Goal: Task Accomplishment & Management: Manage account settings

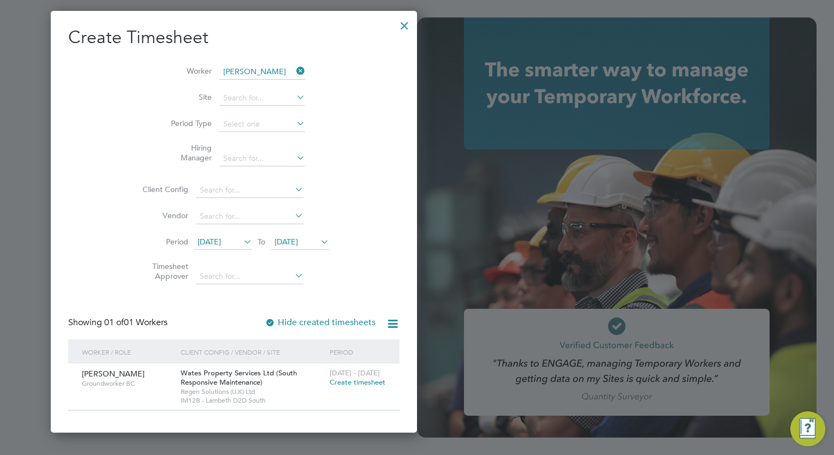
scroll to position [637, 170]
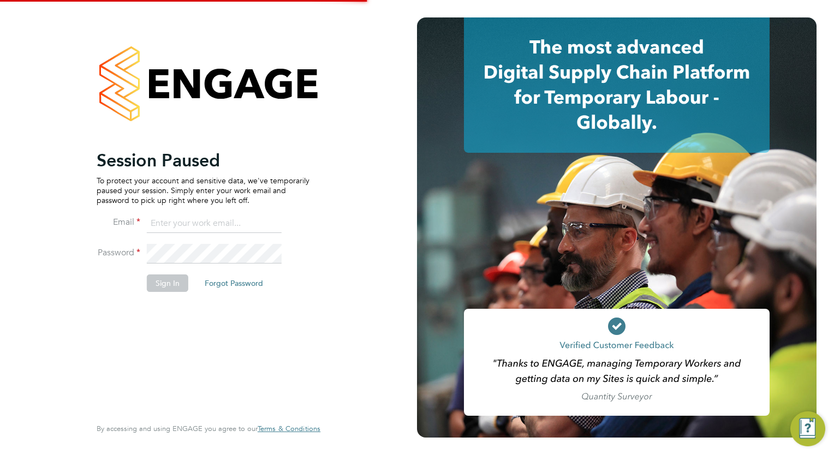
type input "megan.westlotorn@alliancemsp.co.uk"
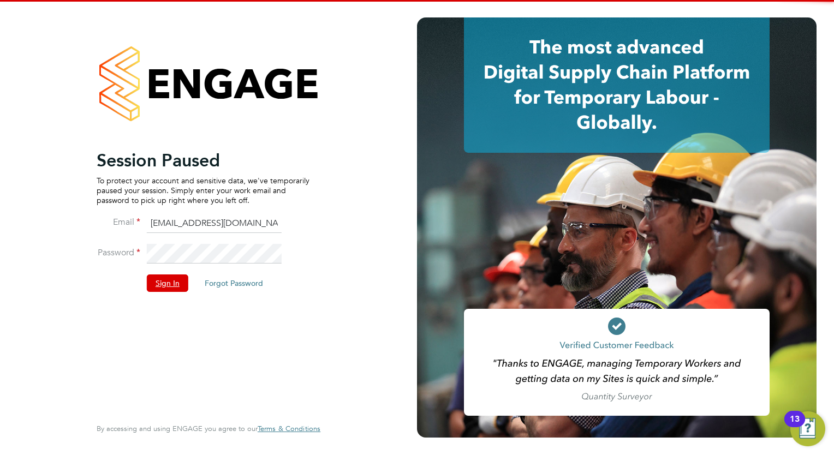
click at [170, 282] on button "Sign In" at bounding box center [167, 283] width 41 height 17
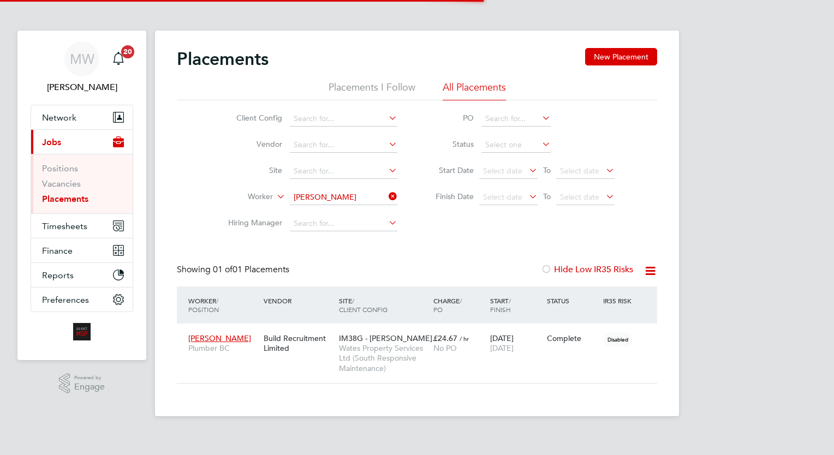
scroll to position [51, 95]
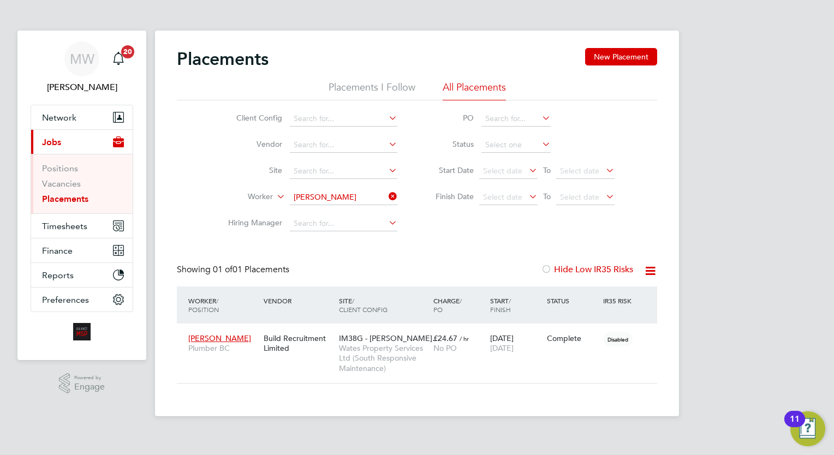
click at [367, 265] on div "Showing 01 of 01 Placements Hide Low IR35 Risks" at bounding box center [417, 275] width 480 height 22
drag, startPoint x: 391, startPoint y: 319, endPoint x: 403, endPoint y: 329, distance: 15.9
click at [403, 329] on div "Worker / Position Vendor Site / Client Config Charge / PO Start / Finish Status…" at bounding box center [417, 335] width 480 height 97
drag, startPoint x: 415, startPoint y: 275, endPoint x: 421, endPoint y: 275, distance: 6.0
click at [415, 275] on div "Showing 01 of 01 Placements Hide Low IR35 Risks" at bounding box center [417, 275] width 480 height 22
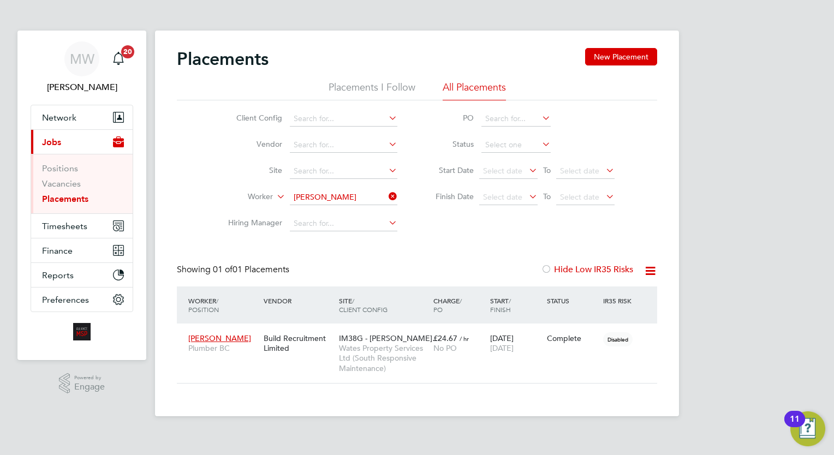
click at [387, 195] on icon at bounding box center [387, 196] width 0 height 15
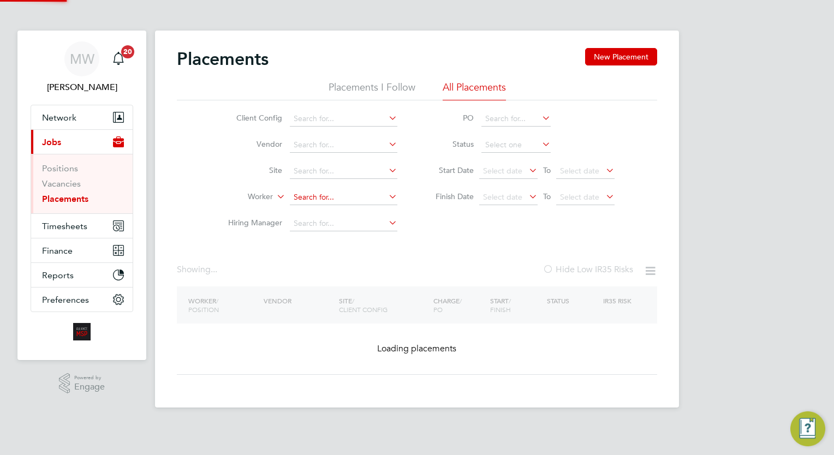
click at [358, 200] on input at bounding box center [344, 197] width 108 height 15
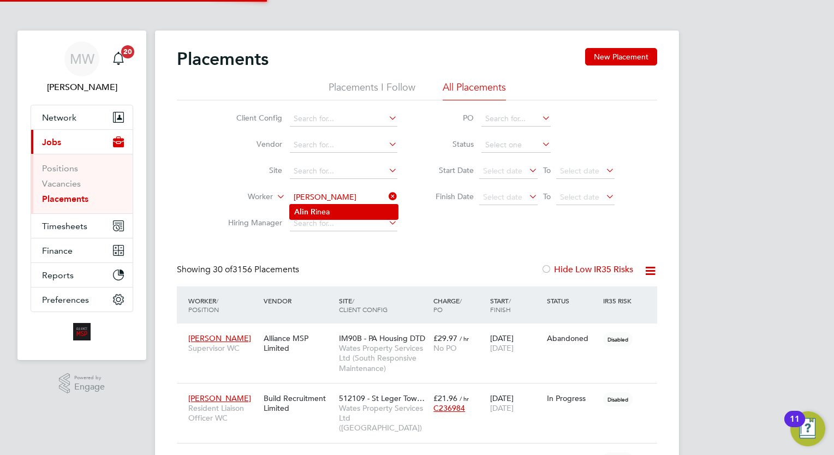
click at [357, 210] on li "Alin R inea" at bounding box center [344, 212] width 108 height 15
type input "Alin Rinea"
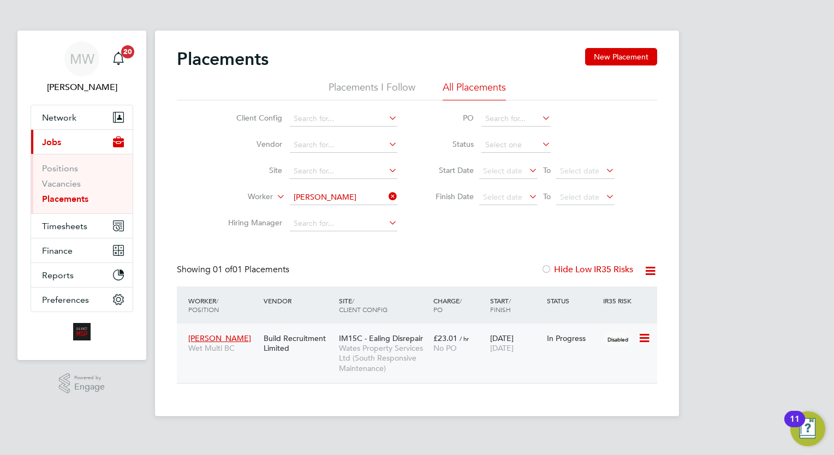
click at [511, 348] on span "30 Sep 2025" at bounding box center [501, 348] width 23 height 10
click at [387, 197] on icon at bounding box center [387, 196] width 0 height 15
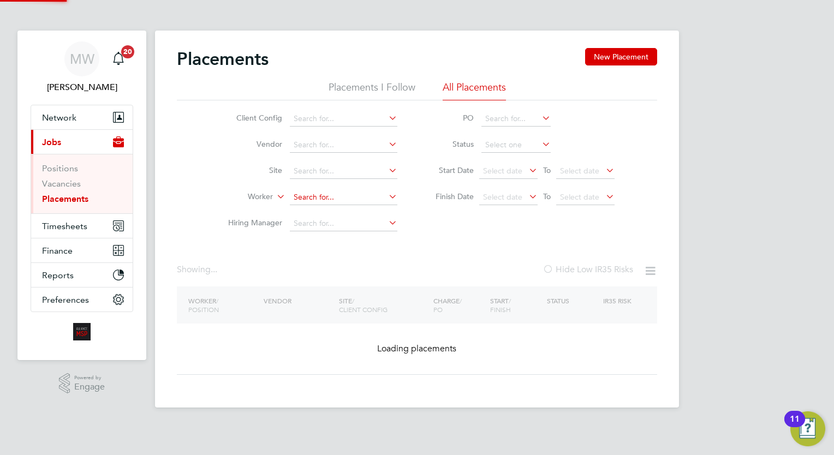
click at [353, 192] on input at bounding box center [344, 197] width 108 height 15
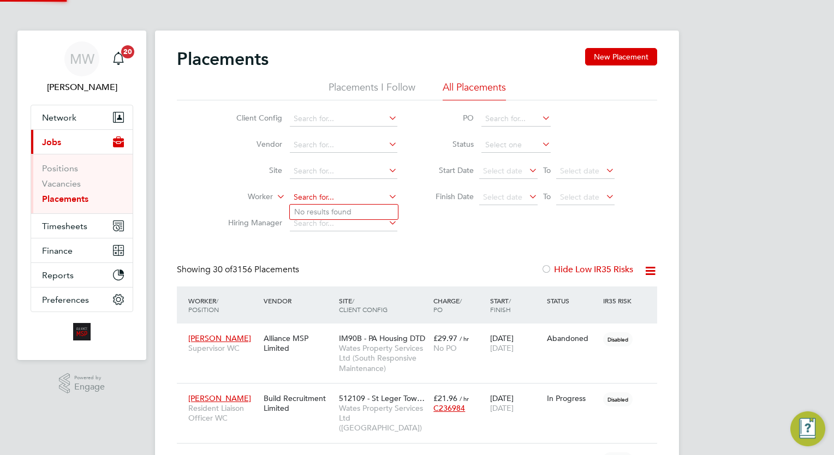
scroll to position [10, 52]
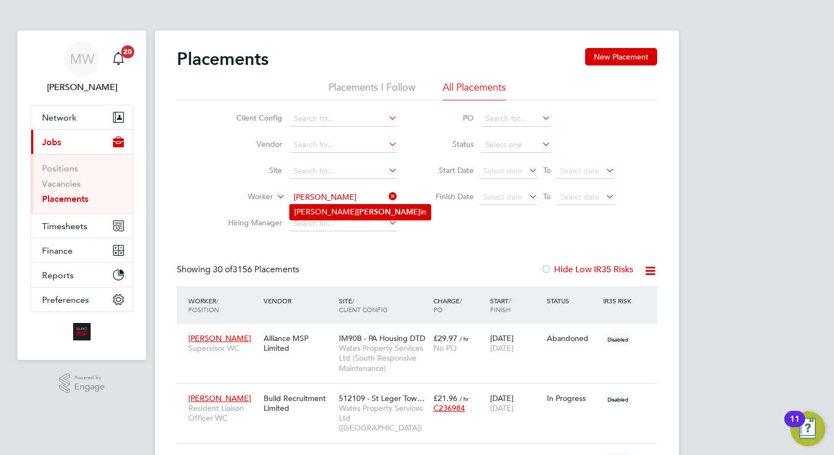
click at [355, 215] on li "Krissa Topp in" at bounding box center [360, 212] width 141 height 15
type input "Krissa Toppin"
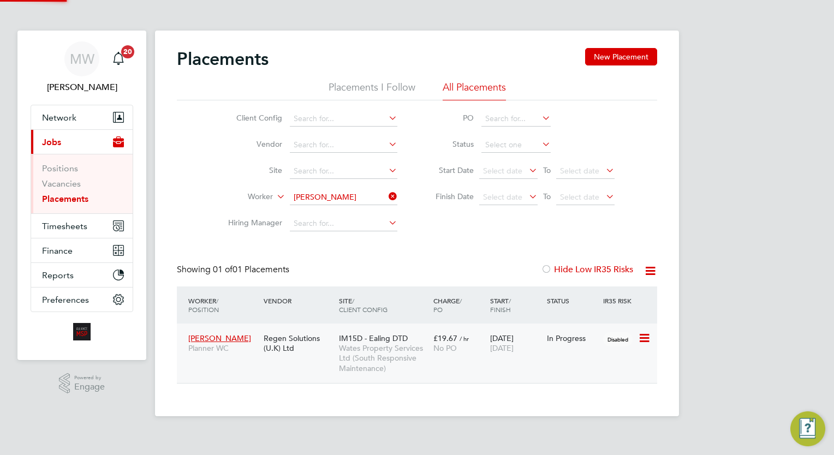
click at [470, 347] on div "No PO" at bounding box center [459, 348] width 51 height 10
click at [472, 330] on div "£19.67 / hr No PO" at bounding box center [459, 343] width 57 height 31
click at [387, 196] on icon at bounding box center [387, 196] width 0 height 15
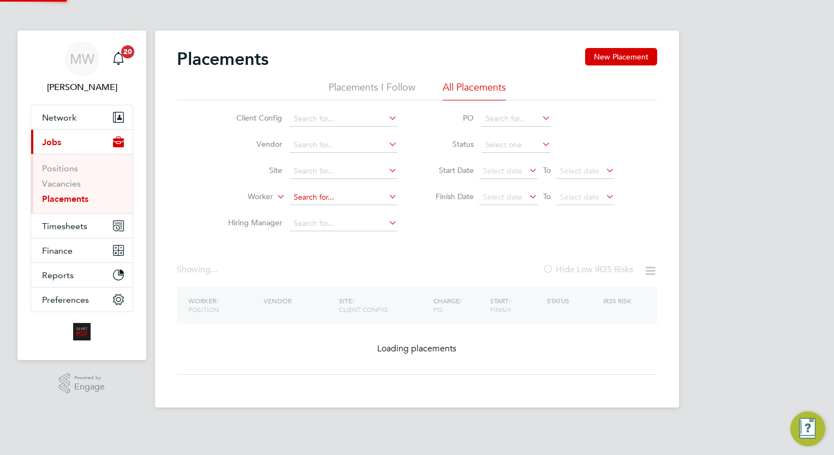
click at [371, 192] on input at bounding box center [344, 197] width 108 height 15
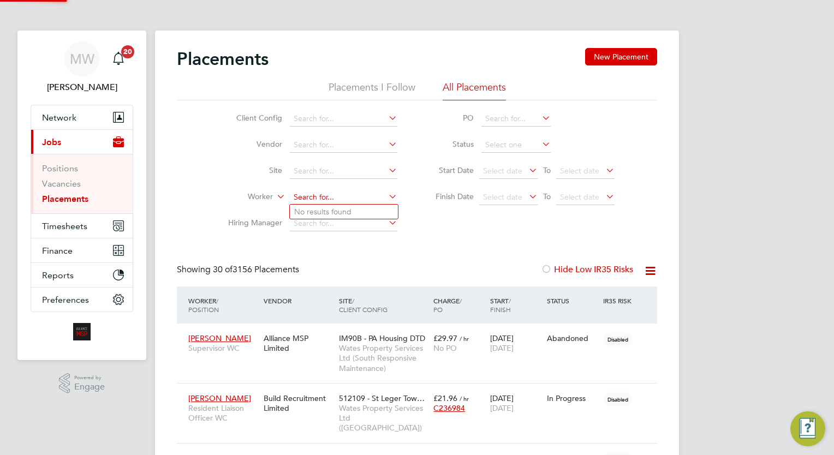
scroll to position [10, 52]
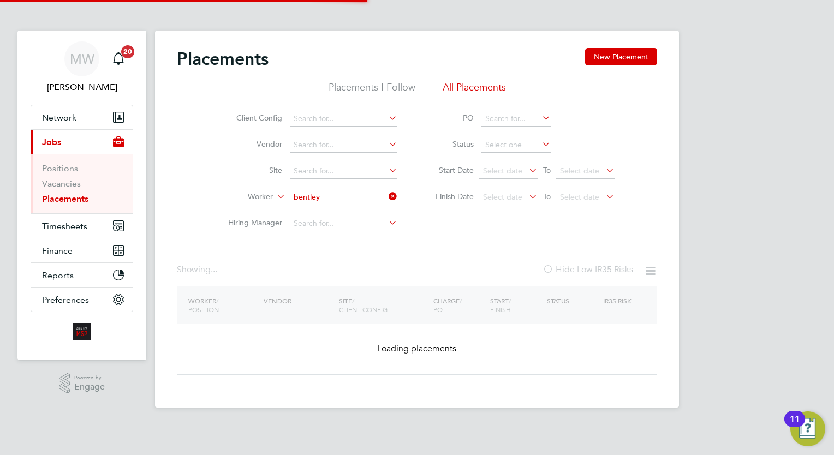
type input "Glenroy Bentley"
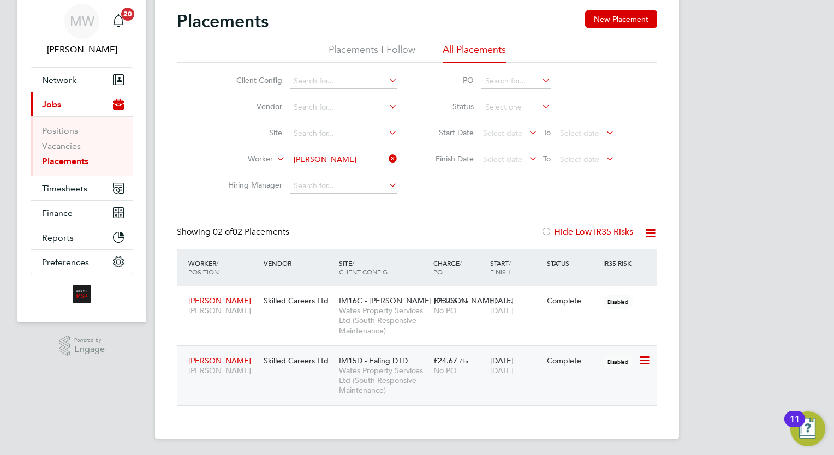
click at [473, 372] on div "No PO" at bounding box center [459, 371] width 51 height 10
click at [387, 158] on icon at bounding box center [387, 158] width 0 height 15
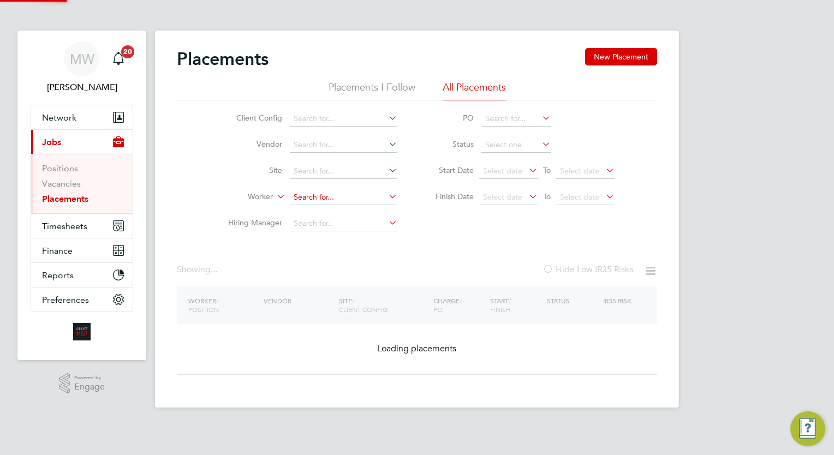
click at [339, 196] on input at bounding box center [344, 197] width 108 height 15
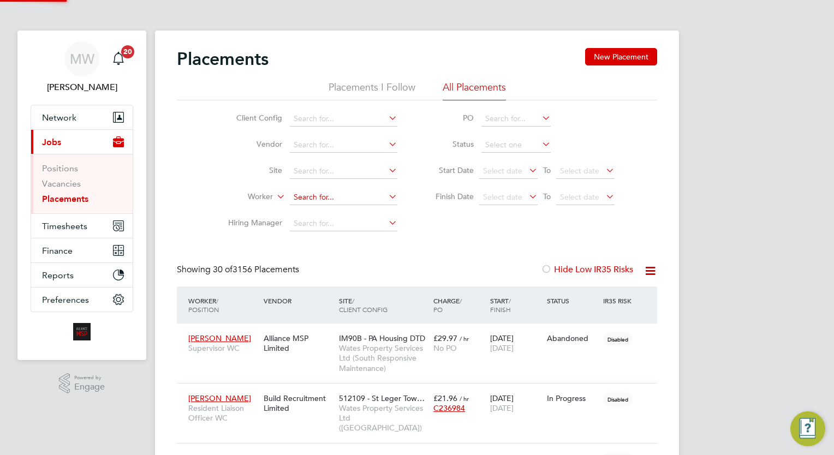
scroll to position [5, 5]
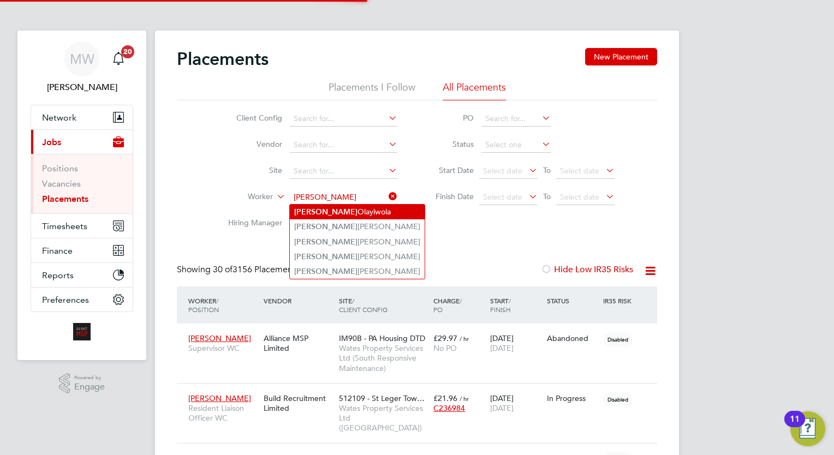
click at [354, 211] on li "Benjamin Olayiwola" at bounding box center [357, 212] width 135 height 15
type input "Benjamin Olayiwola"
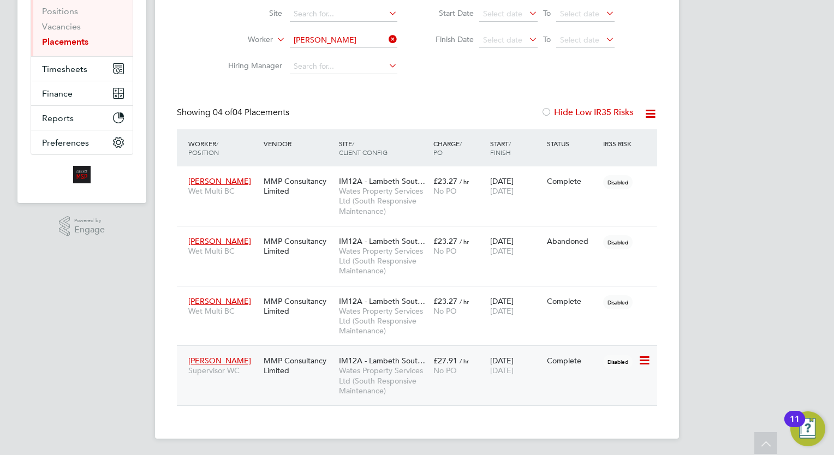
click at [429, 371] on div "IM12A - Lambeth Sout… Wates Property Services Ltd (South Responsive Maintenance)" at bounding box center [383, 376] width 94 height 51
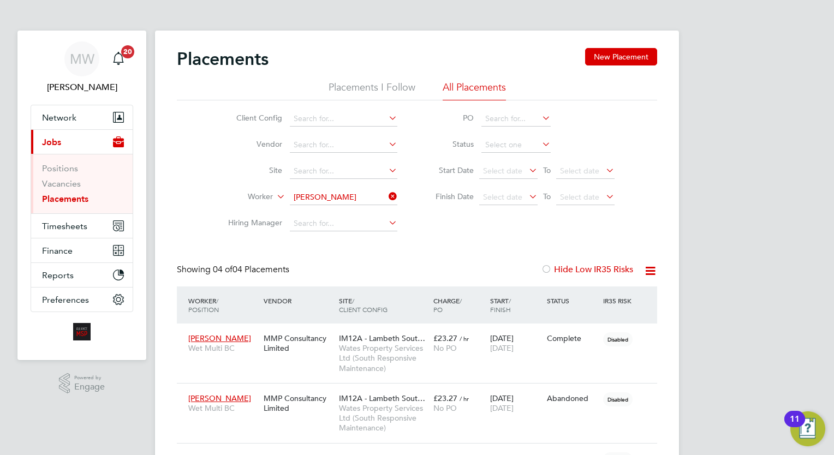
click at [387, 198] on icon at bounding box center [387, 196] width 0 height 15
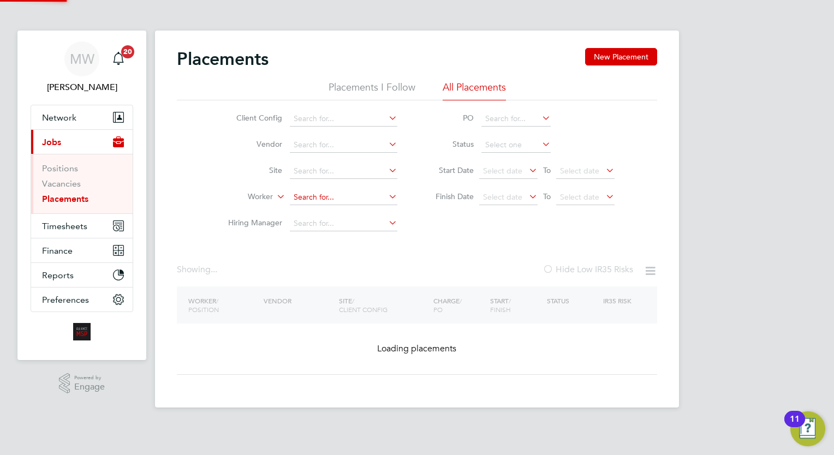
click at [327, 198] on input at bounding box center [344, 197] width 108 height 15
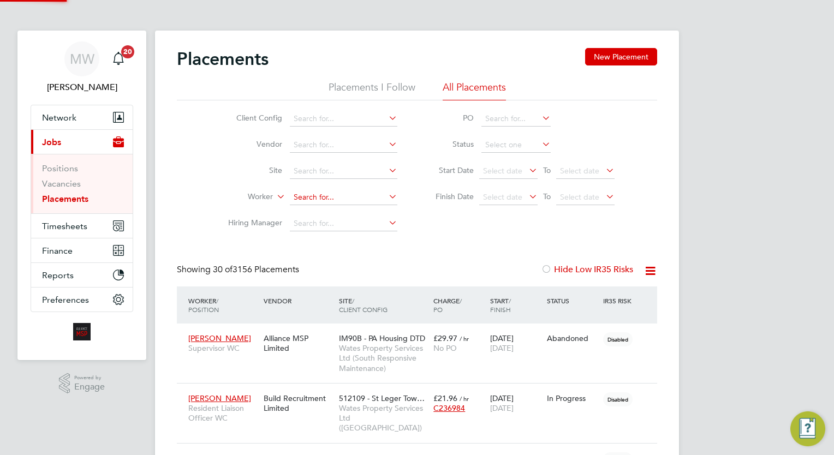
scroll to position [10, 52]
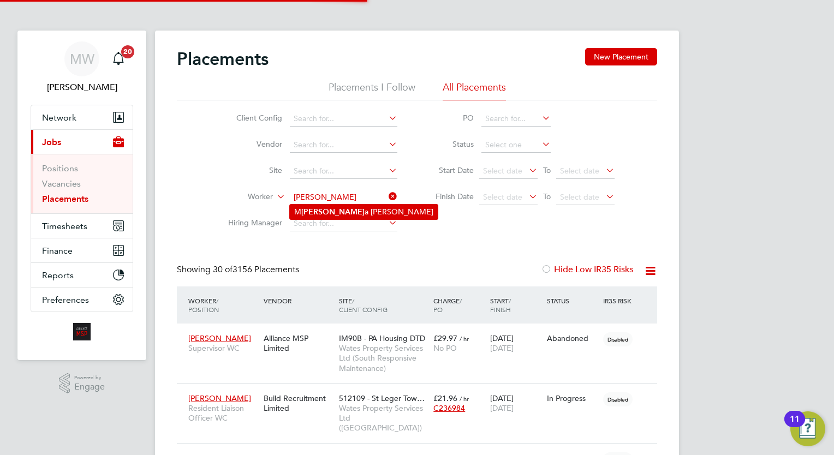
click at [362, 210] on li "M Simonett a Fazio" at bounding box center [364, 212] width 148 height 15
type input "M Simonetta Fazio"
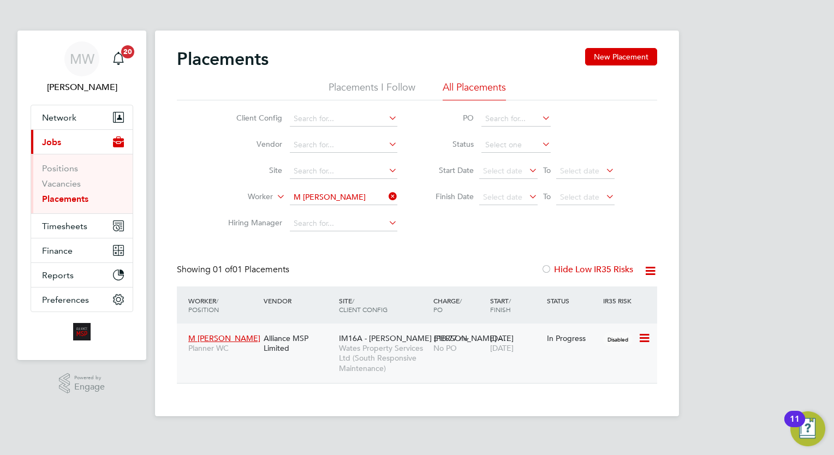
click at [451, 341] on span "£18.77" at bounding box center [446, 339] width 24 height 10
click at [387, 193] on icon at bounding box center [387, 196] width 0 height 15
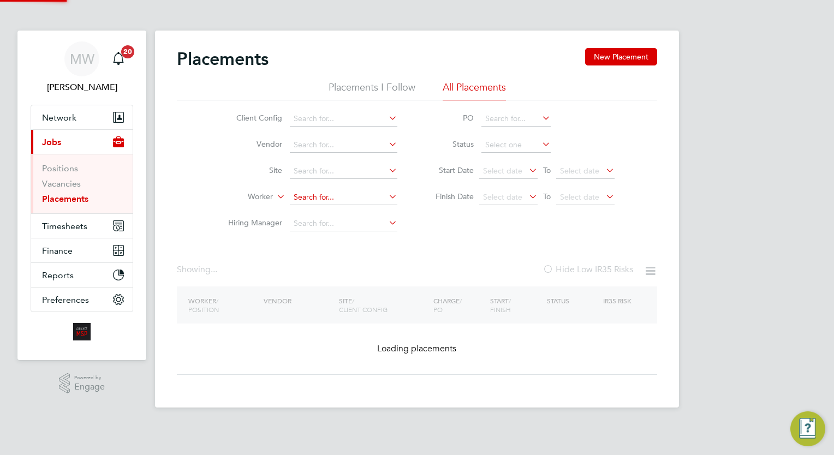
click at [363, 196] on input at bounding box center [344, 197] width 108 height 15
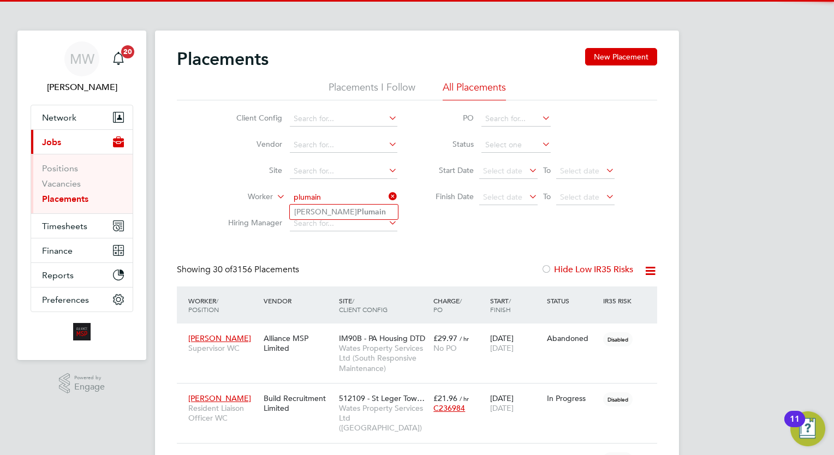
click at [357, 213] on b "Plumain" at bounding box center [371, 211] width 29 height 9
type input "[PERSON_NAME]"
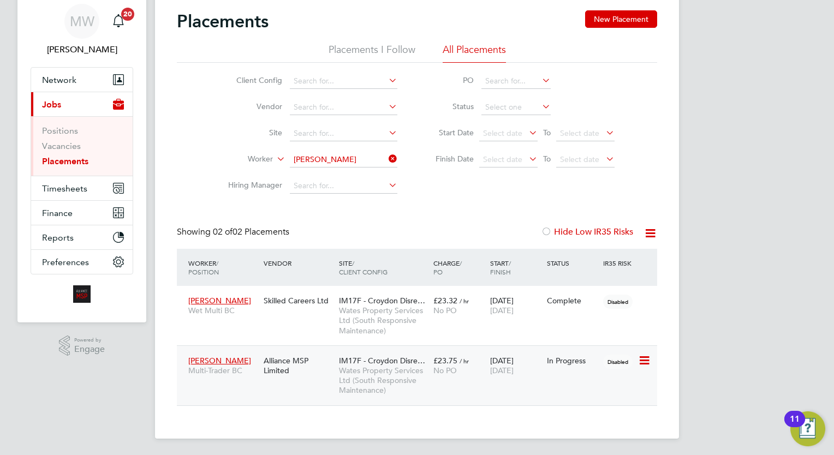
click at [426, 381] on span "Wates Property Services Ltd (South Responsive Maintenance)" at bounding box center [383, 381] width 89 height 30
click at [387, 152] on icon at bounding box center [387, 158] width 0 height 15
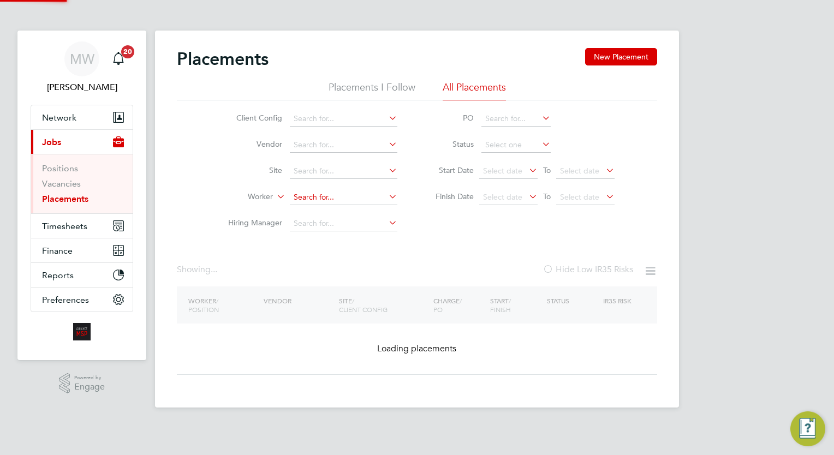
click at [349, 193] on input at bounding box center [344, 197] width 108 height 15
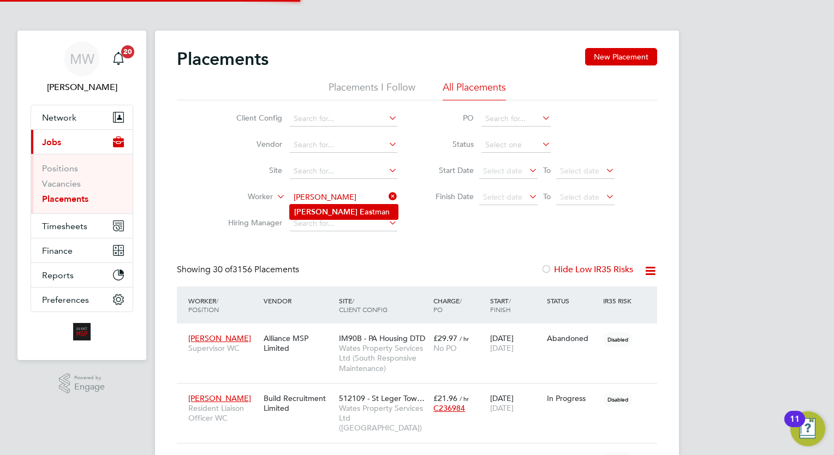
click at [360, 209] on b "Eas" at bounding box center [366, 211] width 13 height 9
type input "Sarah Eastman"
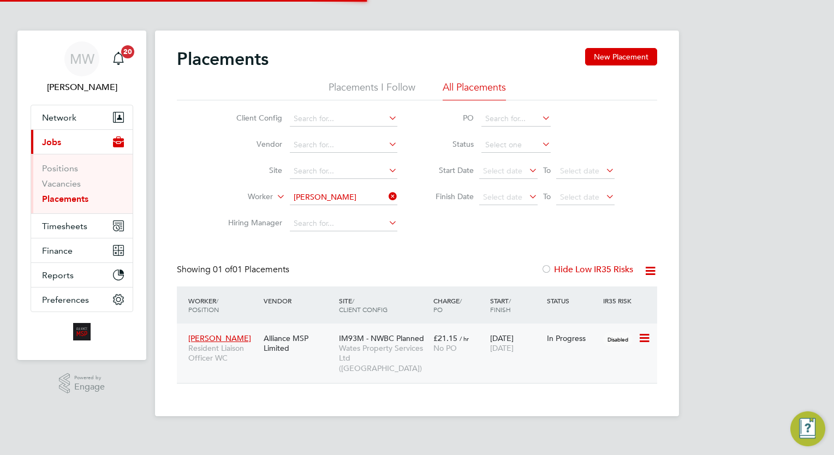
click at [449, 336] on span "£21.15" at bounding box center [446, 339] width 24 height 10
click at [387, 195] on icon at bounding box center [387, 196] width 0 height 15
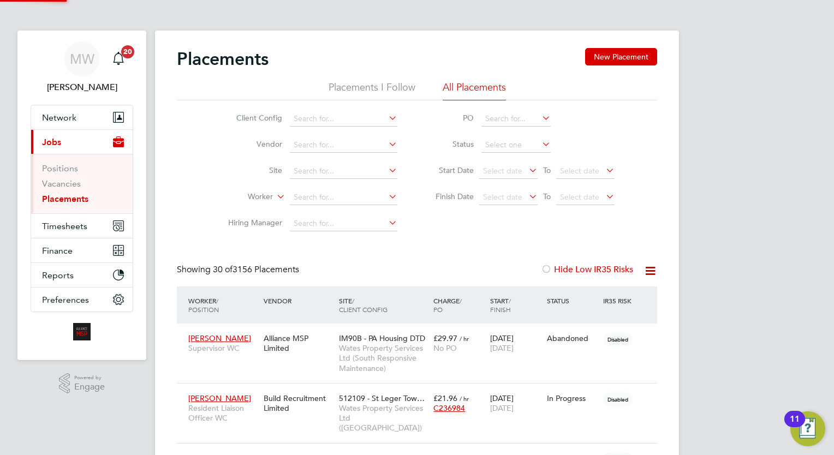
scroll to position [10, 52]
click at [314, 194] on input at bounding box center [344, 197] width 108 height 15
click at [351, 208] on li "Mark Thomas" at bounding box center [344, 212] width 108 height 15
type input "Mark Thomas"
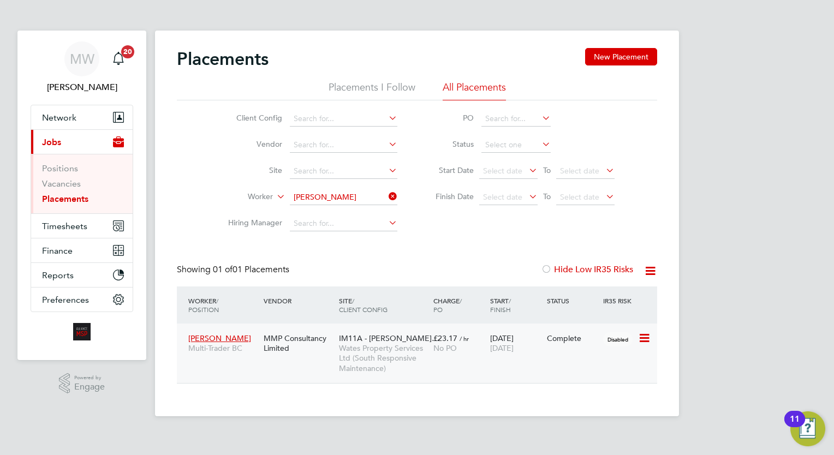
click at [541, 335] on div "15 May 2024 26 Aug 2025" at bounding box center [516, 343] width 57 height 31
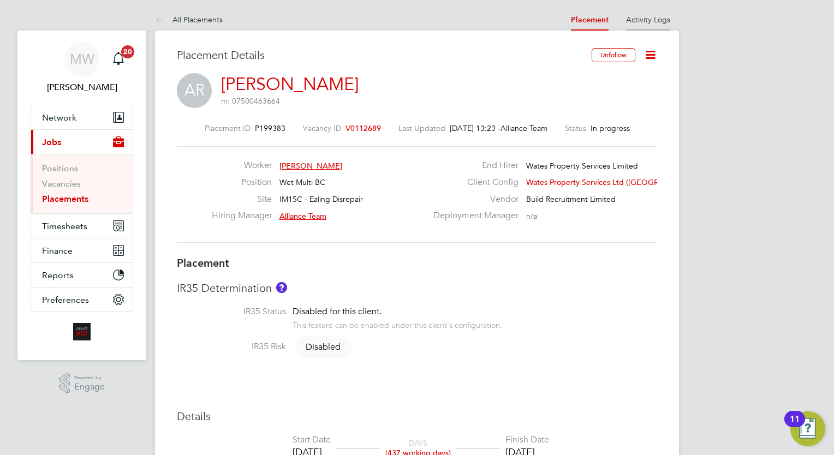
click at [648, 25] on li "Activity Logs" at bounding box center [648, 20] width 44 height 22
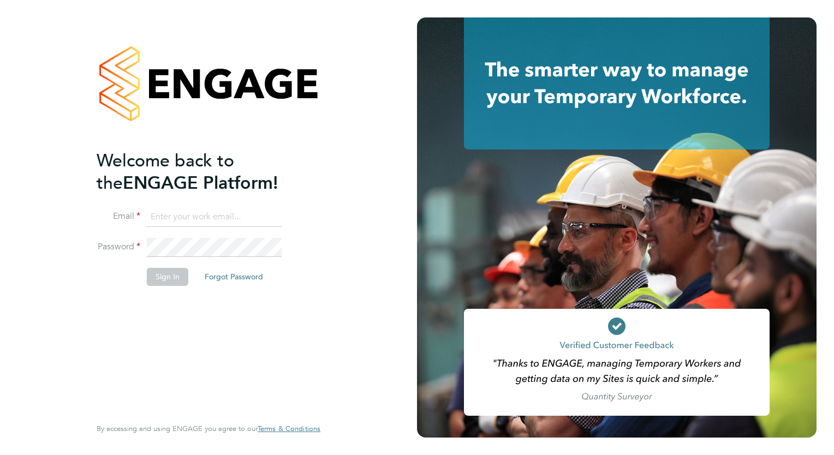
type input "[EMAIL_ADDRESS][DOMAIN_NAME]"
click at [175, 268] on button "Sign In" at bounding box center [167, 276] width 41 height 17
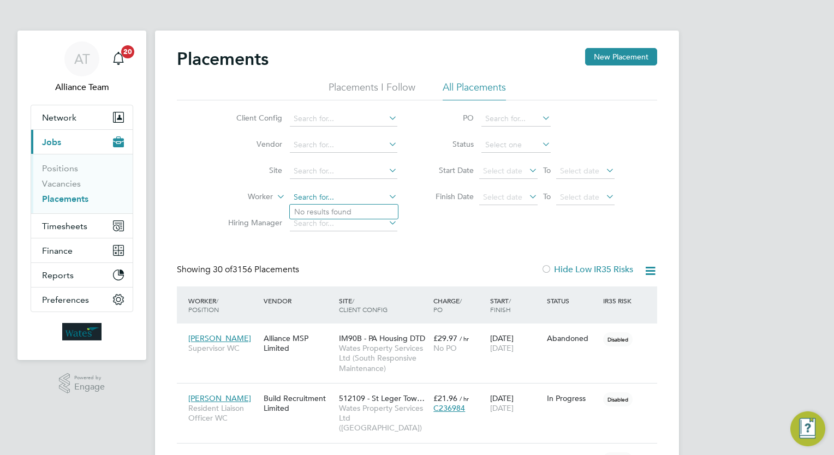
click at [359, 192] on input at bounding box center [344, 197] width 108 height 15
click at [81, 223] on span "Timesheets" at bounding box center [64, 226] width 45 height 10
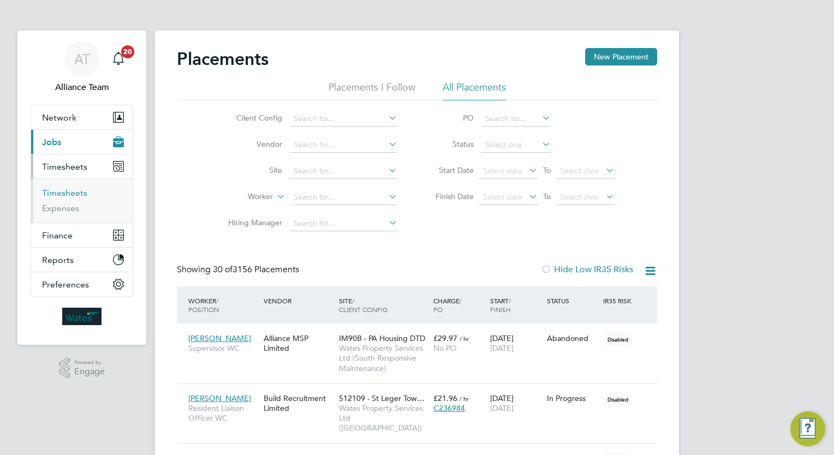
click at [78, 195] on link "Timesheets" at bounding box center [64, 193] width 45 height 10
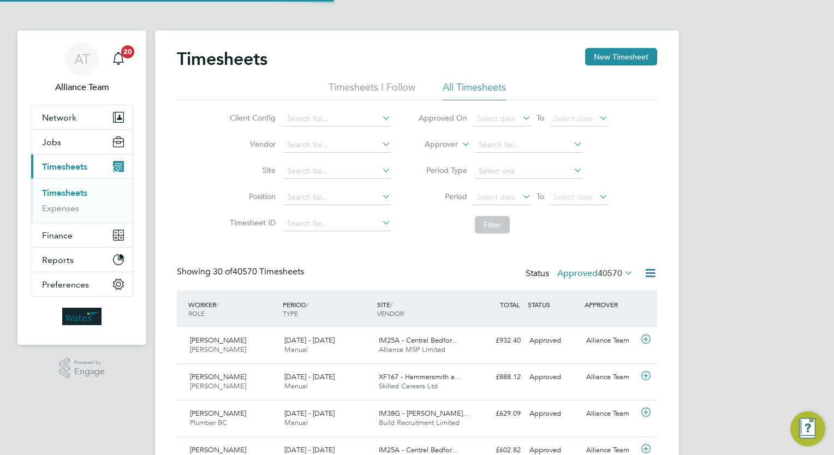
click at [442, 143] on label "Approver" at bounding box center [433, 144] width 49 height 11
click at [441, 156] on li "Worker" at bounding box center [432, 157] width 54 height 14
click at [483, 135] on li "Worker" at bounding box center [513, 145] width 217 height 26
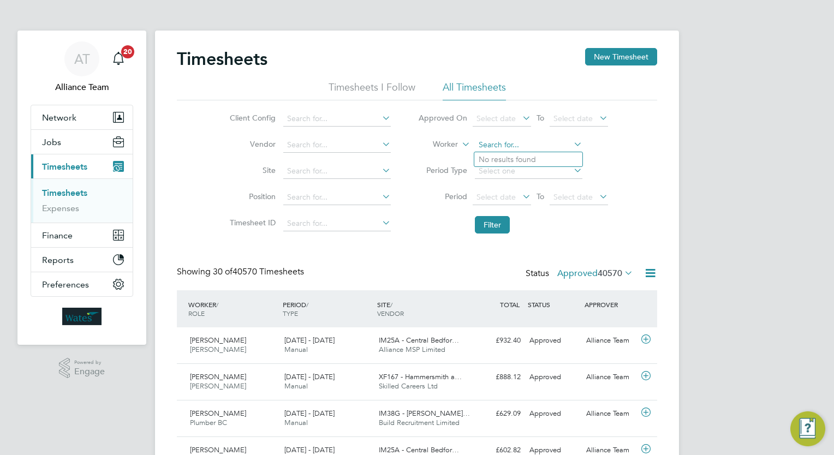
click at [488, 143] on input at bounding box center [529, 145] width 108 height 15
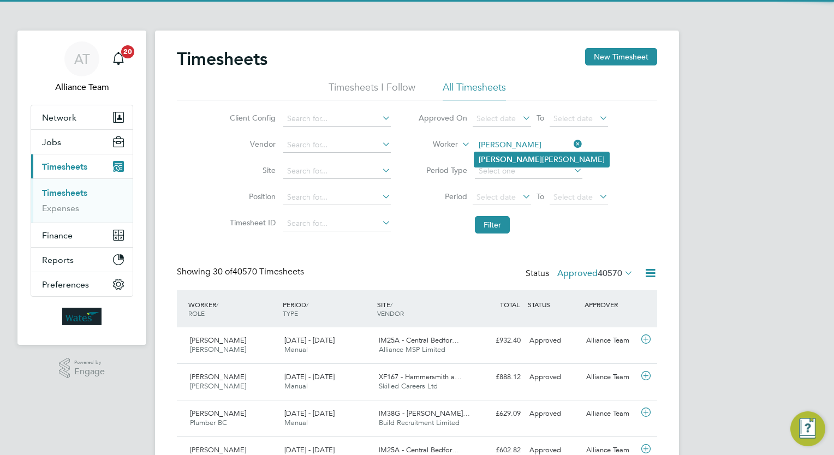
click at [479, 155] on b "Krissa" at bounding box center [510, 159] width 63 height 9
type input "Krissa Toppin"
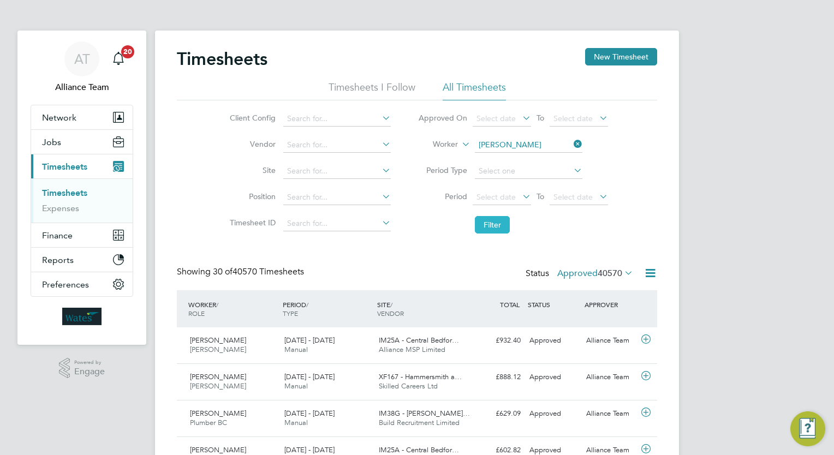
click at [500, 227] on button "Filter" at bounding box center [492, 224] width 35 height 17
click at [572, 145] on icon at bounding box center [572, 144] width 0 height 15
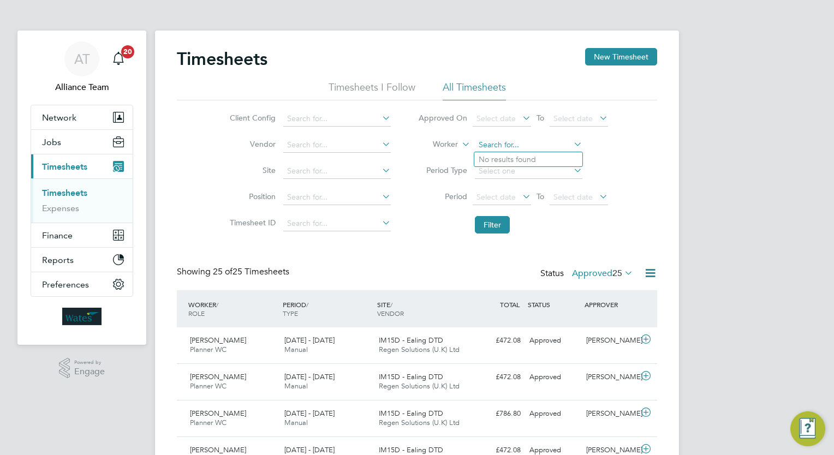
click at [508, 145] on input at bounding box center [529, 145] width 108 height 15
click at [521, 178] on li "Glenr oy Bentley" at bounding box center [528, 174] width 108 height 15
type input "Glenroy Bentley"
click at [492, 225] on button "Filter" at bounding box center [492, 224] width 35 height 17
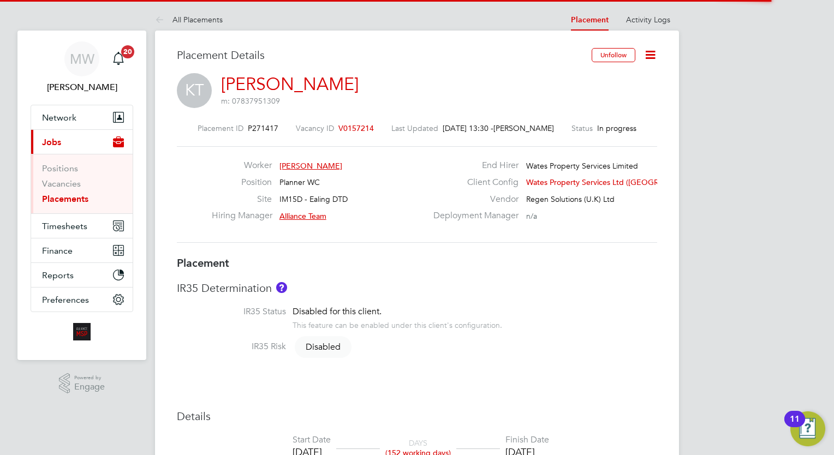
click at [646, 49] on icon at bounding box center [651, 55] width 14 height 14
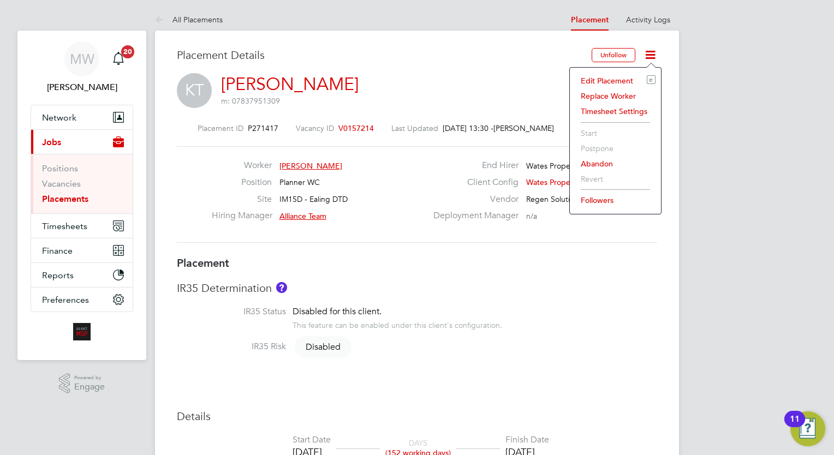
click at [615, 78] on li "Edit Placement e" at bounding box center [615, 80] width 80 height 15
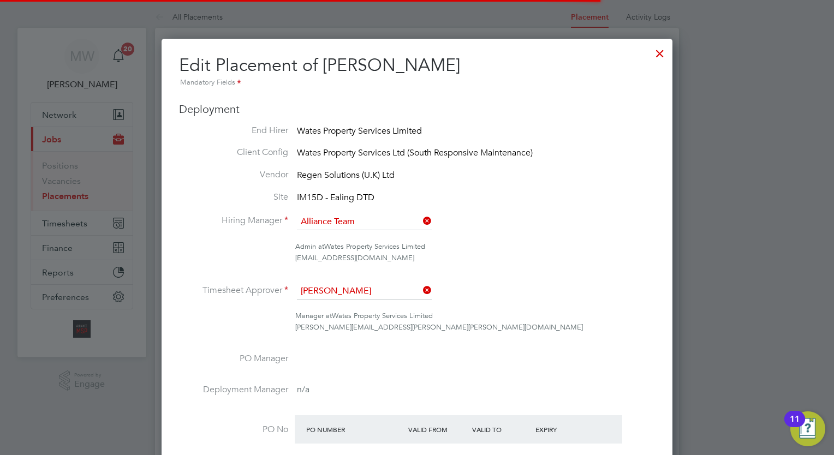
scroll to position [5, 5]
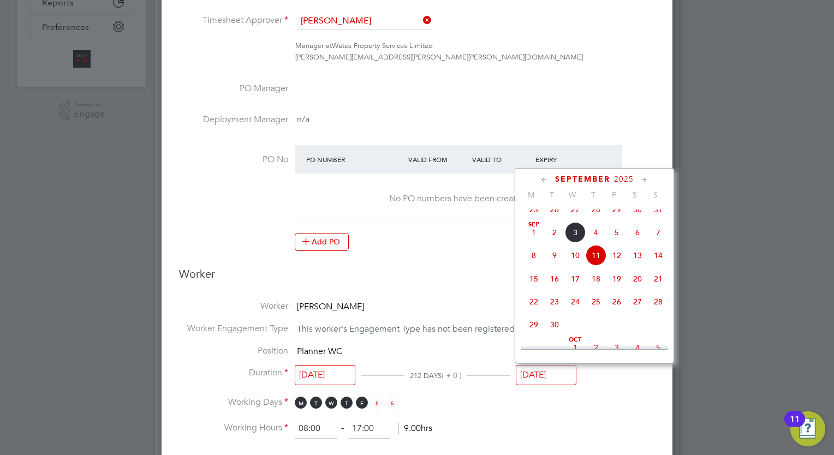
drag, startPoint x: 565, startPoint y: 370, endPoint x: 542, endPoint y: 179, distance: 192.5
click at [542, 179] on icon at bounding box center [544, 180] width 10 height 12
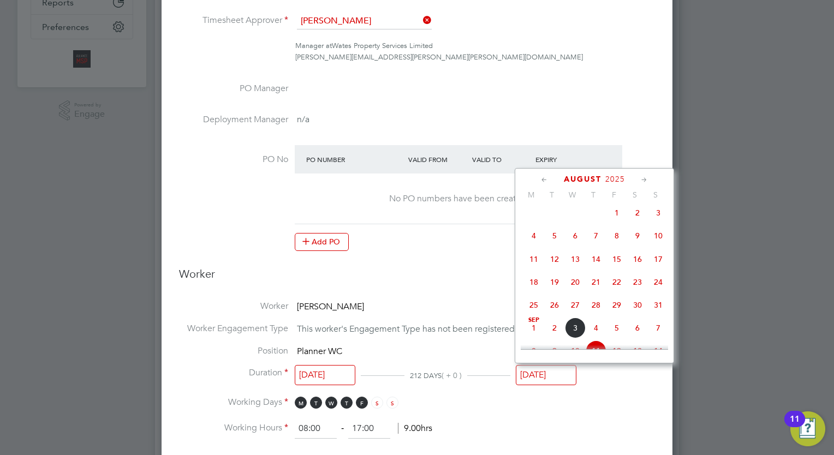
click at [618, 240] on span "8" at bounding box center [617, 236] width 21 height 21
type input "08 Aug 2025"
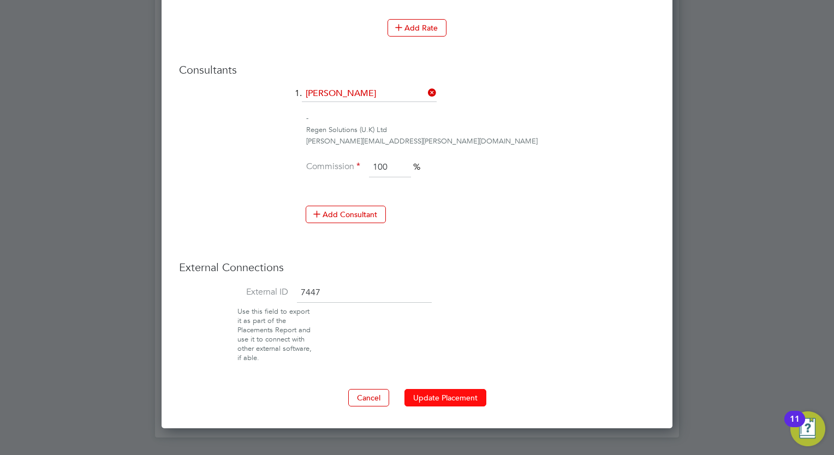
click at [423, 399] on button "Update Placement" at bounding box center [446, 397] width 82 height 17
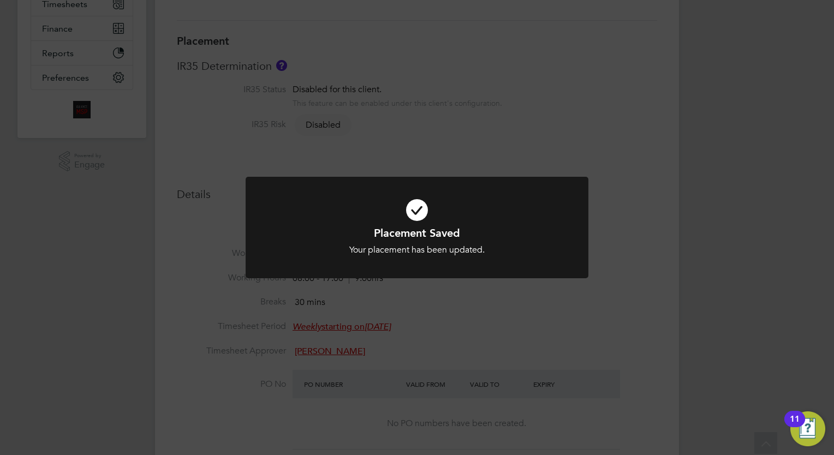
click at [523, 175] on div "Placement Saved Your placement has been updated. Cancel Okay" at bounding box center [417, 227] width 834 height 455
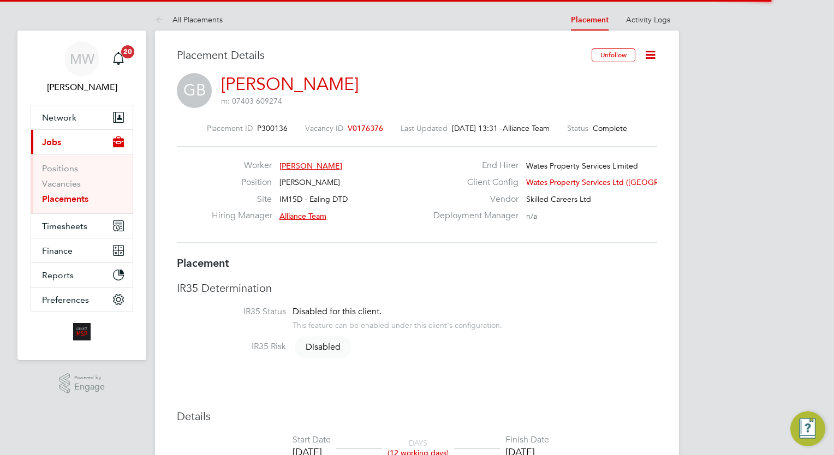
click at [654, 58] on icon at bounding box center [651, 55] width 14 height 14
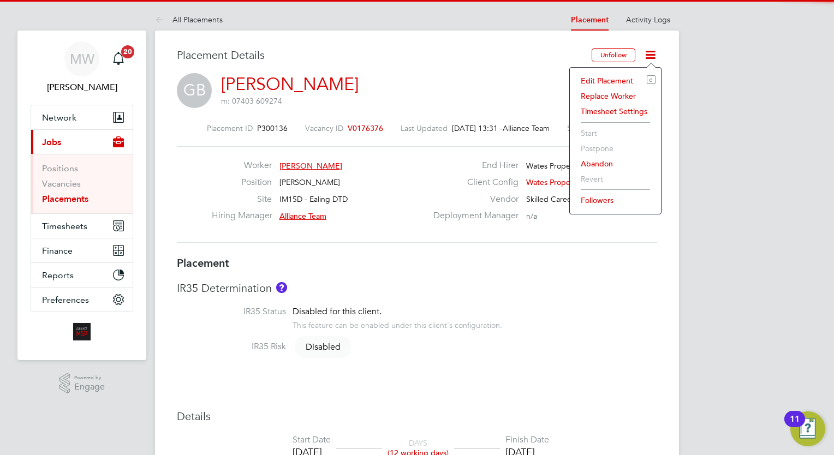
click at [621, 82] on li "Edit Placement e" at bounding box center [615, 80] width 80 height 15
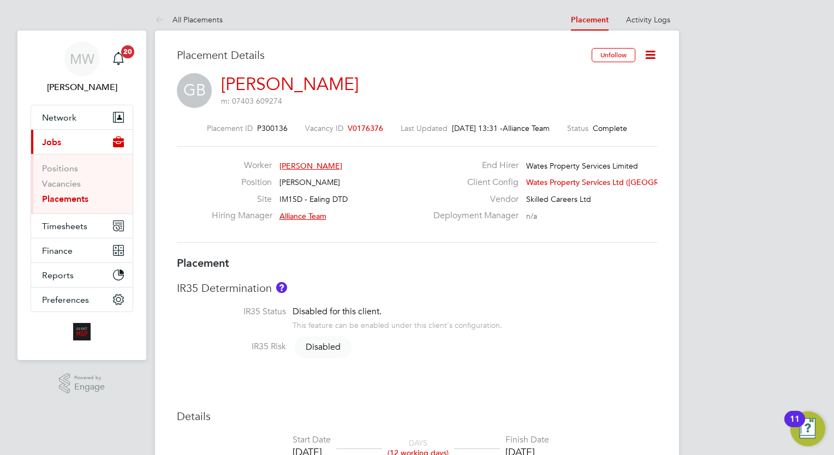
type input "Alliance Team"
type input "[DATE]"
type input "08:00"
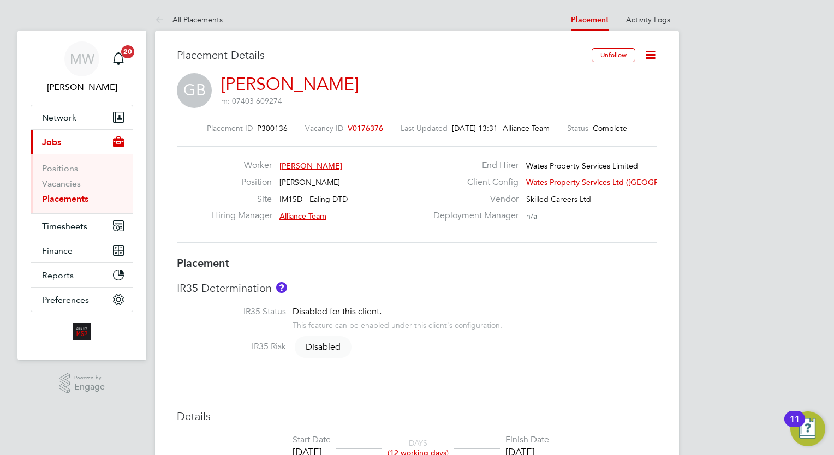
type input "18:00"
type input "8106"
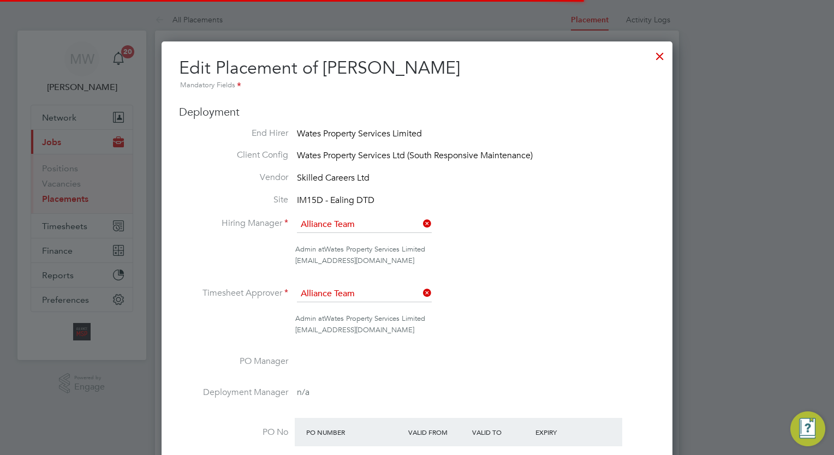
scroll to position [5, 5]
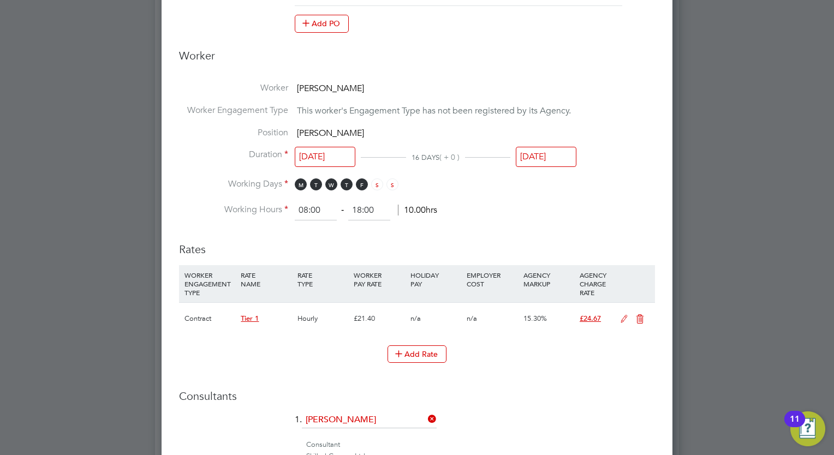
click at [547, 153] on input "27 Aug 2025" at bounding box center [546, 157] width 61 height 20
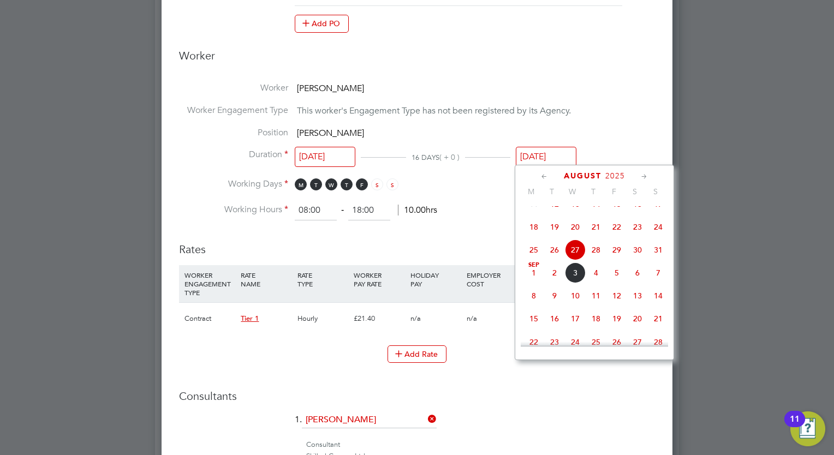
click at [613, 213] on span "15" at bounding box center [617, 204] width 21 height 21
type input "15 Aug 2025"
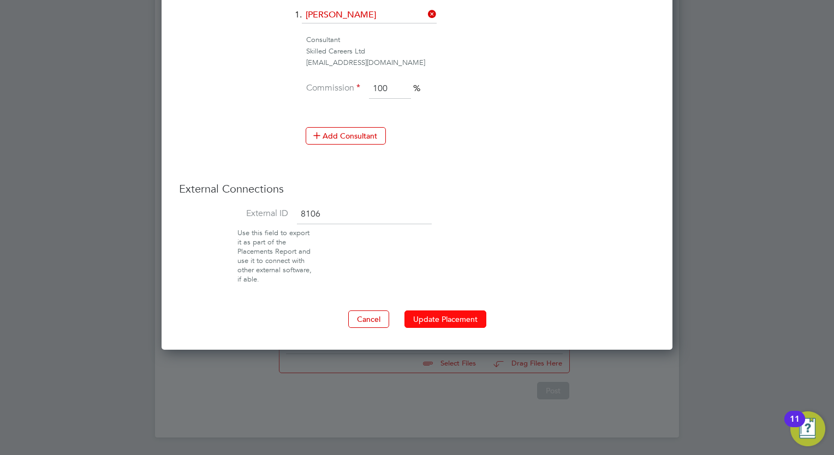
click at [443, 313] on button "Update Placement" at bounding box center [446, 319] width 82 height 17
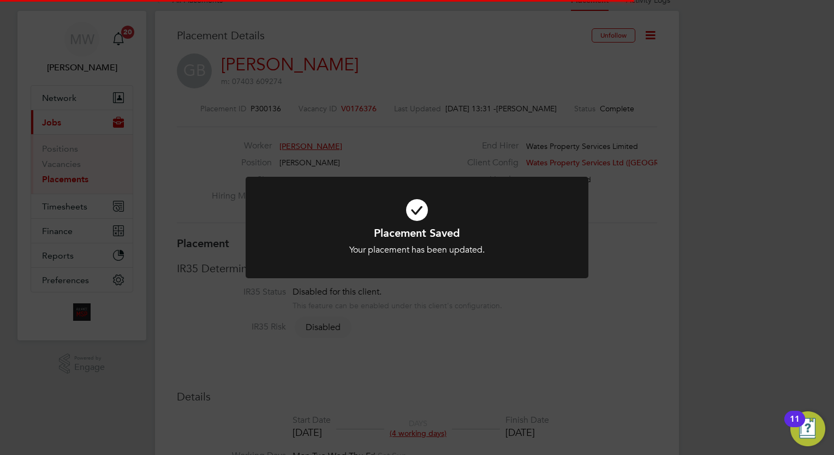
click at [729, 203] on div "Placement Saved Your placement has been updated. Cancel Okay" at bounding box center [417, 227] width 834 height 455
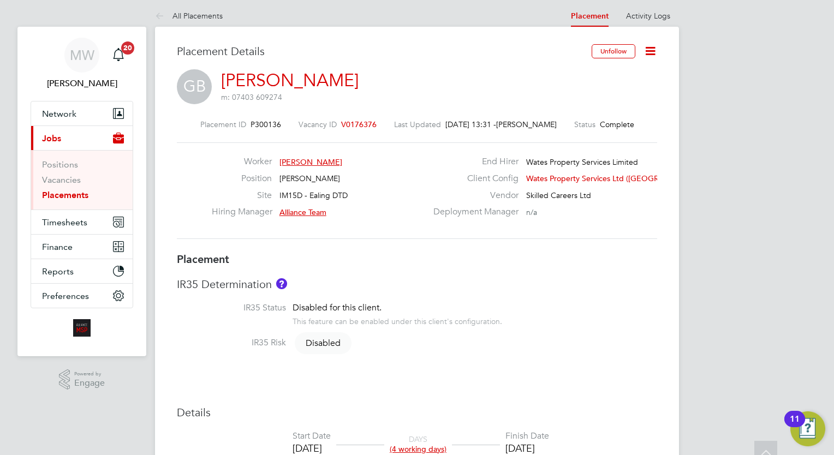
scroll to position [0, 0]
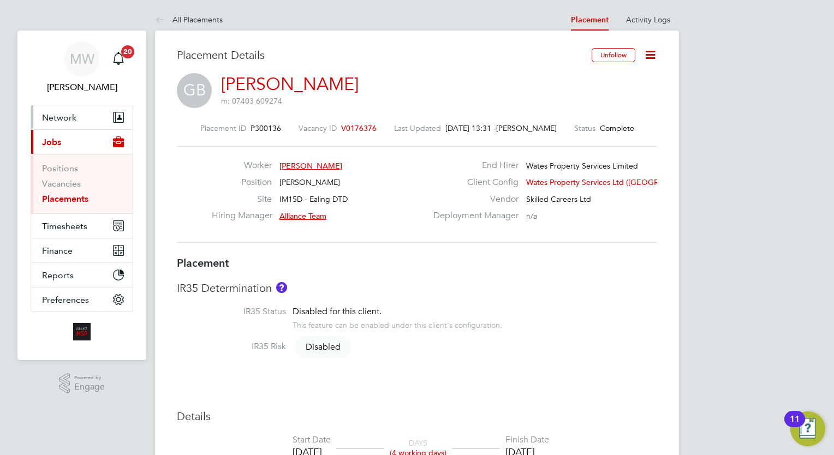
click at [54, 113] on span "Network" at bounding box center [59, 117] width 34 height 10
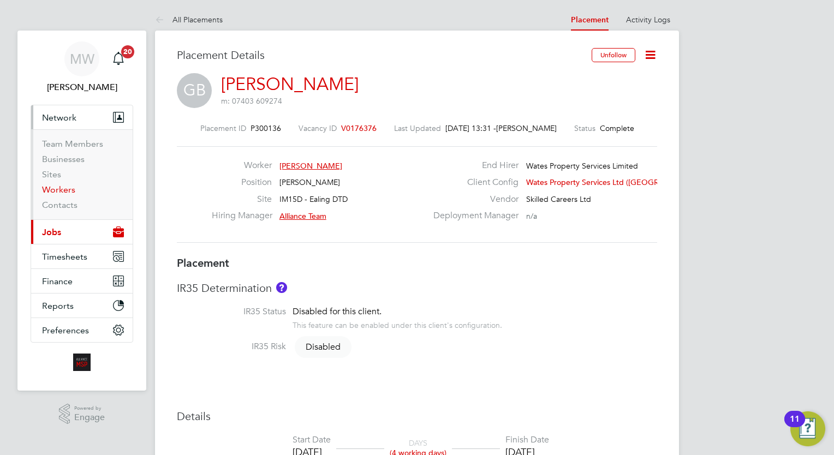
click at [68, 188] on link "Workers" at bounding box center [58, 190] width 33 height 10
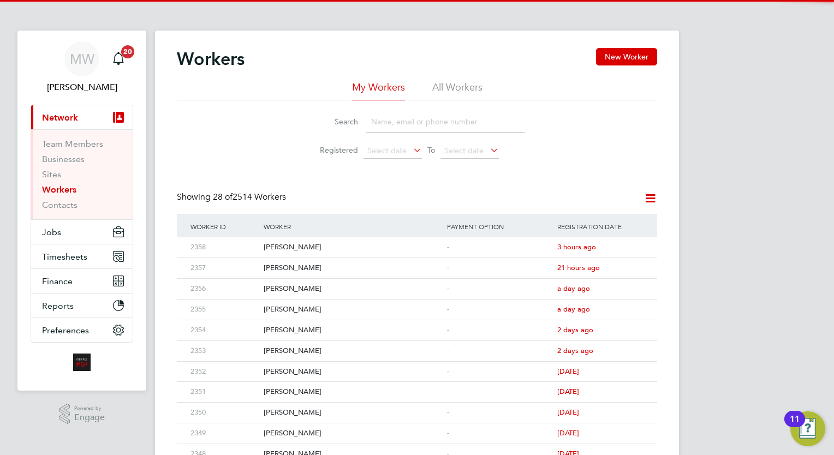
click at [452, 85] on li "All Workers" at bounding box center [457, 91] width 50 height 20
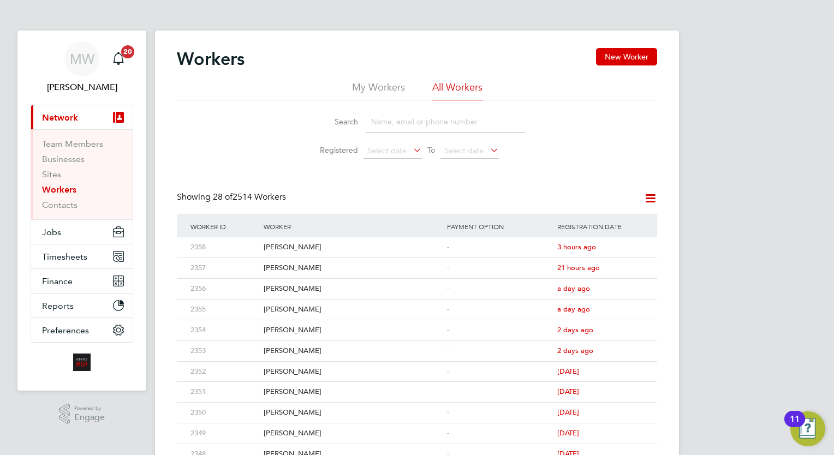
click at [422, 123] on input at bounding box center [445, 121] width 159 height 21
type input "e"
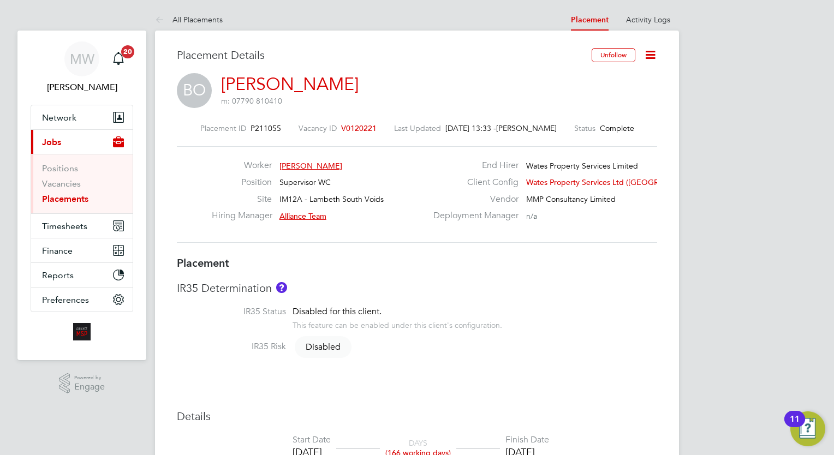
click at [348, 85] on link "[PERSON_NAME]" at bounding box center [290, 84] width 138 height 21
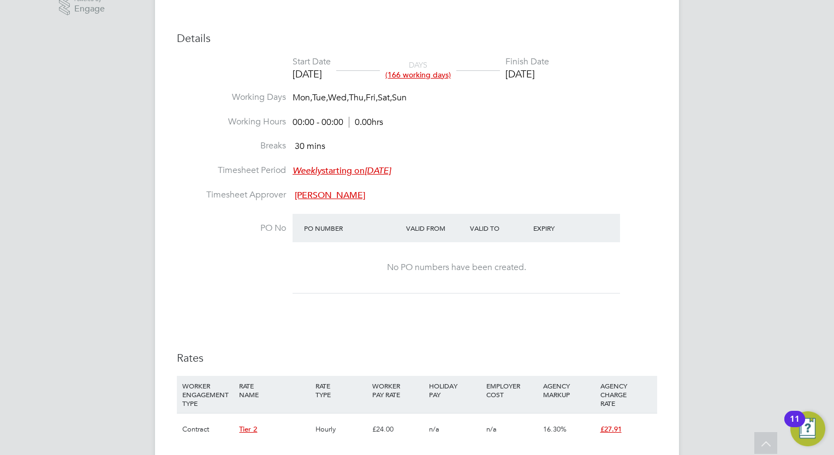
scroll to position [218, 0]
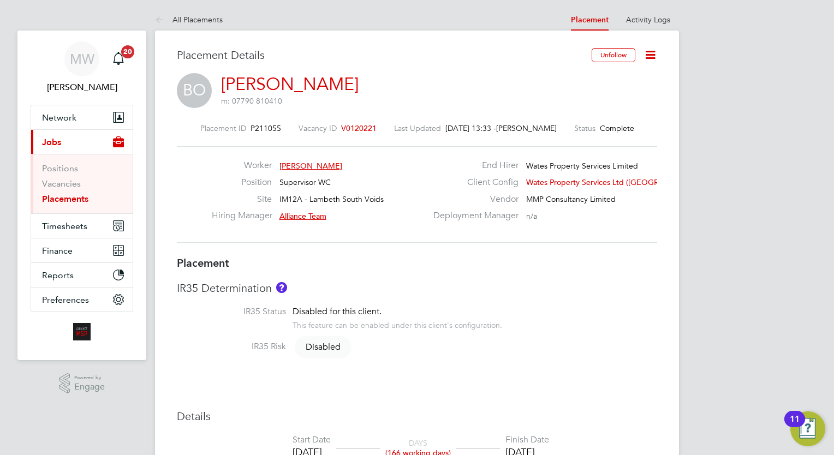
click at [354, 79] on link "[PERSON_NAME]" at bounding box center [290, 84] width 138 height 21
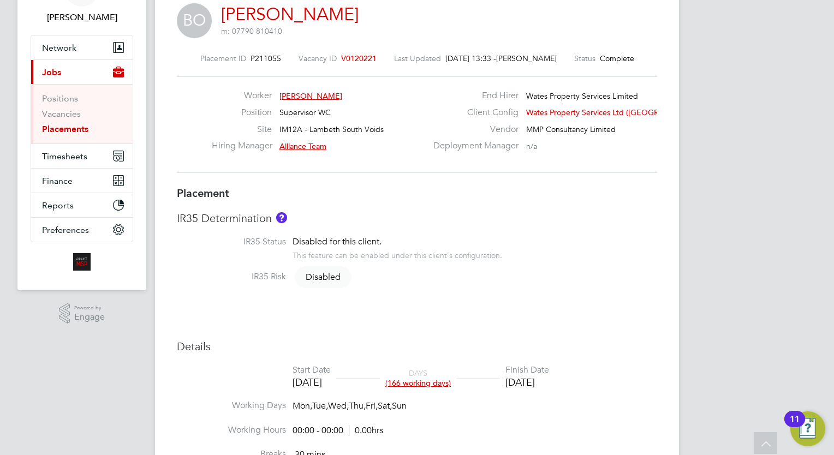
scroll to position [0, 0]
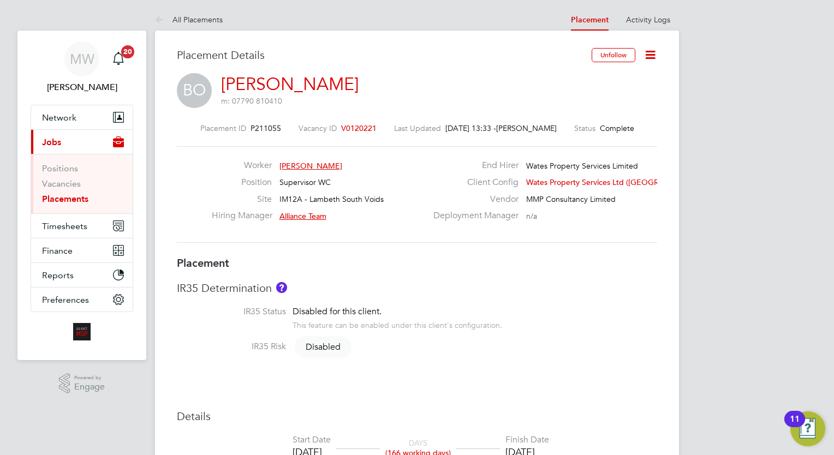
click at [352, 88] on link "[PERSON_NAME]" at bounding box center [290, 84] width 138 height 21
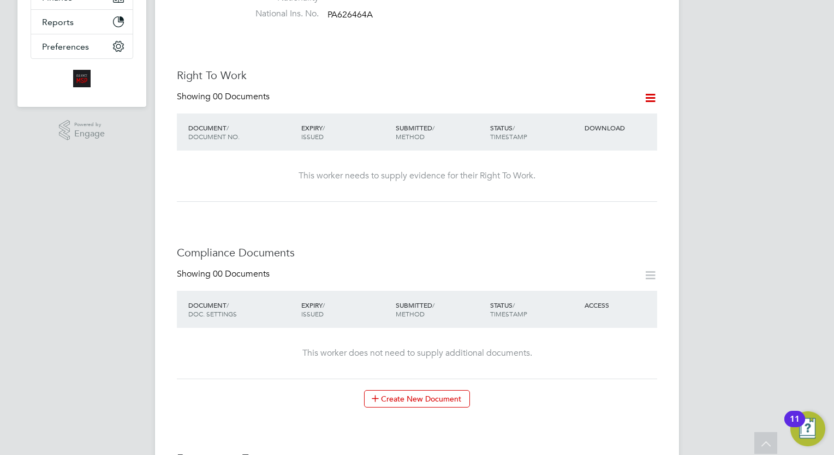
scroll to position [239, 0]
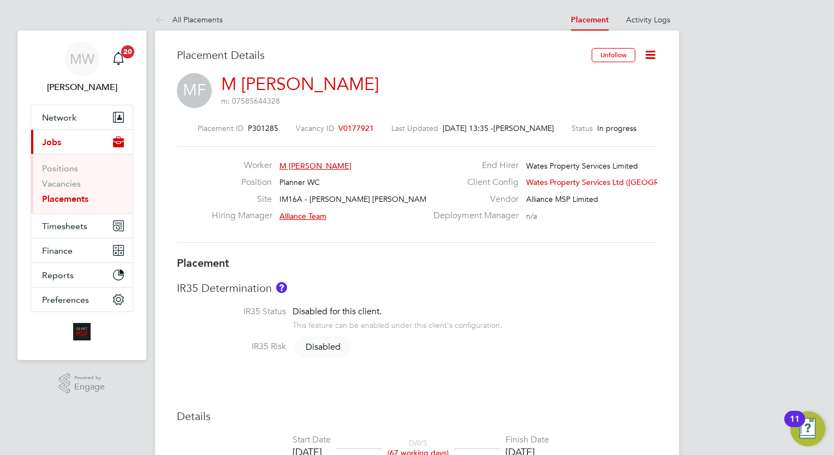
click at [349, 87] on link "M Simonetta Fazio" at bounding box center [300, 84] width 158 height 21
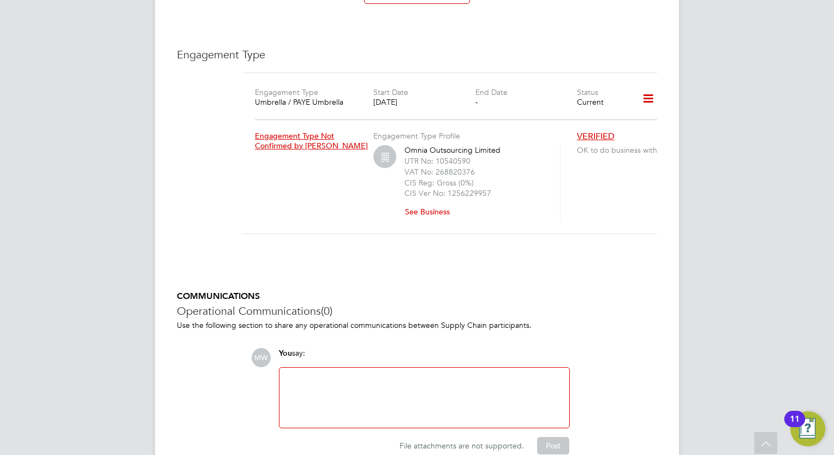
scroll to position [710, 0]
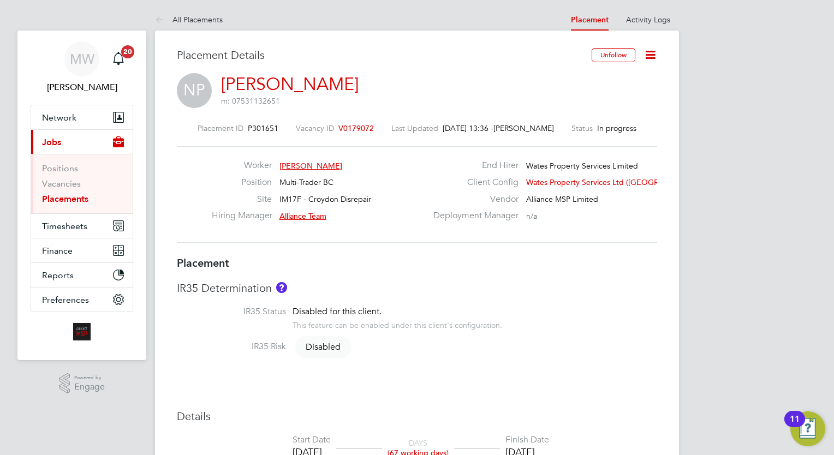
click at [327, 81] on link "Nicolas Plumain" at bounding box center [290, 84] width 138 height 21
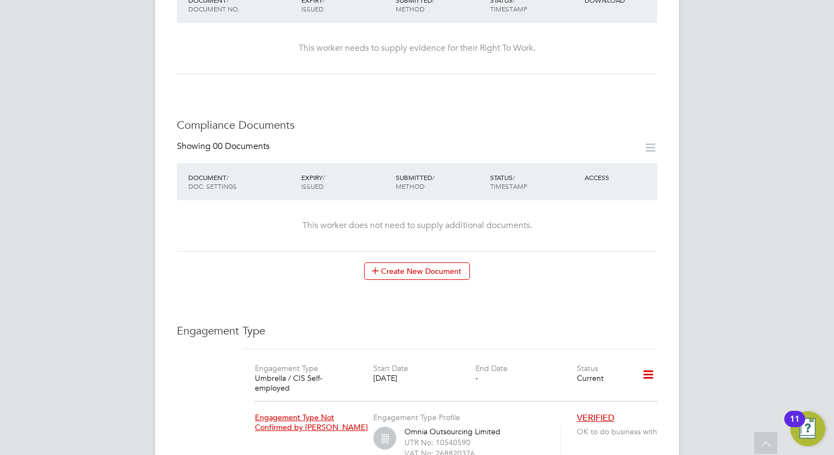
scroll to position [601, 0]
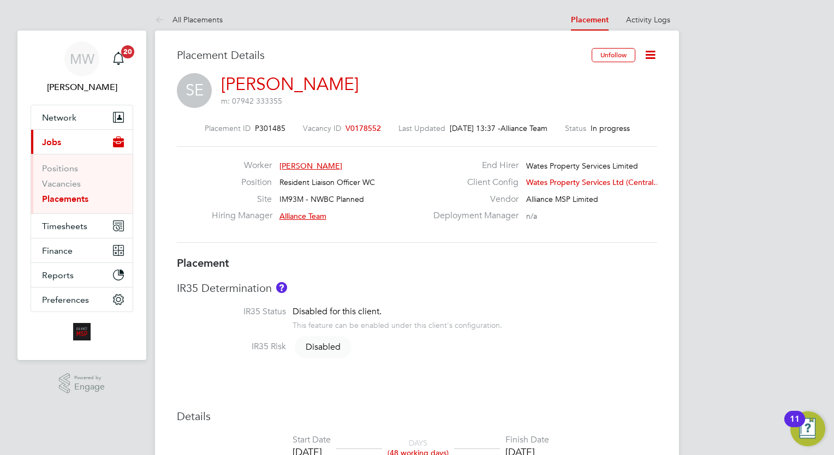
click at [315, 82] on link "Sarah Eastman" at bounding box center [290, 84] width 138 height 21
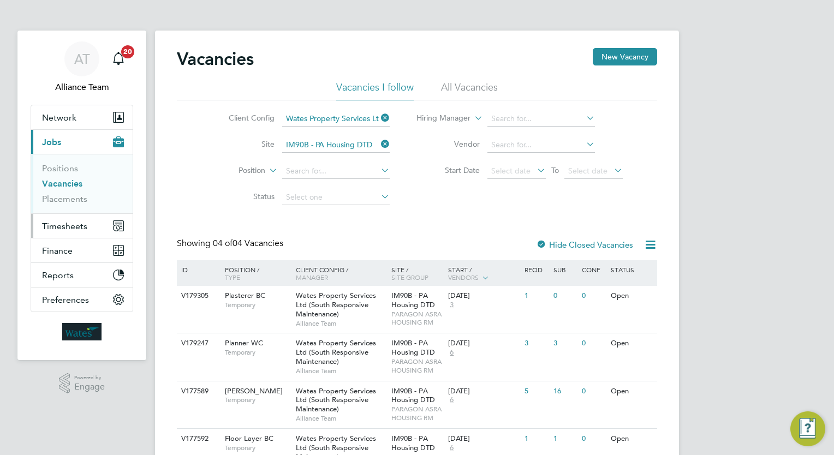
click at [70, 222] on span "Timesheets" at bounding box center [64, 226] width 45 height 10
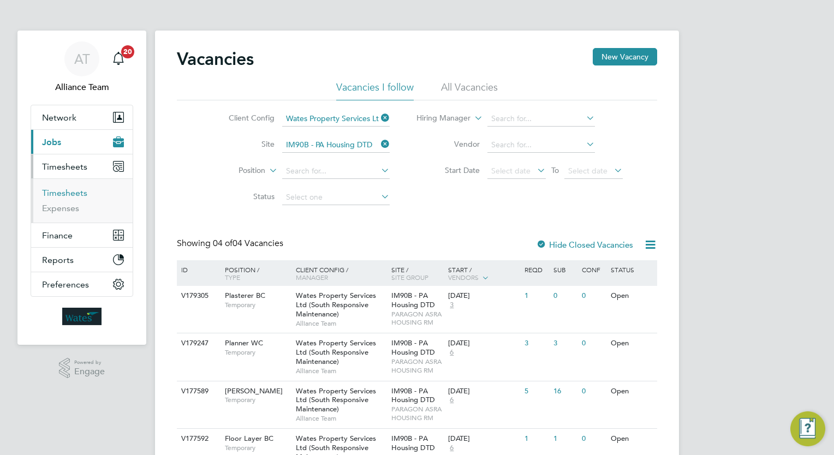
click at [74, 191] on link "Timesheets" at bounding box center [64, 193] width 45 height 10
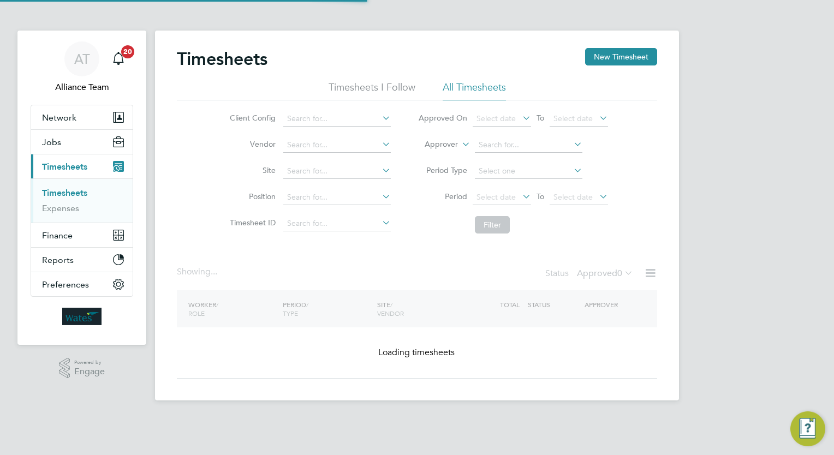
click at [443, 141] on label "Approver" at bounding box center [433, 144] width 49 height 11
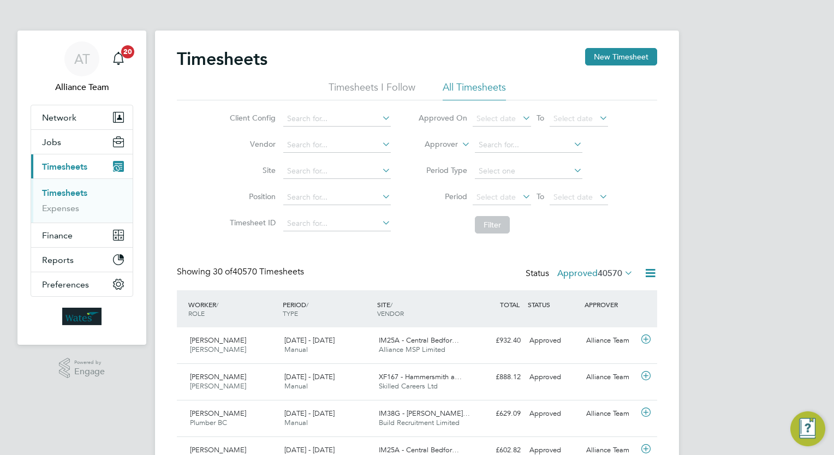
click at [434, 157] on li "Worker" at bounding box center [432, 157] width 54 height 14
click at [474, 149] on li "Worker" at bounding box center [513, 145] width 217 height 26
click at [504, 139] on input at bounding box center [529, 145] width 108 height 15
click at [507, 161] on b "[PERSON_NAME]" at bounding box center [531, 159] width 63 height 9
type input "[PERSON_NAME]"
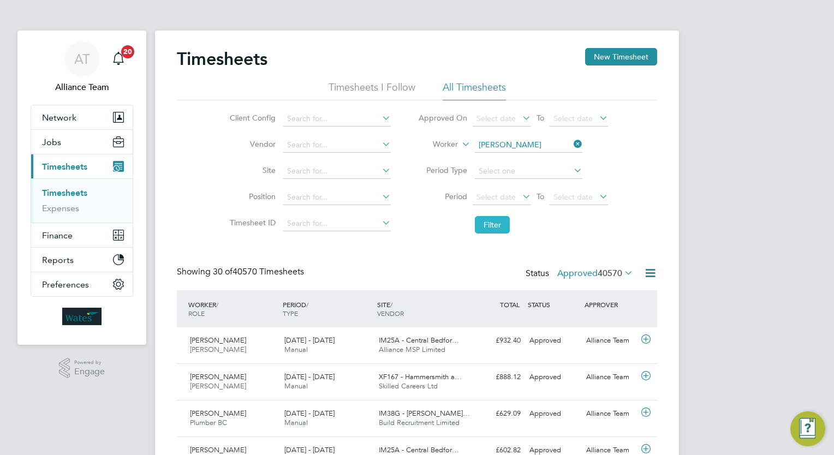
click at [497, 219] on button "Filter" at bounding box center [492, 224] width 35 height 17
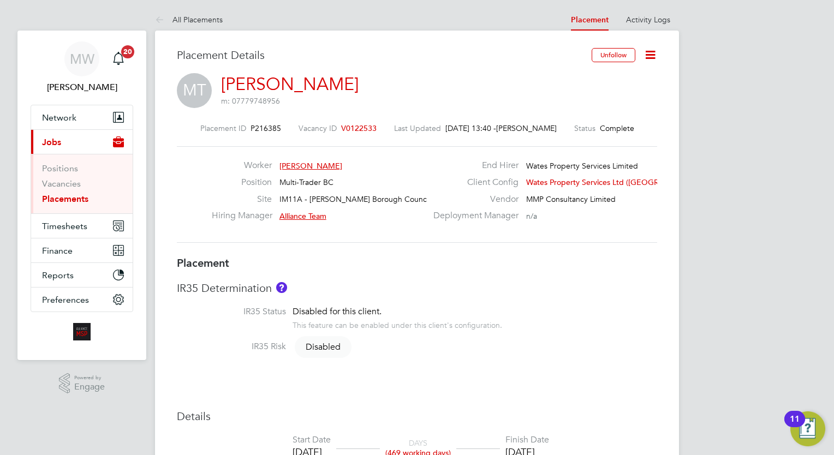
click at [644, 58] on icon at bounding box center [651, 55] width 14 height 14
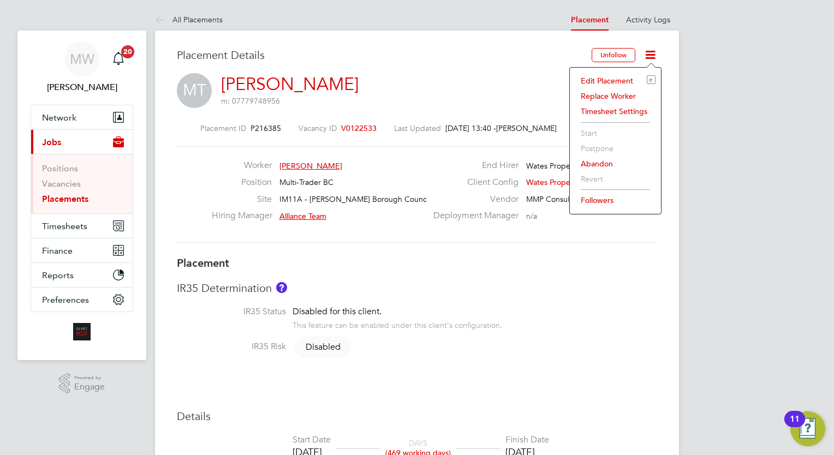
click at [620, 75] on li "Edit Placement e" at bounding box center [615, 80] width 80 height 15
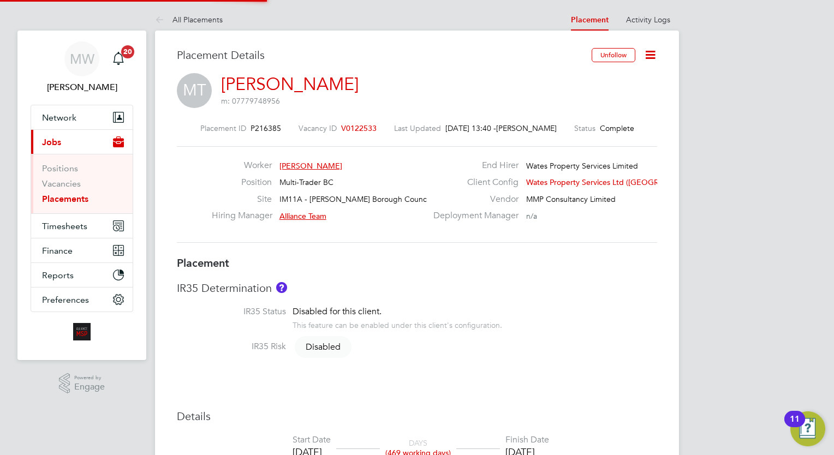
type input "Alliance Team"
type input "[DATE]"
type input "00:00"
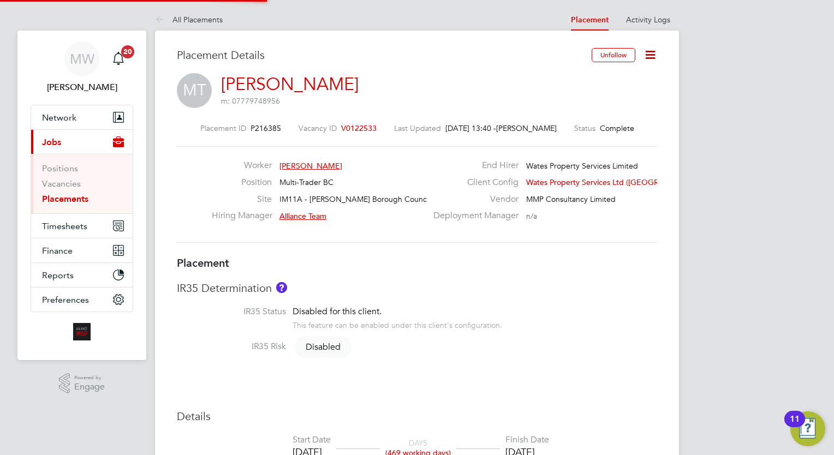
type input "00:00"
type input "06224"
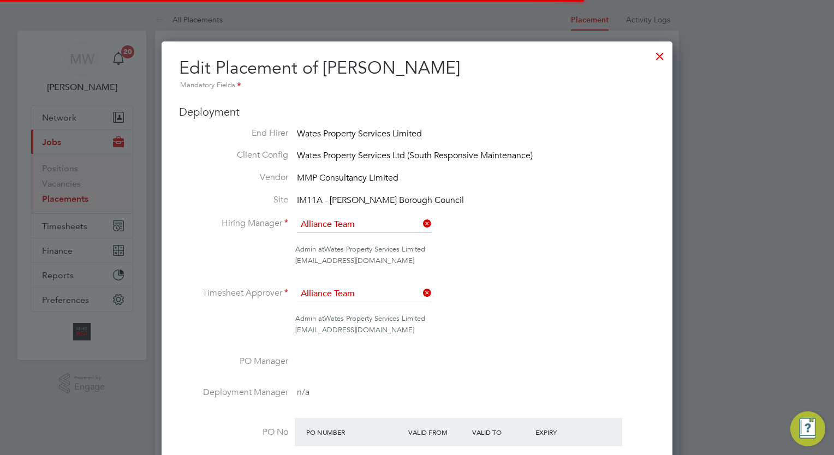
scroll to position [5, 5]
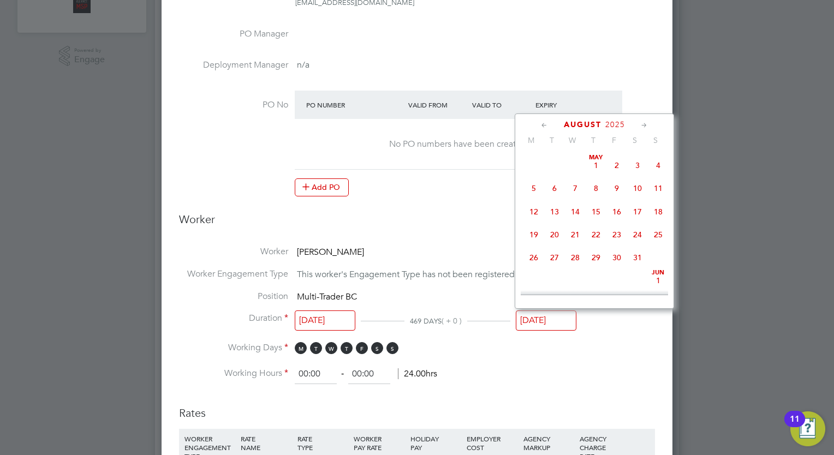
click at [557, 312] on input "[DATE]" at bounding box center [546, 321] width 61 height 20
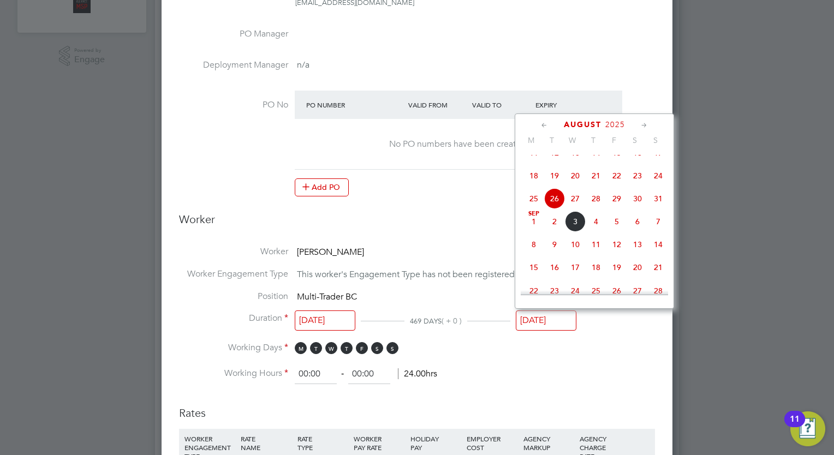
click at [620, 183] on span "22" at bounding box center [617, 175] width 21 height 21
type input "[DATE]"
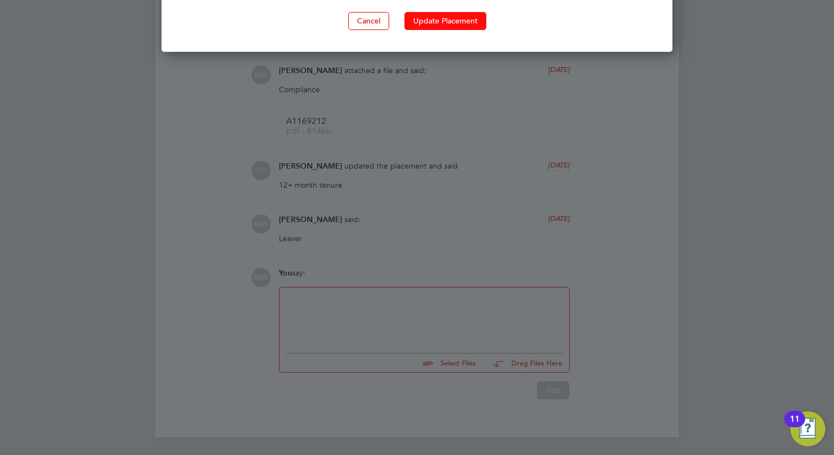
click at [437, 21] on button "Update Placement" at bounding box center [446, 20] width 82 height 17
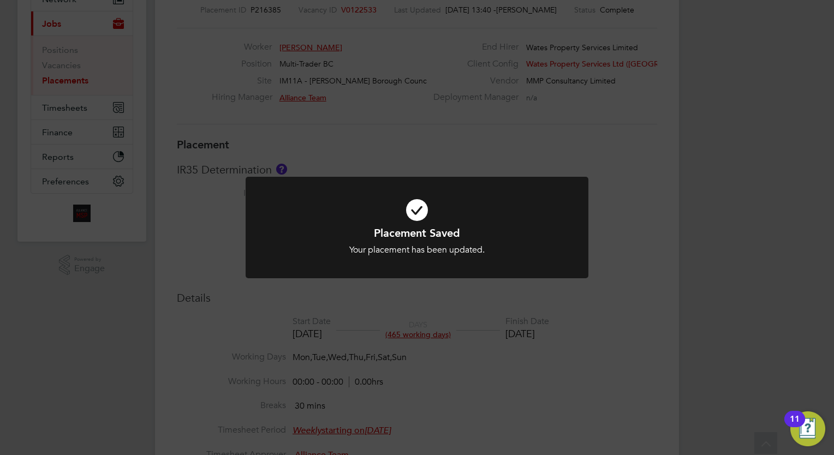
click at [574, 210] on div at bounding box center [417, 228] width 343 height 102
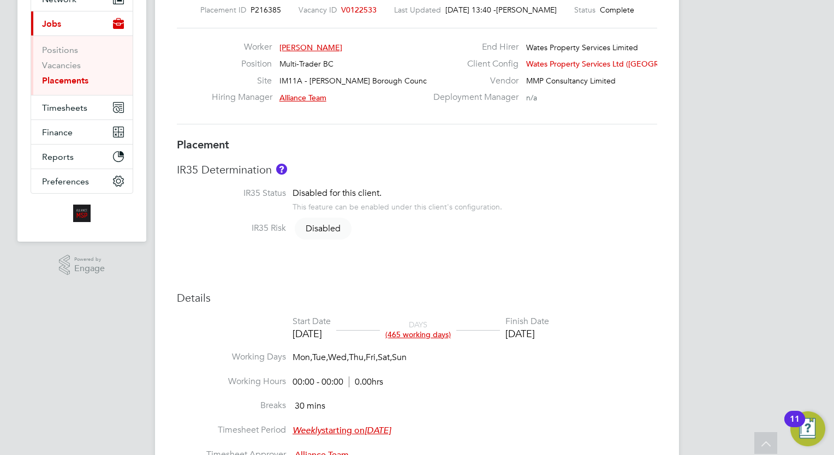
scroll to position [0, 0]
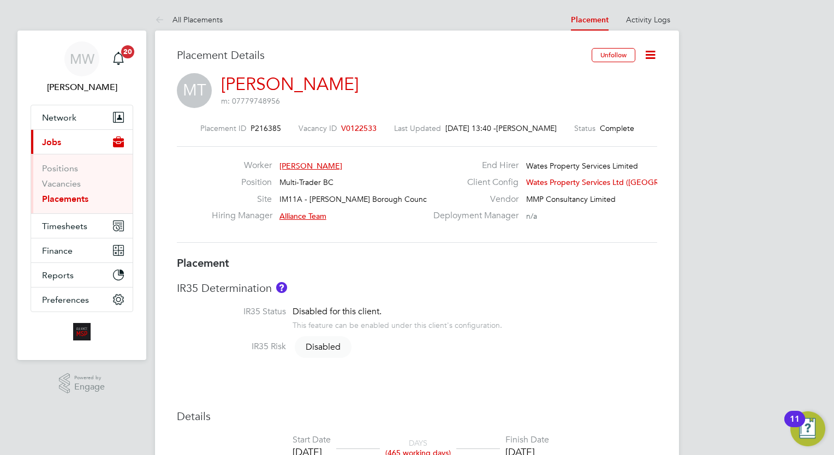
click at [78, 194] on link "Placements" at bounding box center [65, 199] width 46 height 10
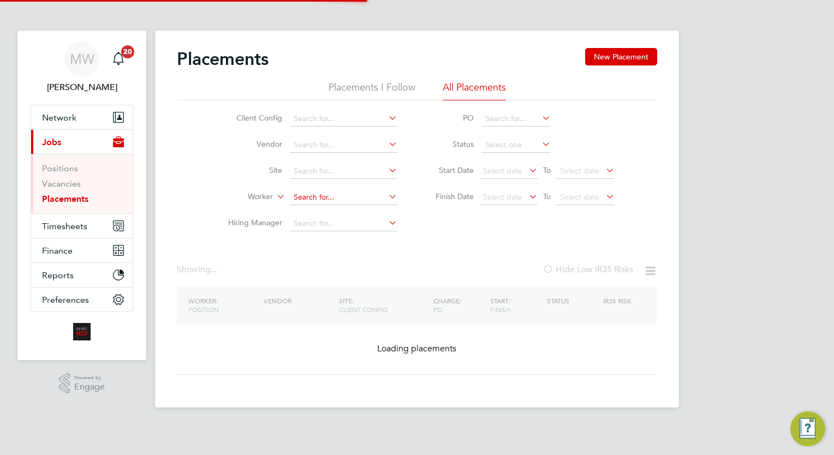
click at [312, 196] on input at bounding box center [344, 197] width 108 height 15
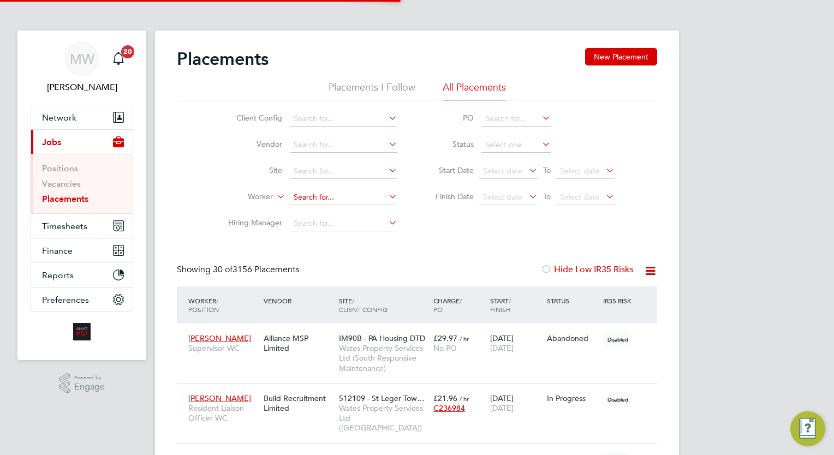
scroll to position [10, 52]
click at [330, 217] on li "Mary P eat" at bounding box center [344, 212] width 108 height 15
type input "Mary Peat"
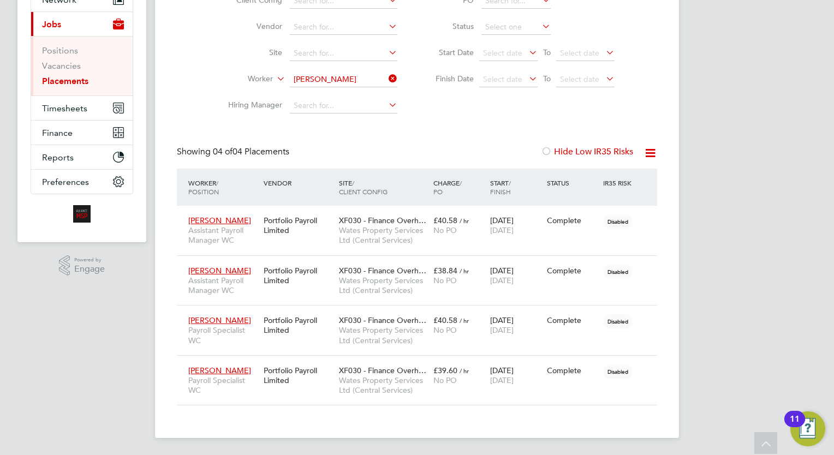
click at [387, 73] on icon at bounding box center [387, 78] width 0 height 15
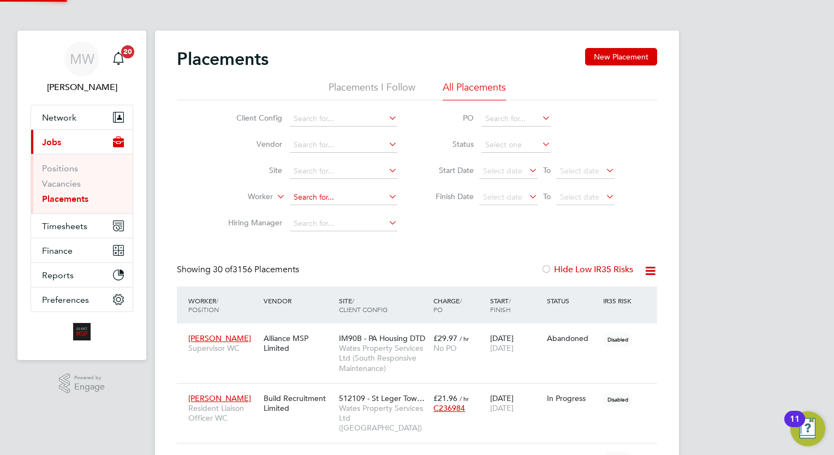
scroll to position [5, 5]
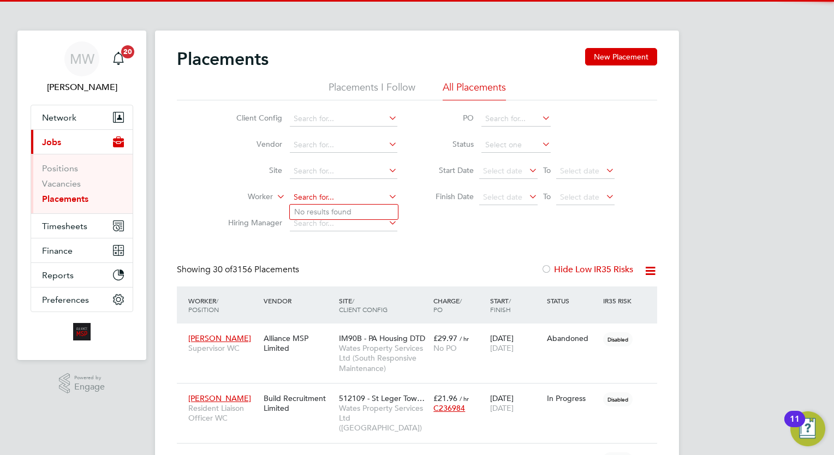
click at [323, 199] on input at bounding box center [344, 197] width 108 height 15
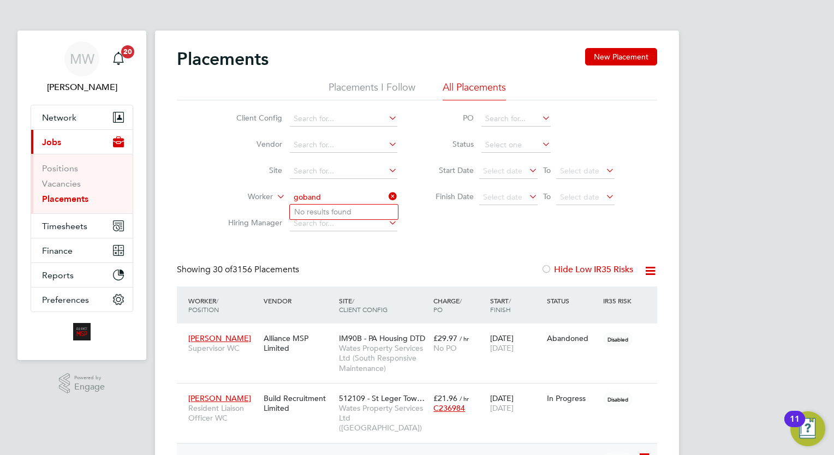
type input "goband"
click at [352, 197] on input at bounding box center [344, 197] width 108 height 15
type input "dean h"
click at [387, 199] on icon at bounding box center [387, 196] width 0 height 15
click at [370, 197] on input at bounding box center [344, 197] width 108 height 15
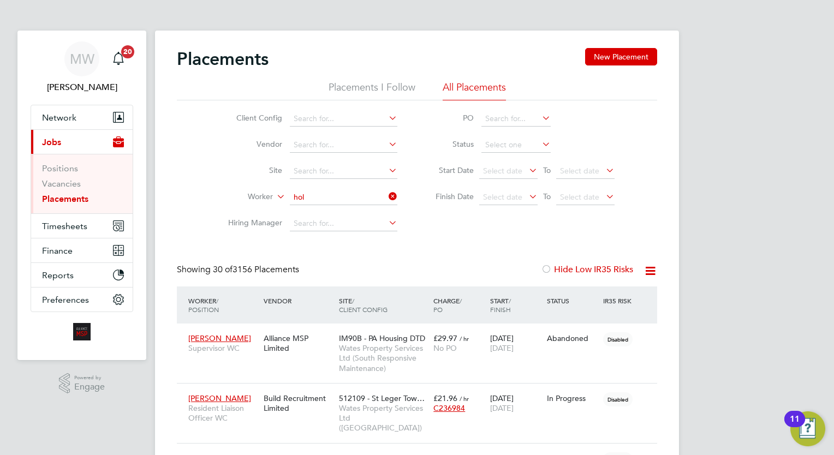
type input "hol"
click at [387, 198] on icon at bounding box center [387, 196] width 0 height 15
drag, startPoint x: 367, startPoint y: 186, endPoint x: 363, endPoint y: 197, distance: 11.8
click at [366, 187] on li "Worker" at bounding box center [308, 198] width 205 height 26
click at [362, 198] on input at bounding box center [344, 197] width 108 height 15
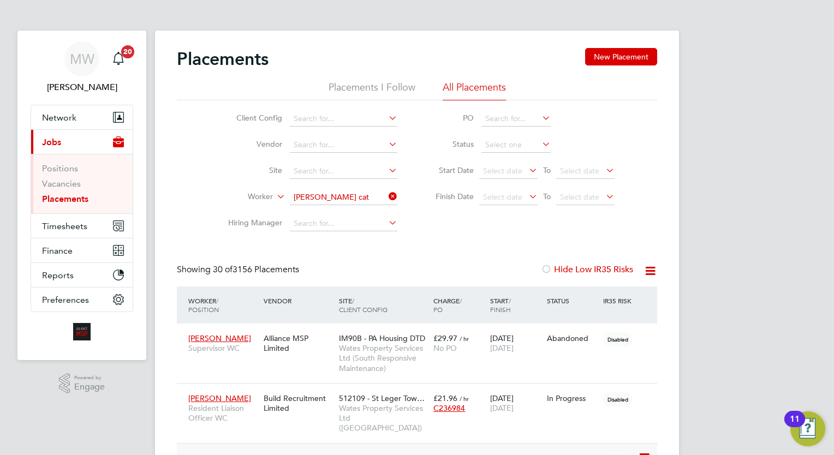
type input "dale cat"
click at [362, 193] on input at bounding box center [344, 197] width 108 height 15
type input "nyan"
type input "jose"
click at [367, 197] on input at bounding box center [344, 197] width 108 height 15
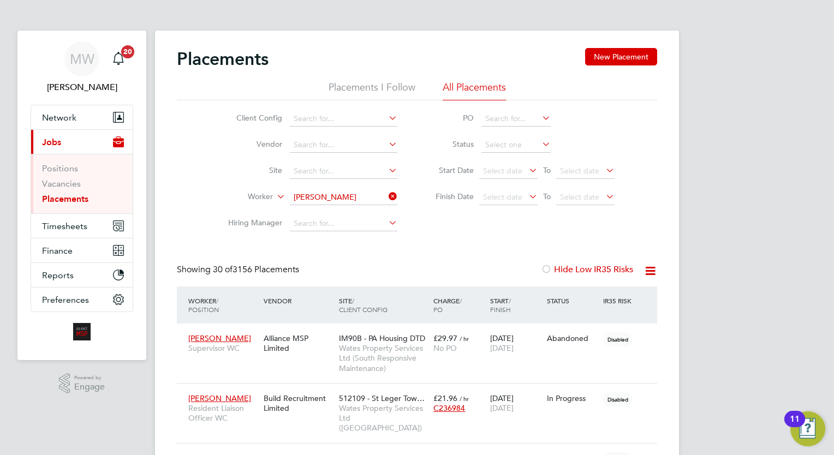
type input "gardner"
click at [387, 198] on icon at bounding box center [387, 196] width 0 height 15
click at [335, 198] on input at bounding box center [344, 197] width 108 height 15
type input "treyv"
click at [334, 197] on input at bounding box center [344, 197] width 108 height 15
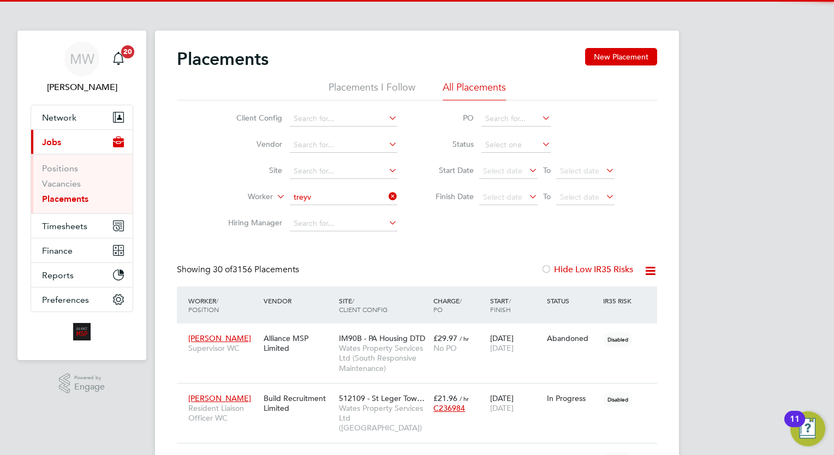
click at [346, 208] on li "Treyv on Gardner" at bounding box center [344, 212] width 108 height 15
type input "Treyvon Gardner"
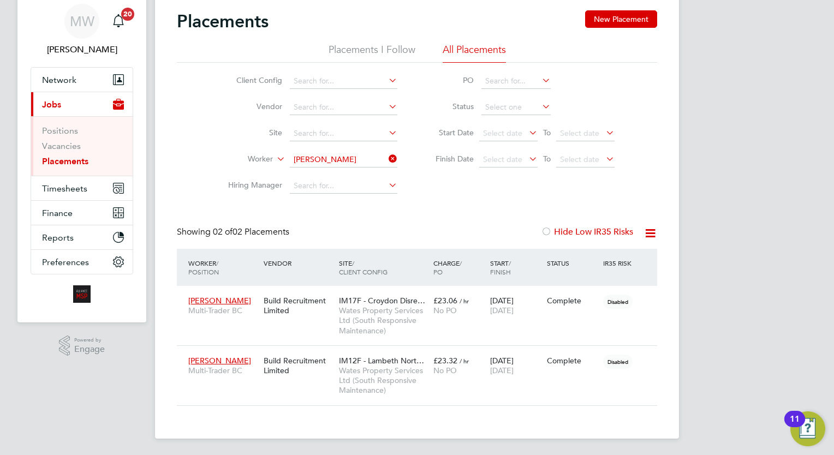
click at [387, 156] on icon at bounding box center [387, 158] width 0 height 15
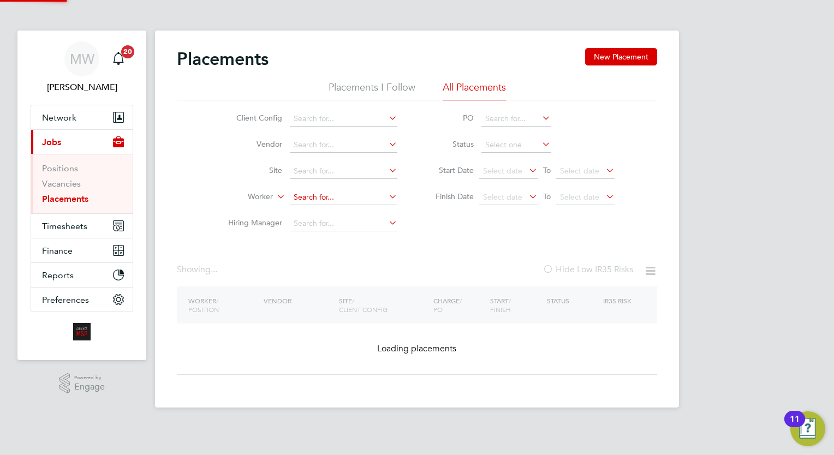
click at [325, 195] on input at bounding box center [344, 197] width 108 height 15
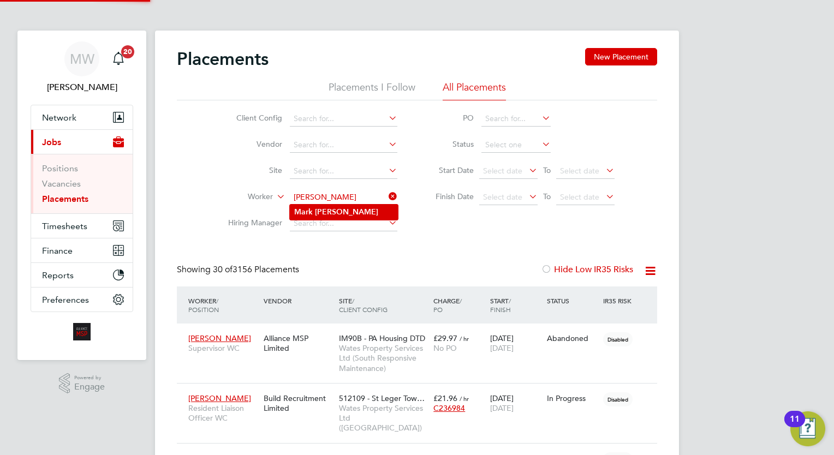
click at [349, 210] on li "Mark Thomas" at bounding box center [344, 212] width 108 height 15
type input "Mark Thomas"
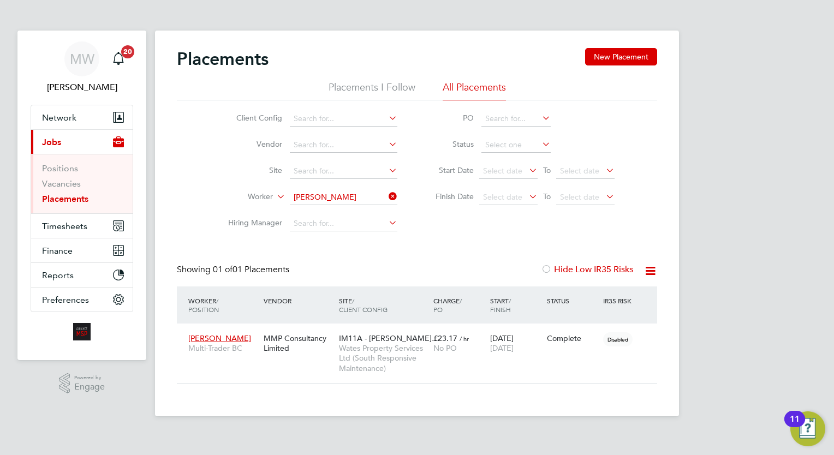
click at [387, 194] on icon at bounding box center [387, 196] width 0 height 15
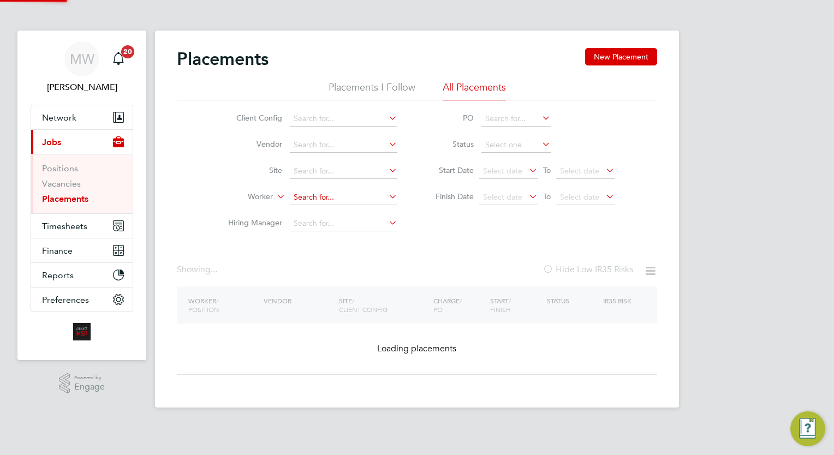
click at [345, 194] on input at bounding box center [344, 197] width 108 height 15
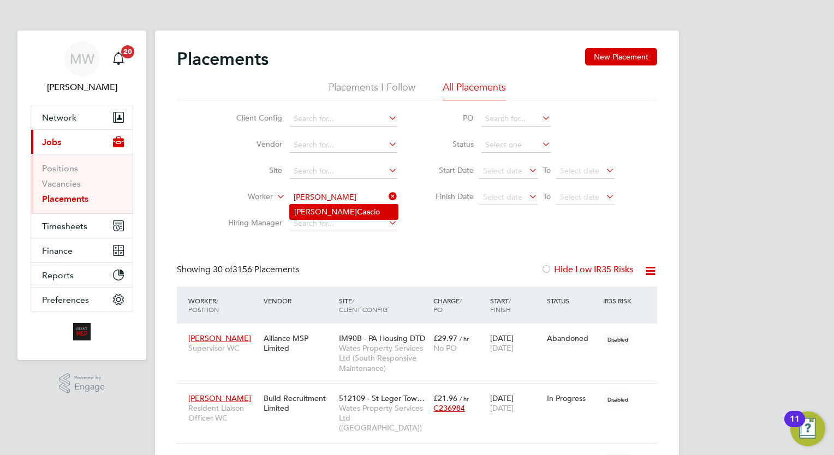
click at [358, 206] on li "Vincenzo Casc io" at bounding box center [344, 212] width 108 height 15
type input "Vincenzo Cascio"
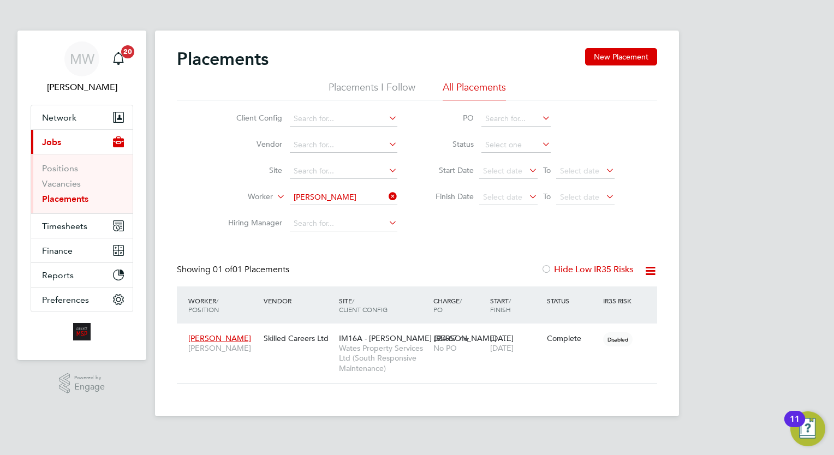
drag, startPoint x: 389, startPoint y: 196, endPoint x: 384, endPoint y: 200, distance: 6.6
click at [387, 196] on icon at bounding box center [387, 196] width 0 height 15
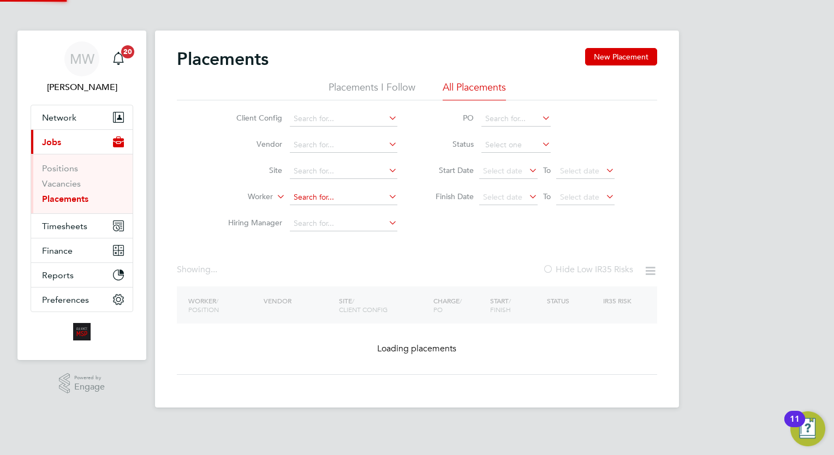
click at [348, 207] on li "Worker" at bounding box center [308, 198] width 205 height 26
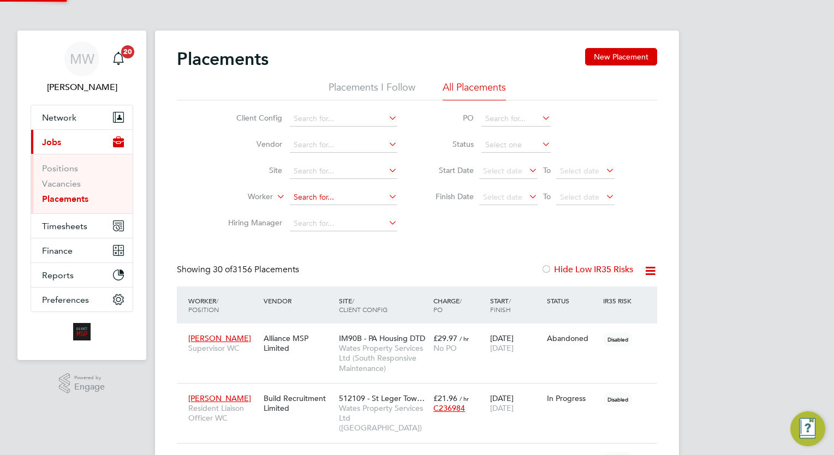
click at [343, 196] on input at bounding box center [344, 197] width 108 height 15
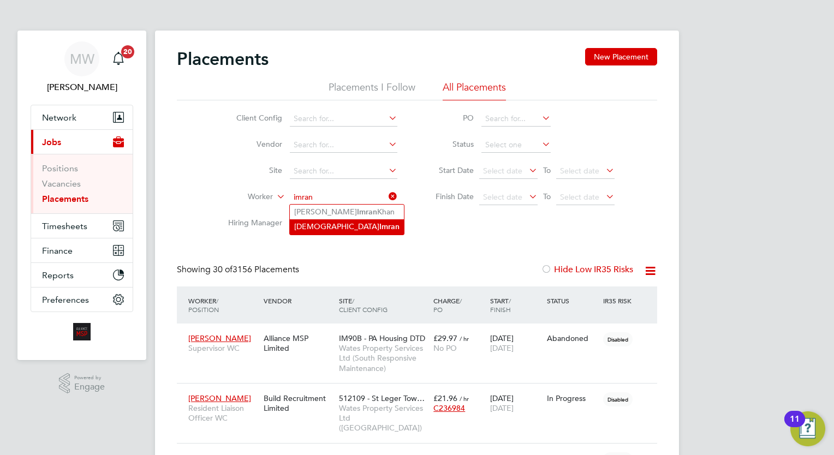
click at [363, 223] on li "Muhammad Imran" at bounding box center [347, 226] width 114 height 15
type input "Muhammad Imran"
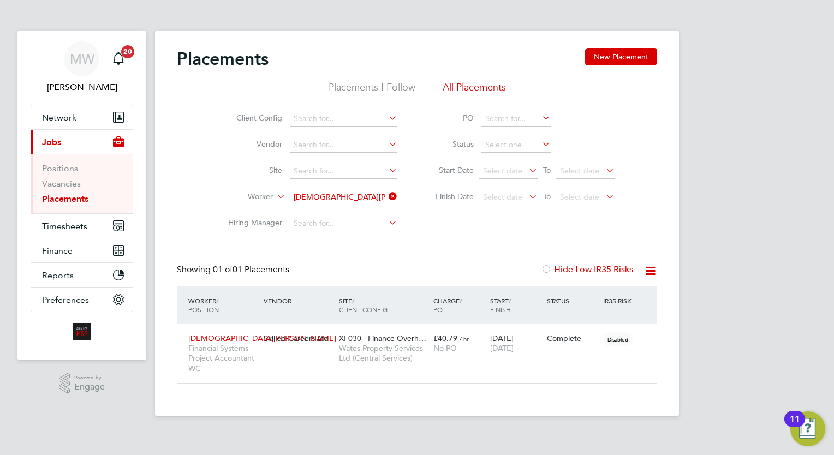
click at [387, 195] on icon at bounding box center [387, 196] width 0 height 15
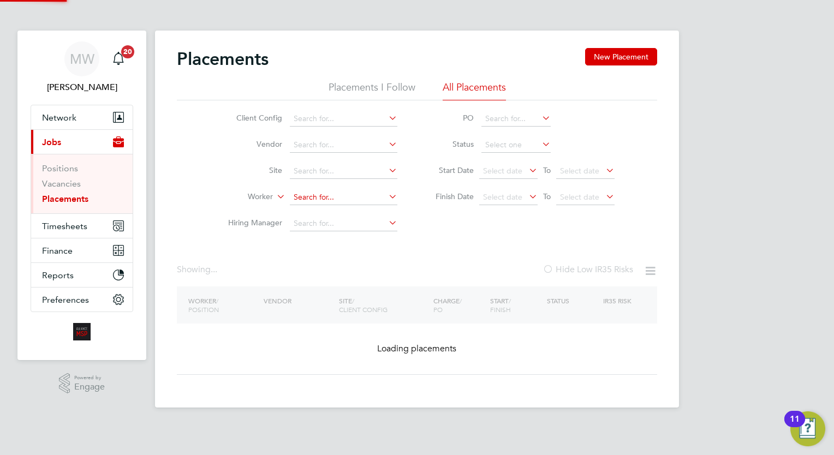
click at [359, 195] on input at bounding box center [344, 197] width 108 height 15
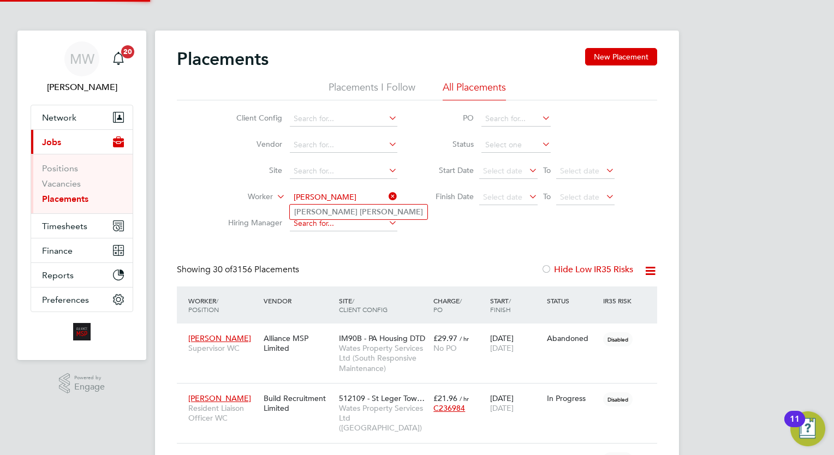
click at [346, 217] on li "Neil Douglas" at bounding box center [359, 212] width 138 height 15
type input "Neil Douglas"
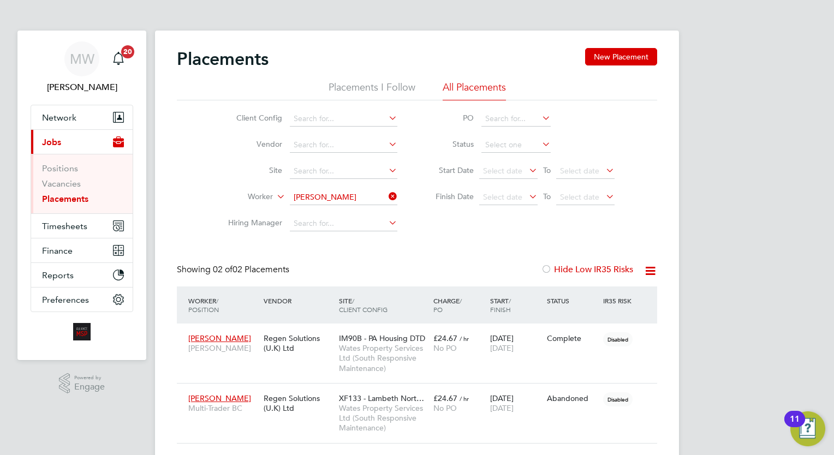
click at [387, 193] on icon at bounding box center [387, 196] width 0 height 15
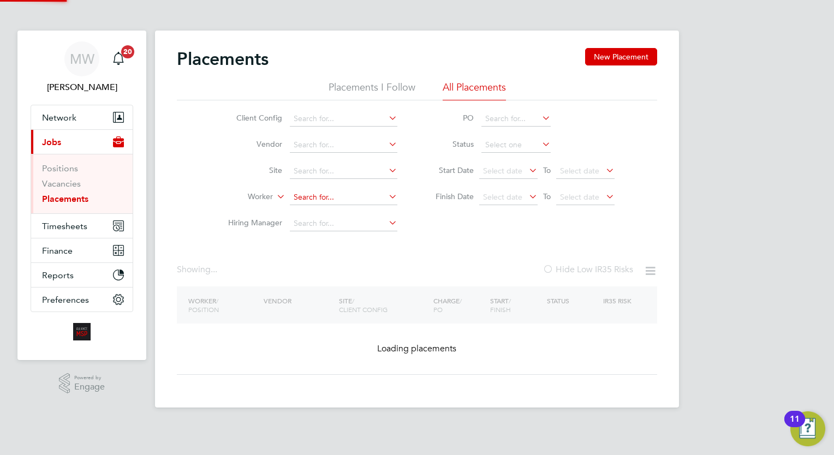
click at [342, 198] on input at bounding box center [344, 197] width 108 height 15
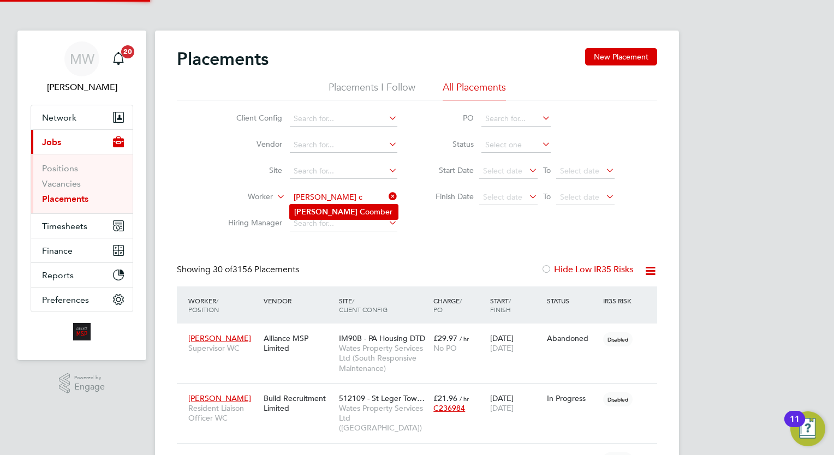
click at [353, 209] on li "Zane C oomber" at bounding box center [344, 212] width 108 height 15
type input "Zane Coomber"
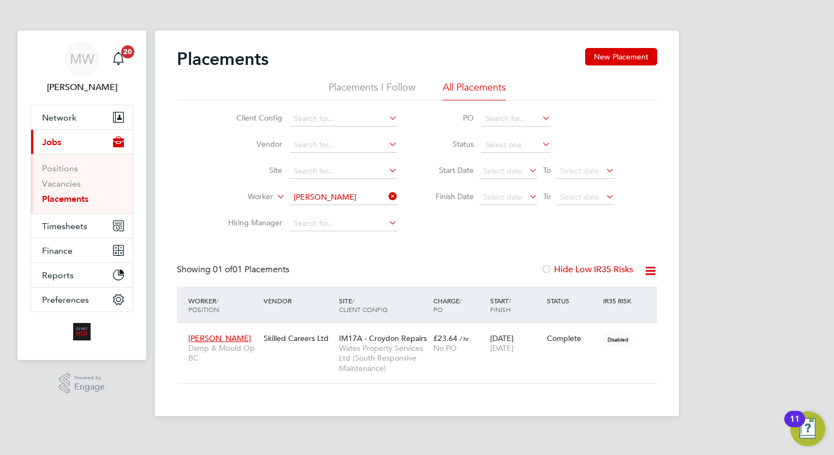
click at [387, 195] on icon at bounding box center [387, 196] width 0 height 15
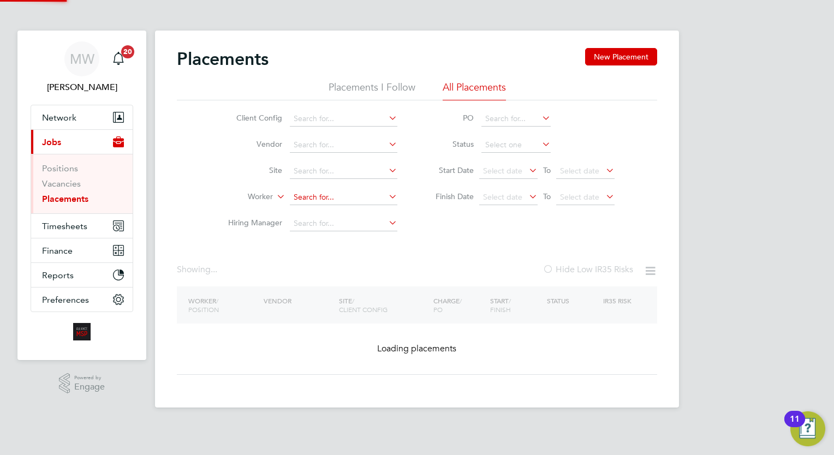
click at [361, 198] on input at bounding box center [344, 197] width 108 height 15
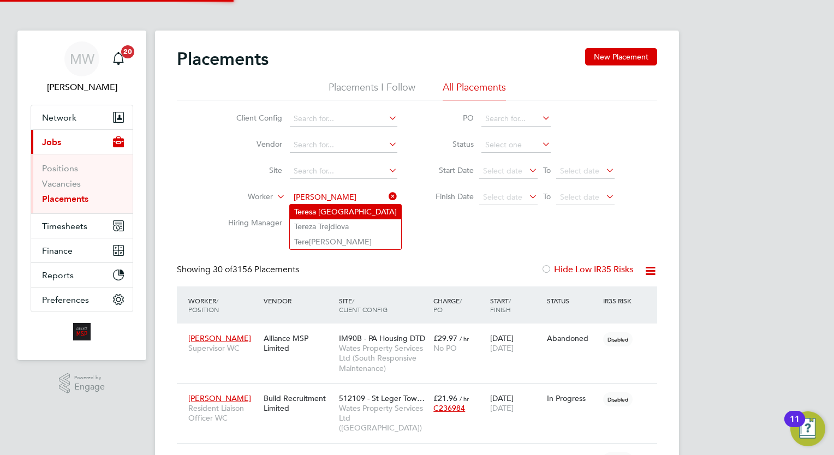
click at [353, 212] on li "Tere sa Rotherham" at bounding box center [345, 212] width 111 height 15
type input "Teresa Rotherham"
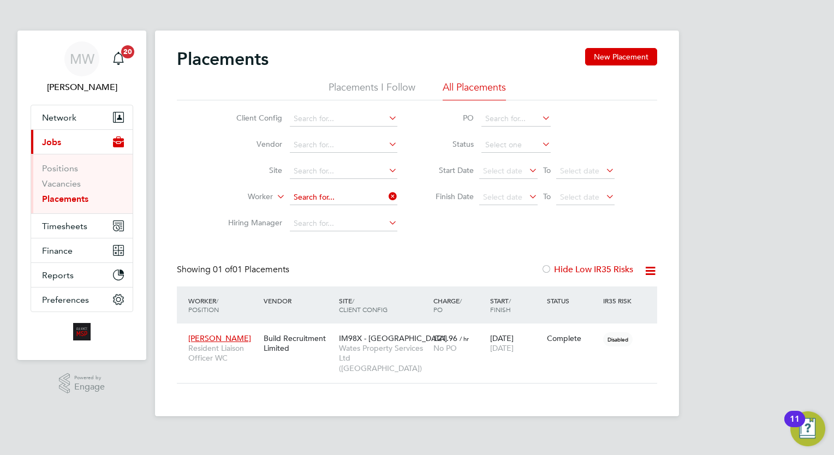
click at [385, 192] on input at bounding box center [344, 197] width 108 height 15
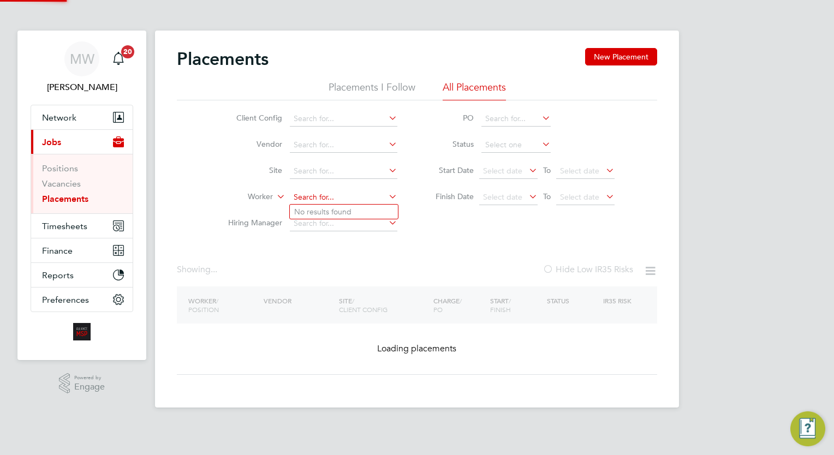
click at [369, 199] on input at bounding box center [344, 197] width 108 height 15
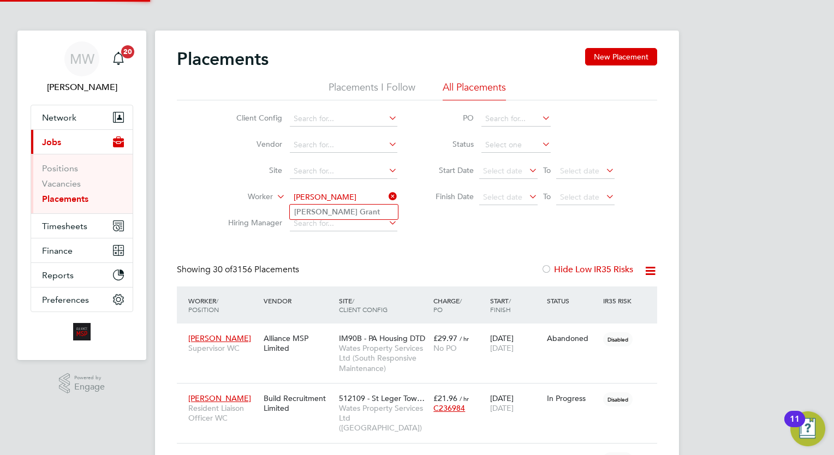
click at [356, 211] on li "George Grant" at bounding box center [344, 212] width 108 height 15
type input "George Grant"
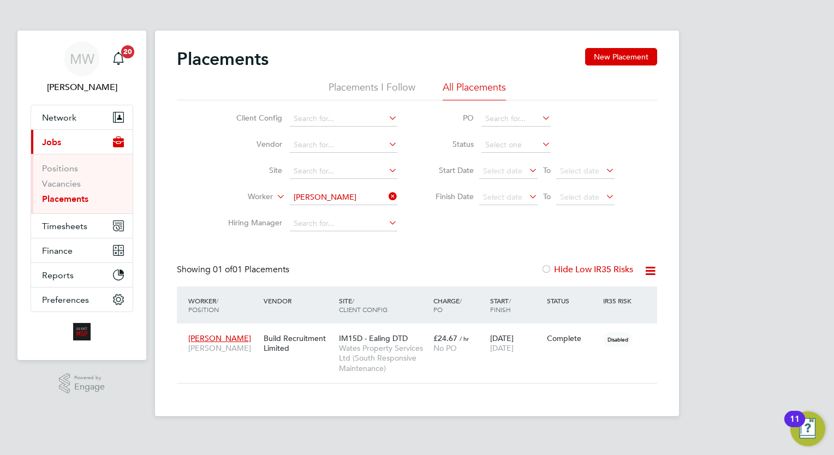
click at [387, 194] on icon at bounding box center [387, 196] width 0 height 15
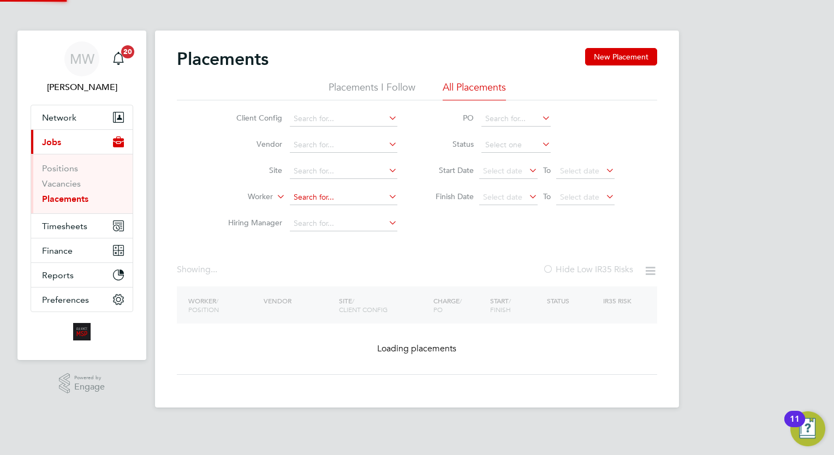
click at [379, 194] on input at bounding box center [344, 197] width 108 height 15
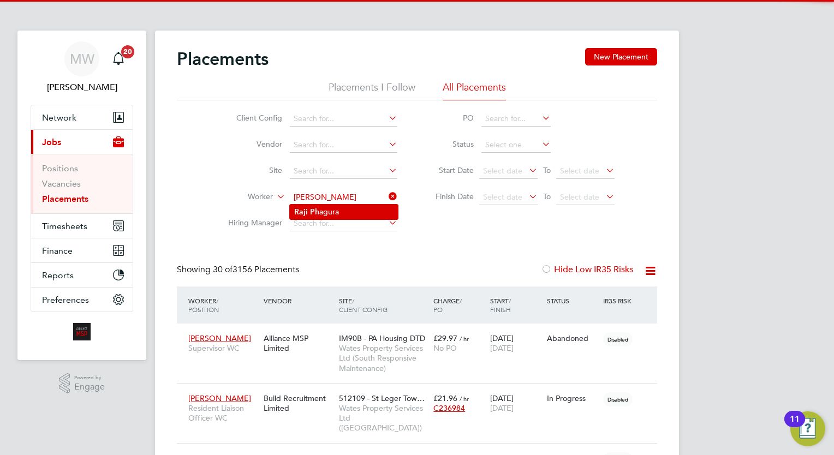
click at [366, 205] on li "Raji Ph agura" at bounding box center [344, 212] width 108 height 15
type input "Raji Phagura"
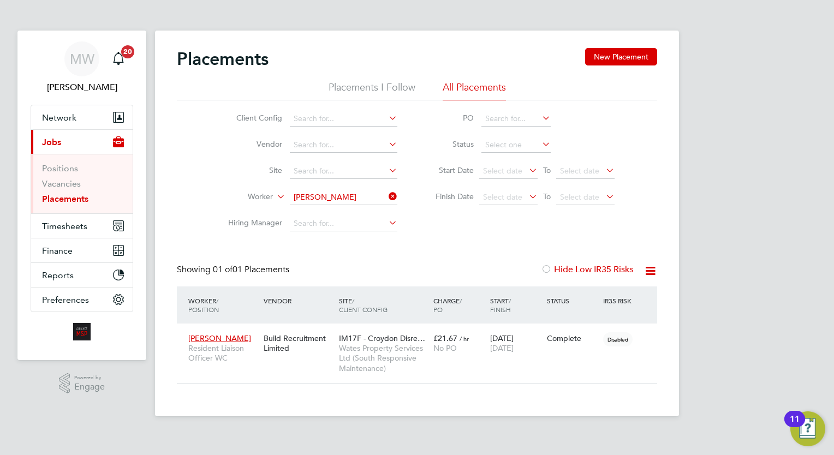
click at [387, 197] on icon at bounding box center [387, 196] width 0 height 15
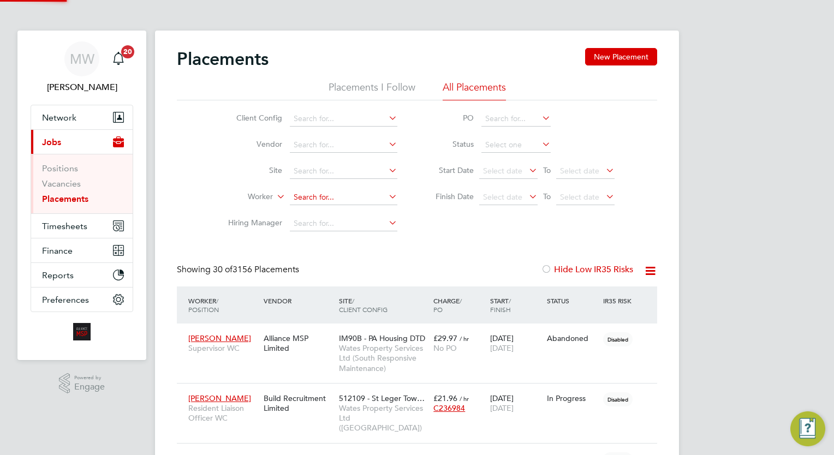
click at [339, 200] on input at bounding box center [344, 197] width 108 height 15
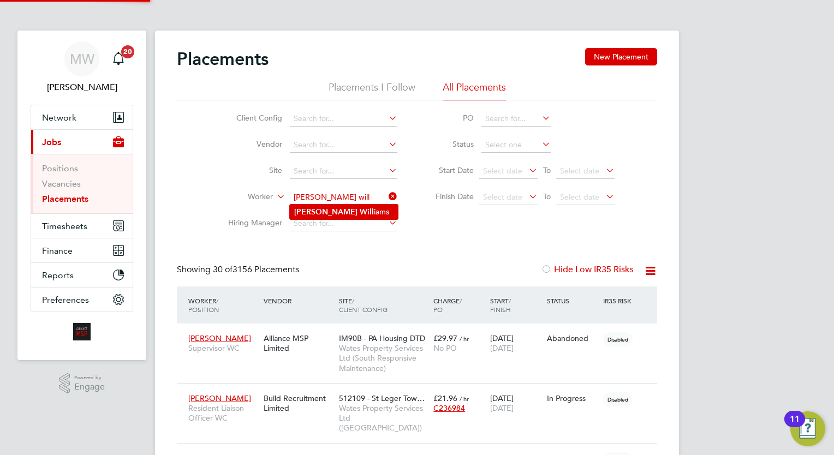
click at [339, 210] on li "Deon Will iams" at bounding box center [344, 212] width 108 height 15
type input "Deon Williams"
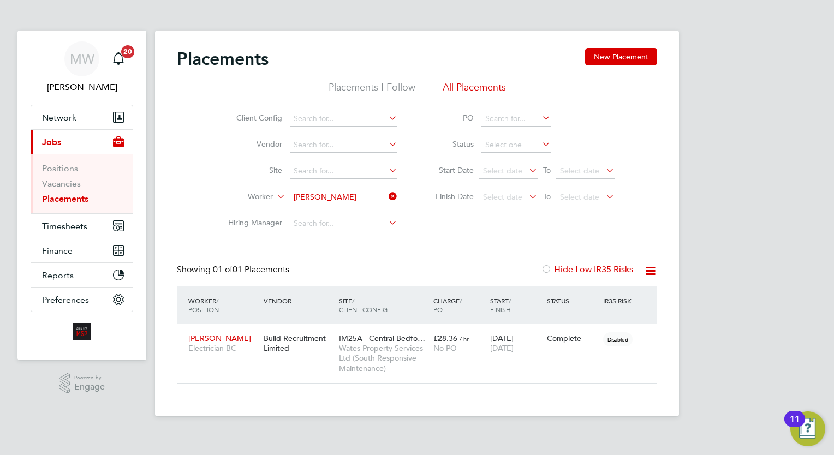
click at [387, 191] on icon at bounding box center [387, 196] width 0 height 15
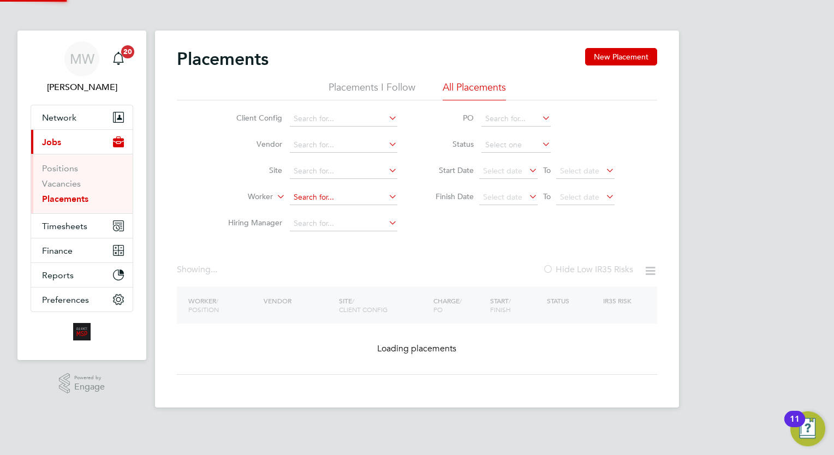
click at [364, 202] on input at bounding box center [344, 197] width 108 height 15
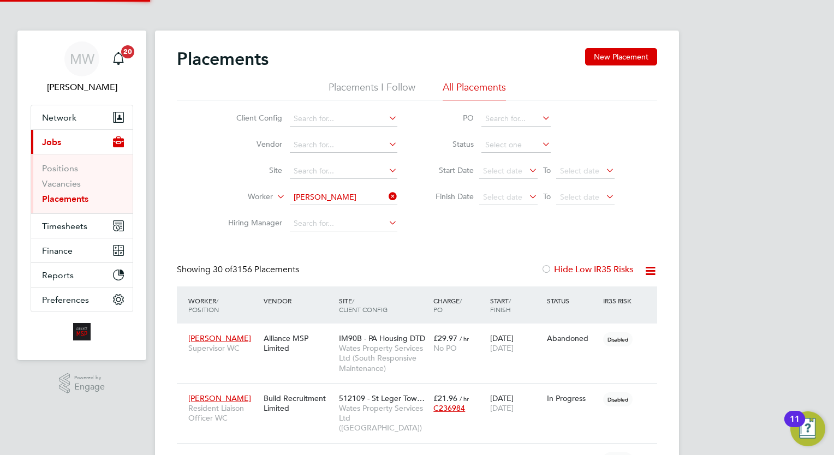
click at [357, 213] on b "Gerde" at bounding box center [388, 211] width 63 height 9
type input "Paige Lee Gerdeman"
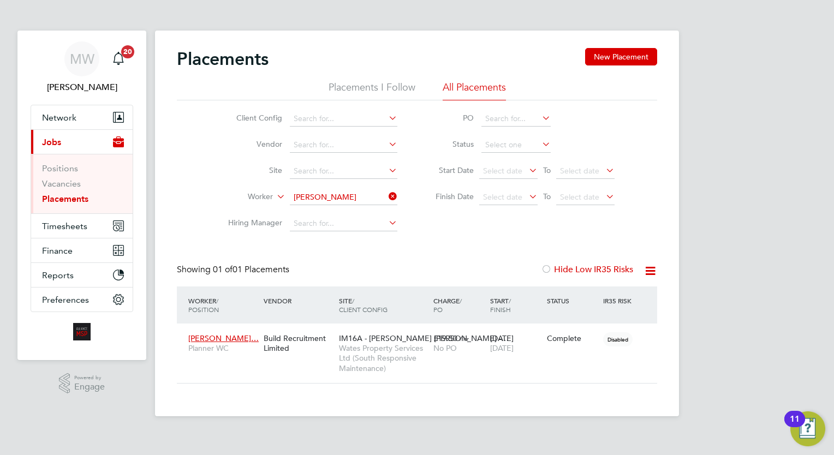
click at [387, 198] on icon at bounding box center [387, 196] width 0 height 15
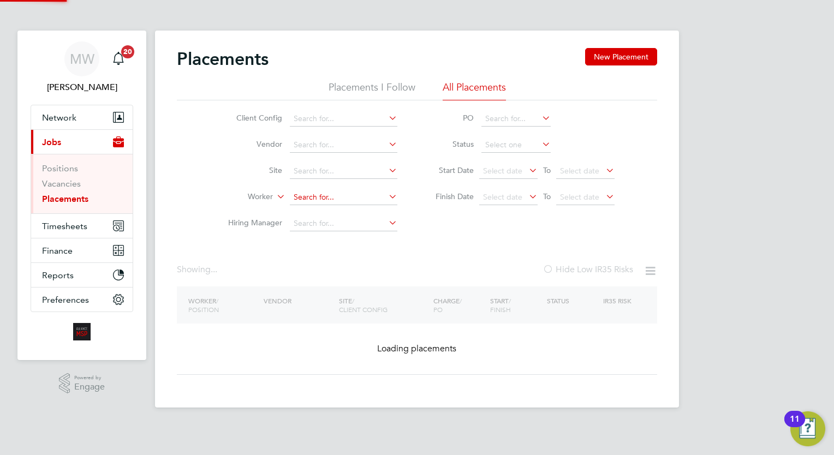
click at [367, 198] on input at bounding box center [344, 197] width 108 height 15
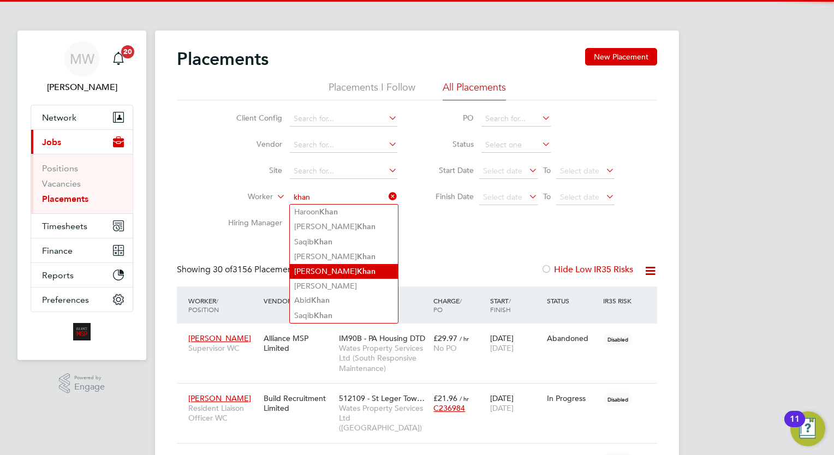
click at [355, 271] on li "Malik Khan" at bounding box center [344, 271] width 108 height 15
type input "Malik Khan"
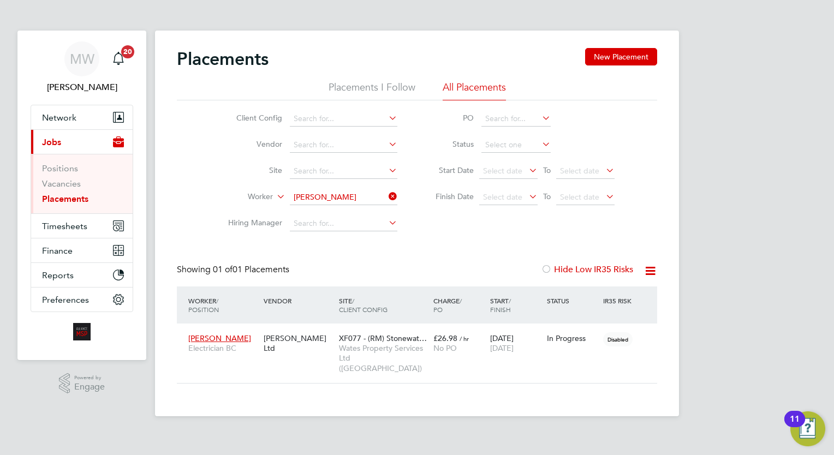
click at [387, 196] on icon at bounding box center [387, 196] width 0 height 15
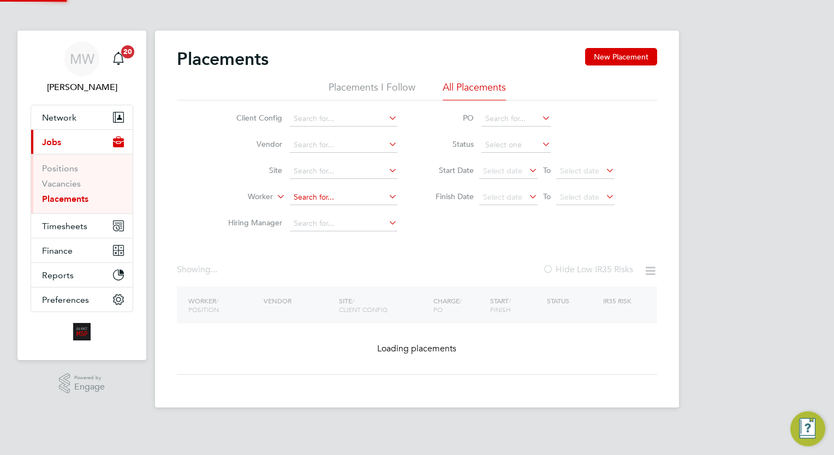
click at [358, 193] on input at bounding box center [344, 197] width 108 height 15
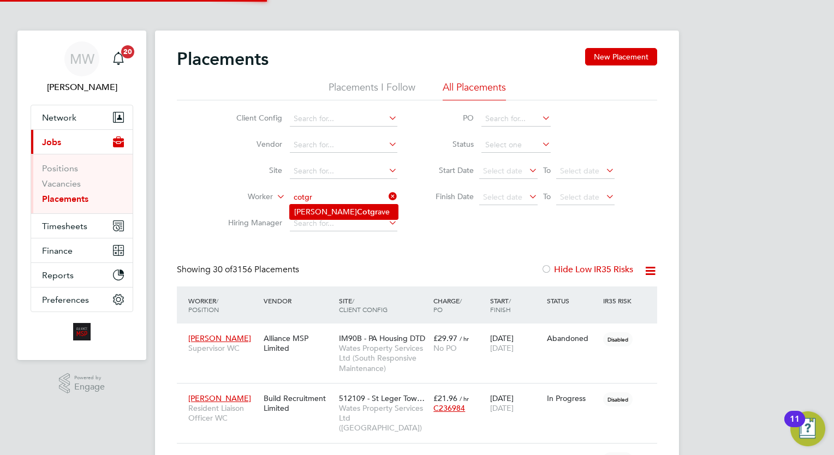
click at [345, 210] on li "Robert Cotgr ave" at bounding box center [344, 212] width 108 height 15
type input "Robert Cotgrave"
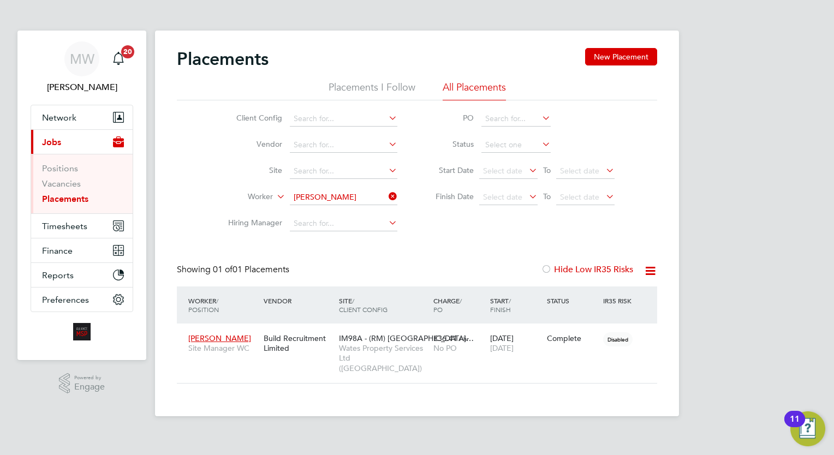
click at [387, 196] on icon at bounding box center [387, 196] width 0 height 15
click at [367, 194] on input at bounding box center [344, 197] width 108 height 15
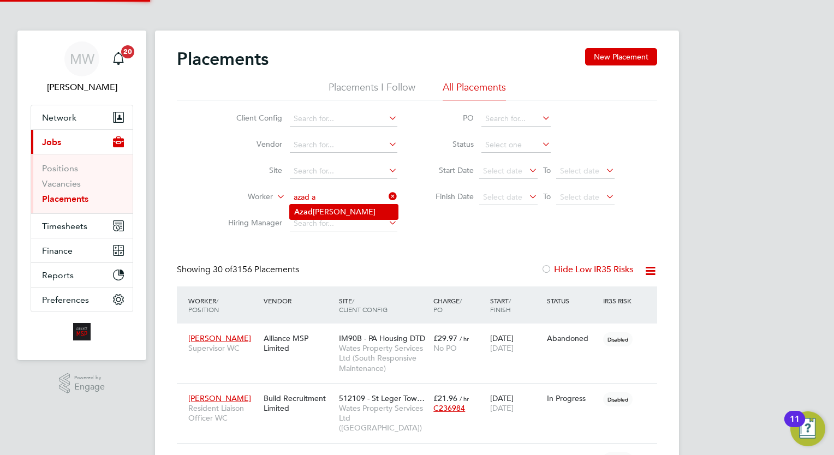
click at [340, 212] on li "A zad Ali" at bounding box center [344, 212] width 108 height 15
type input "Azad Ali"
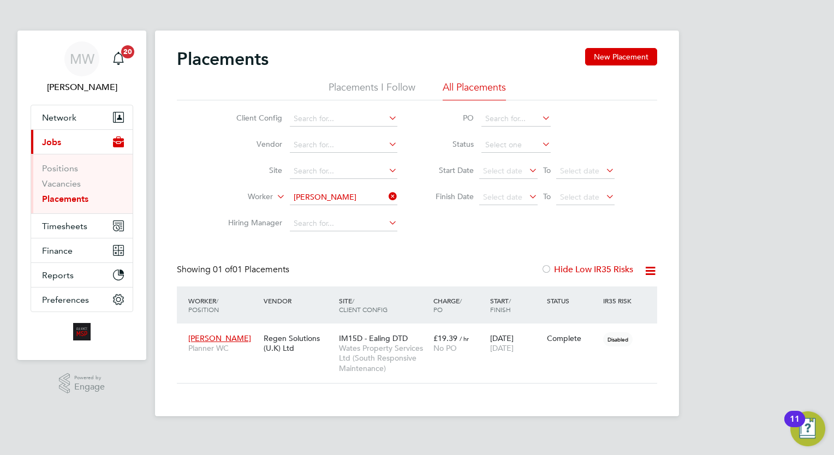
click at [387, 194] on icon at bounding box center [387, 196] width 0 height 15
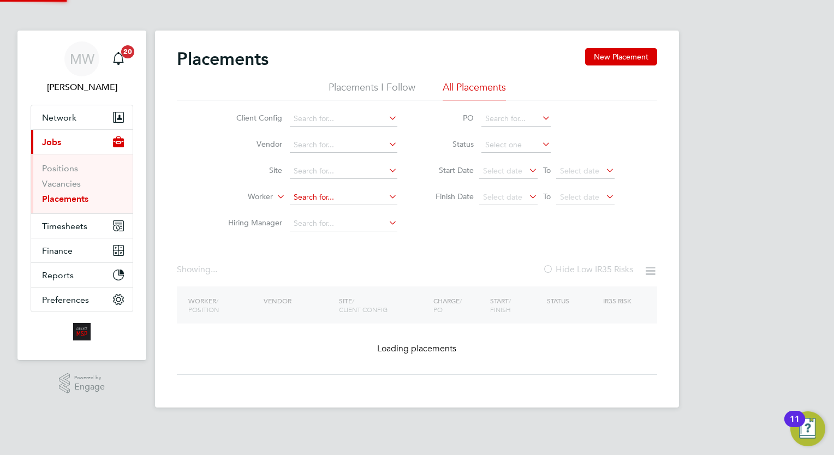
click at [362, 194] on input at bounding box center [344, 197] width 108 height 15
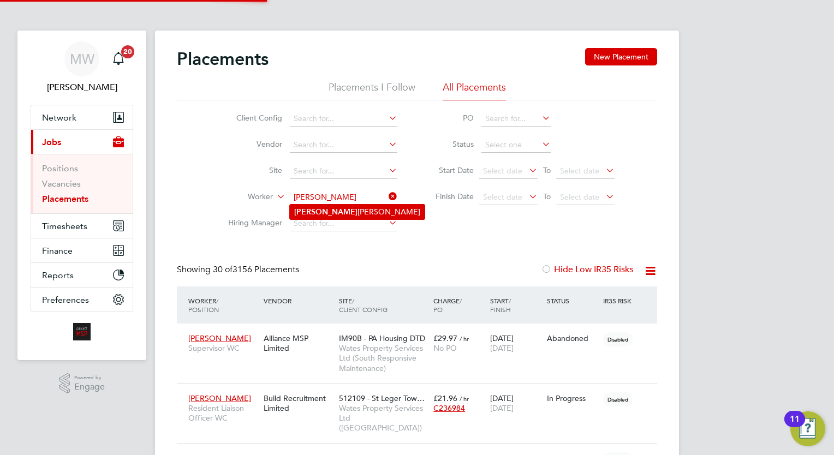
click at [340, 211] on li "Dmytro Tytarchuk" at bounding box center [357, 212] width 135 height 15
type input "Dmytro Tytarchuk"
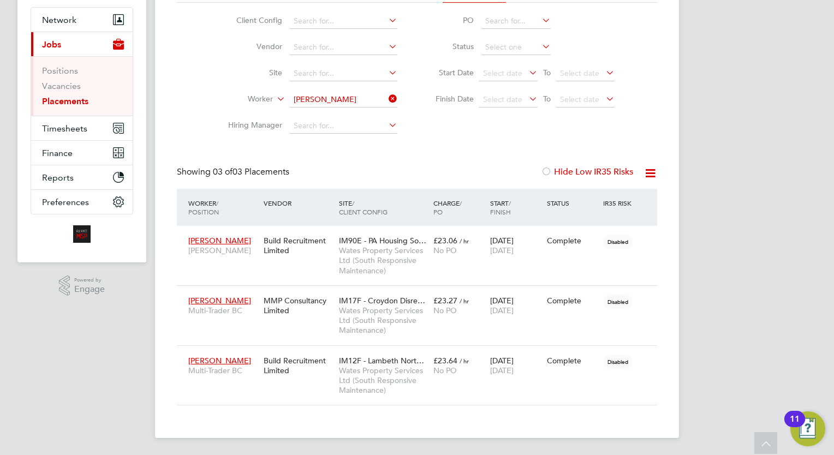
click at [387, 98] on icon at bounding box center [387, 98] width 0 height 15
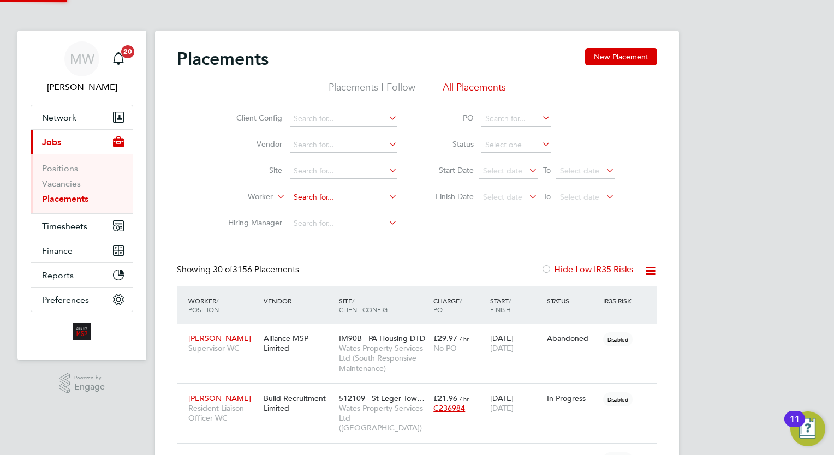
click at [420, 211] on b "Powel" at bounding box center [451, 211] width 63 height 9
type input "Shane Robert Powell"
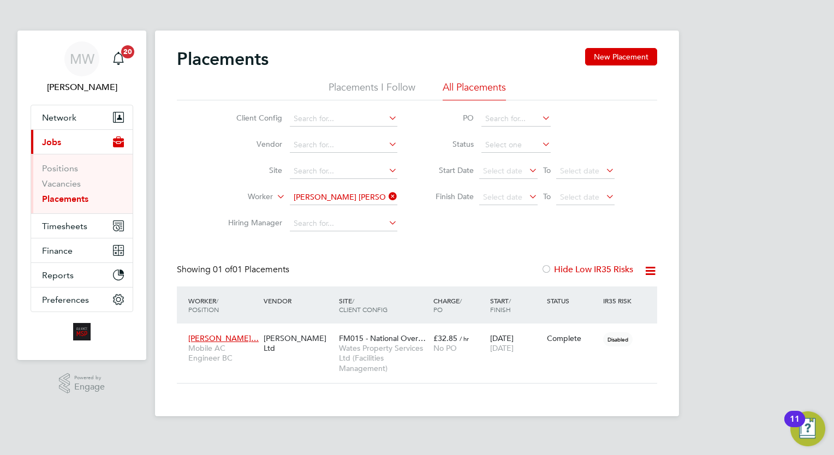
click at [387, 198] on icon at bounding box center [387, 196] width 0 height 15
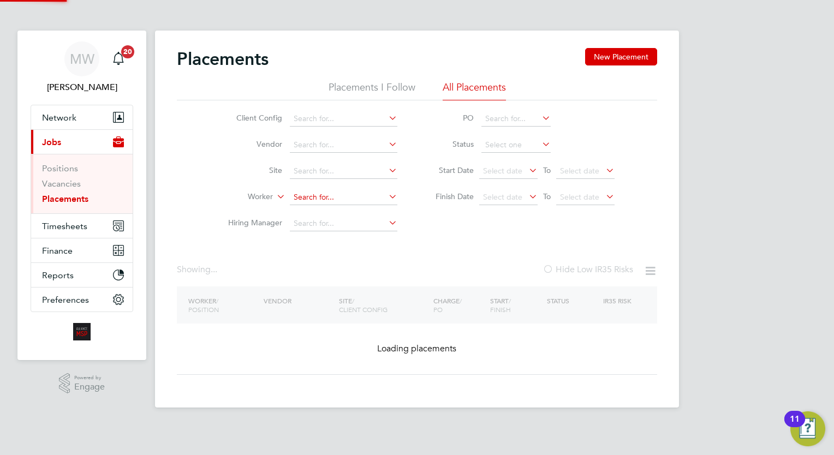
click at [359, 198] on input at bounding box center [344, 197] width 108 height 15
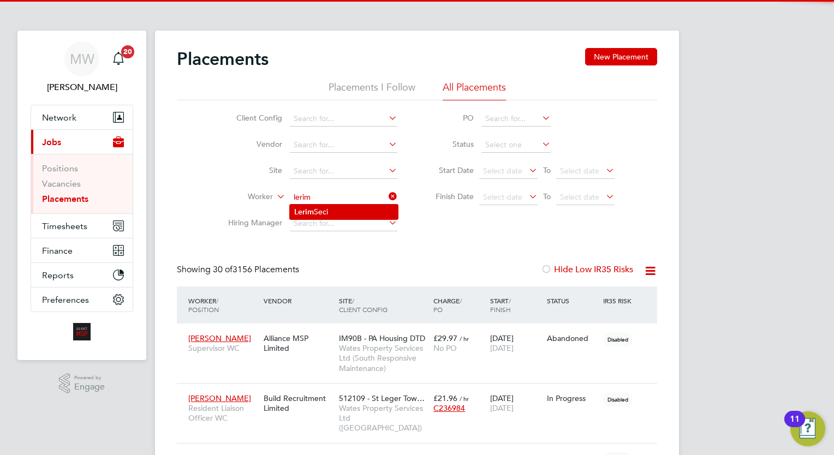
click at [326, 210] on li "Lerim Seci" at bounding box center [344, 212] width 108 height 15
type input "Lerim Seci"
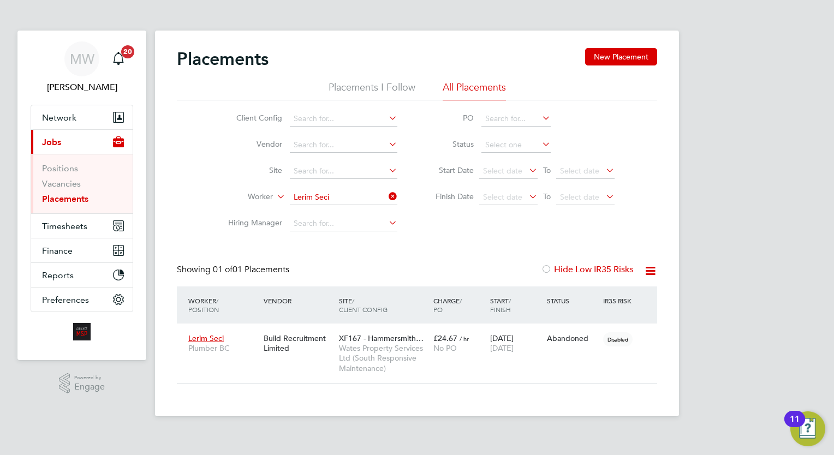
click at [387, 193] on icon at bounding box center [387, 196] width 0 height 15
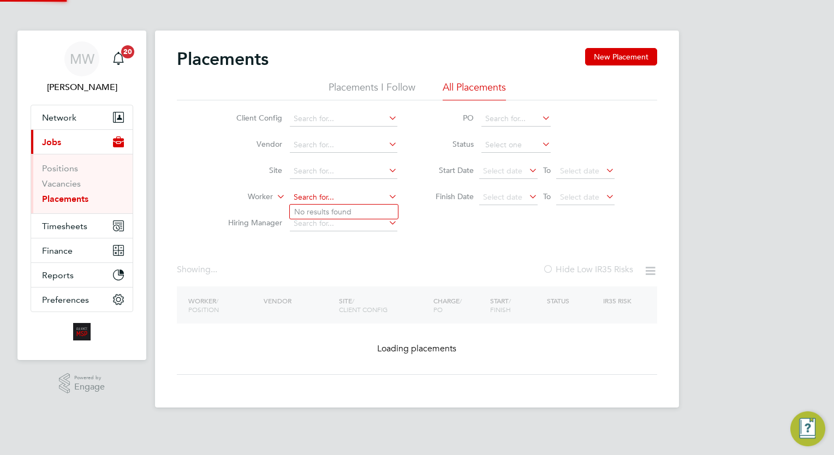
click at [356, 193] on input at bounding box center [344, 197] width 108 height 15
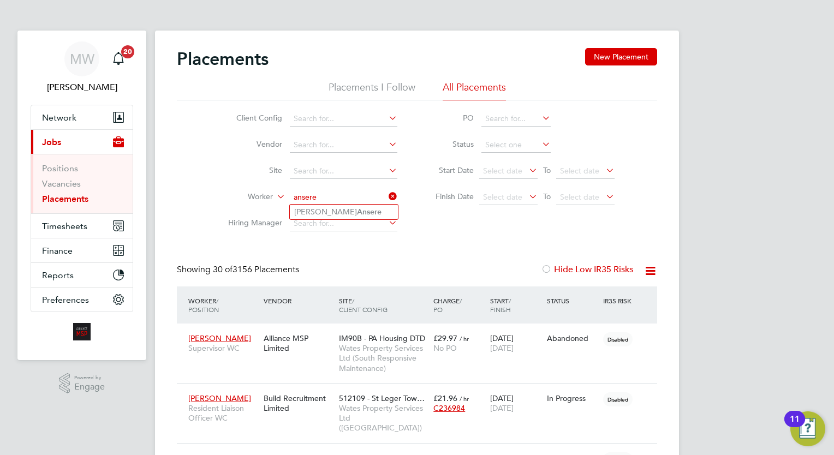
click at [360, 212] on li "Emmanuel Ansere" at bounding box center [344, 212] width 108 height 15
type input "Emmanuel Ansere"
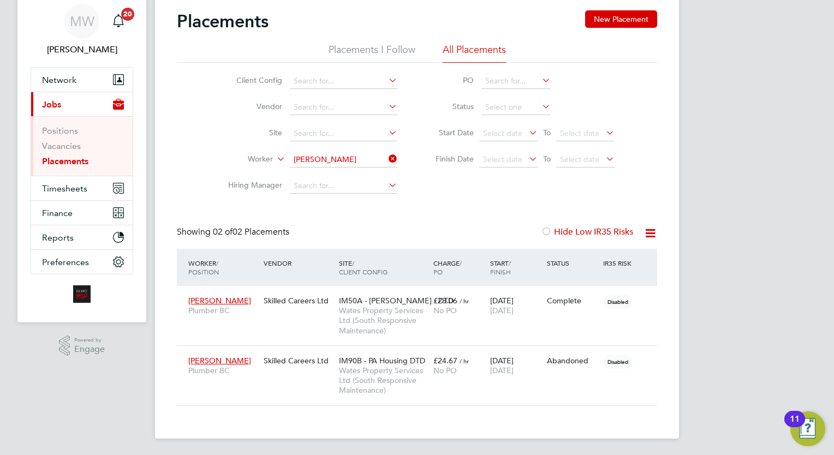
click at [387, 162] on icon at bounding box center [387, 158] width 0 height 15
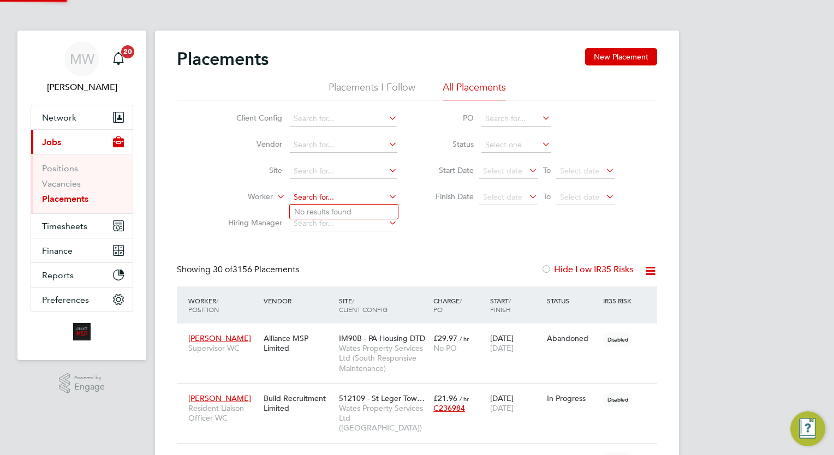
click at [336, 201] on input at bounding box center [344, 197] width 108 height 15
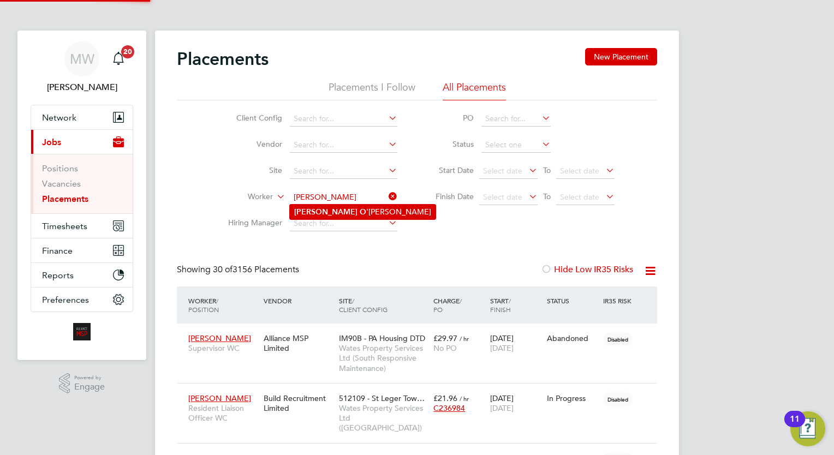
click at [349, 207] on li "Jamie O 'Brien" at bounding box center [363, 212] width 146 height 15
type input "Jamie O'Brien"
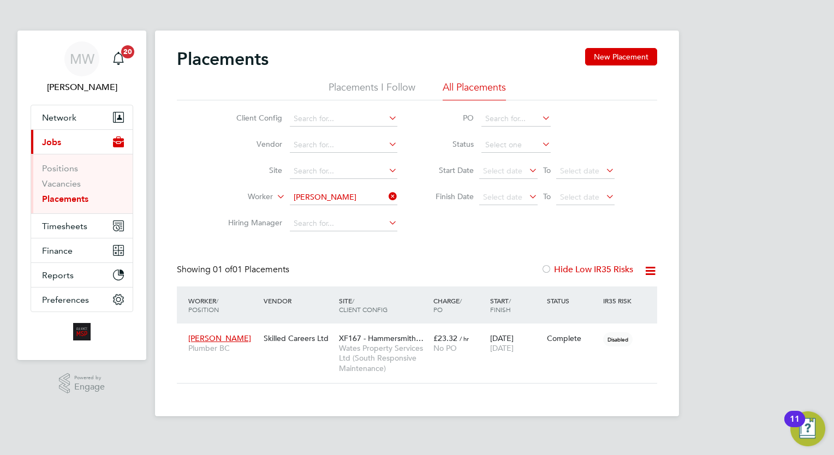
click at [387, 192] on icon at bounding box center [387, 196] width 0 height 15
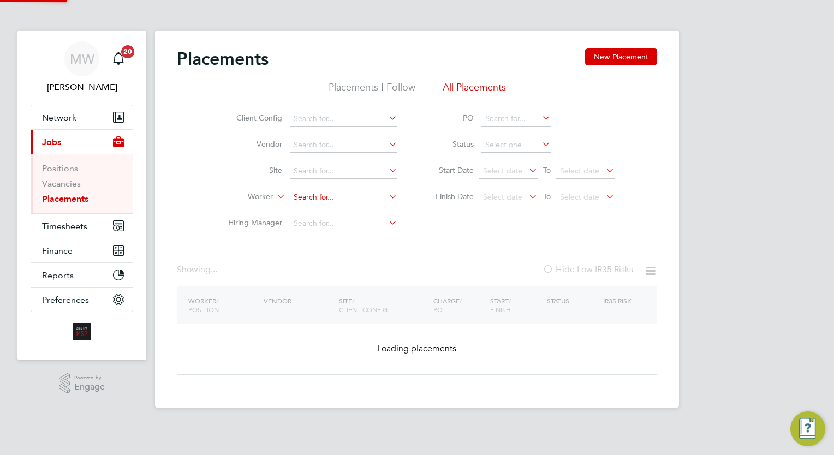
click at [369, 193] on input at bounding box center [344, 197] width 108 height 15
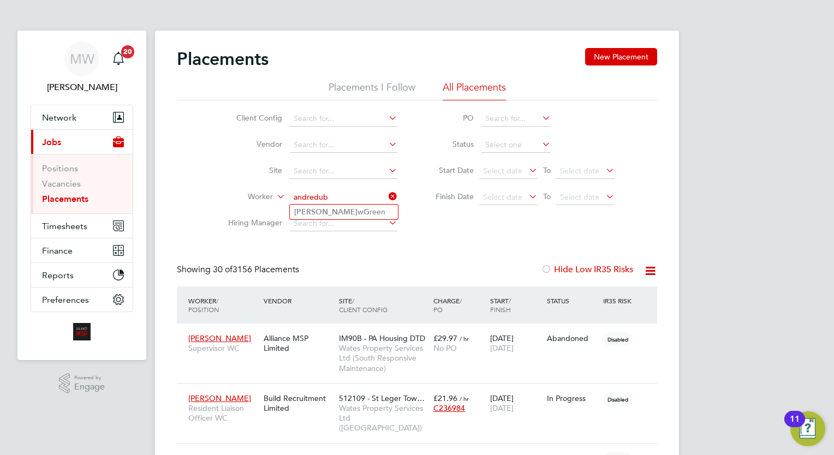
click at [315, 197] on input "andredub" at bounding box center [344, 197] width 108 height 15
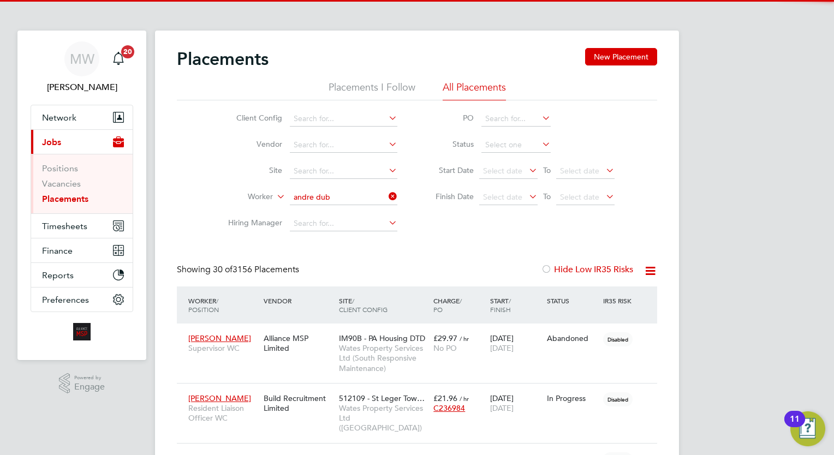
click at [359, 209] on li "Andre Dub ois" at bounding box center [344, 212] width 108 height 15
type input "Andre Dubois"
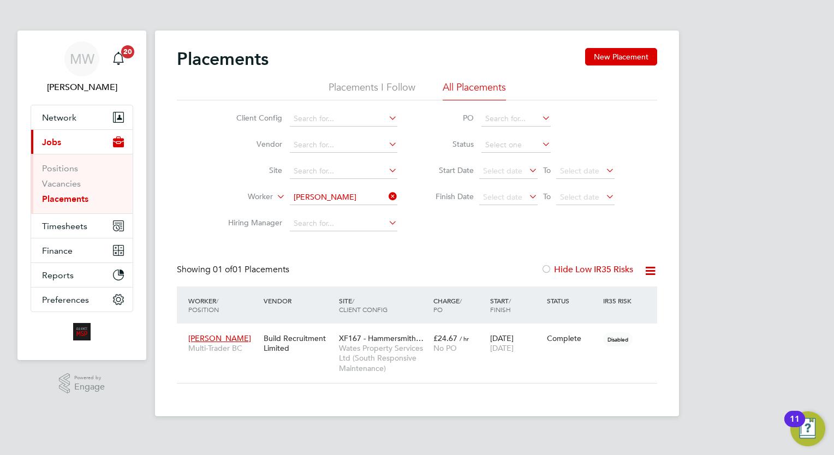
click at [387, 196] on icon at bounding box center [387, 196] width 0 height 15
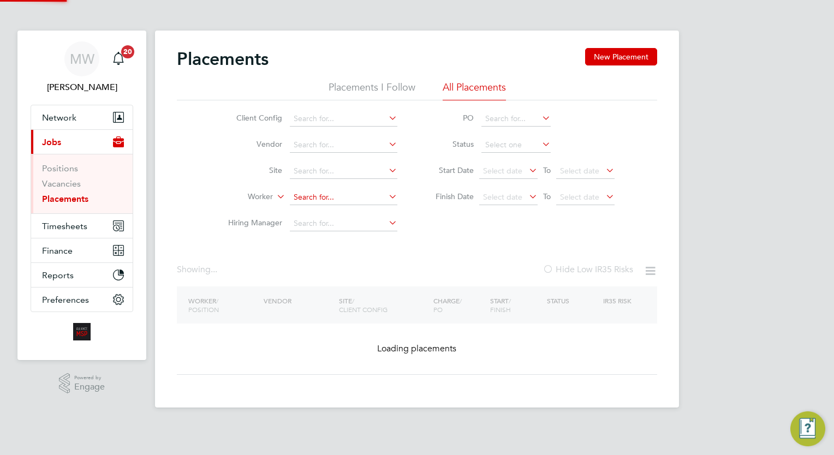
click at [341, 201] on input at bounding box center [344, 197] width 108 height 15
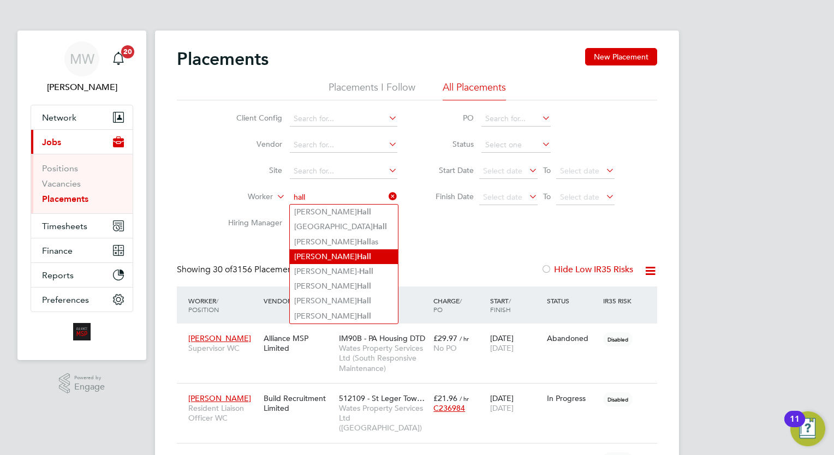
click at [357, 254] on b "Hall" at bounding box center [364, 256] width 14 height 9
type input "Donell Hall"
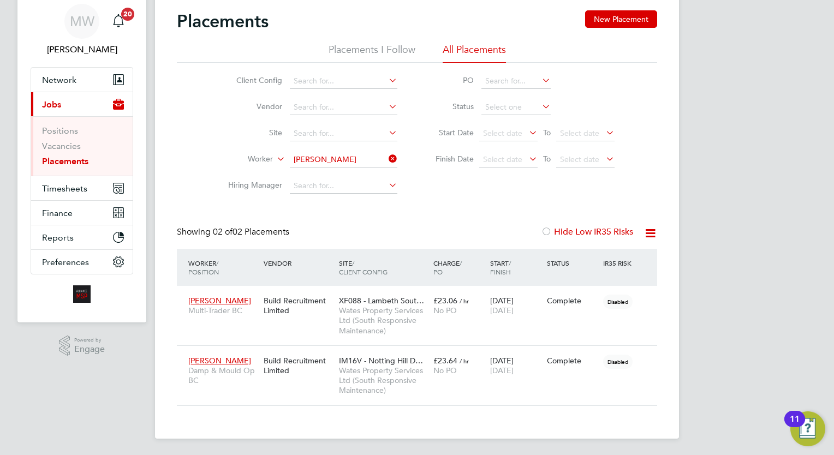
click at [387, 153] on icon at bounding box center [387, 158] width 0 height 15
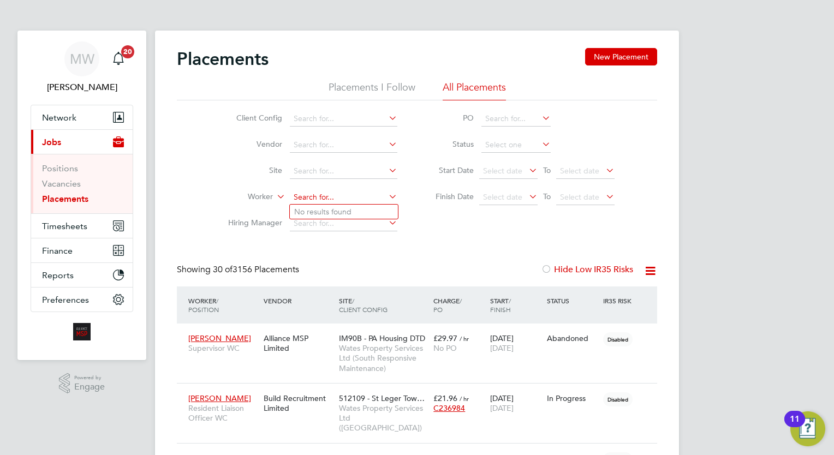
click at [364, 195] on input at bounding box center [344, 197] width 108 height 15
type input "mathew cole"
drag, startPoint x: 390, startPoint y: 198, endPoint x: 342, endPoint y: 191, distance: 49.0
click at [387, 197] on icon at bounding box center [387, 196] width 0 height 15
click at [342, 191] on input at bounding box center [344, 197] width 108 height 15
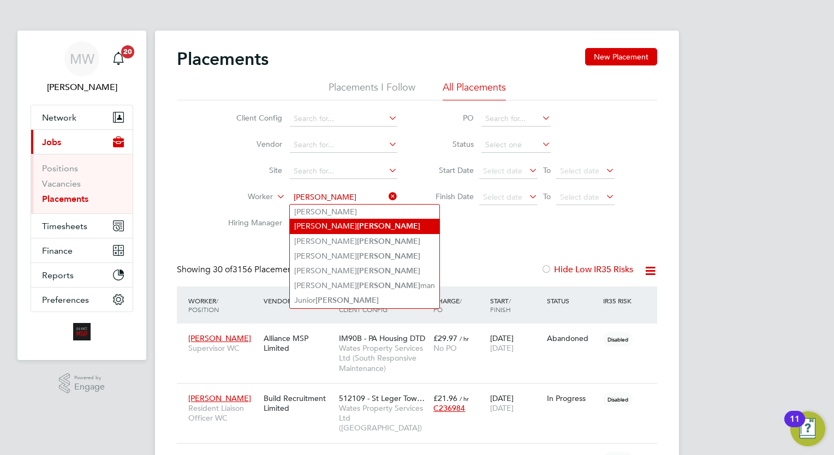
click at [356, 230] on li "Matthew Cole" at bounding box center [365, 226] width 150 height 15
type input "Matthew Cole"
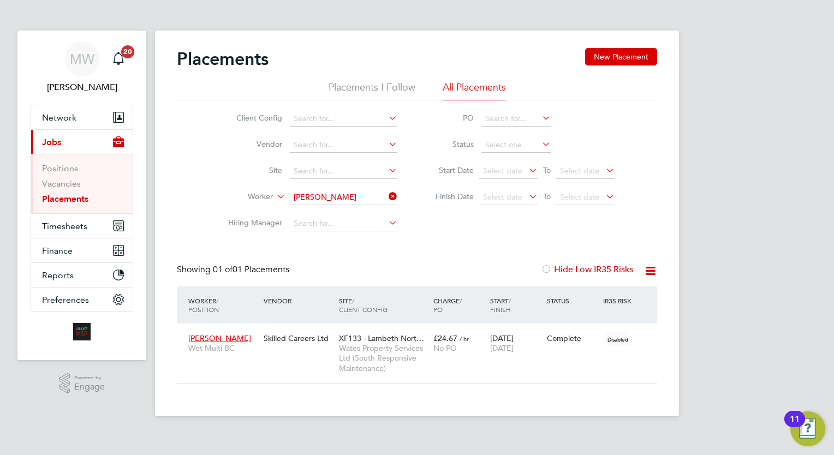
click at [398, 193] on li "Worker Matthew Cole" at bounding box center [308, 198] width 205 height 26
click at [387, 194] on icon at bounding box center [387, 196] width 0 height 15
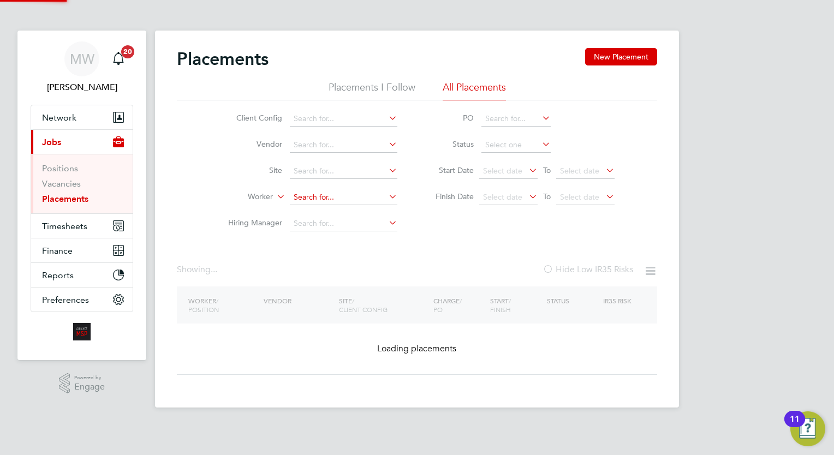
click at [345, 195] on input at bounding box center [344, 197] width 108 height 15
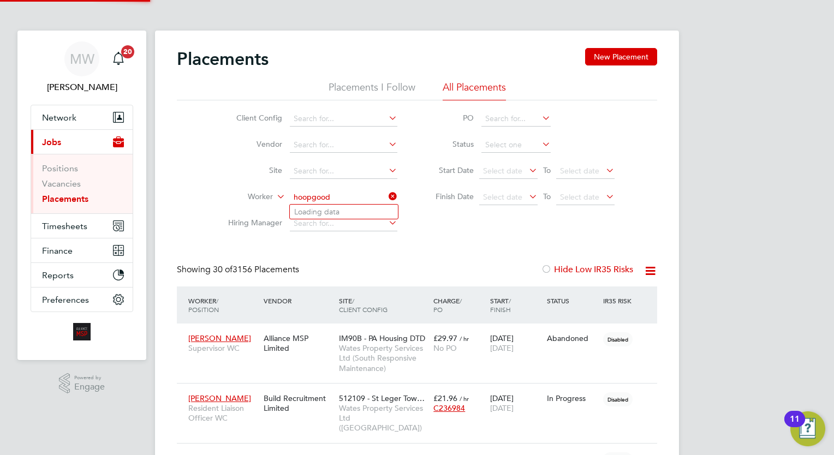
click at [304, 194] on input "hoopgood" at bounding box center [344, 197] width 108 height 15
click at [357, 212] on b "Hopgood" at bounding box center [388, 211] width 63 height 9
type input "Thomas Hopgood"
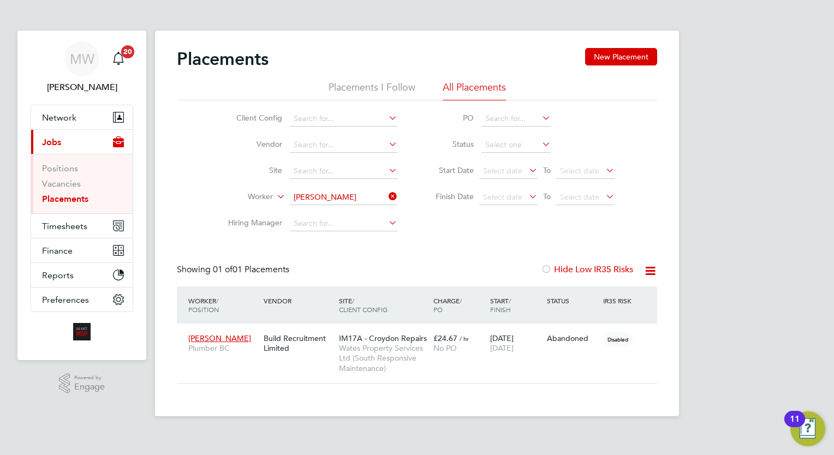
click at [387, 195] on icon at bounding box center [387, 196] width 0 height 15
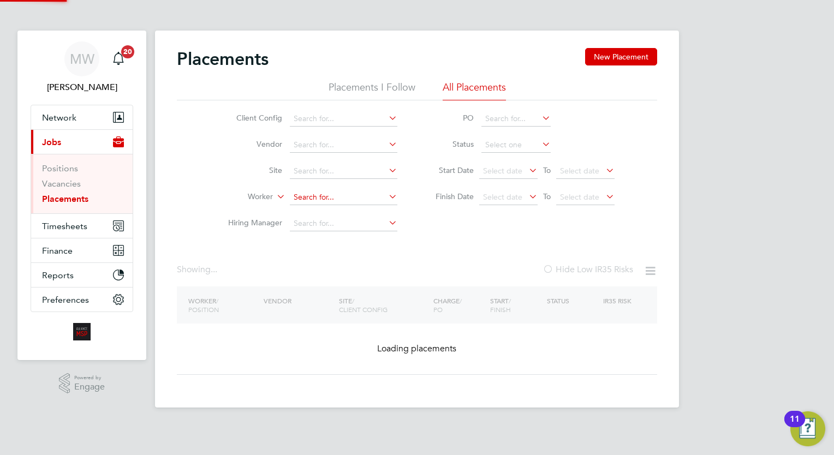
click at [330, 197] on input at bounding box center [344, 197] width 108 height 15
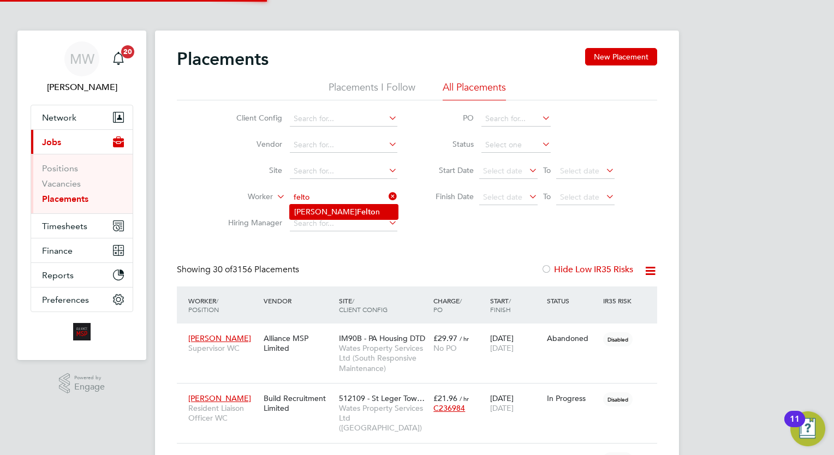
click at [357, 213] on b "Felto" at bounding box center [366, 211] width 19 height 9
type input "Michael Felton"
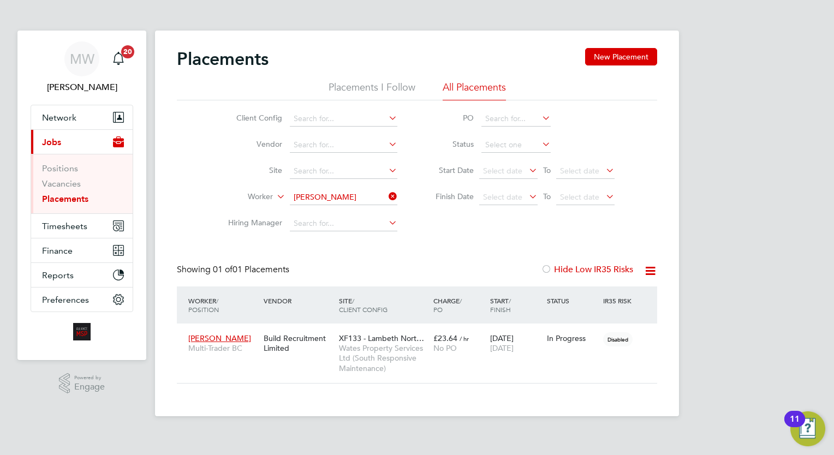
click at [387, 198] on icon at bounding box center [387, 196] width 0 height 15
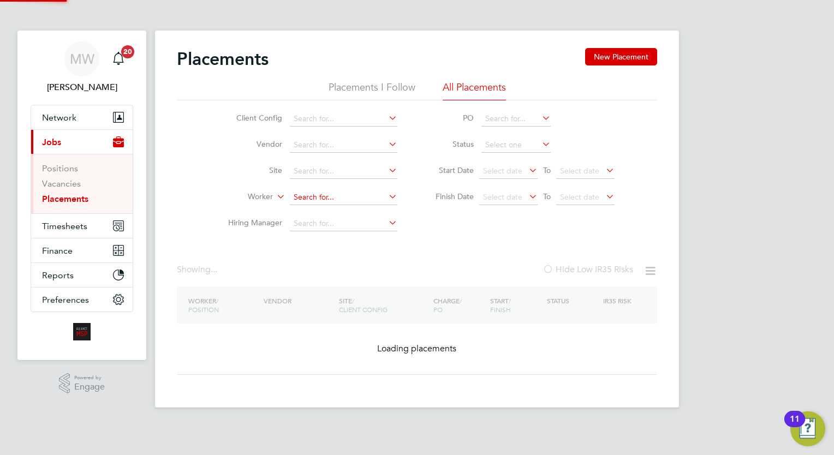
click at [357, 198] on input at bounding box center [344, 197] width 108 height 15
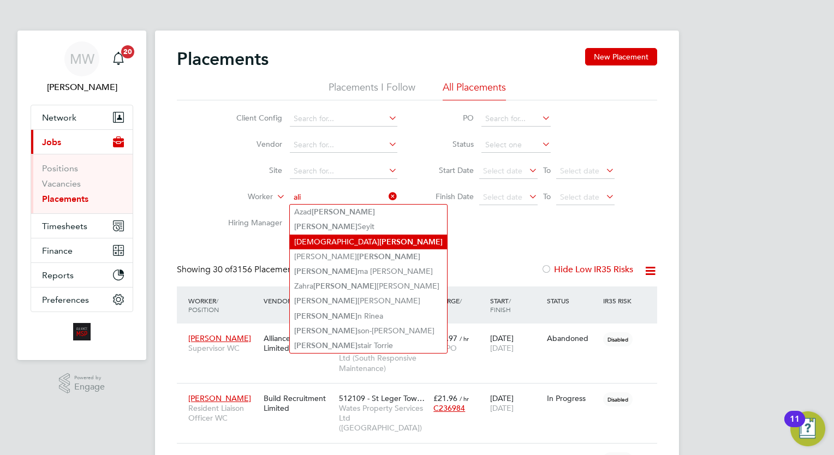
click at [347, 239] on li "Muhammad Ali" at bounding box center [368, 242] width 157 height 15
type input "Muhammad Ali"
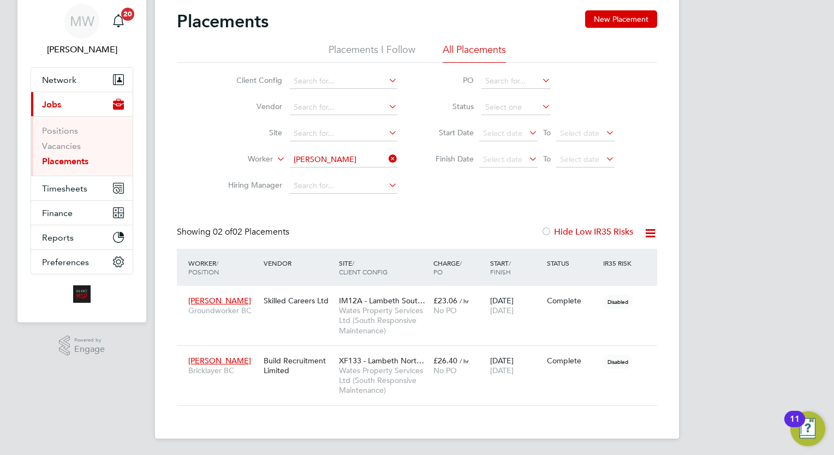
click at [387, 153] on icon at bounding box center [387, 158] width 0 height 15
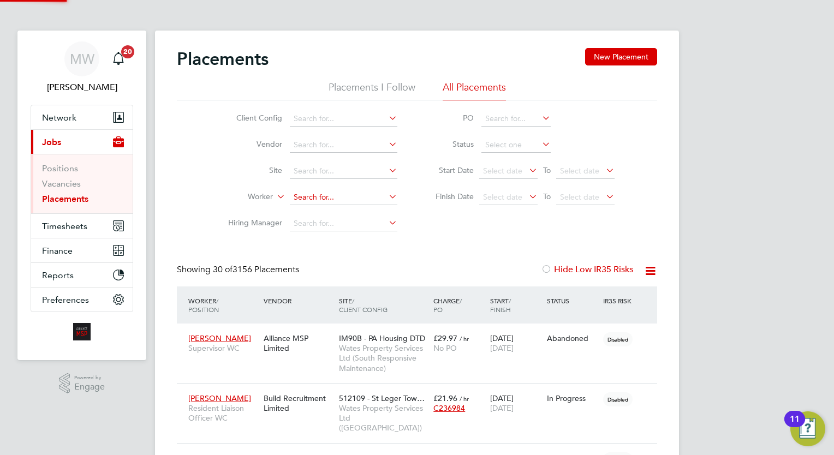
click at [332, 203] on input at bounding box center [344, 197] width 108 height 15
click at [313, 212] on li "Marcin Trasper" at bounding box center [344, 212] width 108 height 15
type input "Marcin Trasper"
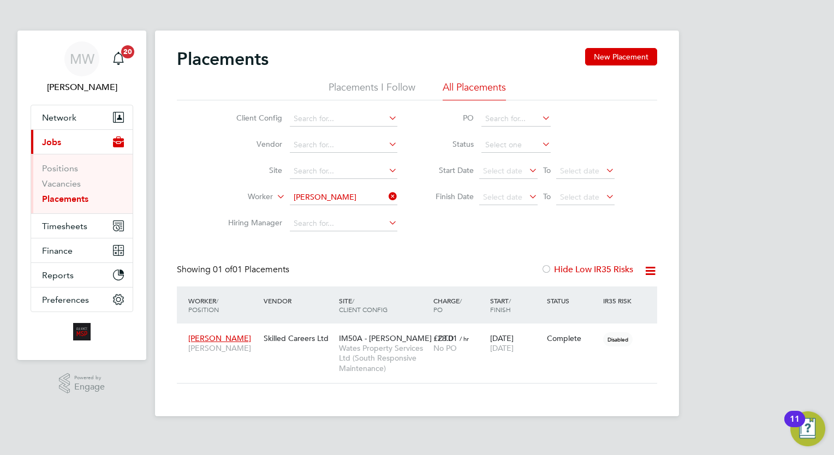
click at [387, 193] on icon at bounding box center [387, 196] width 0 height 15
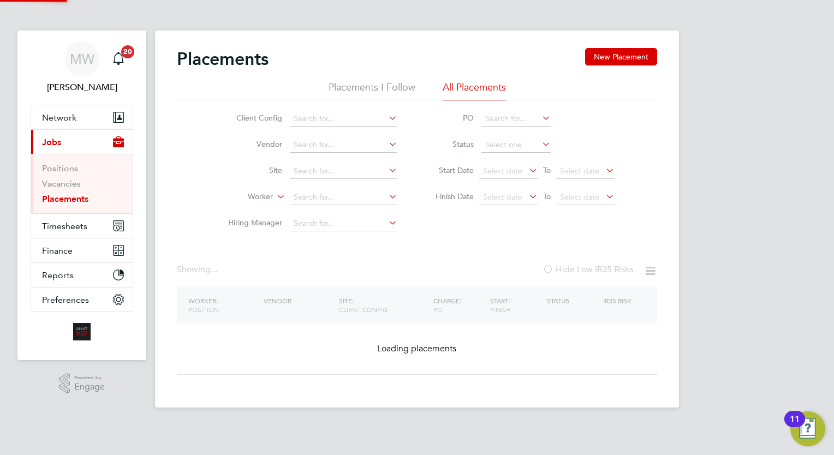
click at [361, 187] on li "Worker" at bounding box center [308, 198] width 205 height 26
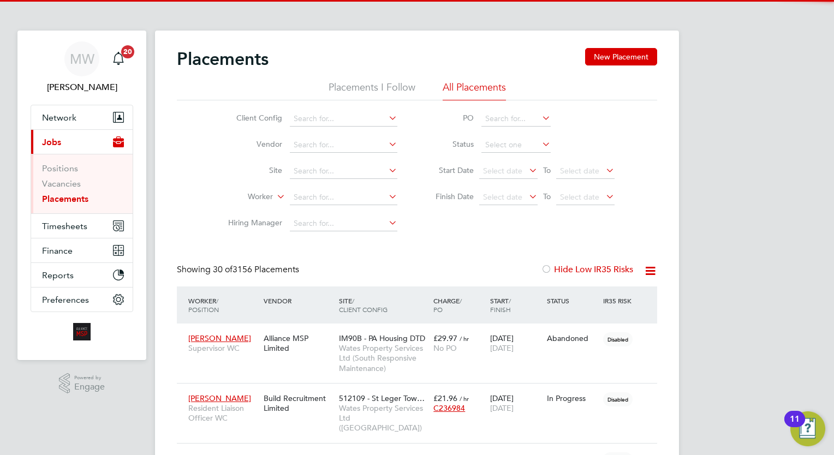
click at [353, 189] on li "Worker" at bounding box center [308, 198] width 205 height 26
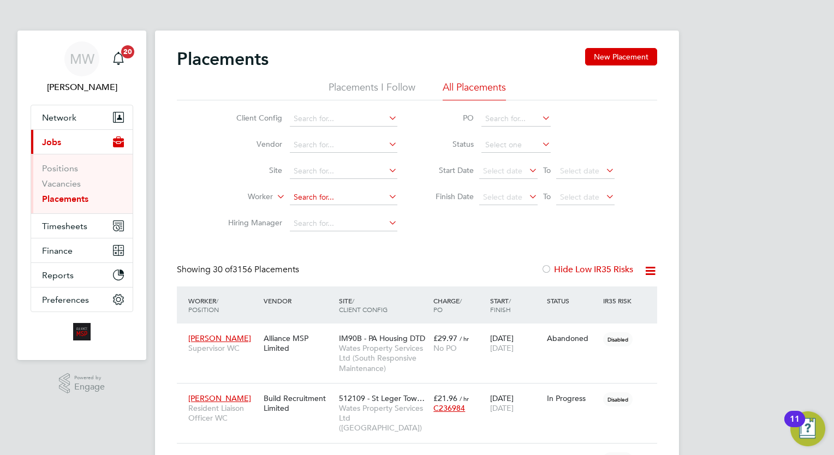
click at [351, 192] on input at bounding box center [344, 197] width 108 height 15
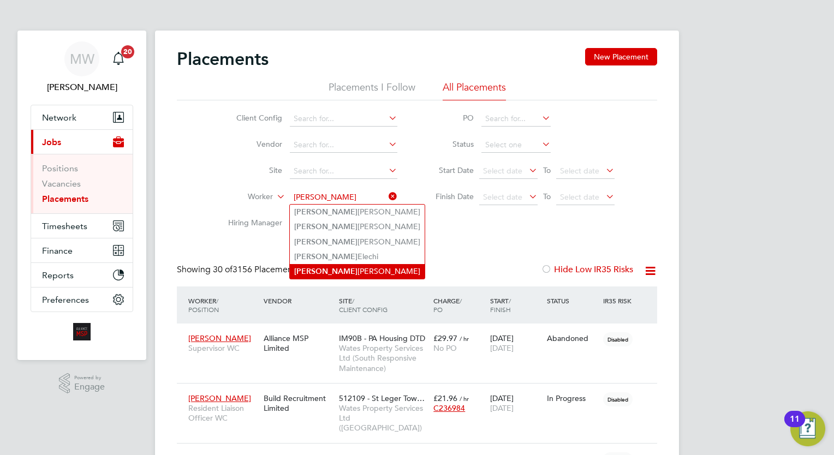
click at [349, 268] on li "Kenneth Andrade" at bounding box center [357, 271] width 135 height 15
type input "Kenneth Andrade"
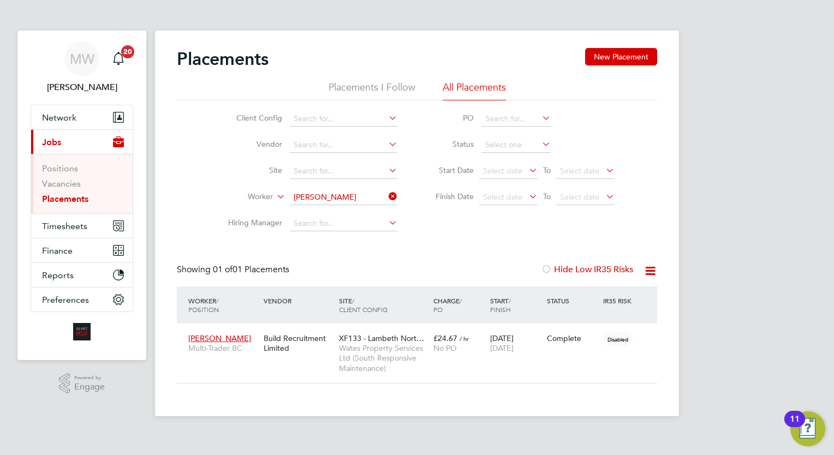
click at [387, 195] on icon at bounding box center [387, 196] width 0 height 15
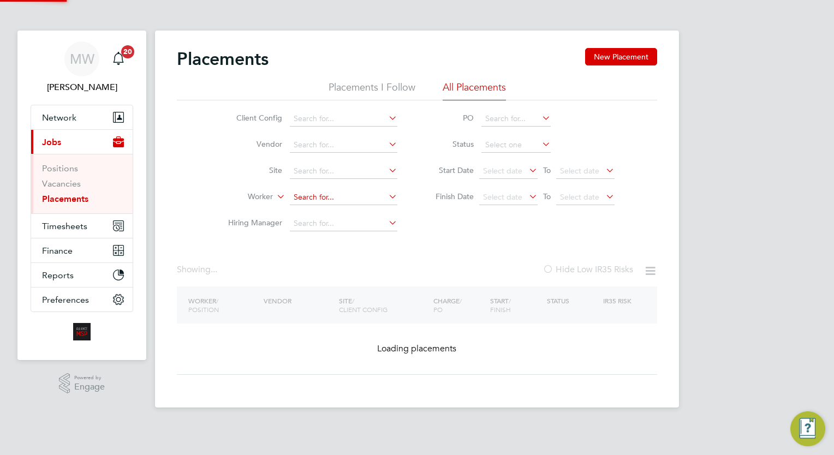
click at [370, 194] on input at bounding box center [344, 197] width 108 height 15
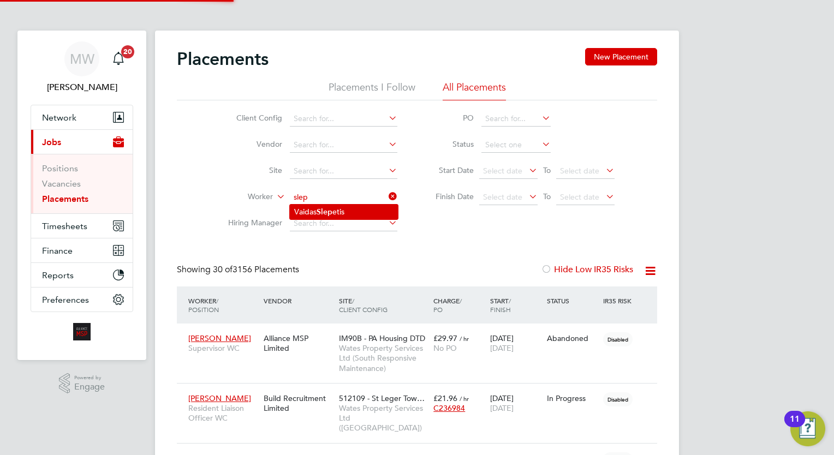
click at [365, 210] on li "Vaidas Slep etis" at bounding box center [344, 212] width 108 height 15
type input "Vaidas Slepetis"
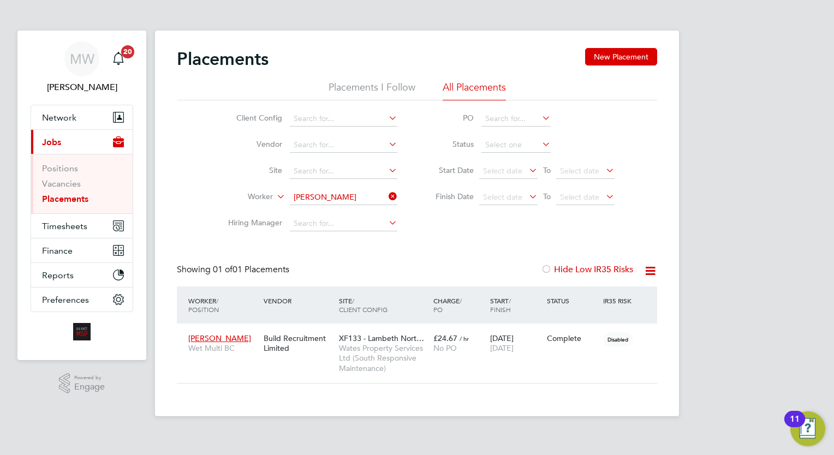
click at [387, 195] on icon at bounding box center [387, 196] width 0 height 15
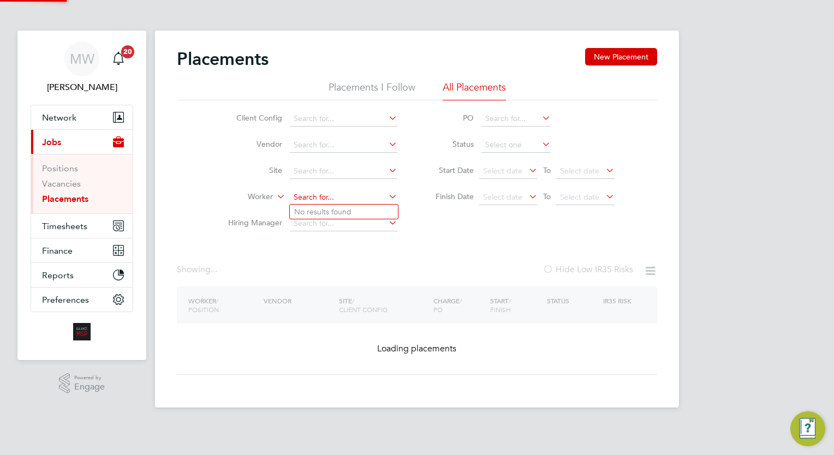
click at [347, 198] on input at bounding box center [344, 197] width 108 height 15
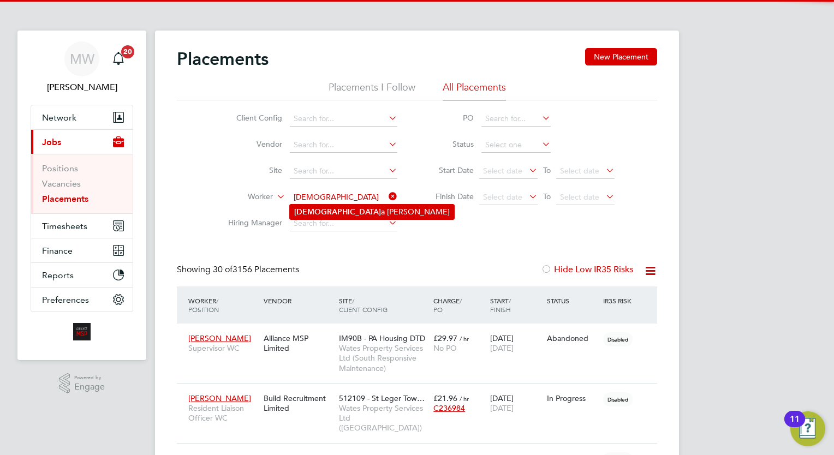
click at [354, 215] on li "Cristin a Thompson" at bounding box center [372, 212] width 164 height 15
type input "Cristina Thompson"
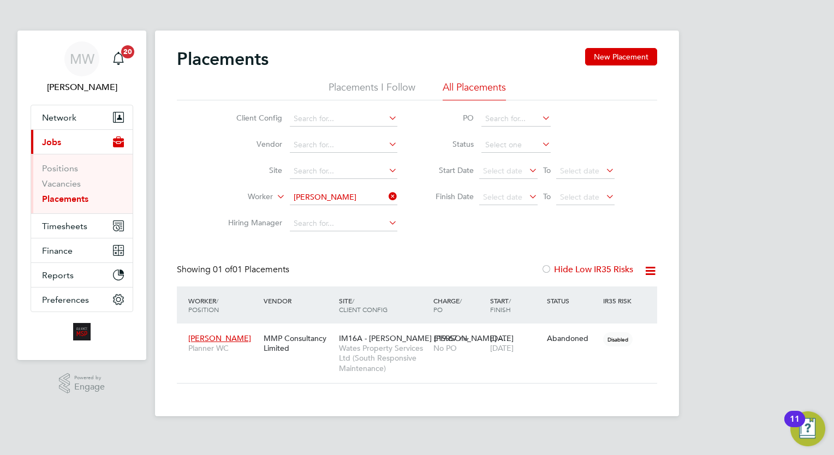
click at [387, 194] on icon at bounding box center [387, 196] width 0 height 15
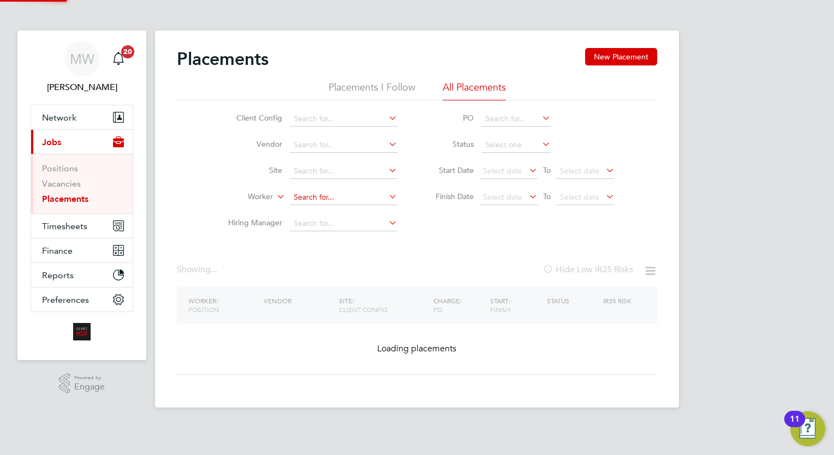
click at [365, 193] on input at bounding box center [344, 197] width 108 height 15
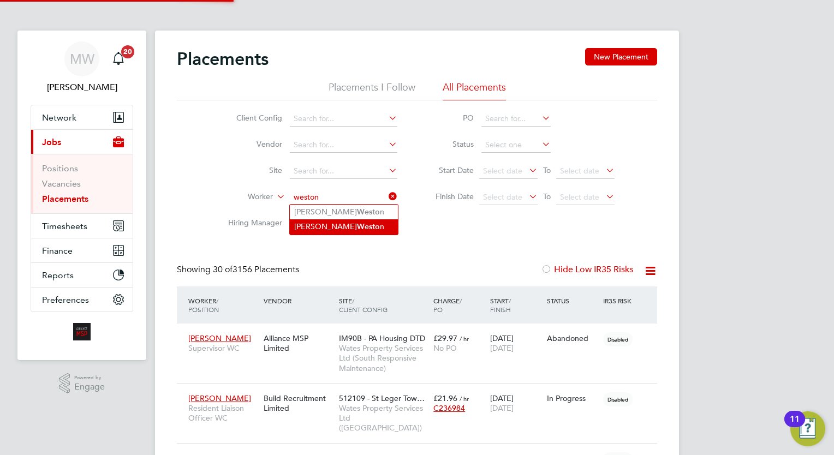
type input "weston"
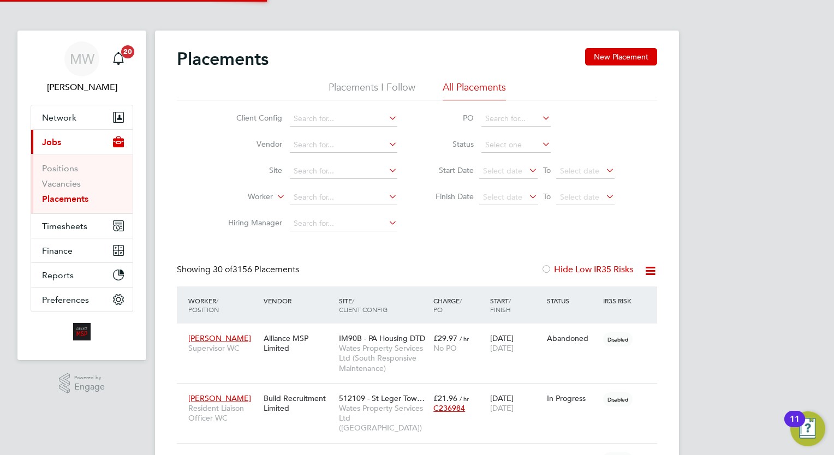
click at [360, 199] on input at bounding box center [344, 197] width 108 height 15
click at [353, 213] on li "Michael Weston" at bounding box center [344, 212] width 108 height 15
type input "Michael Weston"
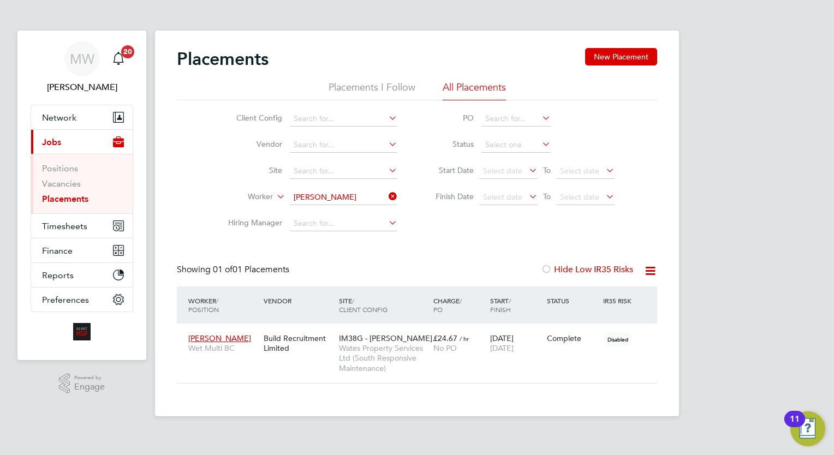
click at [387, 198] on icon at bounding box center [387, 196] width 0 height 15
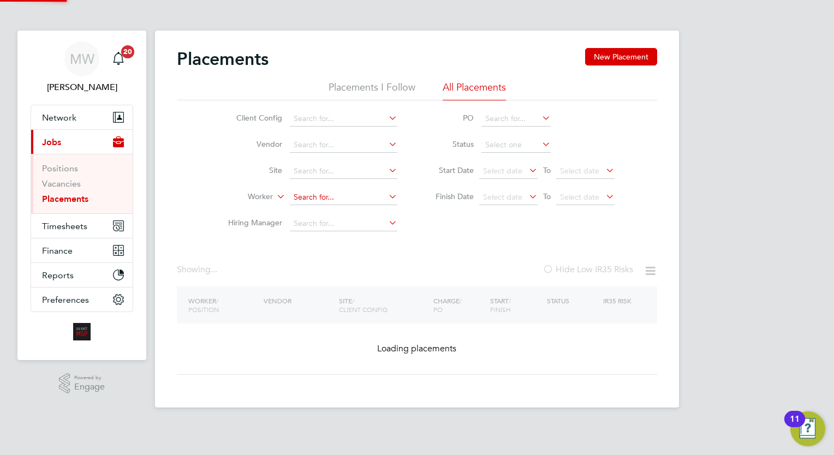
click at [371, 197] on input at bounding box center [344, 197] width 108 height 15
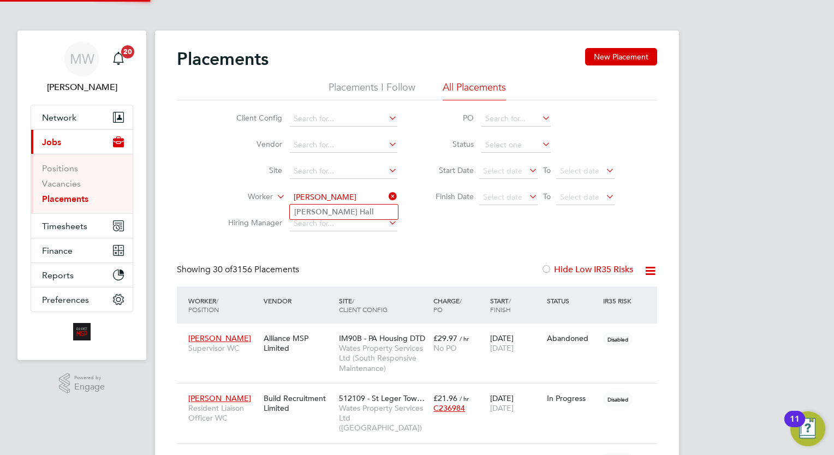
click at [358, 203] on input "roni hall" at bounding box center [344, 197] width 108 height 15
click at [355, 207] on li "Roni Hall" at bounding box center [344, 212] width 108 height 15
type input "Roni Hall"
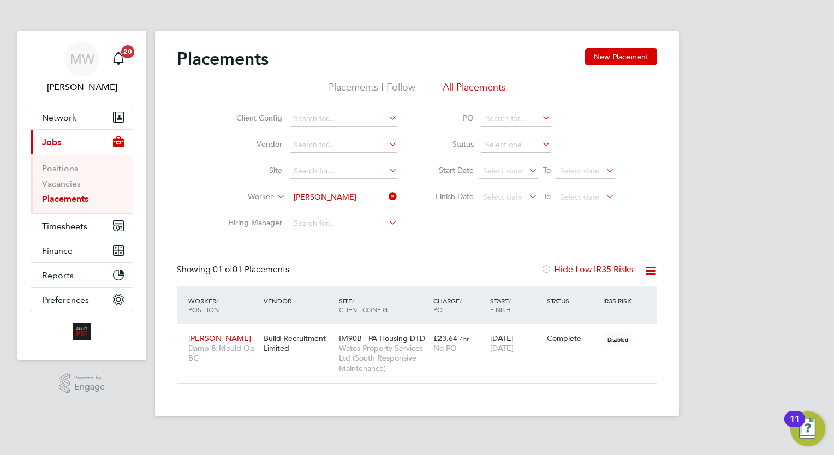
click at [387, 200] on icon at bounding box center [387, 196] width 0 height 15
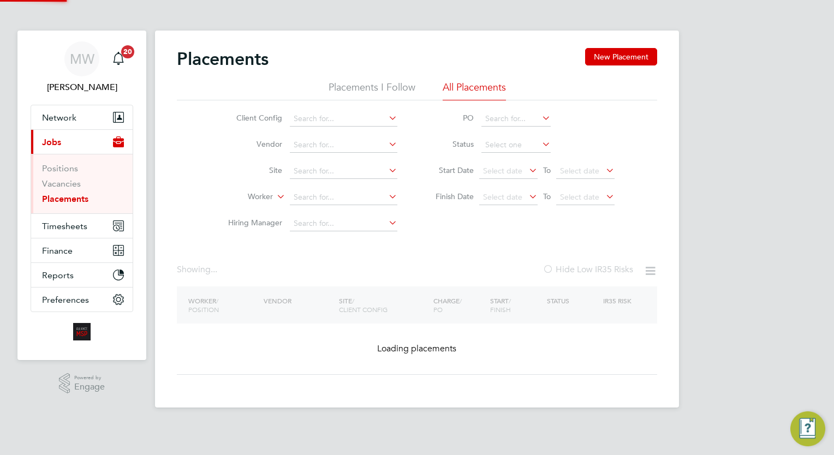
click at [365, 188] on li "Worker" at bounding box center [308, 198] width 205 height 26
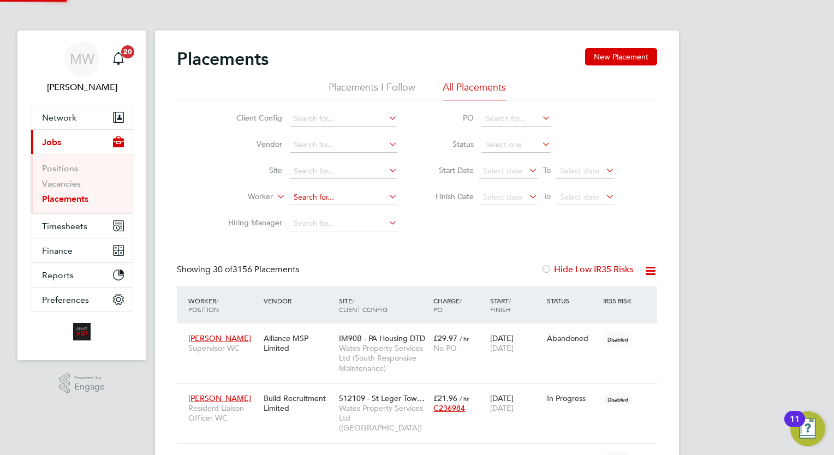
click at [370, 193] on input at bounding box center [344, 197] width 108 height 15
click at [354, 211] on li "Dean Ada ir" at bounding box center [344, 212] width 108 height 15
type input "Dean Adair"
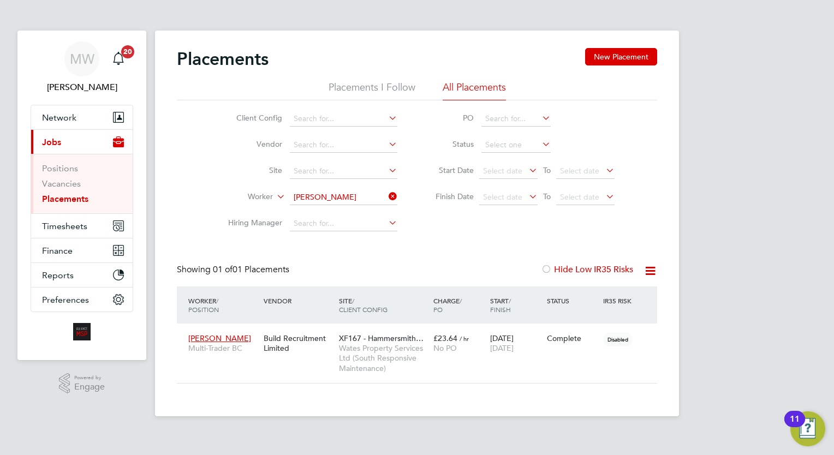
click at [400, 196] on li "Worker Dean Adair" at bounding box center [308, 198] width 205 height 26
drag, startPoint x: 395, startPoint y: 197, endPoint x: 363, endPoint y: 188, distance: 33.4
click at [387, 197] on icon at bounding box center [387, 196] width 0 height 15
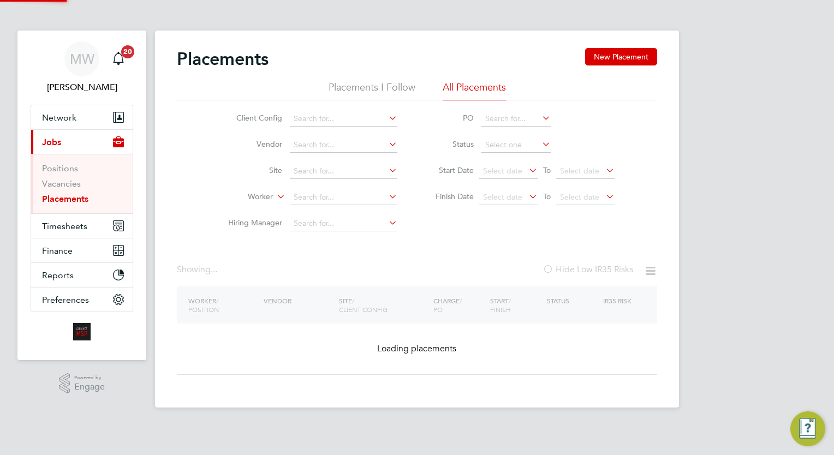
click at [363, 187] on li "Worker" at bounding box center [308, 198] width 205 height 26
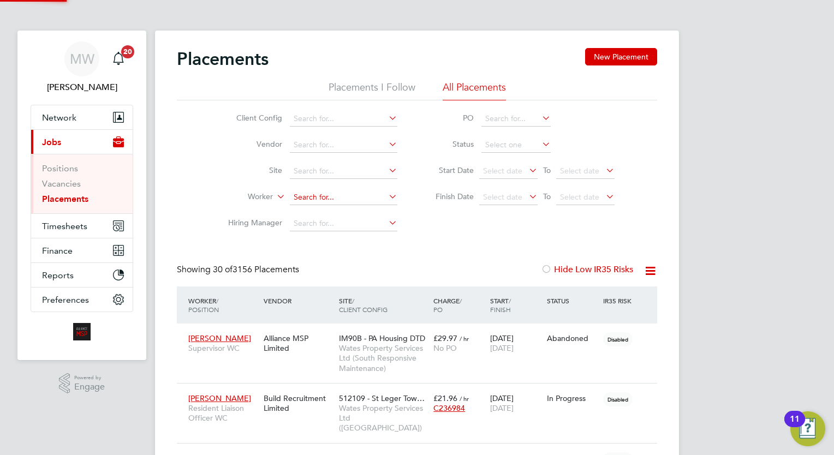
click at [363, 194] on input at bounding box center [344, 197] width 108 height 15
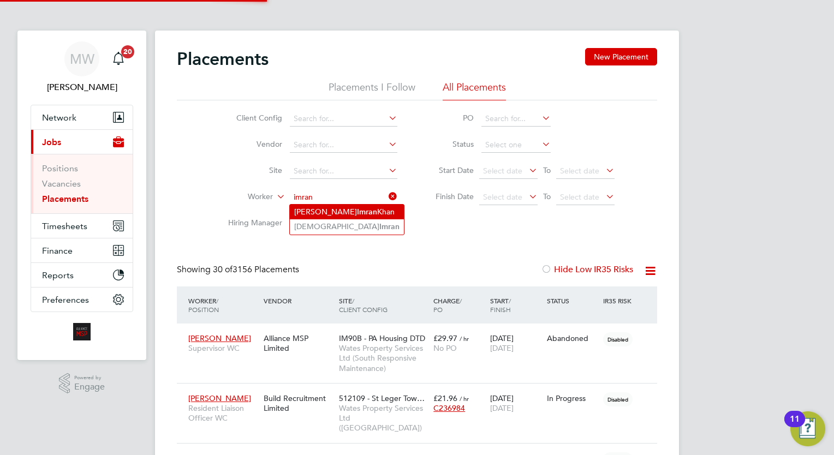
click at [328, 217] on li "Malik Imran Khan" at bounding box center [347, 212] width 114 height 15
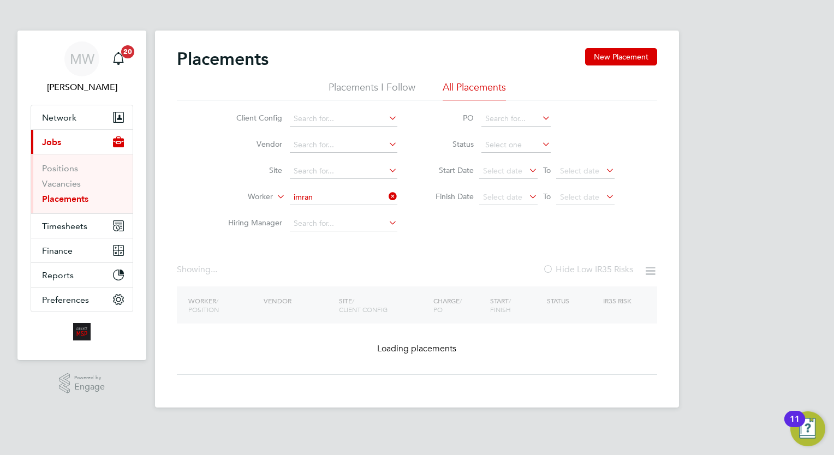
type input "Malik Imran Khan"
click at [328, 217] on div "Placements New Placement Placements I Follow All Placements Client Config Vendo…" at bounding box center [417, 219] width 524 height 377
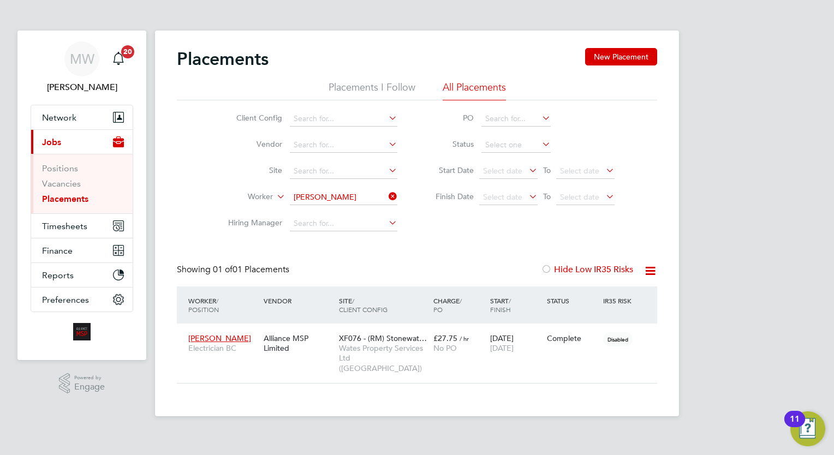
click at [387, 193] on icon at bounding box center [387, 196] width 0 height 15
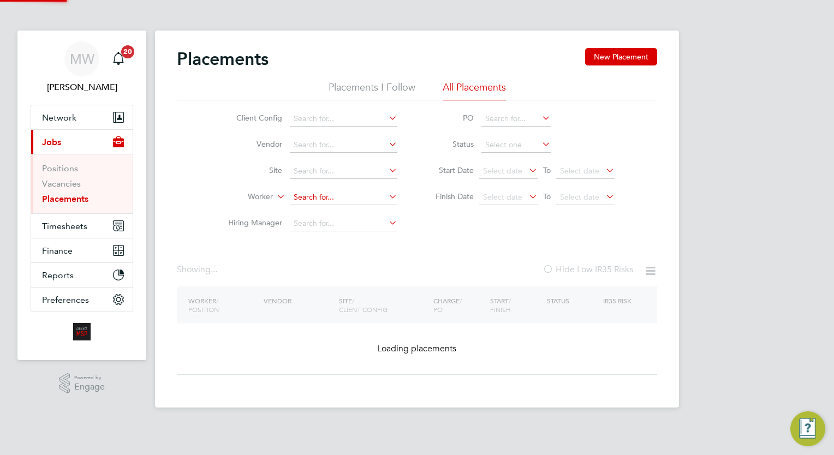
click at [337, 197] on input at bounding box center [344, 197] width 108 height 15
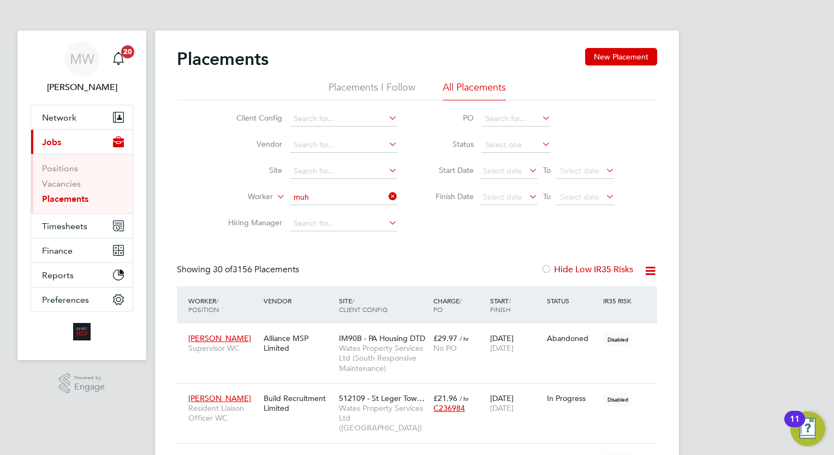
click at [357, 244] on li "Muh ammad Imran" at bounding box center [344, 241] width 108 height 15
type input "Muhammad Imran"
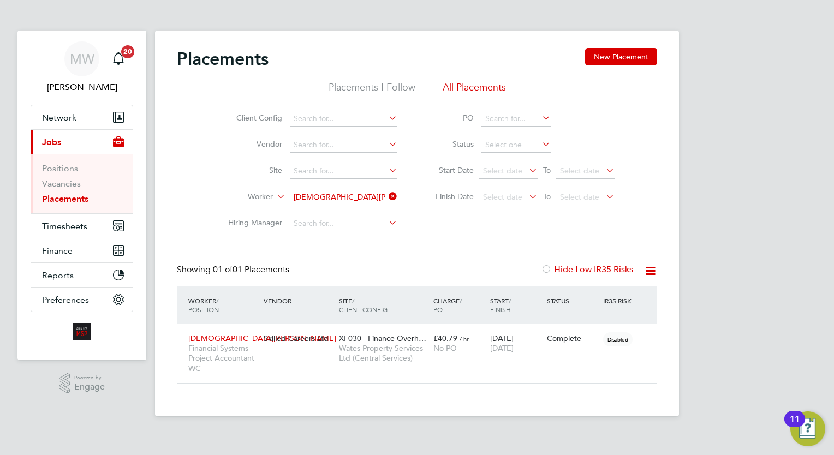
drag, startPoint x: 391, startPoint y: 199, endPoint x: 372, endPoint y: 198, distance: 18.6
click at [387, 199] on icon at bounding box center [387, 196] width 0 height 15
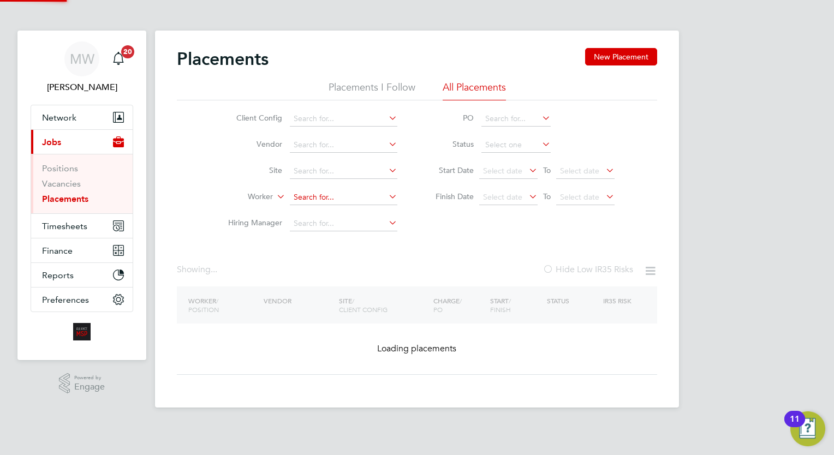
click at [358, 196] on input at bounding box center [344, 197] width 108 height 15
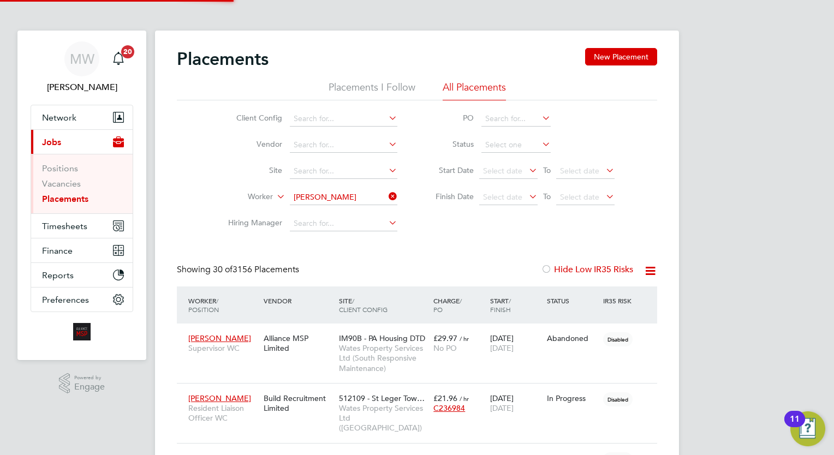
click at [350, 211] on li "Glenroy Bentl ey" at bounding box center [344, 212] width 108 height 15
type input "Glenroy Bentley"
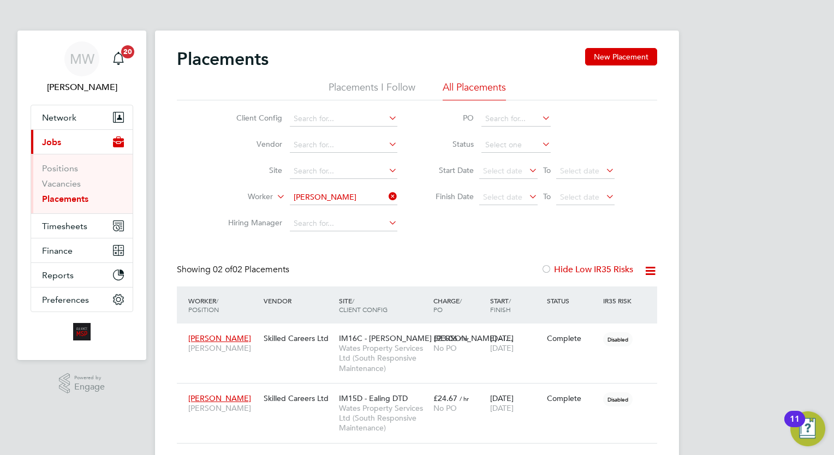
click at [387, 193] on icon at bounding box center [387, 196] width 0 height 15
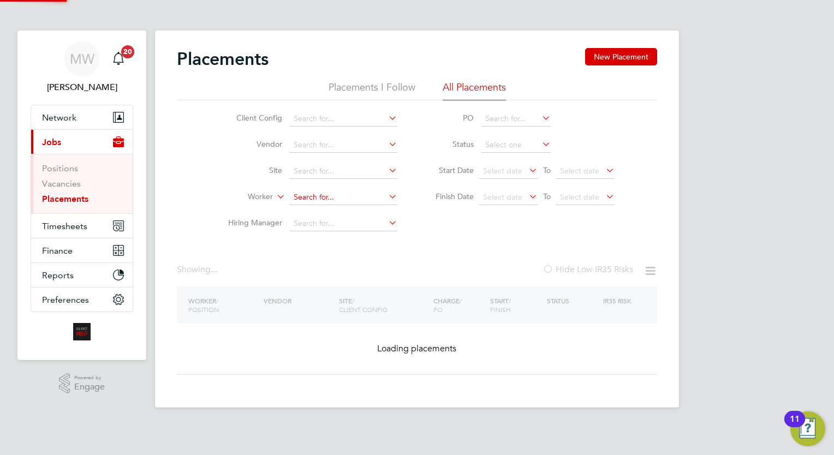
click at [338, 197] on input at bounding box center [344, 197] width 108 height 15
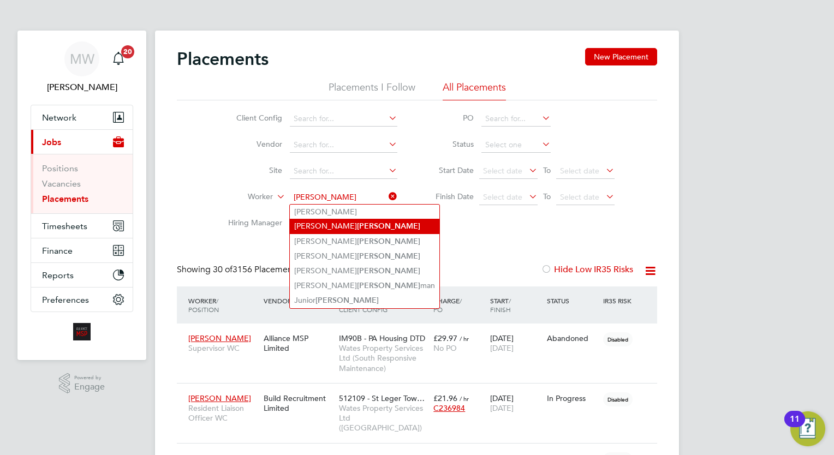
click at [357, 228] on b "Cole" at bounding box center [388, 226] width 63 height 9
type input "Matthew Cole"
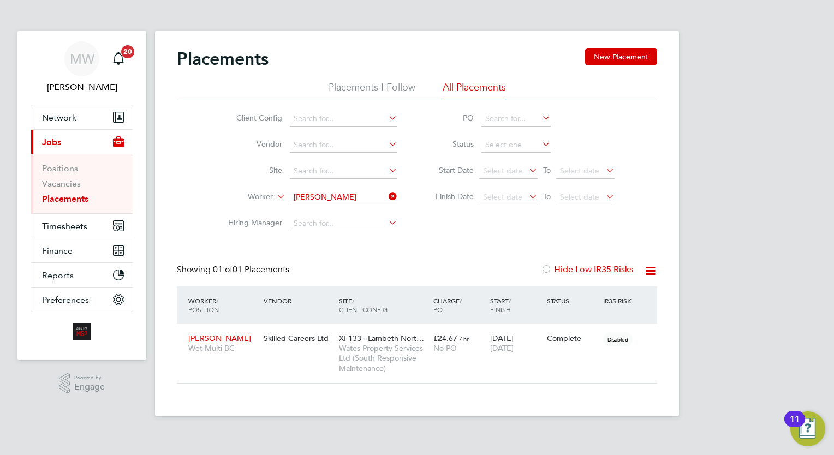
click at [387, 194] on icon at bounding box center [387, 196] width 0 height 15
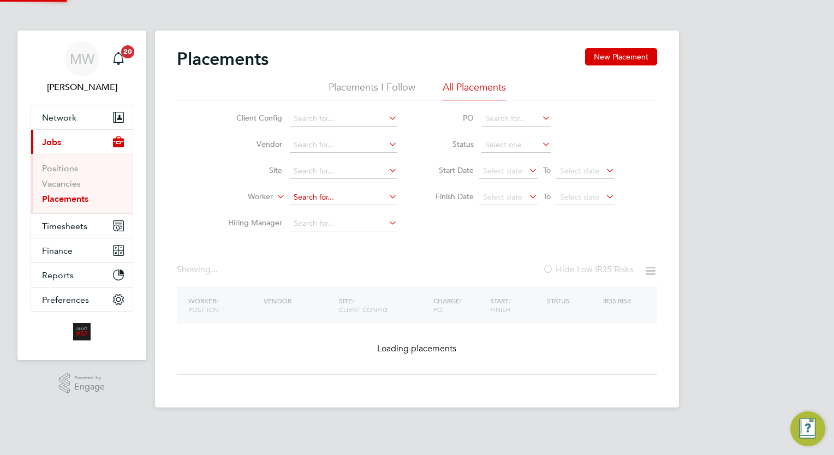
click at [360, 195] on input at bounding box center [344, 197] width 108 height 15
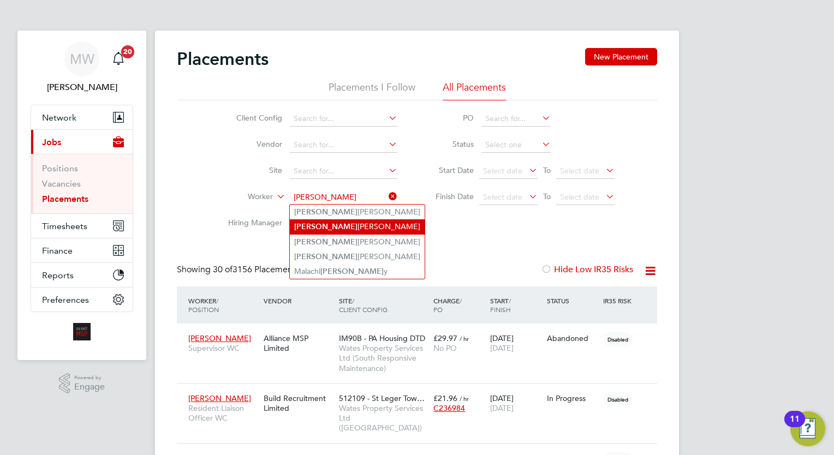
click at [339, 223] on li "Dale Cattell" at bounding box center [357, 226] width 135 height 15
type input "Dale Cattell"
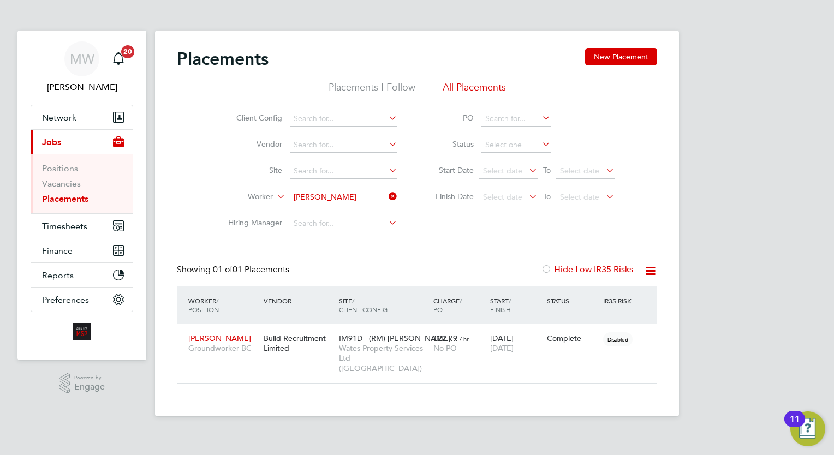
click at [387, 195] on icon at bounding box center [387, 196] width 0 height 15
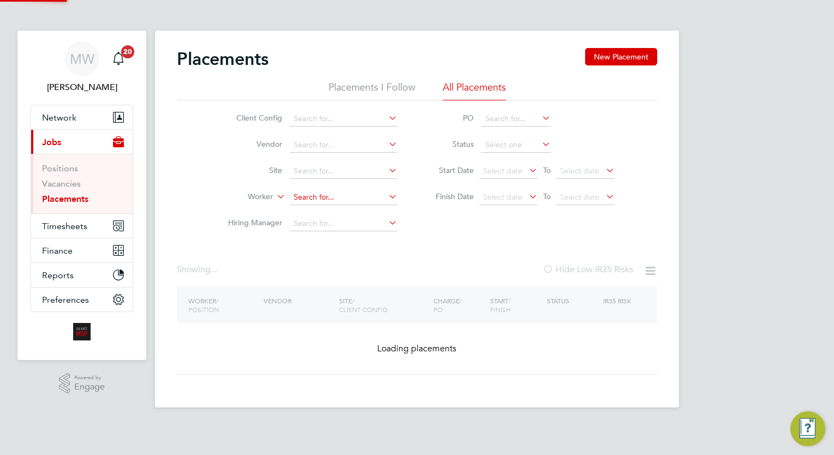
click at [357, 194] on input at bounding box center [344, 197] width 108 height 15
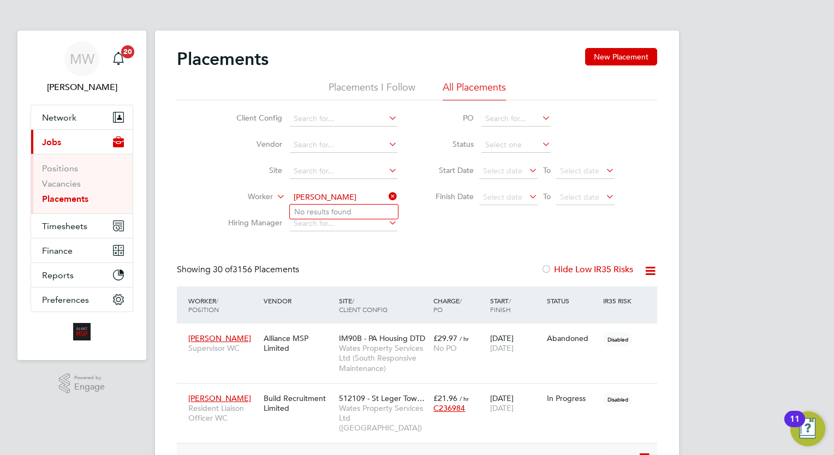
type input "dean hol"
click at [365, 192] on input at bounding box center [344, 197] width 108 height 15
click at [349, 207] on li "Ryan Davis" at bounding box center [359, 212] width 138 height 15
type input "Ryan Davis"
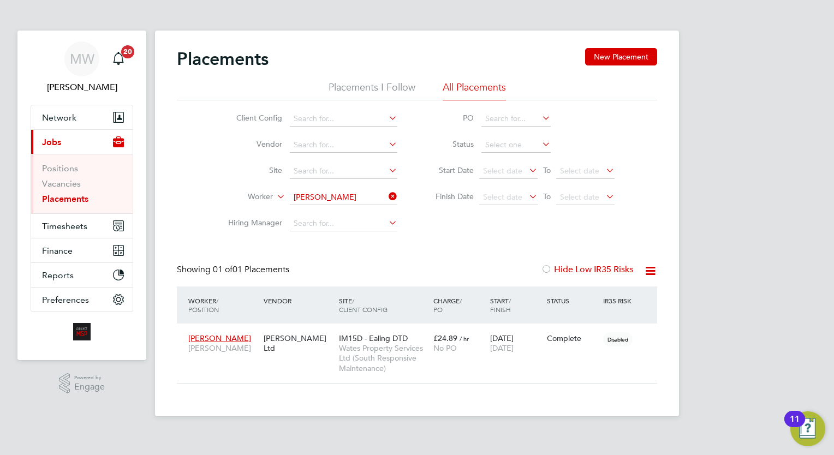
click at [387, 195] on icon at bounding box center [387, 196] width 0 height 15
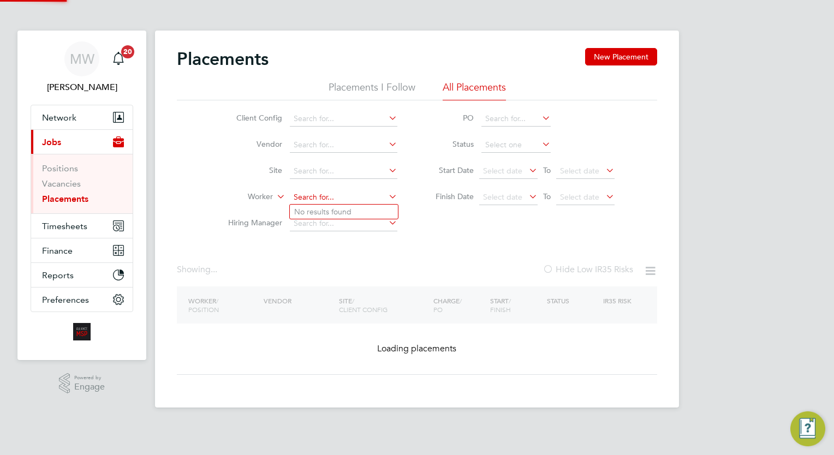
click at [337, 194] on input at bounding box center [344, 197] width 108 height 15
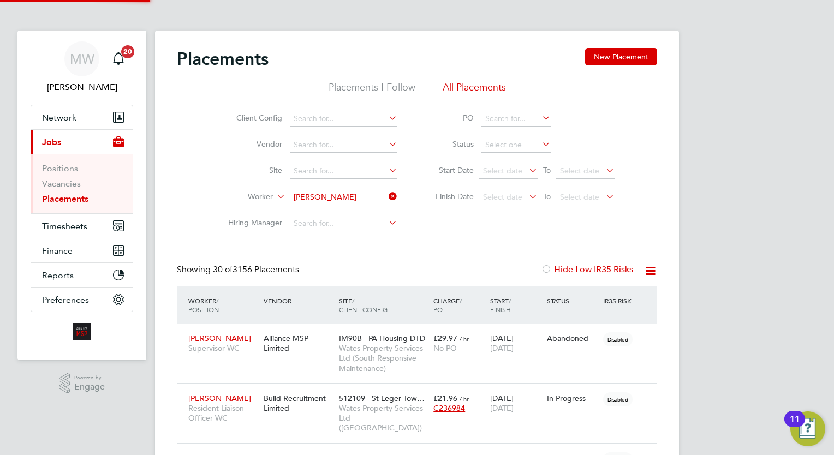
click at [345, 212] on li "Nathan Cook" at bounding box center [344, 212] width 108 height 15
type input "Nathan Cook"
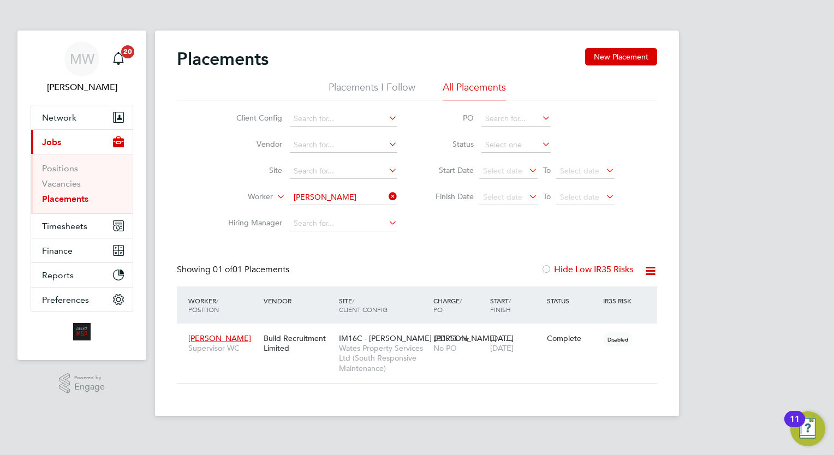
drag, startPoint x: 393, startPoint y: 195, endPoint x: 361, endPoint y: 199, distance: 31.9
click at [387, 195] on icon at bounding box center [387, 196] width 0 height 15
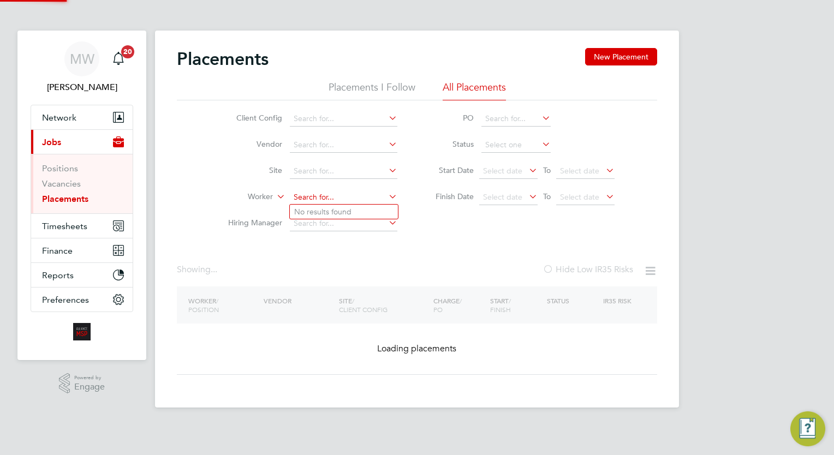
click at [361, 199] on input at bounding box center [344, 197] width 108 height 15
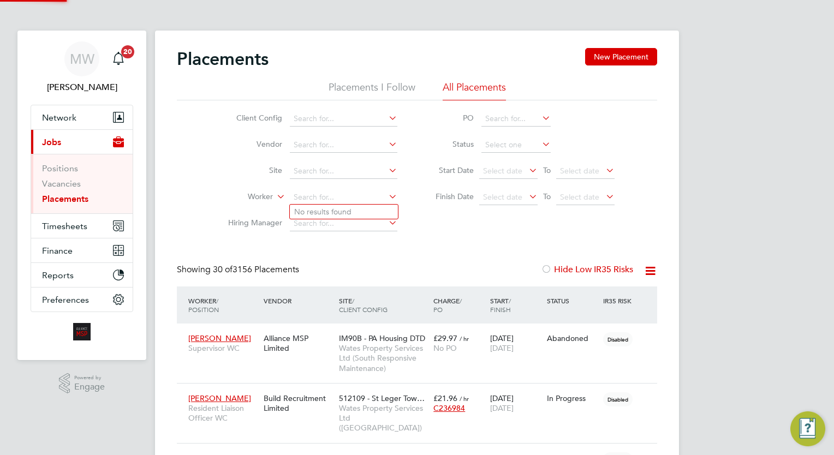
scroll to position [31, 76]
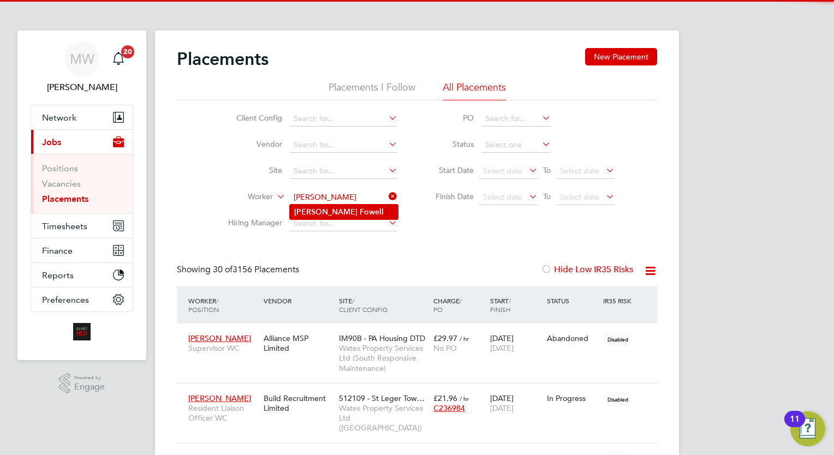
click at [321, 217] on li "Paul Fowell" at bounding box center [344, 212] width 108 height 15
type input "Paul Fowell"
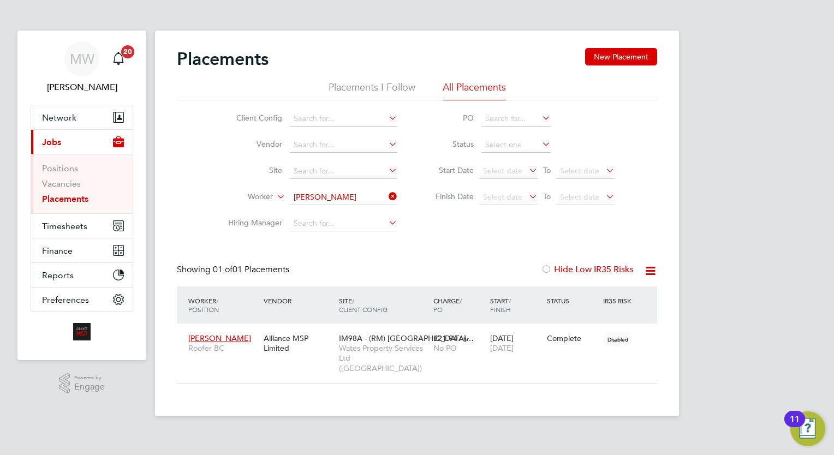
drag, startPoint x: 390, startPoint y: 194, endPoint x: 380, endPoint y: 194, distance: 10.4
click at [387, 194] on icon at bounding box center [387, 196] width 0 height 15
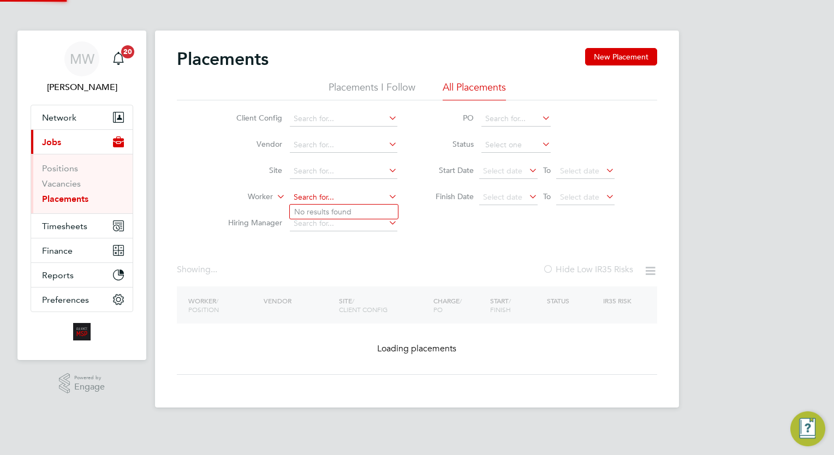
click at [373, 195] on input at bounding box center [344, 197] width 108 height 15
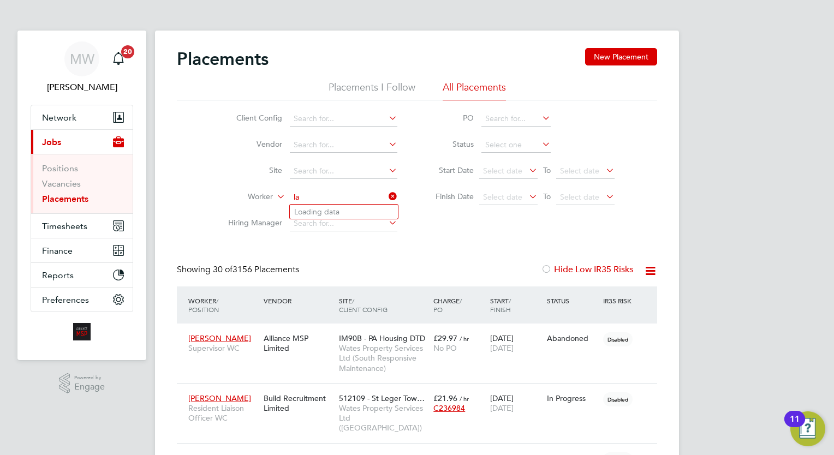
type input "l"
type input "k"
click at [360, 205] on li "Jonathan Langr idge" at bounding box center [365, 212] width 151 height 15
type input "Jonathan Langridge"
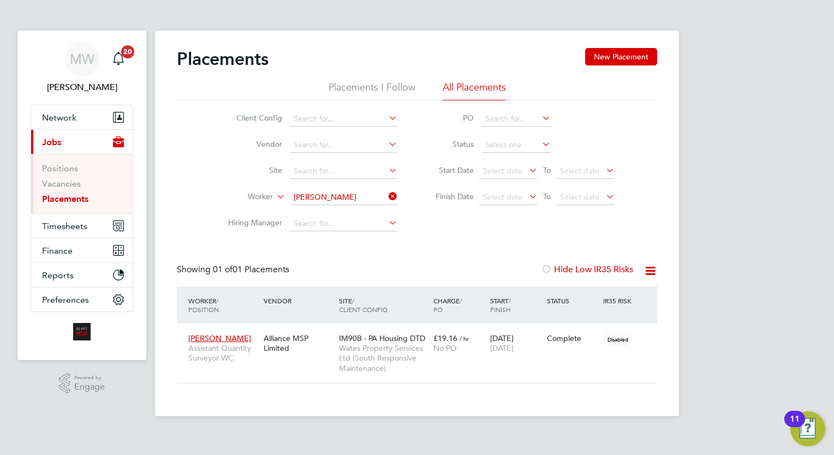
click at [387, 191] on icon at bounding box center [387, 196] width 0 height 15
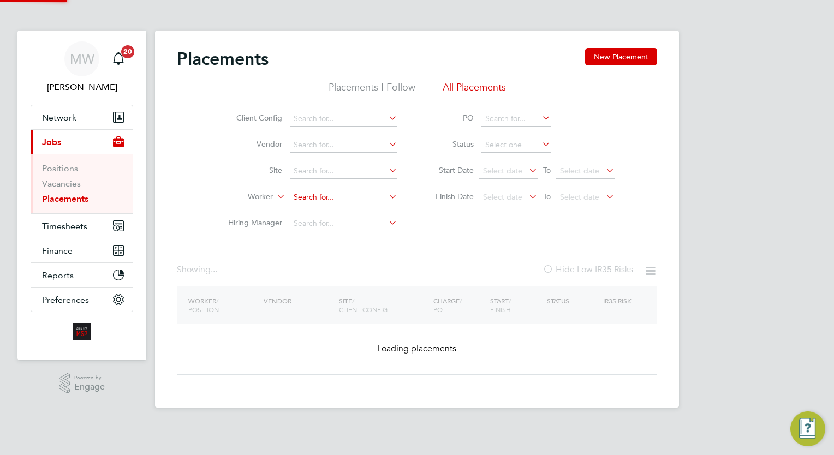
click at [355, 197] on input at bounding box center [344, 197] width 108 height 15
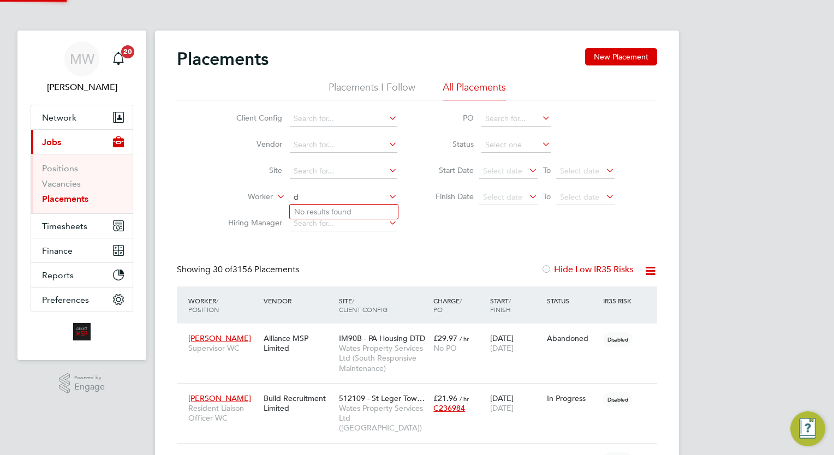
scroll to position [31, 76]
type input "devon st"
click at [356, 195] on input at bounding box center [344, 197] width 108 height 15
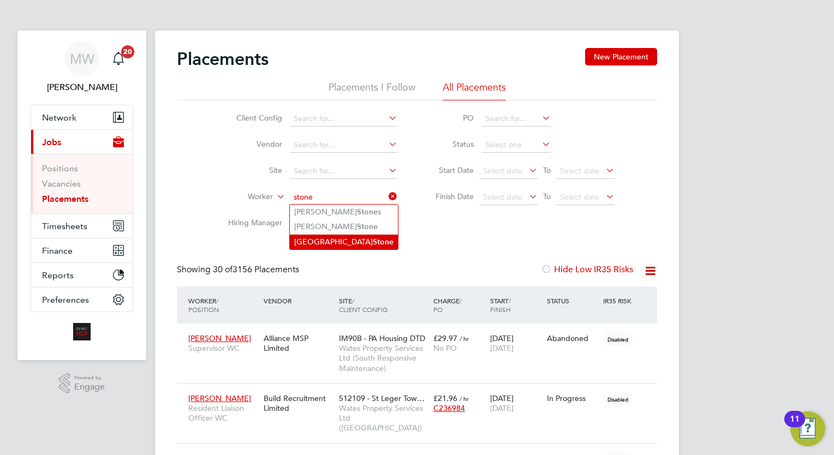
click at [349, 239] on li "Devon Stone" at bounding box center [344, 242] width 108 height 15
type input "Devon Stone"
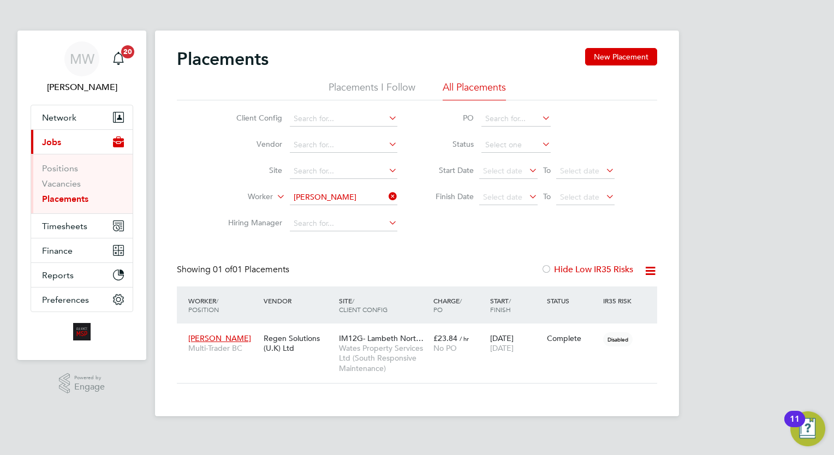
click at [387, 197] on icon at bounding box center [387, 196] width 0 height 15
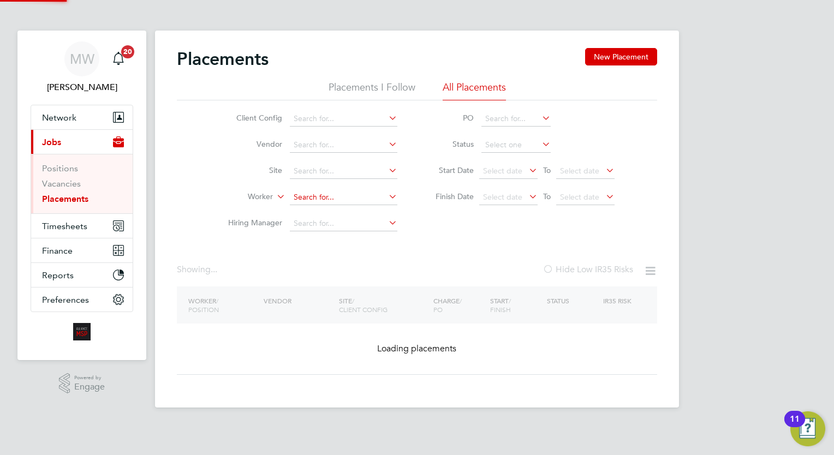
click at [354, 194] on input at bounding box center [344, 197] width 108 height 15
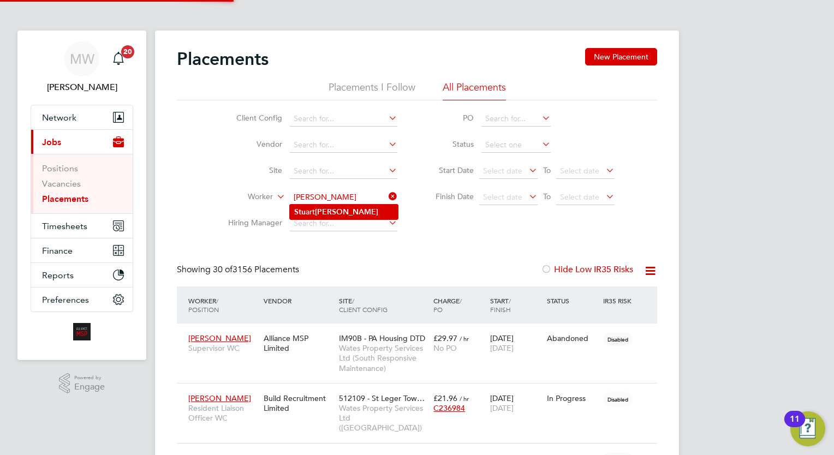
click at [352, 207] on li "Stu art Damon" at bounding box center [344, 212] width 108 height 15
type input "Stuart Damon"
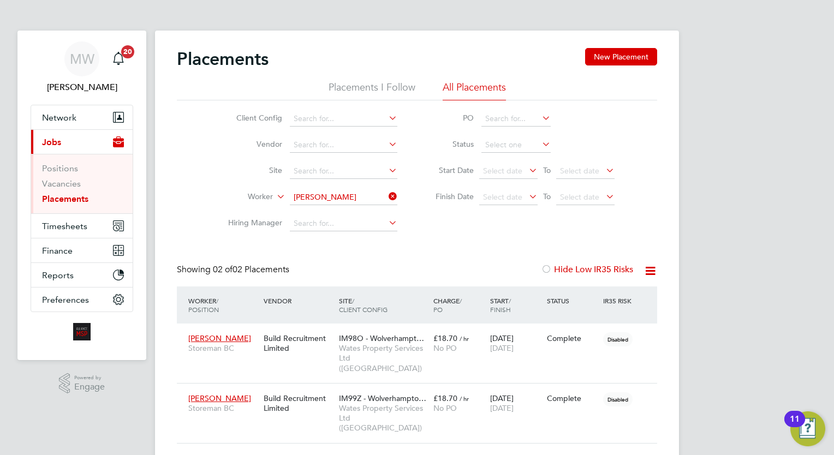
click at [387, 198] on icon at bounding box center [387, 196] width 0 height 15
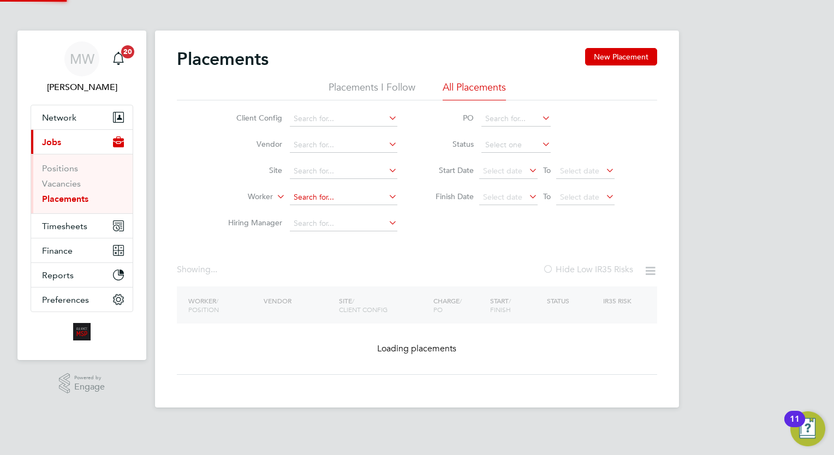
click at [341, 196] on input at bounding box center [344, 197] width 108 height 15
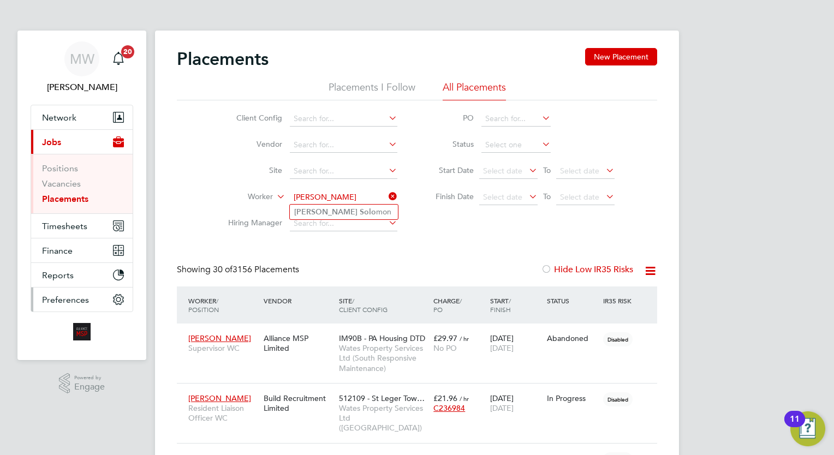
type input "george solo"
click at [334, 194] on input at bounding box center [344, 197] width 108 height 15
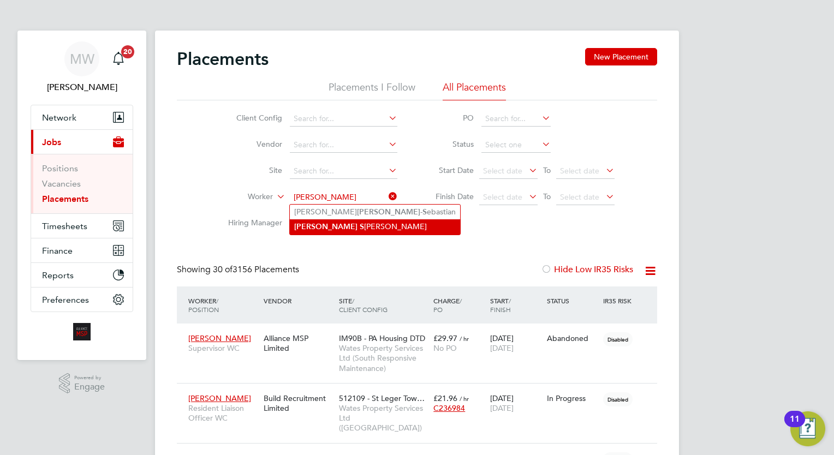
click at [328, 228] on li "George S olomon" at bounding box center [375, 226] width 170 height 15
type input "George Solomon"
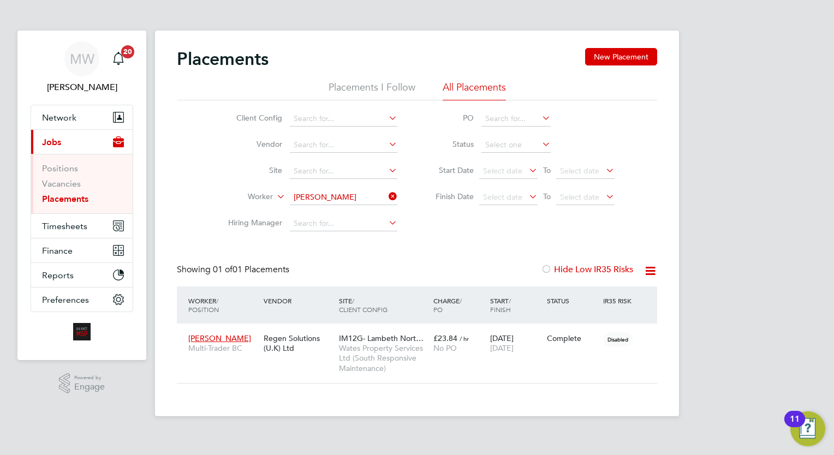
click at [387, 201] on icon at bounding box center [387, 196] width 0 height 15
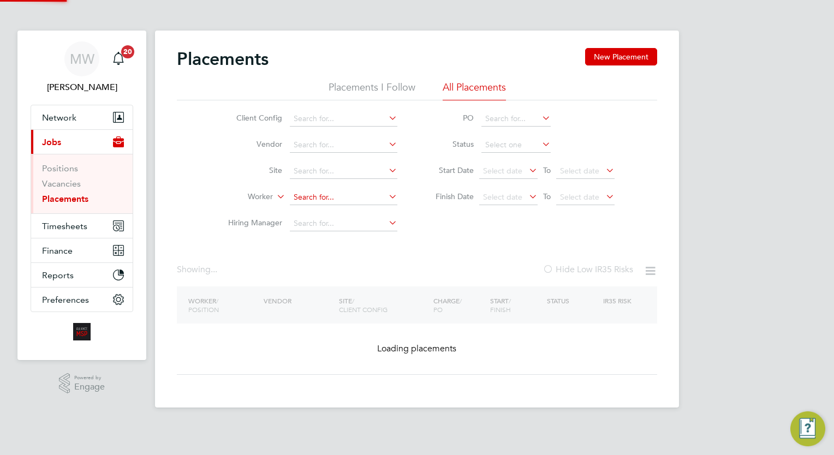
click at [336, 192] on input at bounding box center [344, 197] width 108 height 15
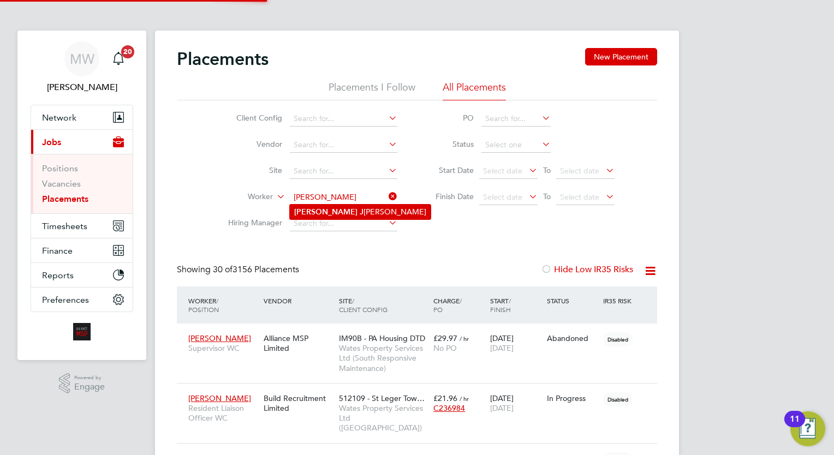
click at [349, 210] on li "Shane J ames" at bounding box center [360, 212] width 141 height 15
type input "Shane James"
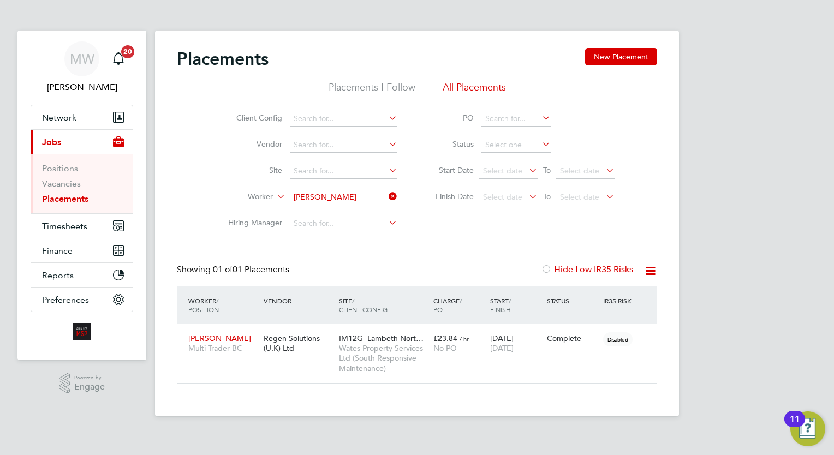
drag, startPoint x: 394, startPoint y: 191, endPoint x: 368, endPoint y: 195, distance: 26.6
click at [387, 191] on icon at bounding box center [387, 196] width 0 height 15
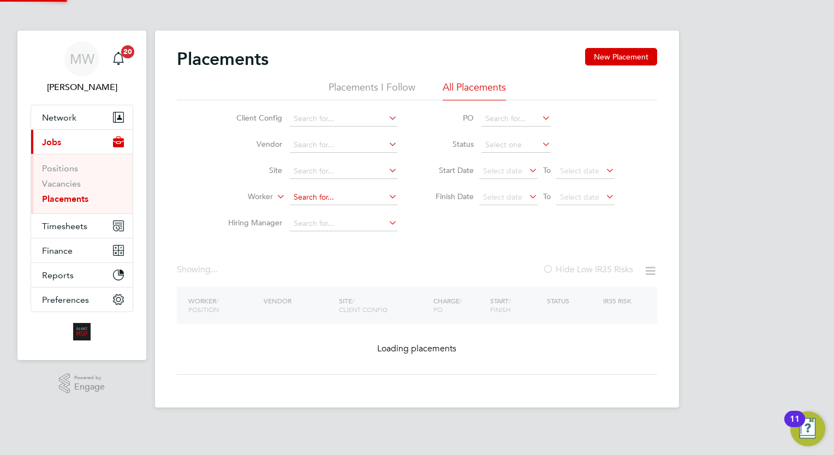
click at [354, 195] on input at bounding box center [344, 197] width 108 height 15
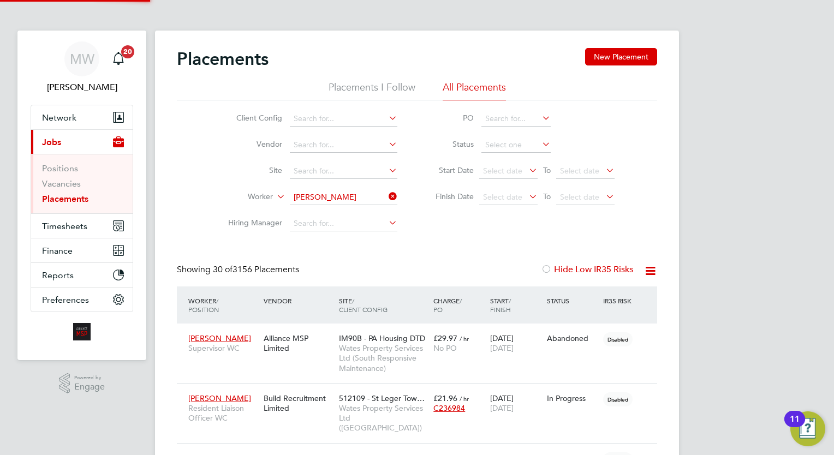
click at [352, 211] on li "Kevin Mer riman" at bounding box center [344, 212] width 108 height 15
type input "Kevin Merriman"
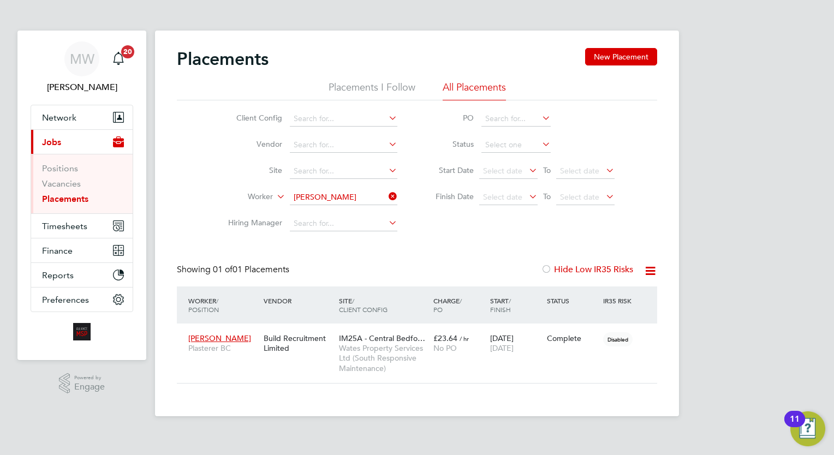
click at [387, 196] on icon at bounding box center [387, 196] width 0 height 15
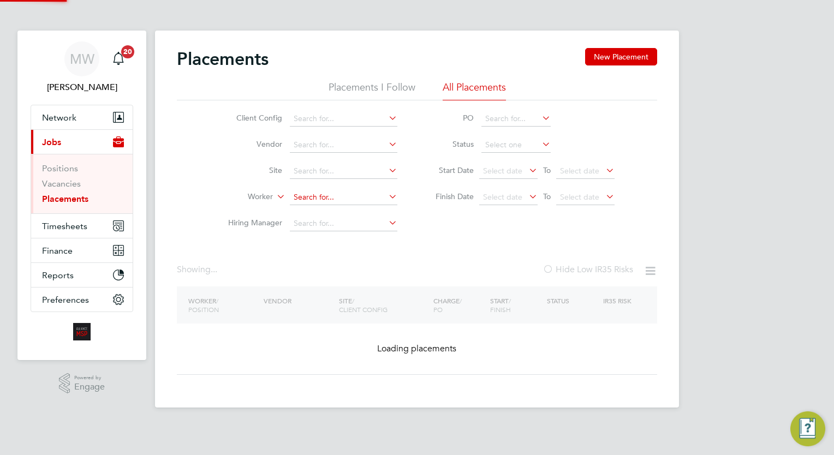
click at [360, 195] on input at bounding box center [344, 197] width 108 height 15
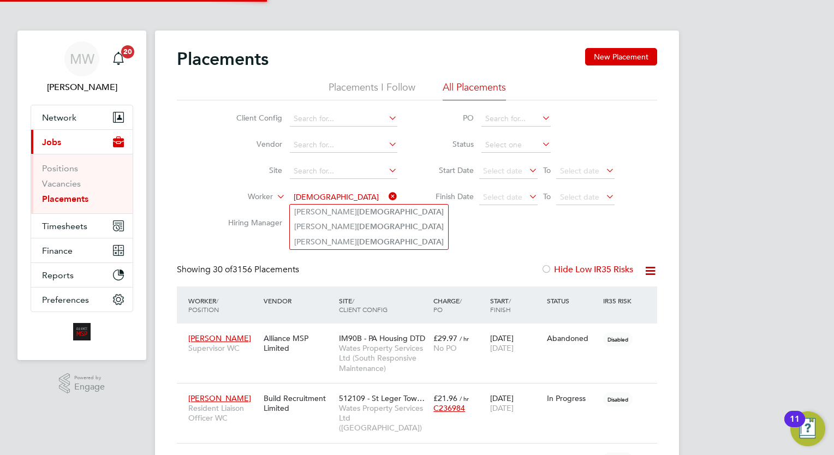
type input "church"
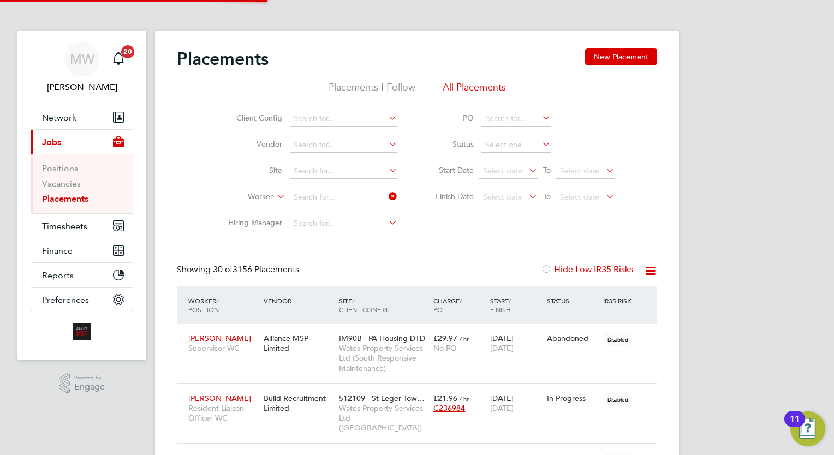
click at [346, 199] on input at bounding box center [344, 197] width 108 height 15
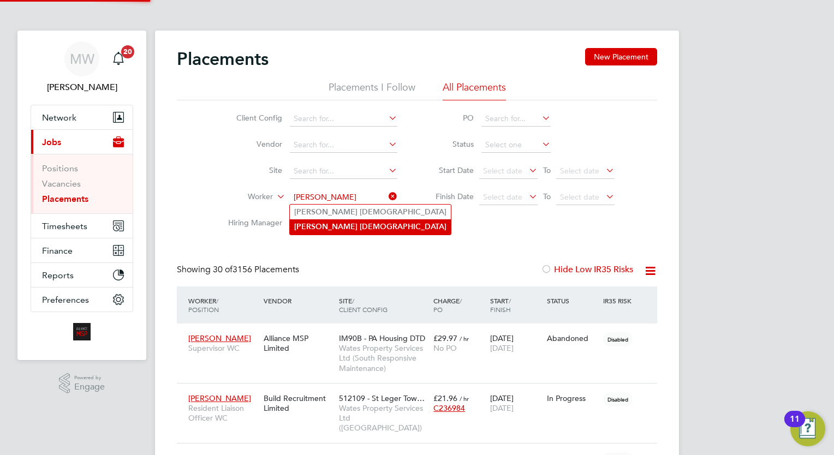
click at [360, 227] on b "Church" at bounding box center [403, 226] width 87 height 9
type input "George Church"
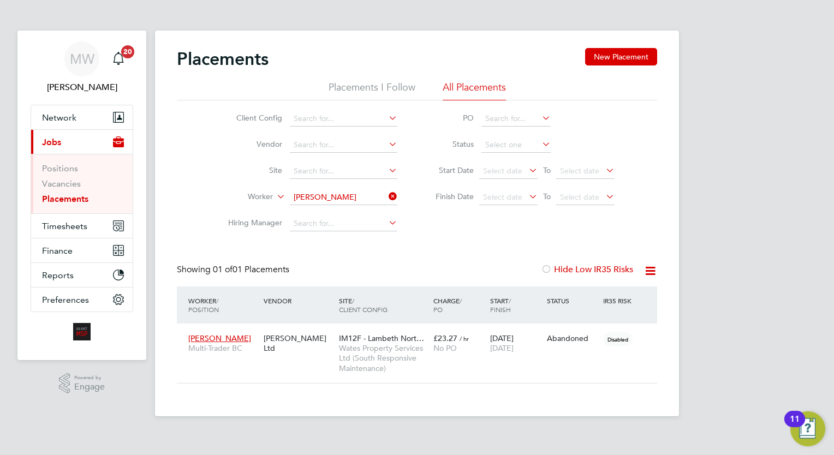
click at [387, 200] on icon at bounding box center [387, 196] width 0 height 15
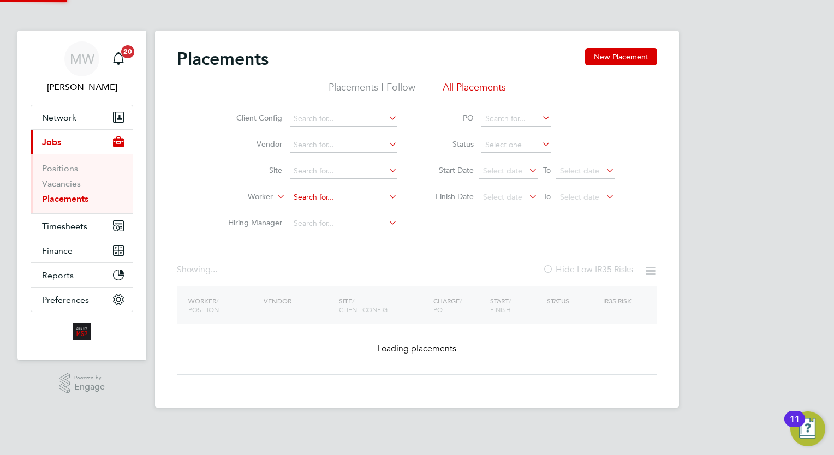
click at [366, 198] on input at bounding box center [344, 197] width 108 height 15
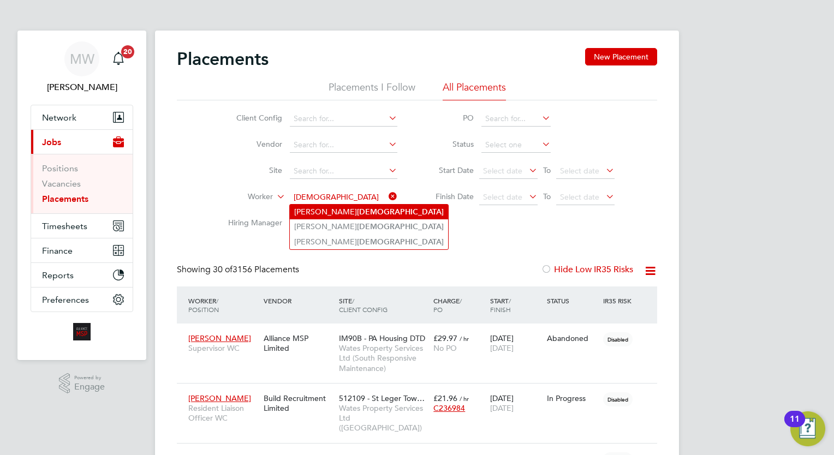
click at [348, 205] on li "George Church" at bounding box center [369, 212] width 158 height 15
type input "George Church"
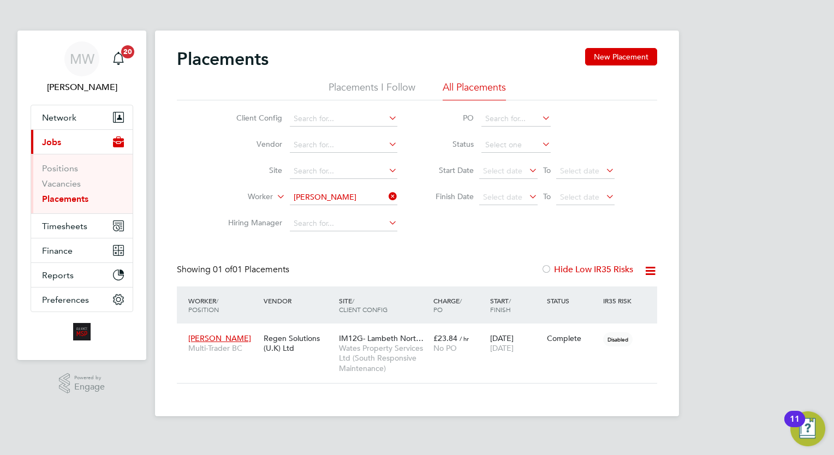
click at [387, 195] on icon at bounding box center [387, 196] width 0 height 15
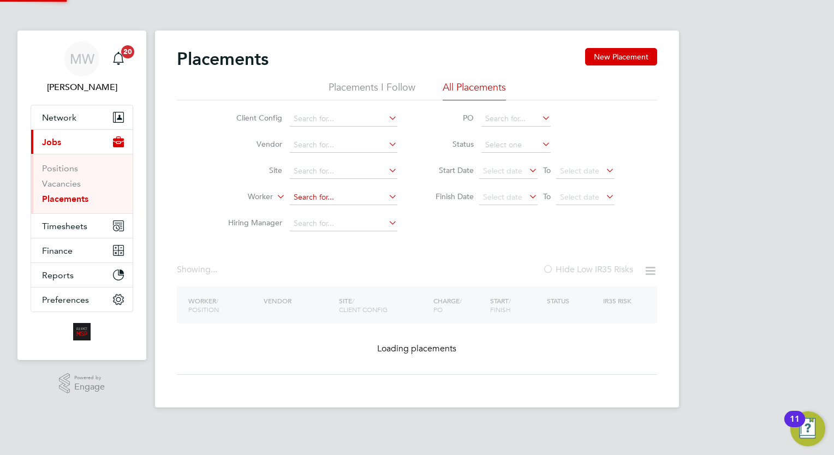
click at [368, 195] on input at bounding box center [344, 197] width 108 height 15
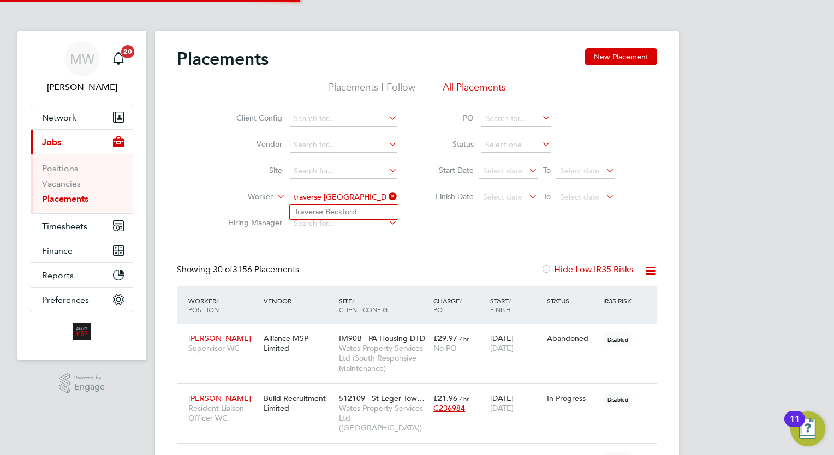
click at [360, 205] on li "Traverse Bec kford" at bounding box center [344, 212] width 108 height 15
type input "Traverse Beckford"
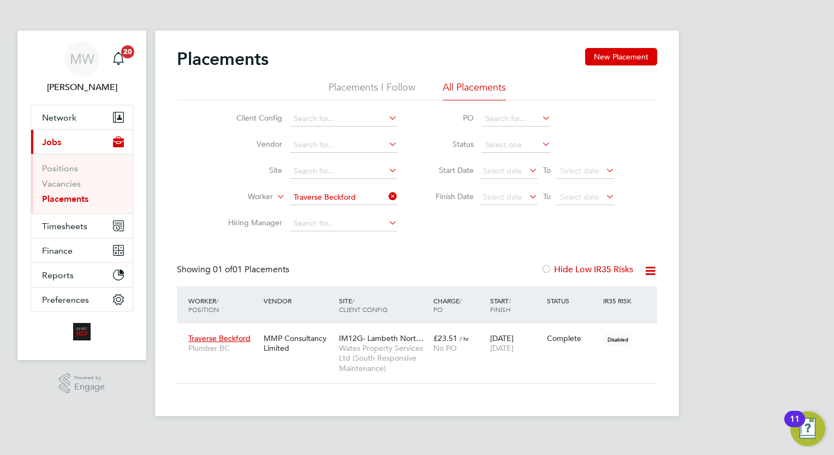
click at [387, 196] on icon at bounding box center [387, 196] width 0 height 15
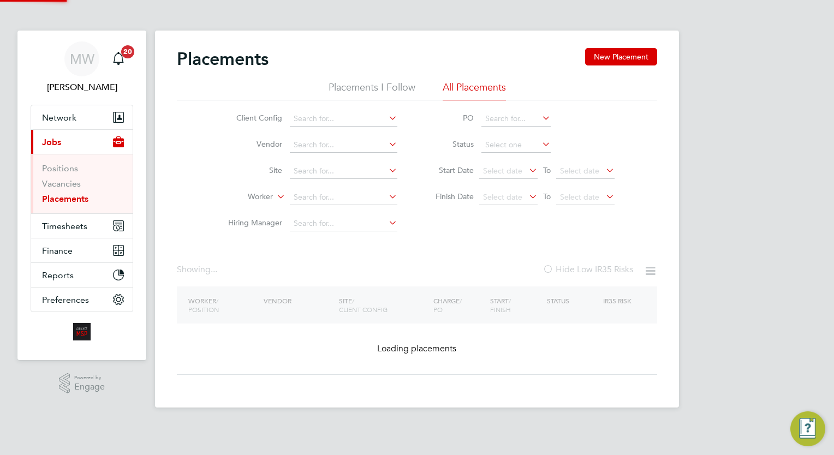
click at [366, 201] on input at bounding box center [344, 197] width 108 height 15
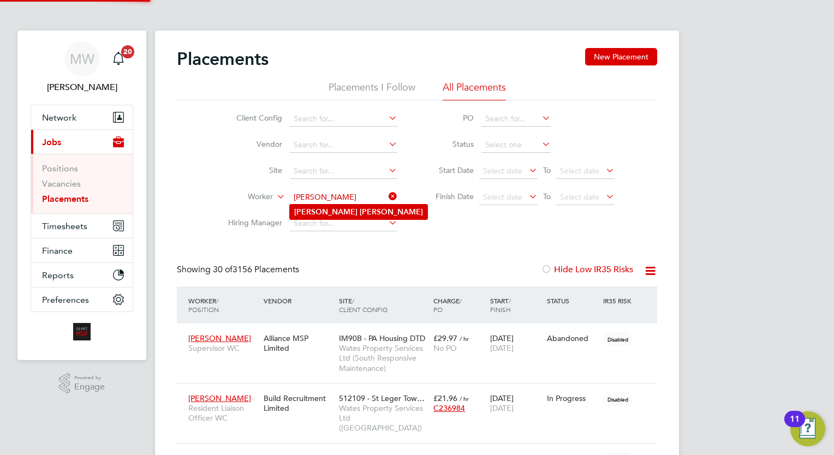
click at [353, 215] on li "Peter Scott" at bounding box center [359, 212] width 138 height 15
type input "Peter Scott"
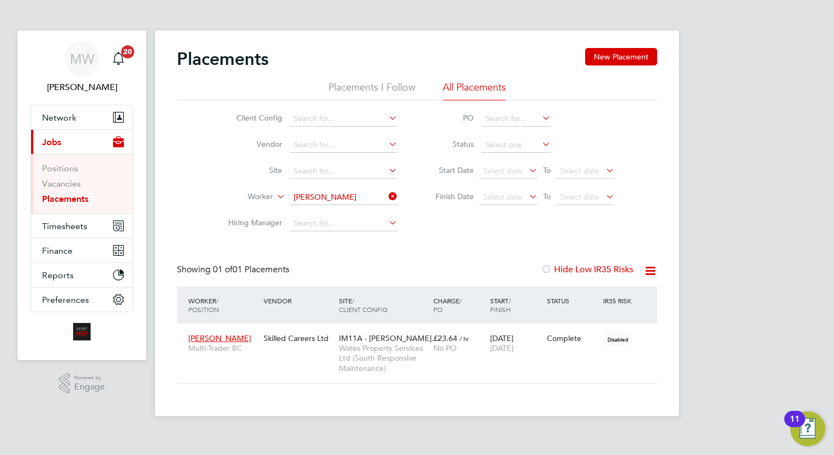
click at [387, 200] on icon at bounding box center [387, 196] width 0 height 15
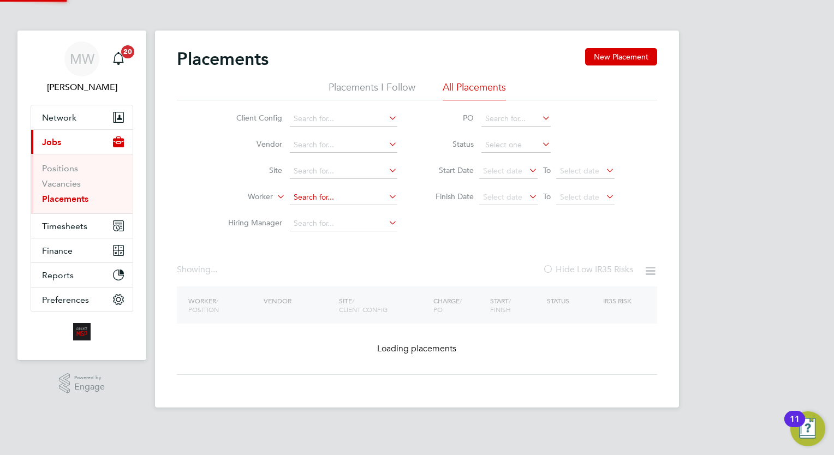
click at [351, 200] on input at bounding box center [344, 197] width 108 height 15
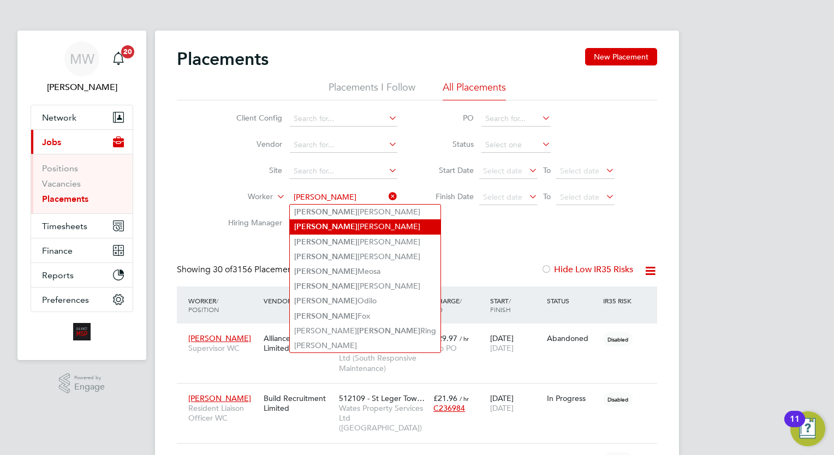
click at [354, 223] on li "Anthony Burroughs" at bounding box center [365, 226] width 151 height 15
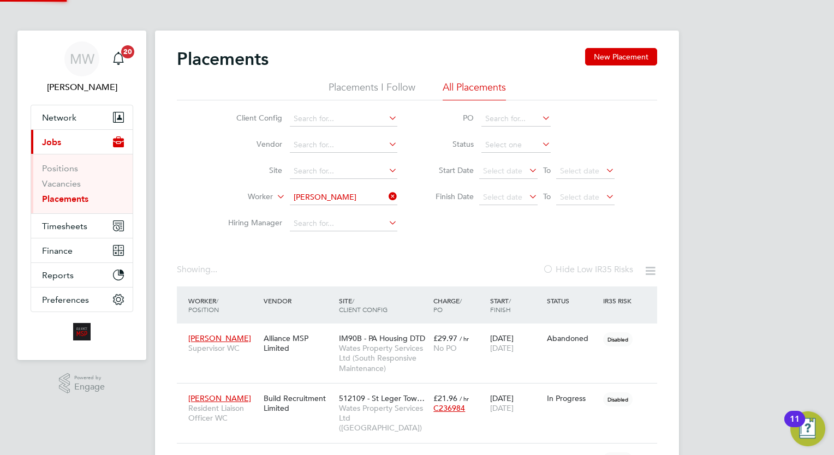
type input "Anthony Burroughs"
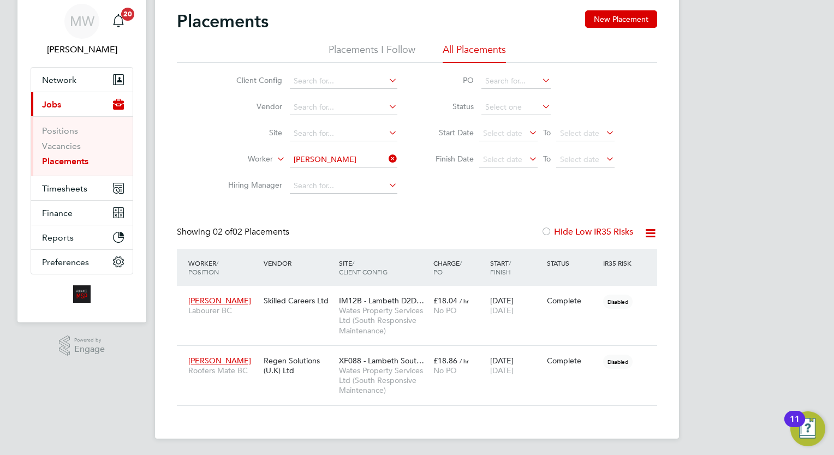
click at [387, 162] on icon at bounding box center [387, 158] width 0 height 15
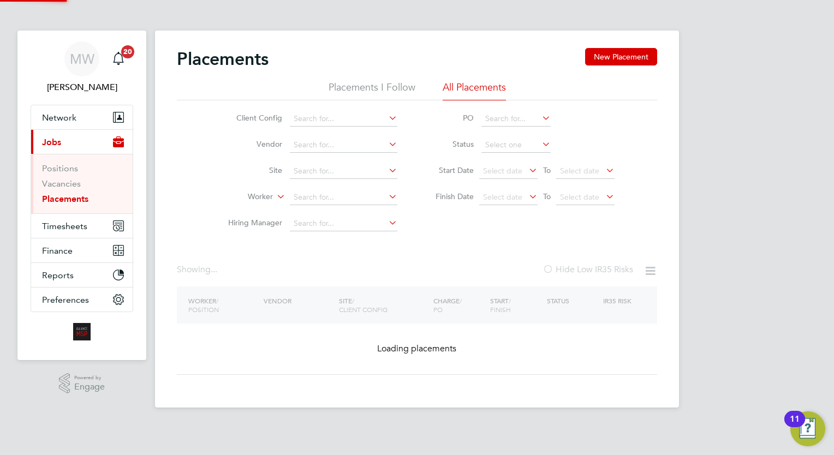
click at [360, 161] on li "Site" at bounding box center [308, 171] width 205 height 26
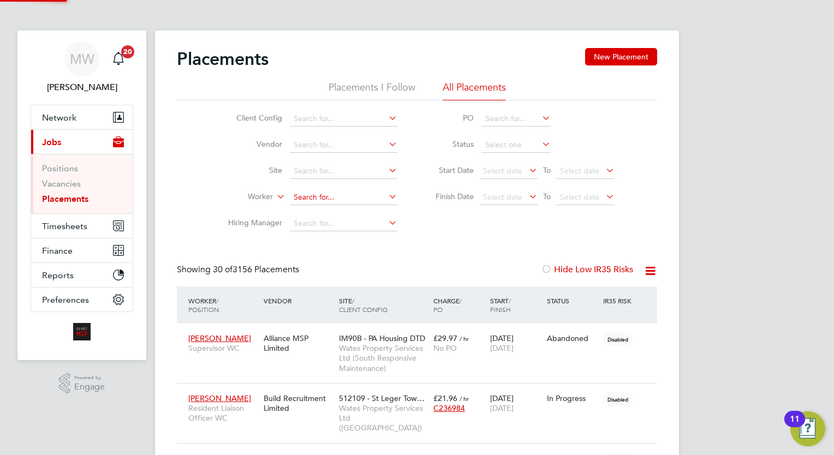
scroll to position [5, 5]
click at [335, 194] on input at bounding box center [344, 197] width 108 height 15
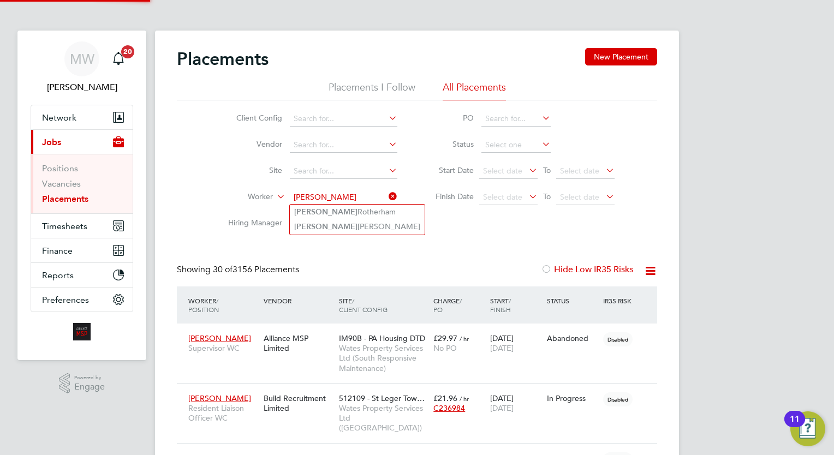
click at [352, 210] on li "Teresa Rotherham" at bounding box center [357, 212] width 135 height 15
type input "Teresa Rotherham"
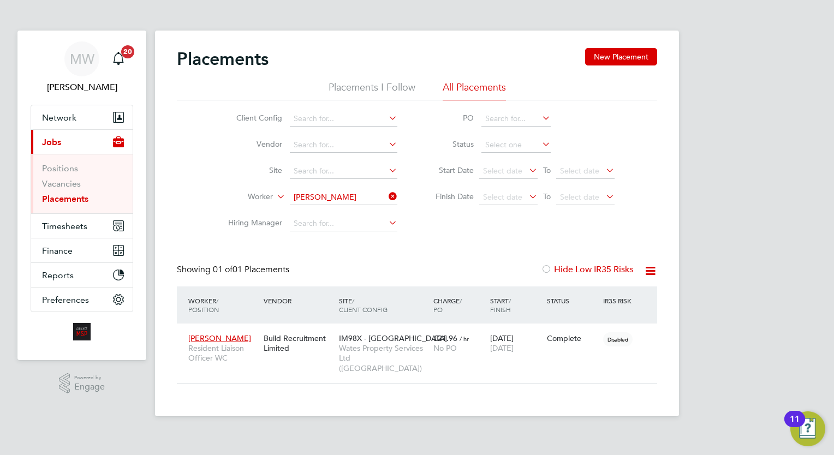
click at [387, 196] on icon at bounding box center [387, 196] width 0 height 15
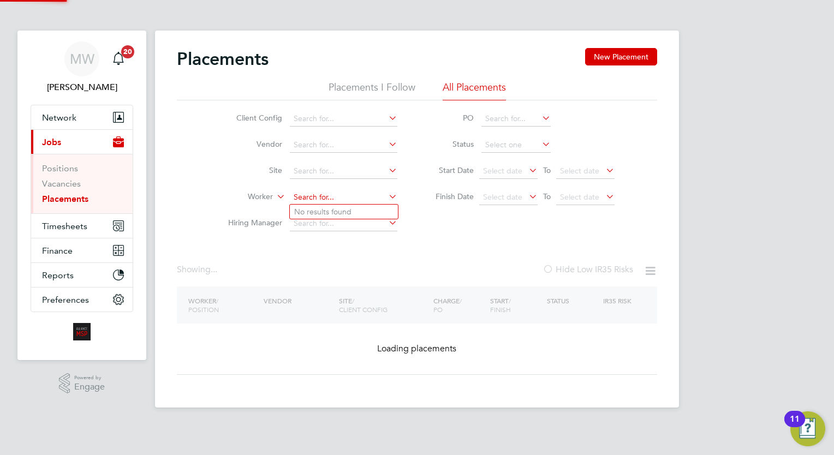
click at [326, 204] on div "Placements New Placement Placements I Follow All Placements Client Config Vendo…" at bounding box center [417, 219] width 524 height 377
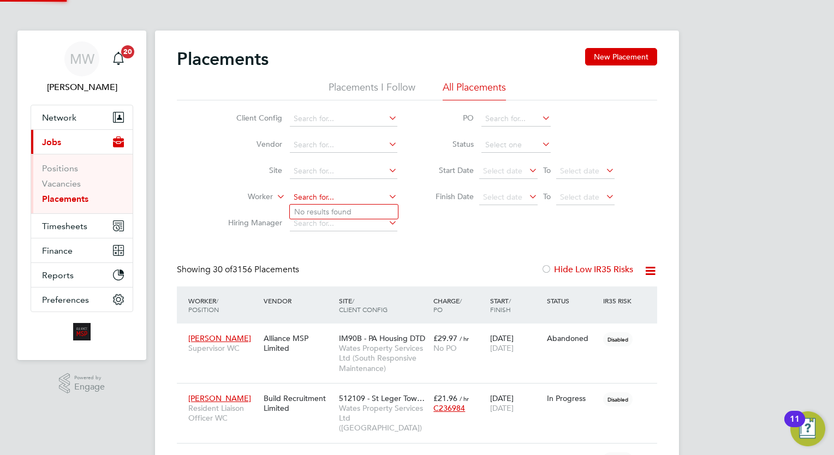
scroll to position [10, 52]
click at [349, 209] on li "Kenneth And rade" at bounding box center [344, 212] width 108 height 15
type input "Kenneth Andrade"
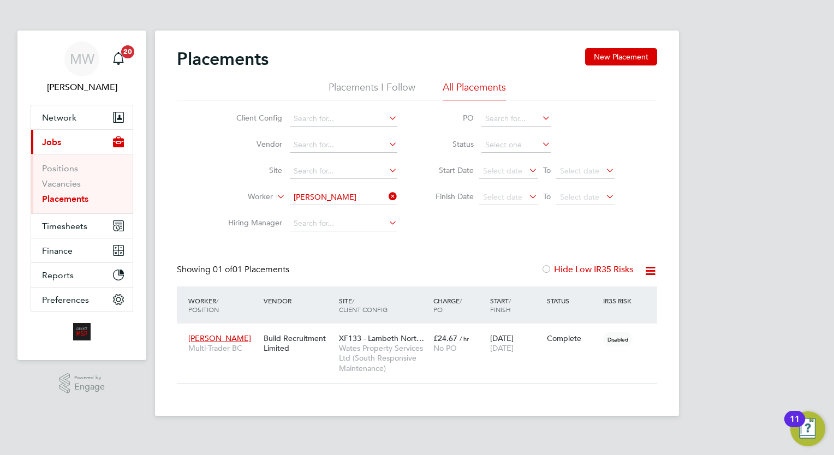
click at [387, 199] on icon at bounding box center [387, 196] width 0 height 15
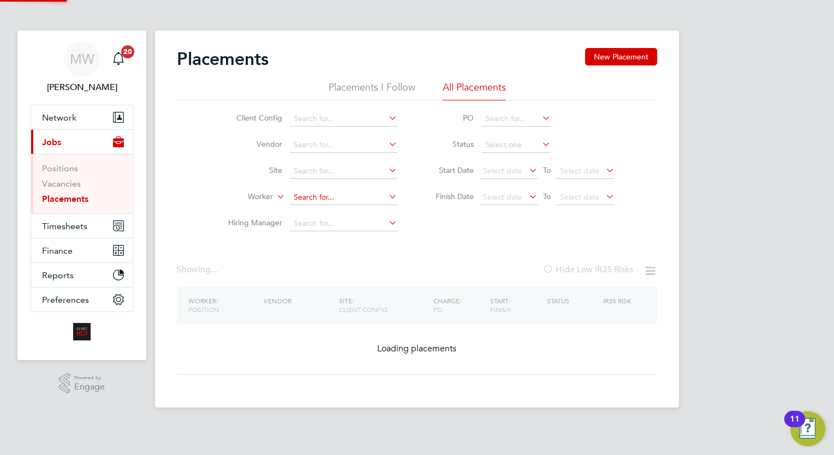
click at [359, 199] on input at bounding box center [344, 197] width 108 height 15
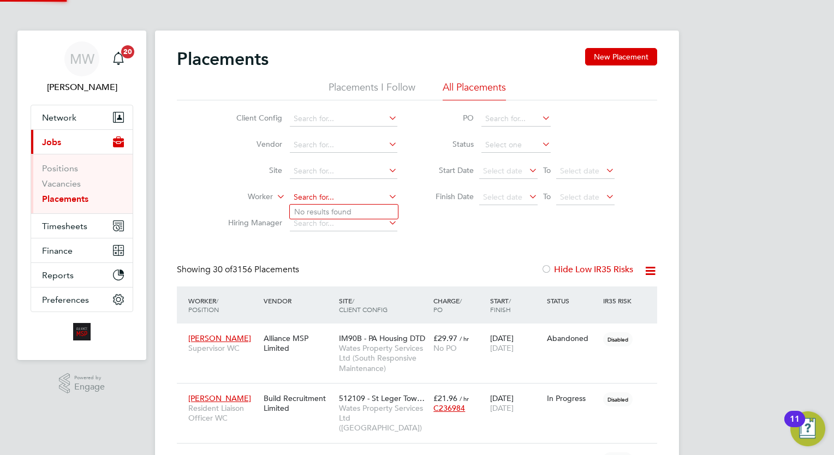
scroll to position [31, 76]
click at [355, 207] on li "Roni Hall" at bounding box center [344, 212] width 108 height 15
type input "Roni Hall"
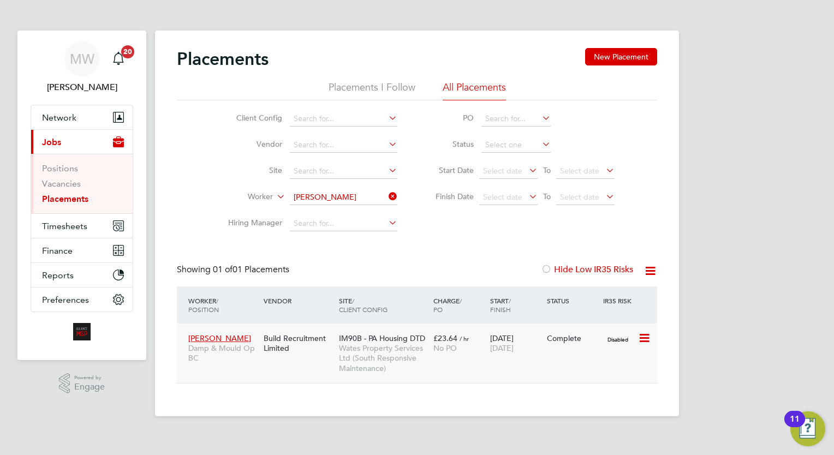
click at [511, 355] on div "02 Jun 2025 22 Aug 2025" at bounding box center [516, 343] width 57 height 31
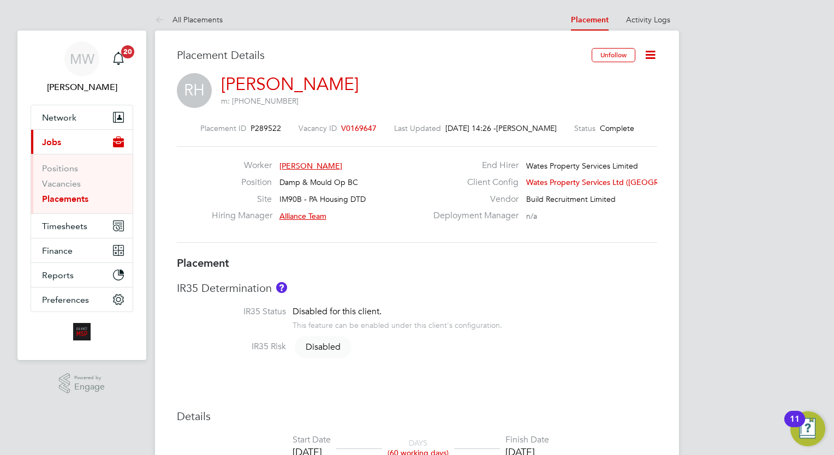
drag, startPoint x: 85, startPoint y: 199, endPoint x: 129, endPoint y: 203, distance: 44.9
click at [85, 199] on link "Placements" at bounding box center [65, 199] width 46 height 10
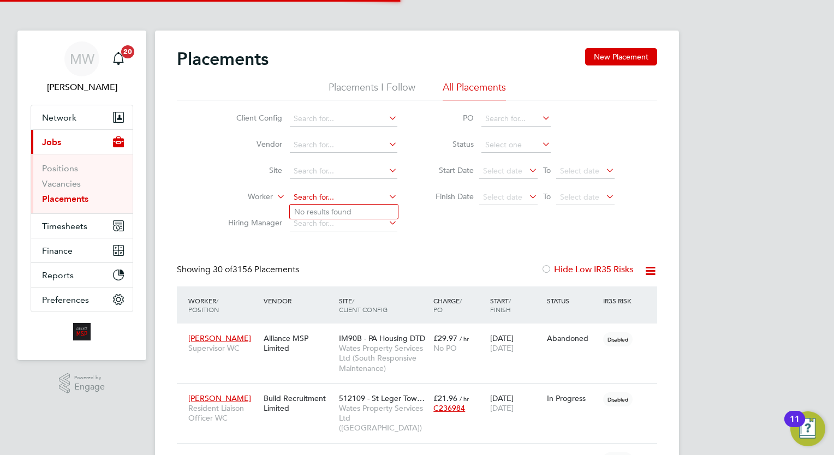
click at [317, 200] on input at bounding box center [344, 197] width 108 height 15
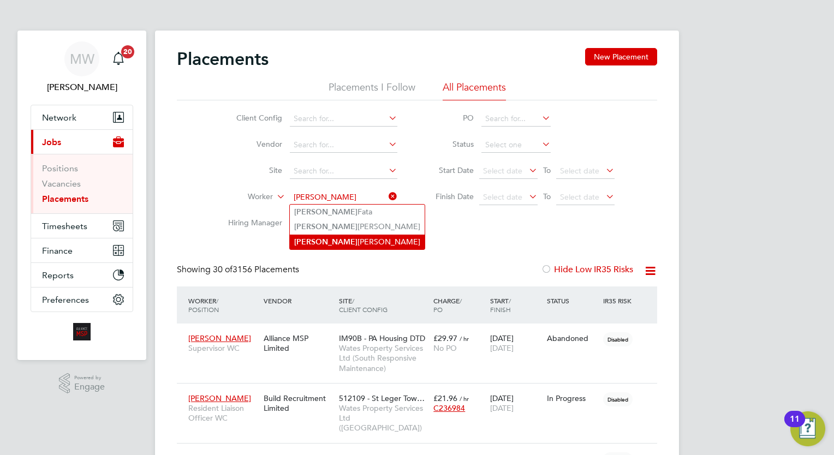
click at [354, 239] on li "[PERSON_NAME]" at bounding box center [357, 242] width 135 height 15
type input "[PERSON_NAME]"
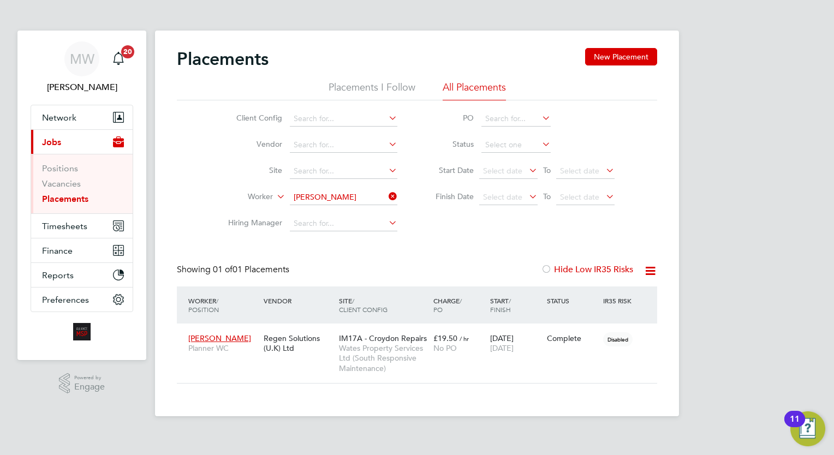
click at [387, 193] on icon at bounding box center [387, 196] width 0 height 15
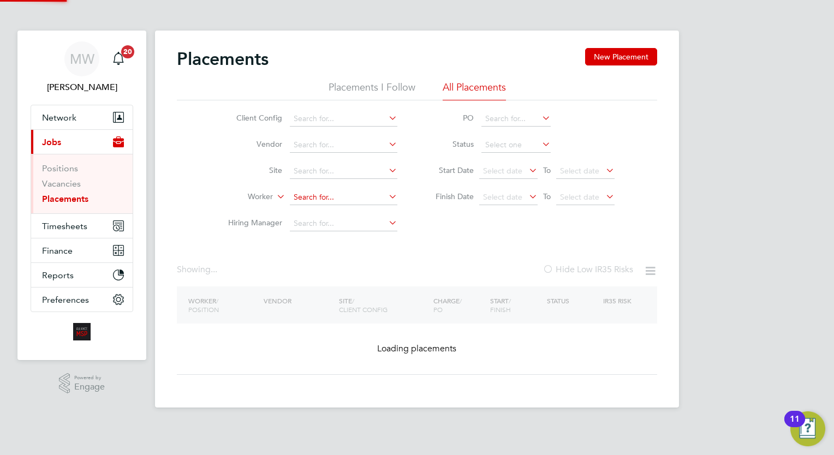
click at [352, 194] on input at bounding box center [344, 197] width 108 height 15
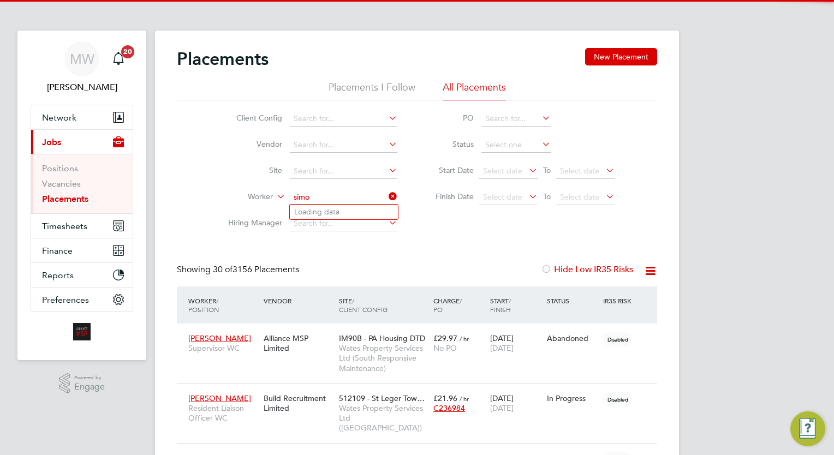
scroll to position [10, 52]
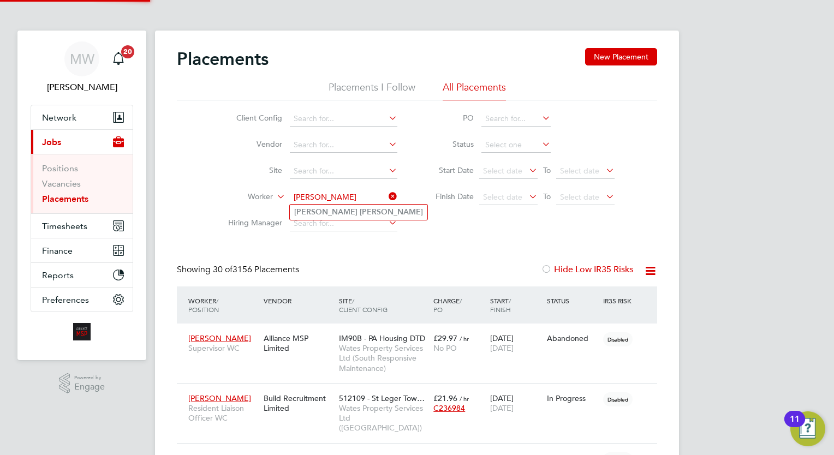
click at [357, 205] on li "[PERSON_NAME]" at bounding box center [359, 212] width 138 height 15
type input "[PERSON_NAME]"
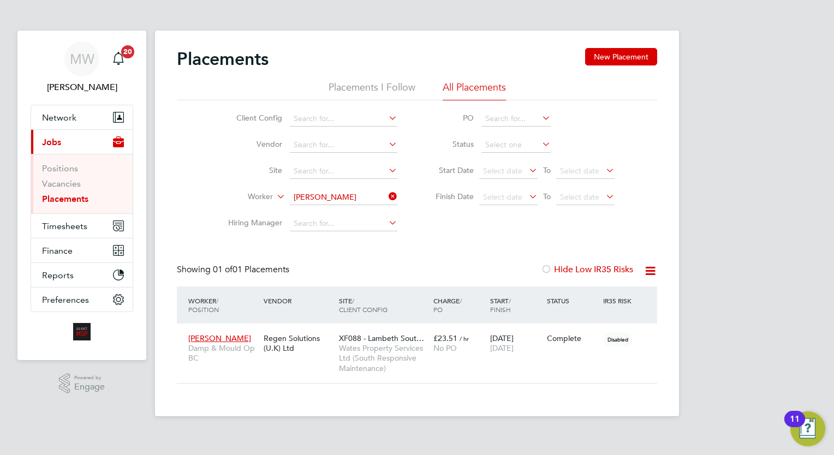
click at [387, 194] on icon at bounding box center [387, 196] width 0 height 15
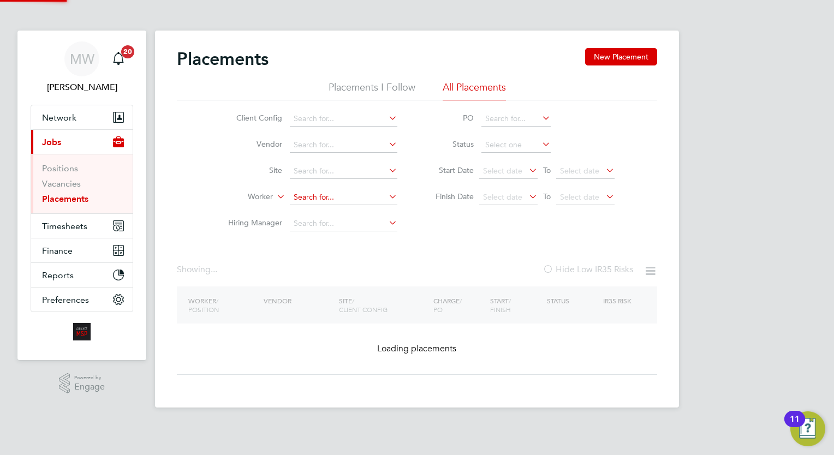
click at [365, 193] on input at bounding box center [344, 197] width 108 height 15
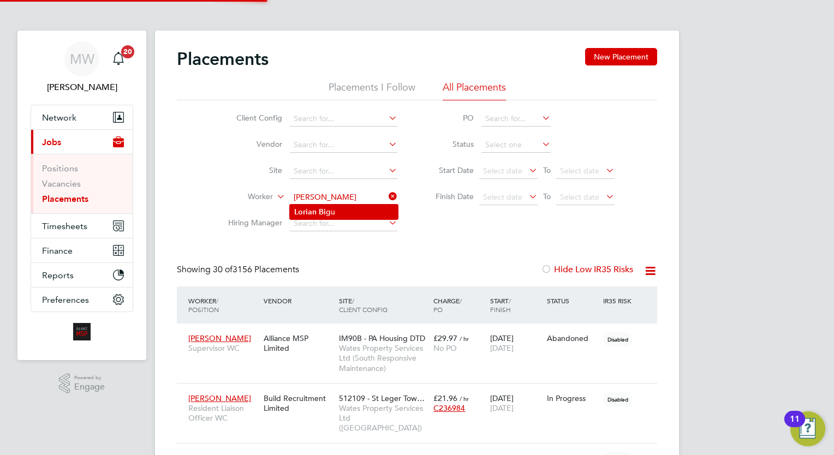
click at [347, 206] on li "Lorian Bi gu" at bounding box center [344, 212] width 108 height 15
type input "Lorian Bigu"
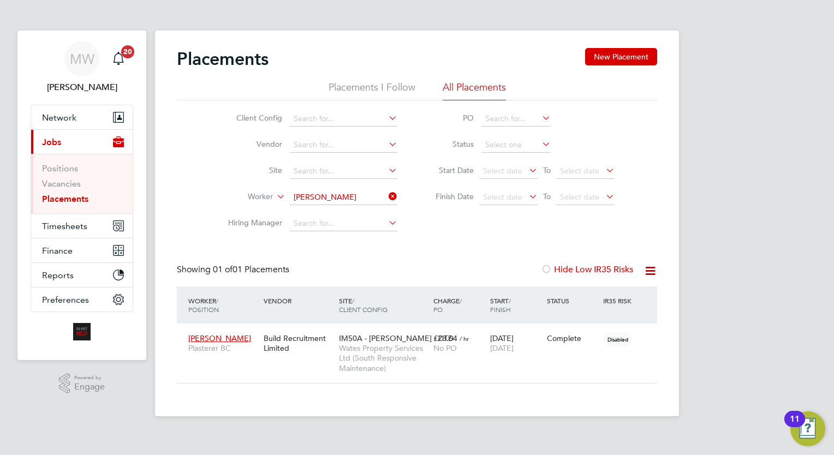
click at [387, 194] on icon at bounding box center [387, 196] width 0 height 15
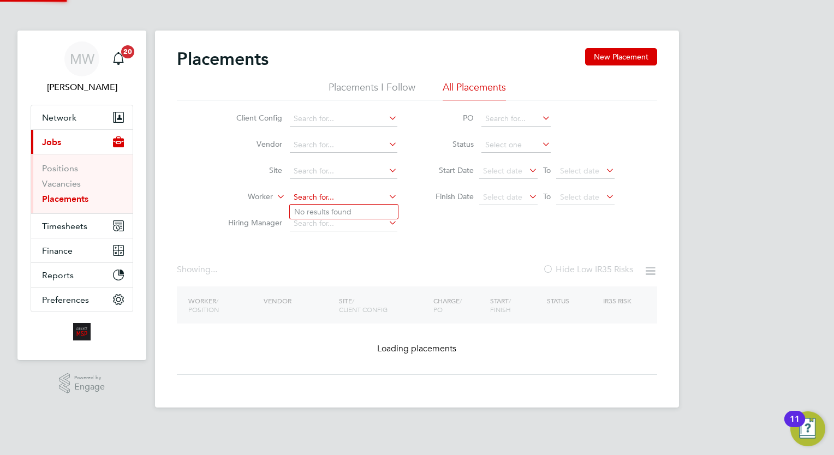
click at [369, 195] on input at bounding box center [344, 197] width 108 height 15
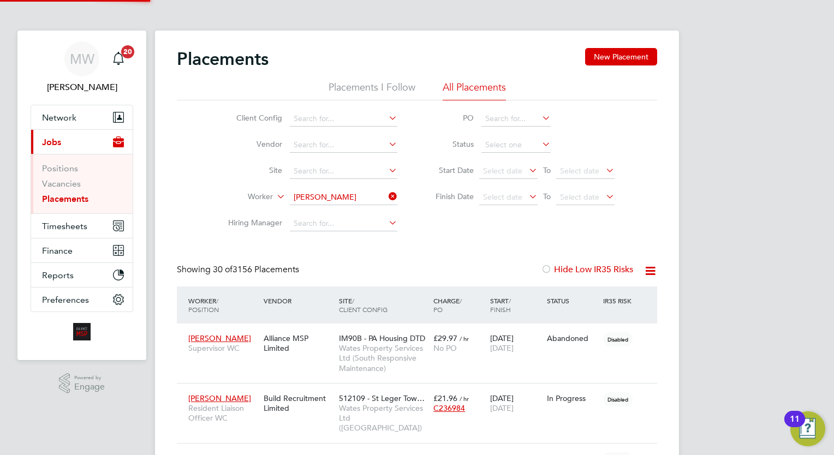
click at [350, 212] on li "James Collier" at bounding box center [359, 212] width 138 height 15
type input "James Collier"
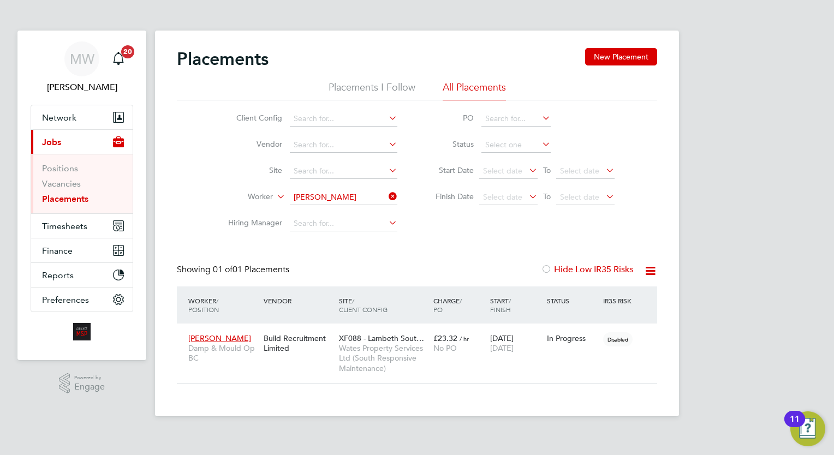
click at [387, 194] on icon at bounding box center [387, 196] width 0 height 15
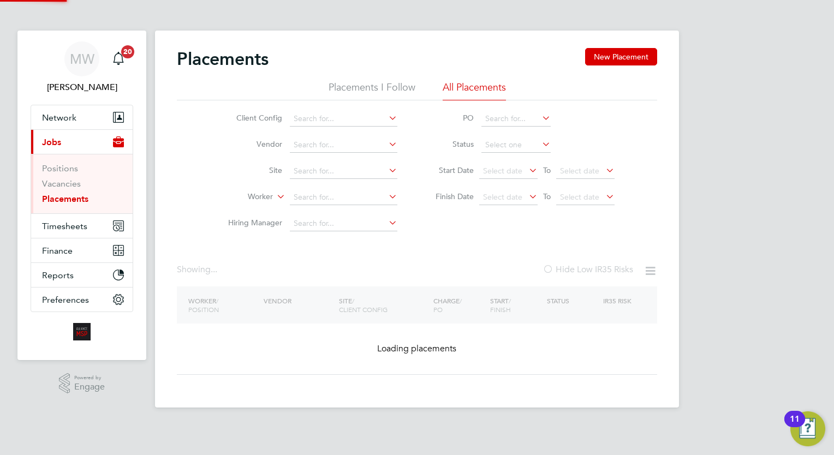
click at [351, 195] on input at bounding box center [344, 197] width 108 height 15
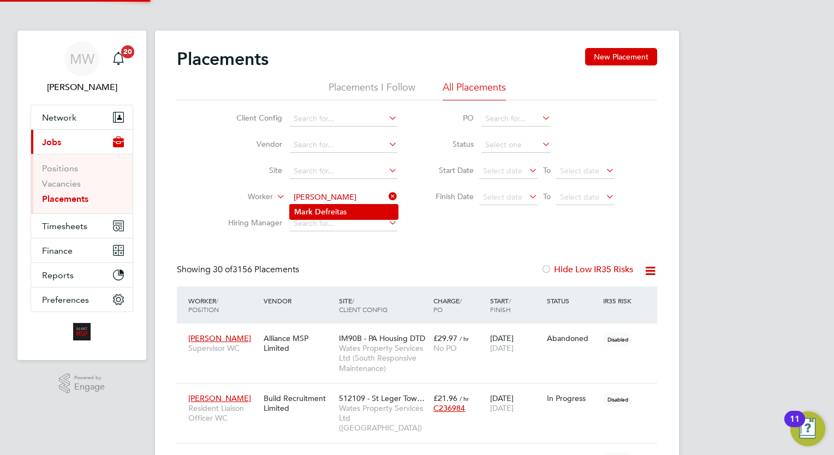
click at [351, 215] on li "Mark Def reitas" at bounding box center [344, 212] width 108 height 15
type input "Mark Defreitas"
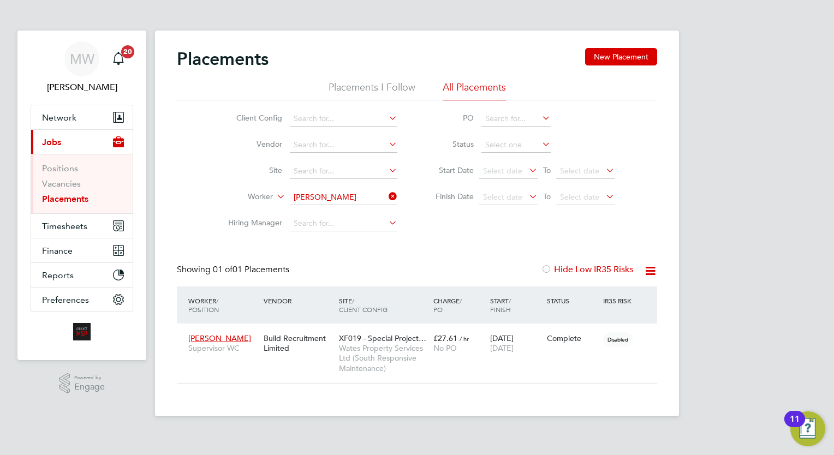
click at [387, 194] on icon at bounding box center [387, 196] width 0 height 15
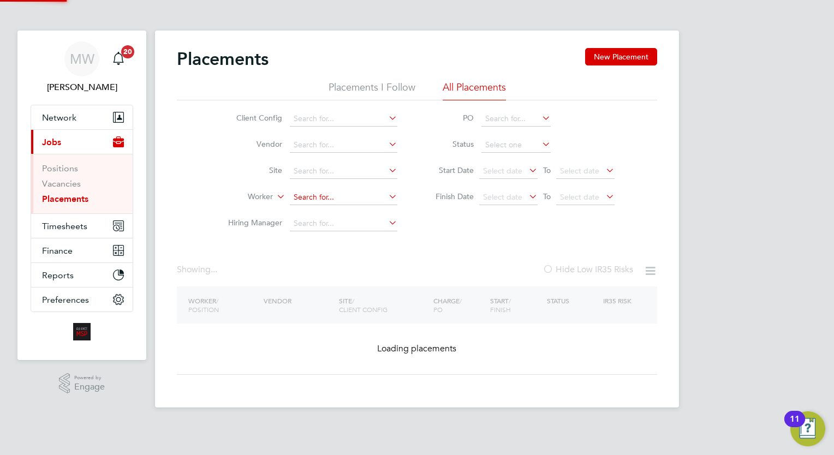
click at [358, 194] on input at bounding box center [344, 197] width 108 height 15
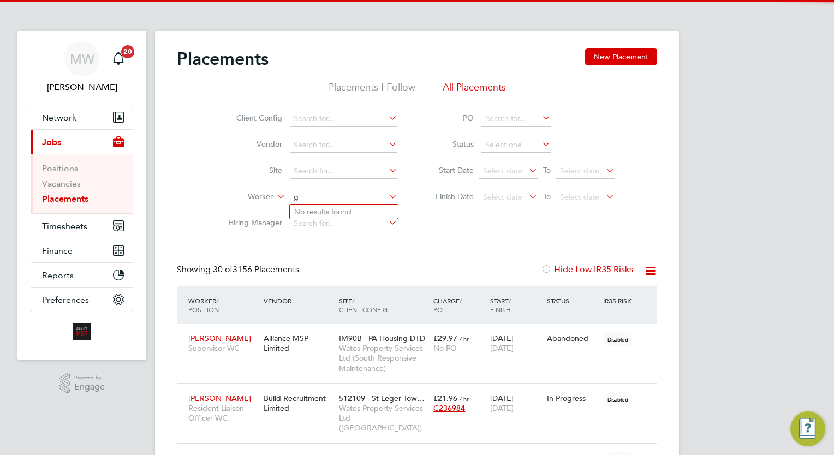
scroll to position [10, 52]
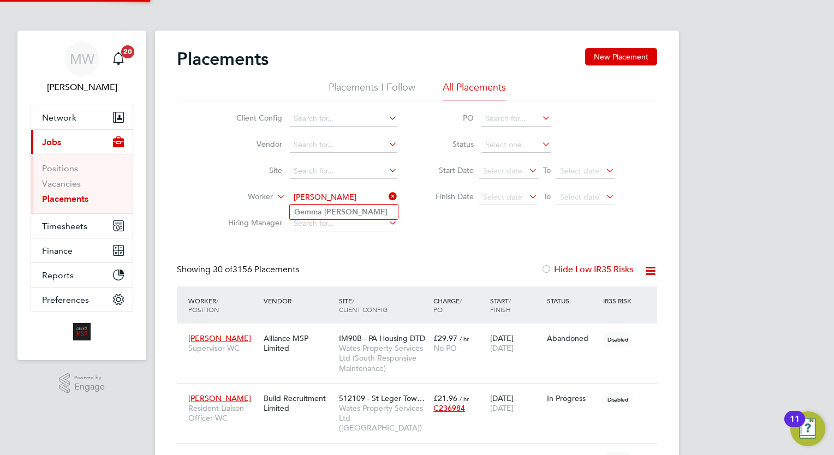
click at [356, 216] on li "Gemma Owen" at bounding box center [344, 212] width 108 height 15
type input "Gemma Owen"
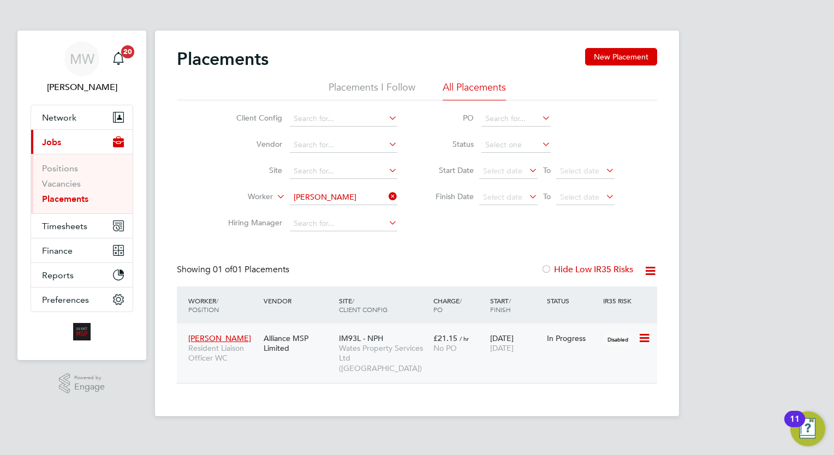
click at [404, 340] on div "IM93L - NPH Wates Property Services Ltd (Central & North)" at bounding box center [383, 353] width 94 height 51
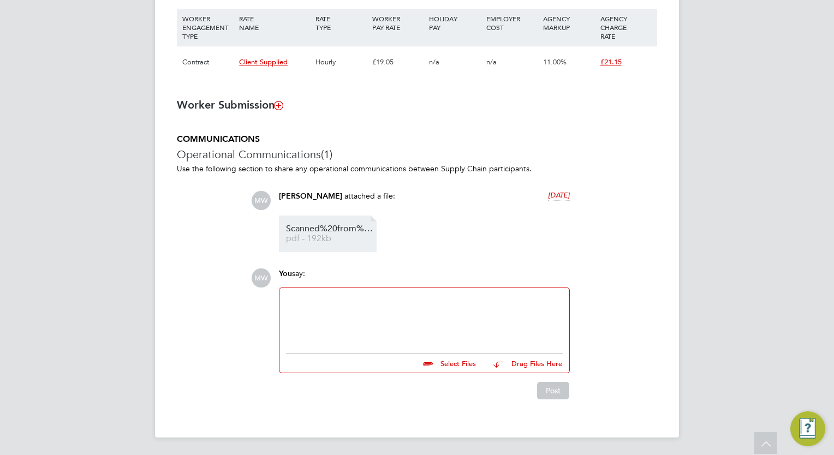
click at [335, 227] on span "Scanned%20from%20a%20Xerox%20Multifunction%20Printer" at bounding box center [329, 229] width 87 height 8
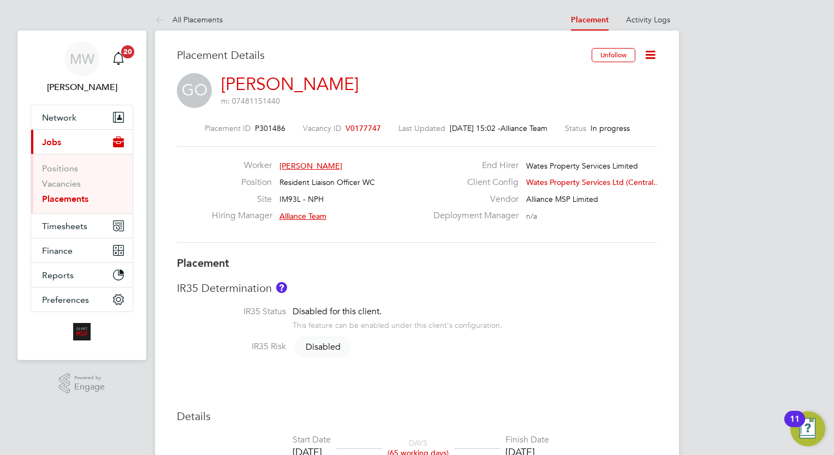
click at [80, 197] on link "Placements" at bounding box center [65, 199] width 46 height 10
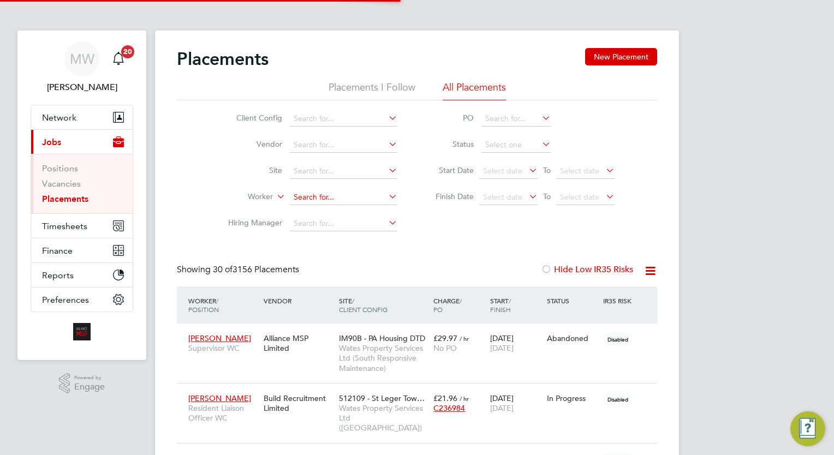
click at [324, 189] on li "Worker" at bounding box center [308, 198] width 205 height 26
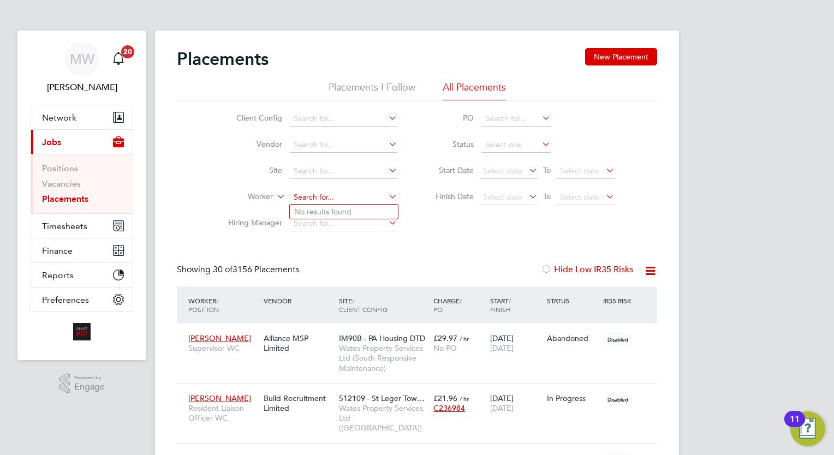
click at [330, 196] on input at bounding box center [344, 197] width 108 height 15
click at [348, 212] on li "[PERSON_NAME]" at bounding box center [357, 212] width 135 height 15
type input "[PERSON_NAME]"
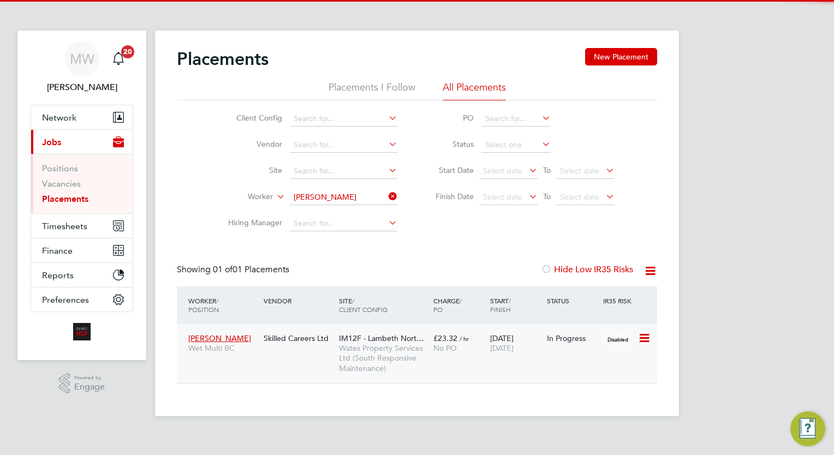
click at [374, 348] on span "Wates Property Services Ltd (South Responsive Maintenance)" at bounding box center [383, 358] width 89 height 30
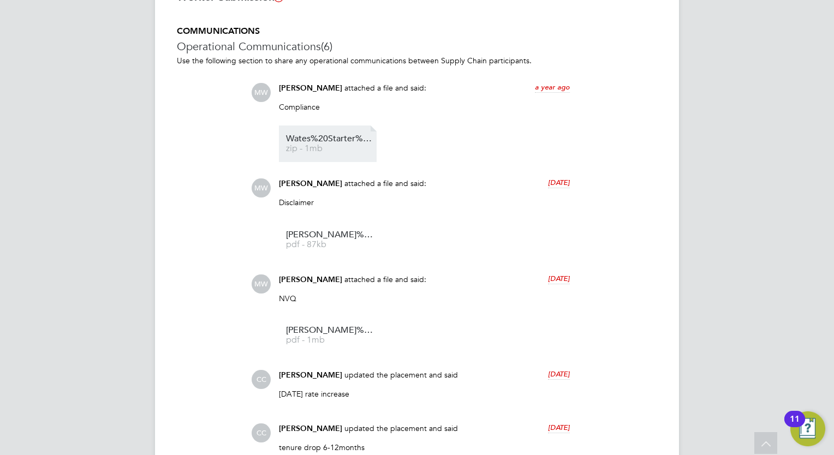
click at [328, 137] on span "Wates%20Starter%20Pack%20%E2%80%93%20Certificate%20of%20Compliance%20(COC)%20%2…" at bounding box center [329, 139] width 87 height 8
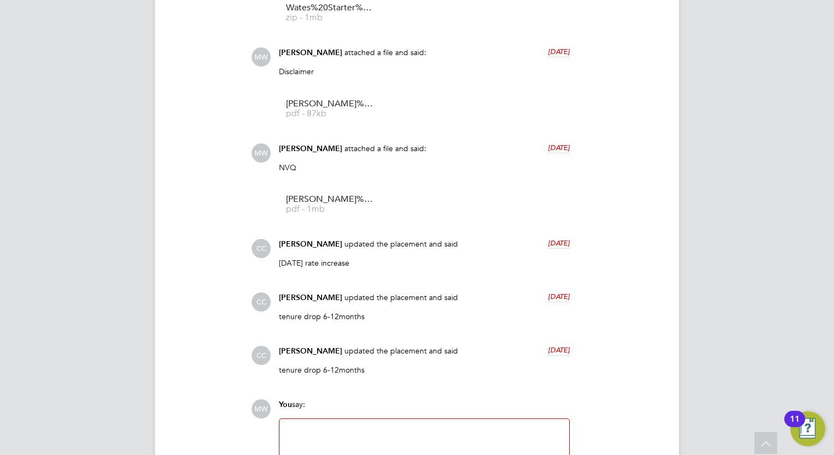
scroll to position [854, 0]
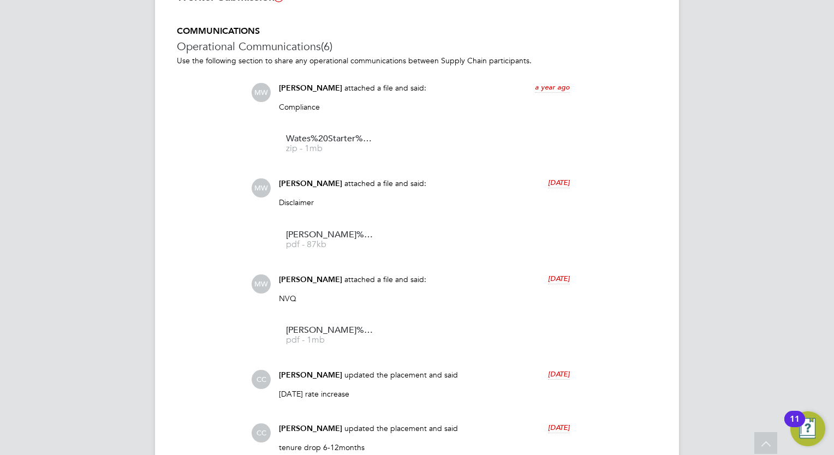
drag, startPoint x: 790, startPoint y: 108, endPoint x: 557, endPoint y: 368, distance: 348.4
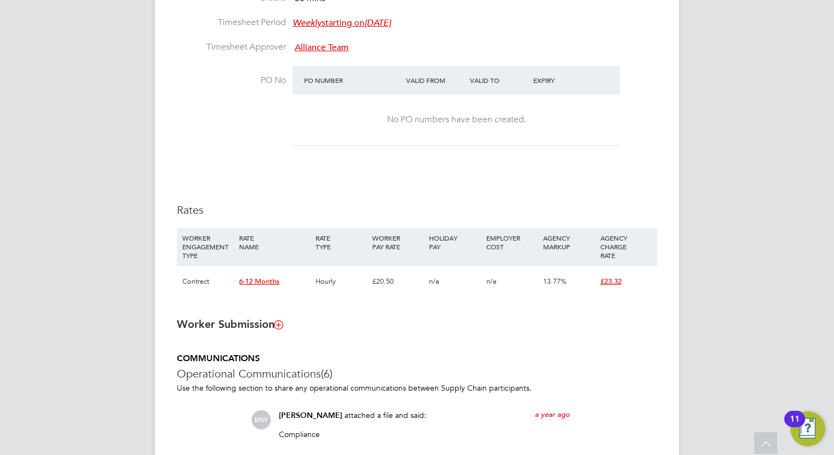
click at [761, 251] on div "MW Megan Westlotorn Notifications 20 Applications: Network Team Members Busines…" at bounding box center [417, 260] width 834 height 1572
click at [756, 229] on div "MW Megan Westlotorn Notifications 20 Applications: Network Team Members Busines…" at bounding box center [417, 260] width 834 height 1572
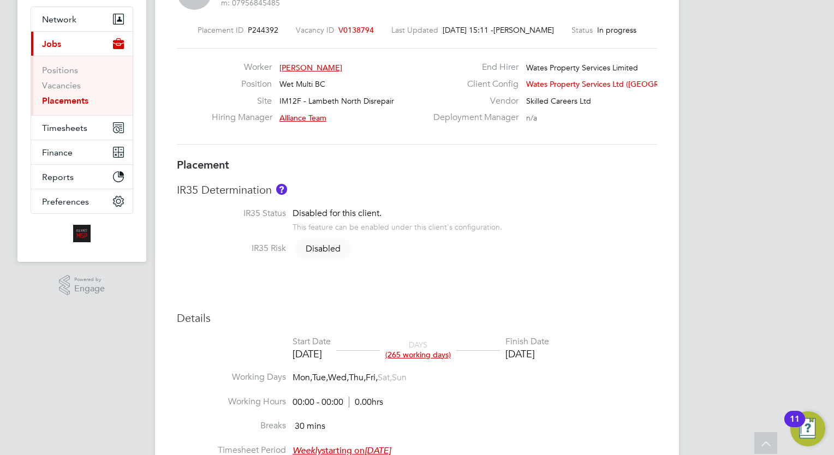
scroll to position [0, 0]
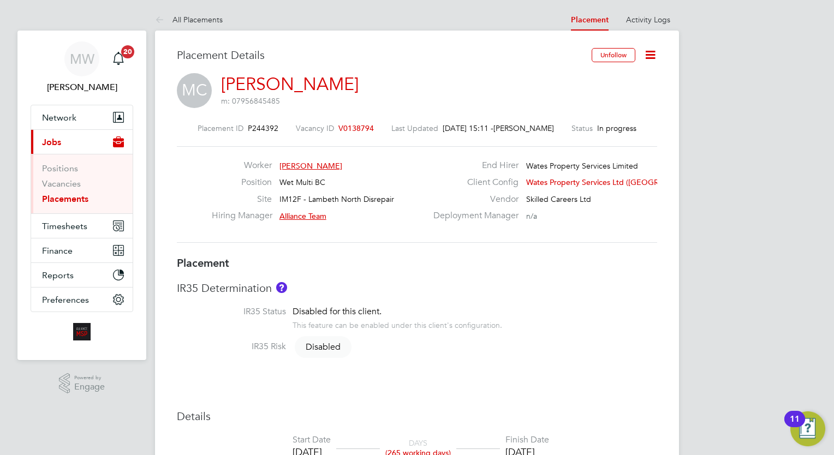
click at [73, 199] on link "Placements" at bounding box center [65, 199] width 46 height 10
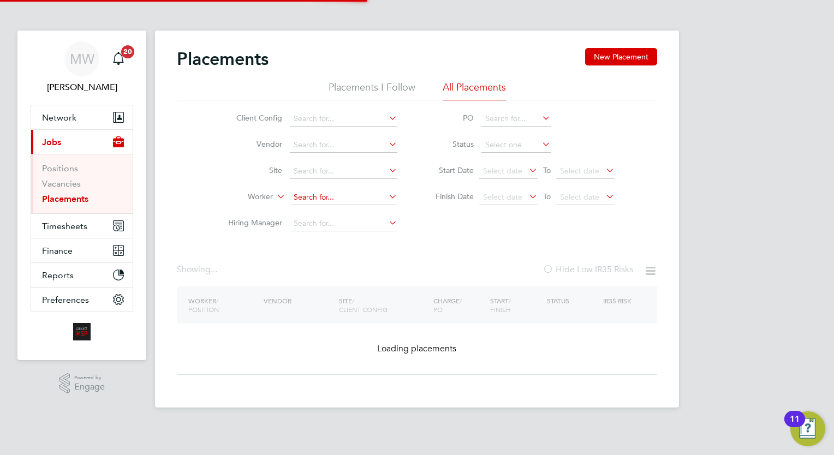
click at [307, 195] on input at bounding box center [344, 197] width 108 height 15
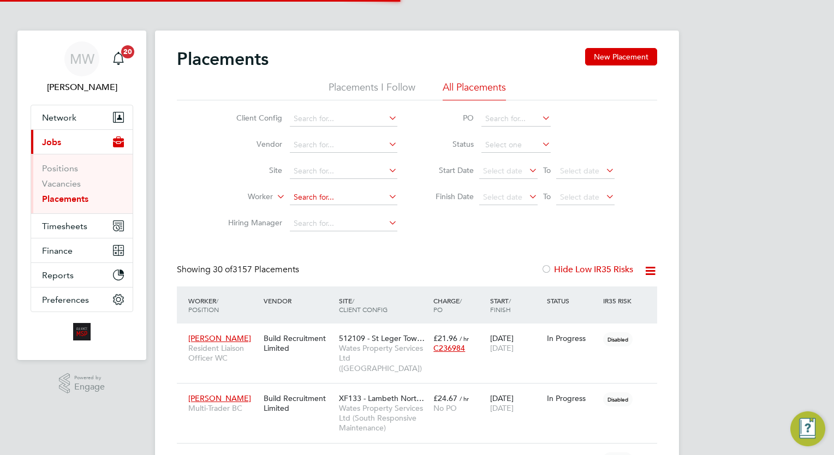
scroll to position [51, 95]
click at [324, 213] on b "Def" at bounding box center [321, 211] width 13 height 9
type input "Mark Defreitas"
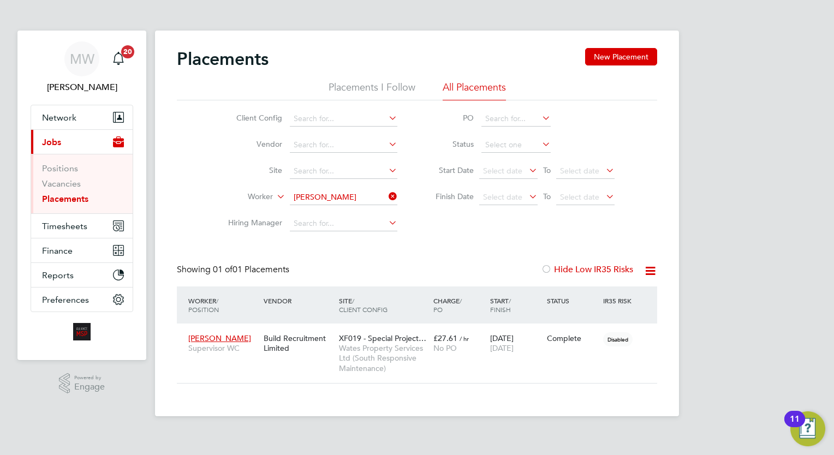
click at [387, 194] on icon at bounding box center [387, 196] width 0 height 15
click at [319, 203] on input at bounding box center [344, 197] width 108 height 15
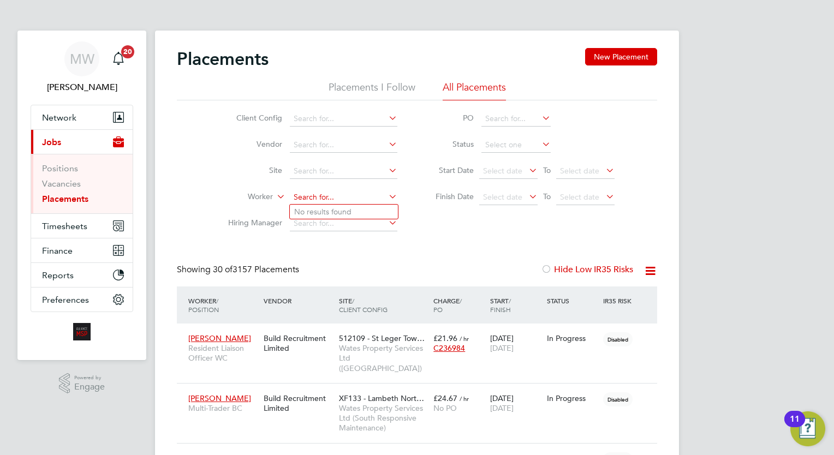
click at [328, 193] on input at bounding box center [344, 197] width 108 height 15
click at [343, 207] on li "Ryan Fisher" at bounding box center [359, 212] width 138 height 15
type input "Ryan Fisher"
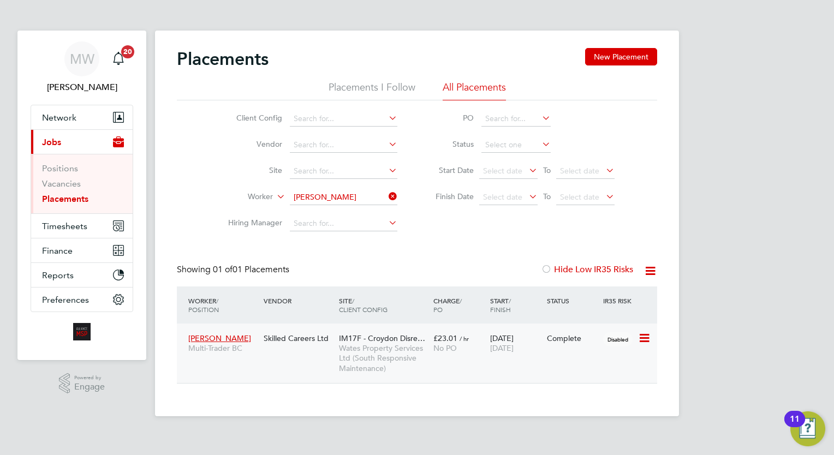
click at [511, 353] on span "[DATE]" at bounding box center [501, 348] width 23 height 10
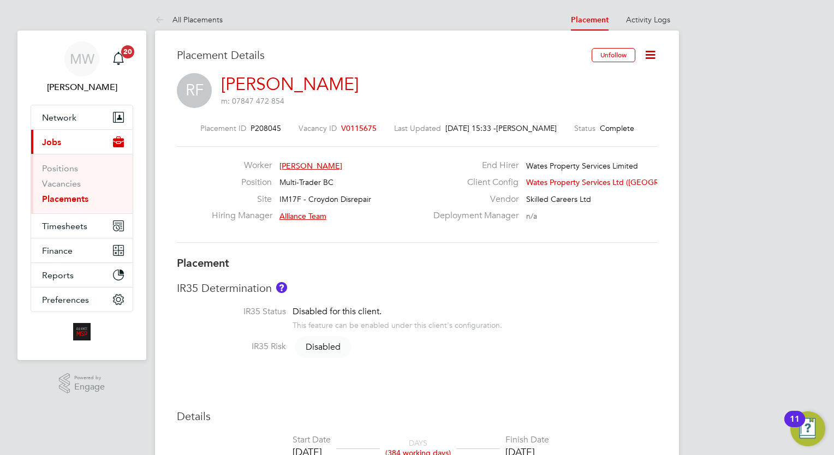
click at [655, 54] on icon at bounding box center [651, 55] width 14 height 14
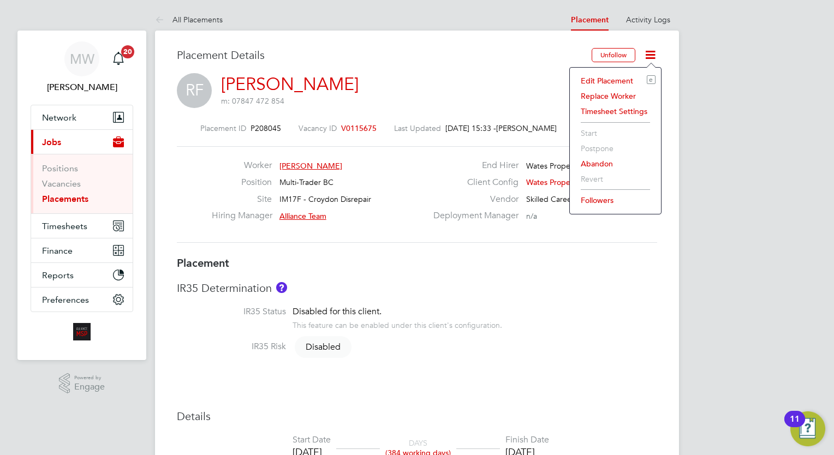
click at [609, 80] on li "Edit Placement e" at bounding box center [615, 80] width 80 height 15
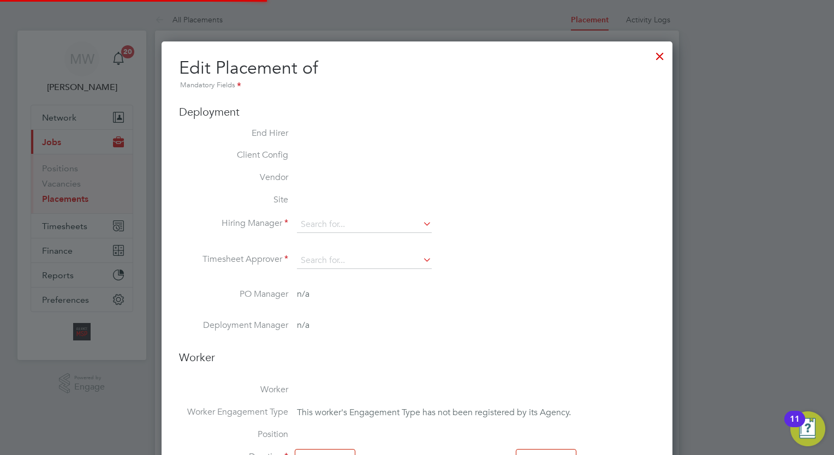
type input "Alliance Team"
type input "12 Mar 2024"
type input "[DATE]"
type input "00:00"
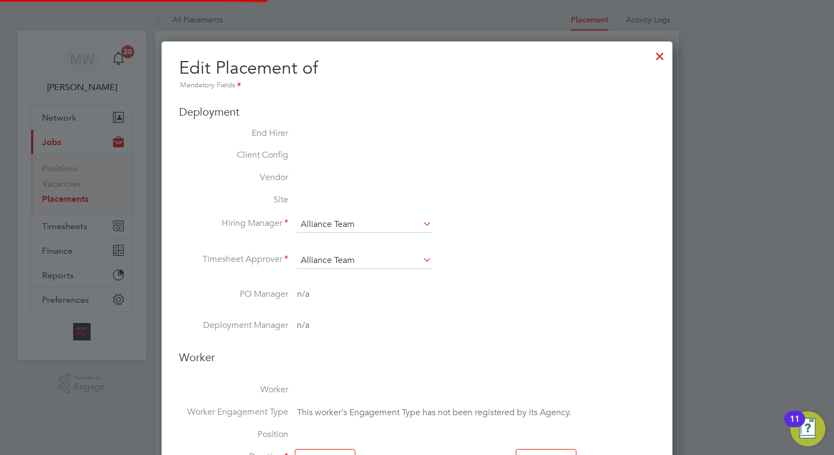
type input "00:00"
type input "06023"
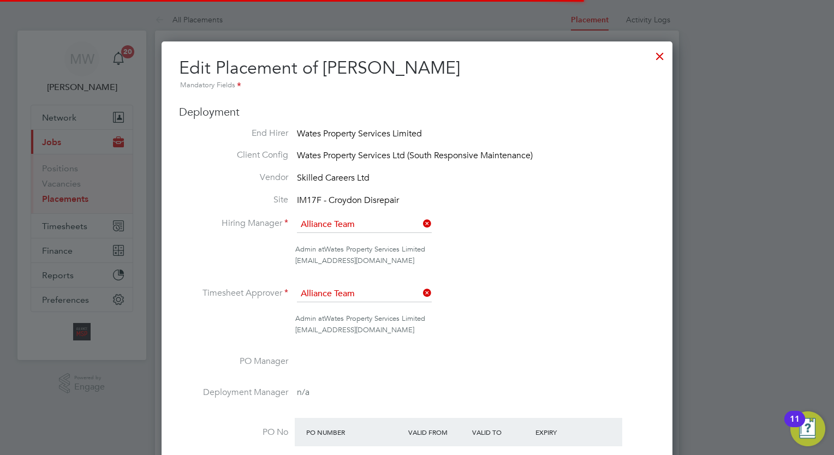
scroll to position [5, 5]
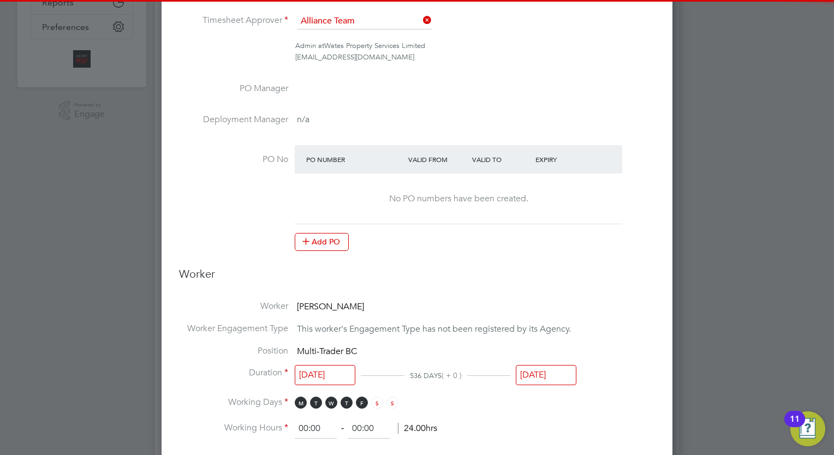
click at [563, 363] on li "Position Multi-Trader BC" at bounding box center [417, 357] width 476 height 22
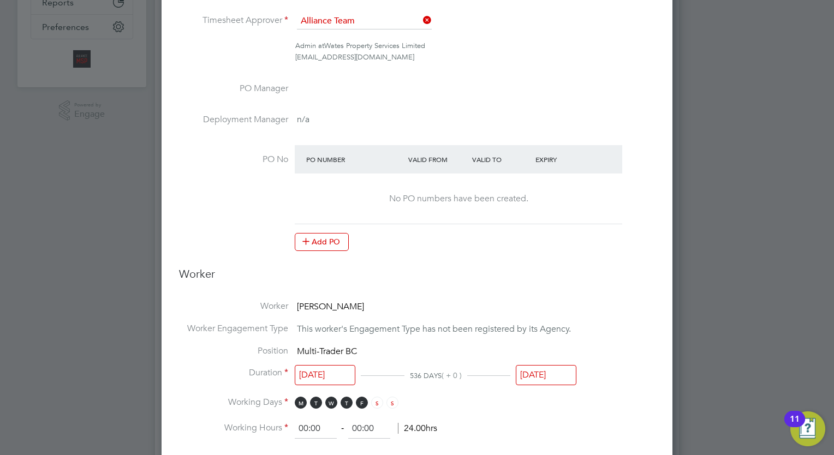
click at [563, 370] on input "[DATE]" at bounding box center [546, 375] width 61 height 20
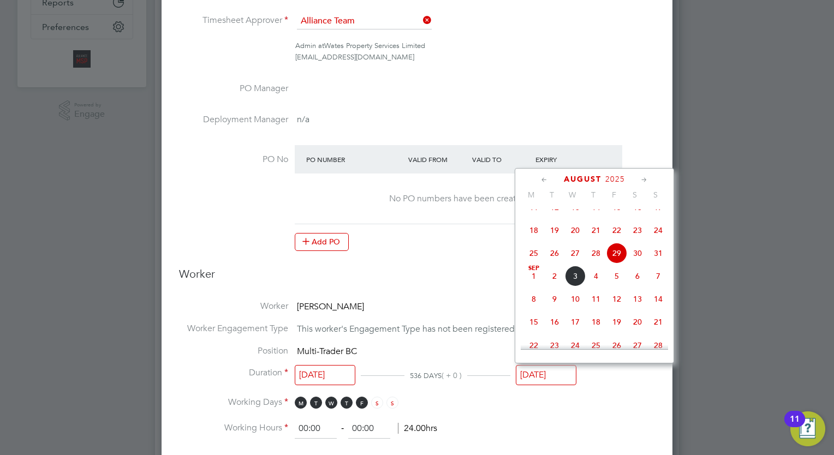
click at [646, 179] on icon at bounding box center [644, 180] width 10 height 12
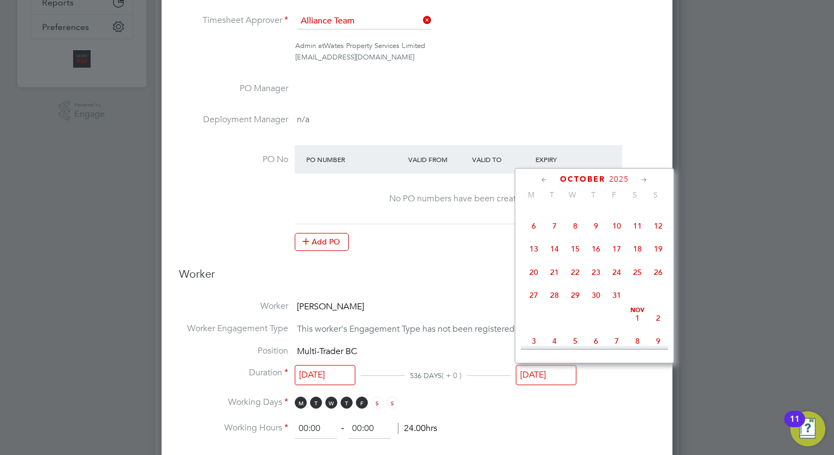
click at [646, 179] on icon at bounding box center [644, 180] width 10 height 12
click at [615, 302] on span "28" at bounding box center [617, 292] width 21 height 21
type input "[DATE]"
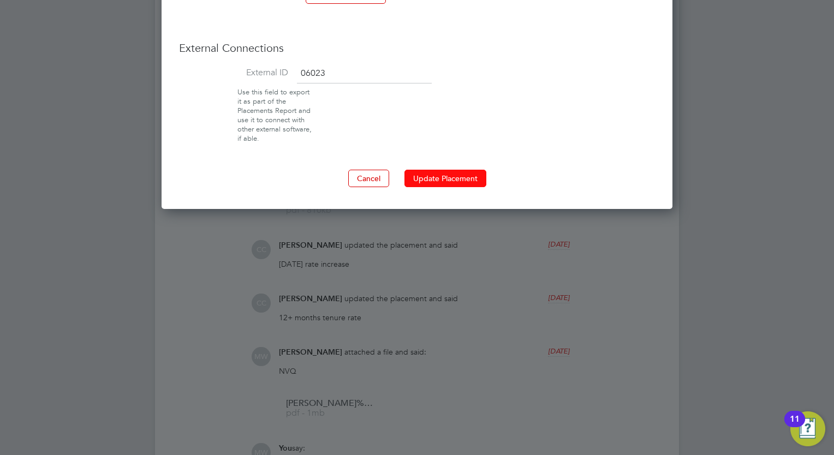
click at [466, 173] on button "Update Placement" at bounding box center [446, 178] width 82 height 17
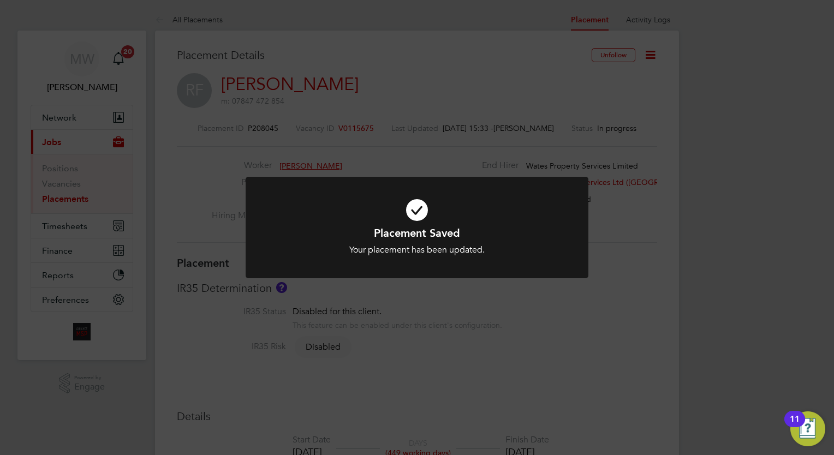
click at [476, 262] on div at bounding box center [417, 228] width 343 height 102
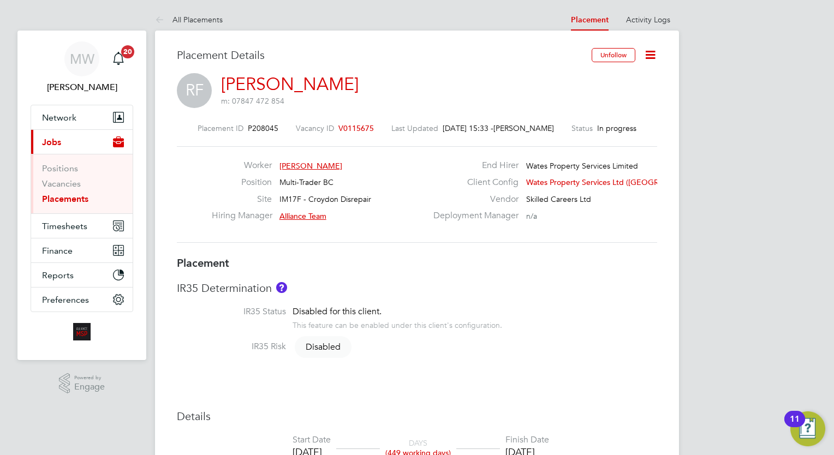
click at [70, 196] on link "Placements" at bounding box center [65, 199] width 46 height 10
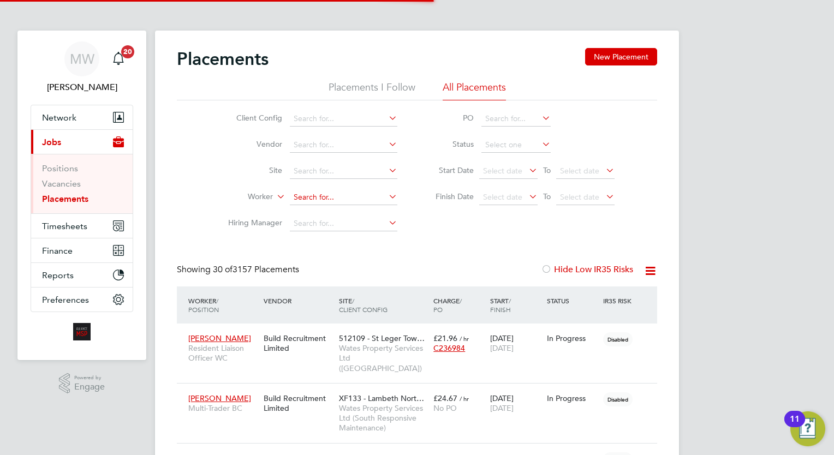
scroll to position [5, 5]
click at [293, 195] on input at bounding box center [344, 197] width 108 height 15
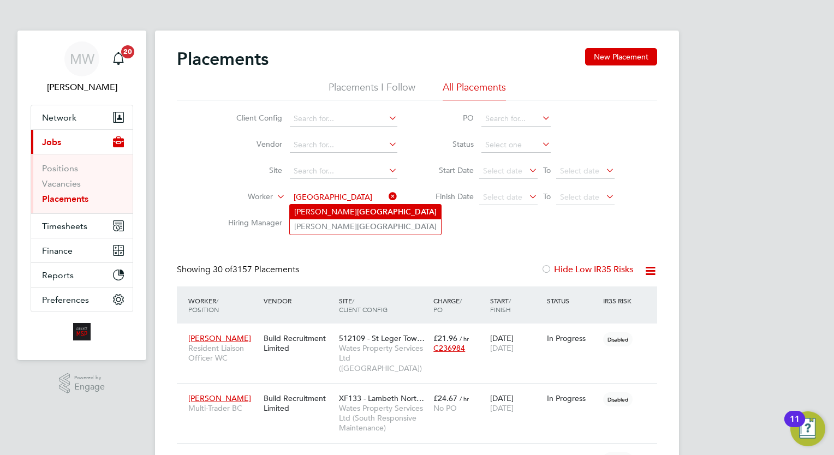
click at [357, 212] on b "Rochester" at bounding box center [397, 211] width 80 height 9
type input "Chris Rochester"
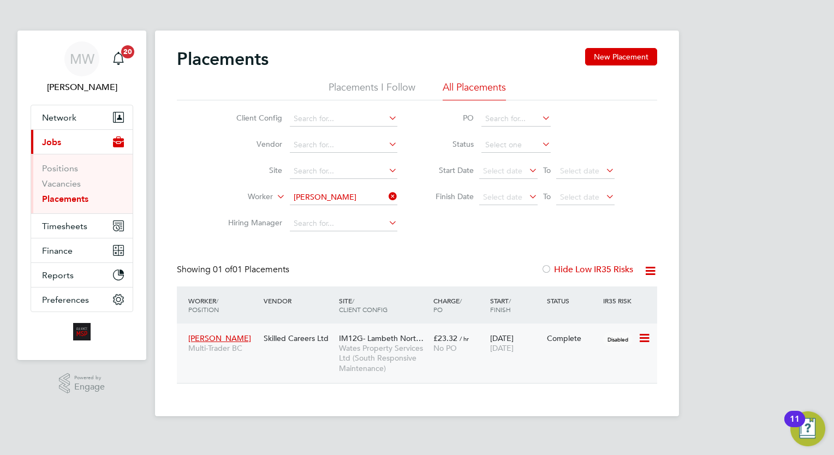
click at [456, 344] on span "No PO" at bounding box center [445, 348] width 23 height 10
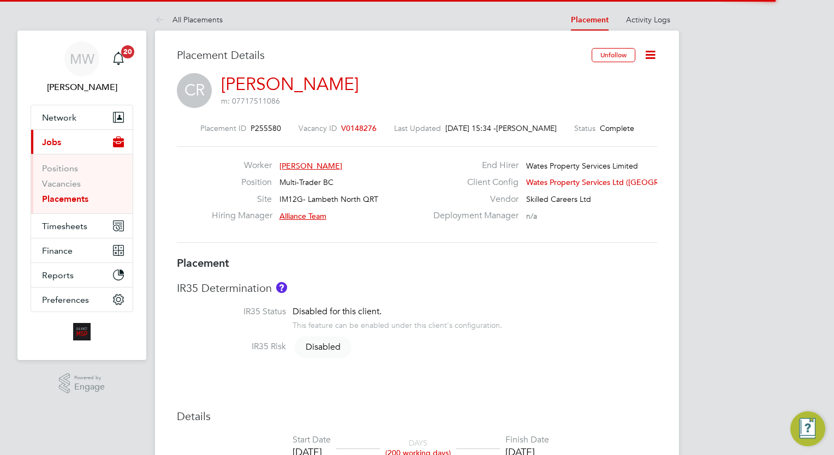
click at [648, 62] on icon at bounding box center [651, 55] width 14 height 14
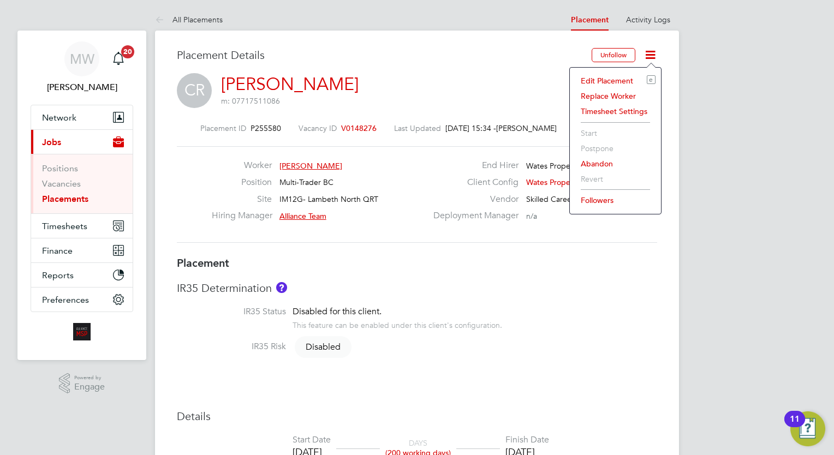
click at [627, 76] on li "Edit Placement e" at bounding box center [615, 80] width 80 height 15
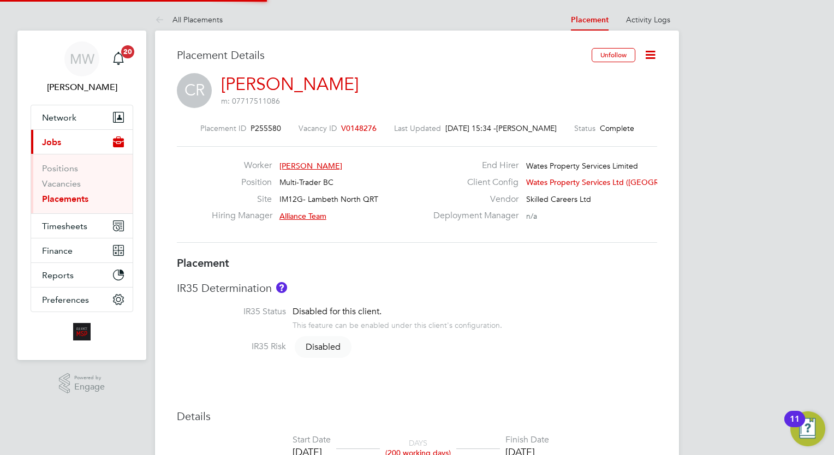
type input "Alliance Team"
type input "[DATE]"
type input "00:00"
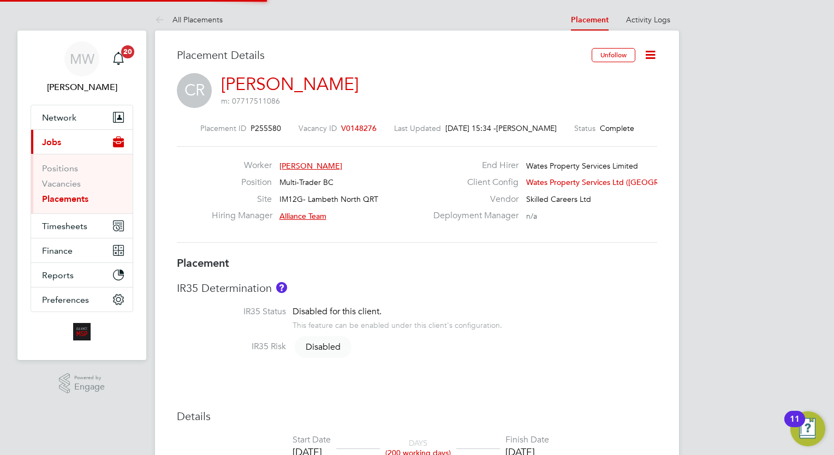
type input "00:00"
type input "07080"
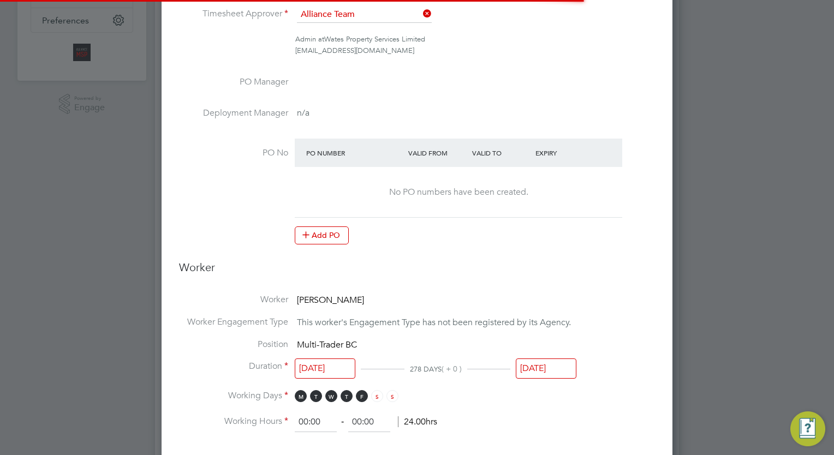
scroll to position [14, 477]
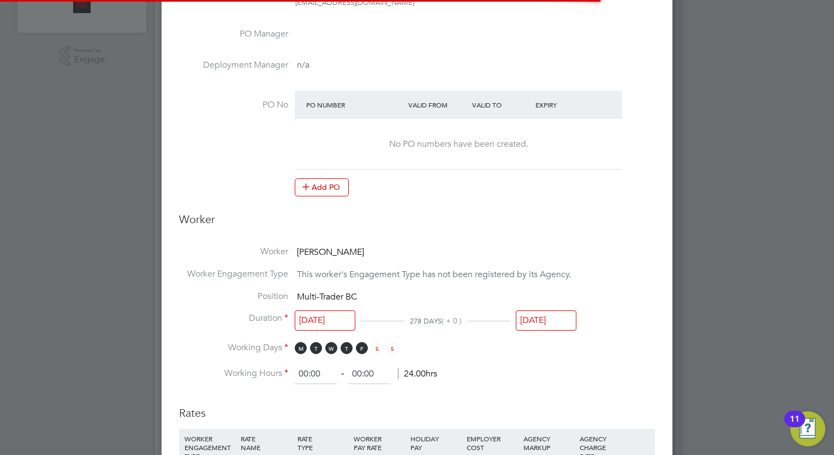
click at [573, 311] on input "[DATE]" at bounding box center [546, 321] width 61 height 20
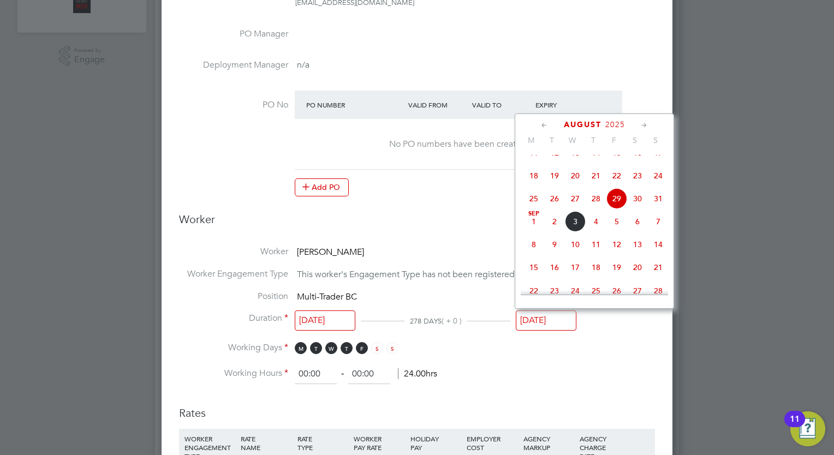
click at [646, 123] on icon at bounding box center [644, 126] width 10 height 12
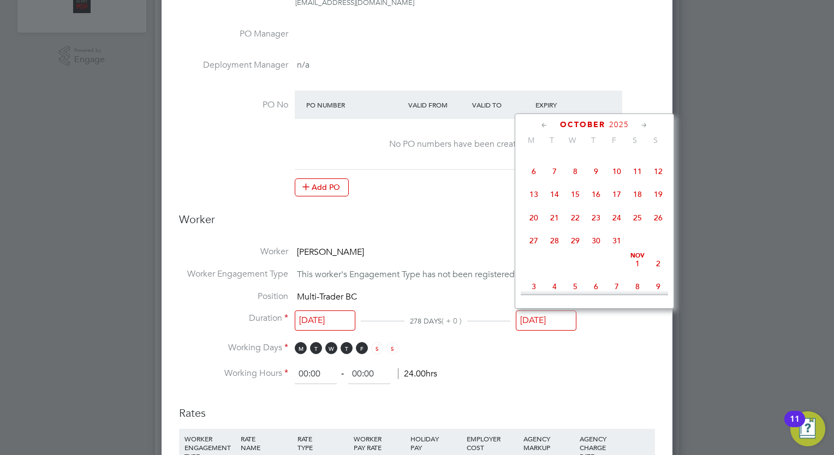
click at [619, 228] on span "24" at bounding box center [617, 217] width 21 height 21
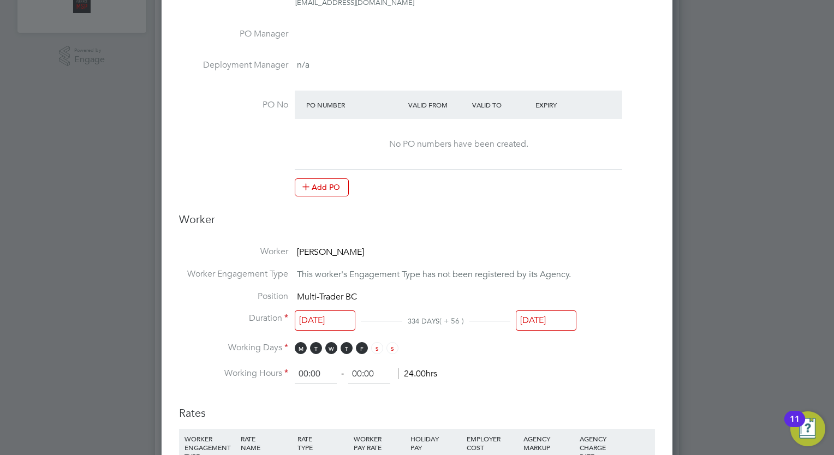
click at [563, 316] on input "[DATE]" at bounding box center [546, 321] width 61 height 20
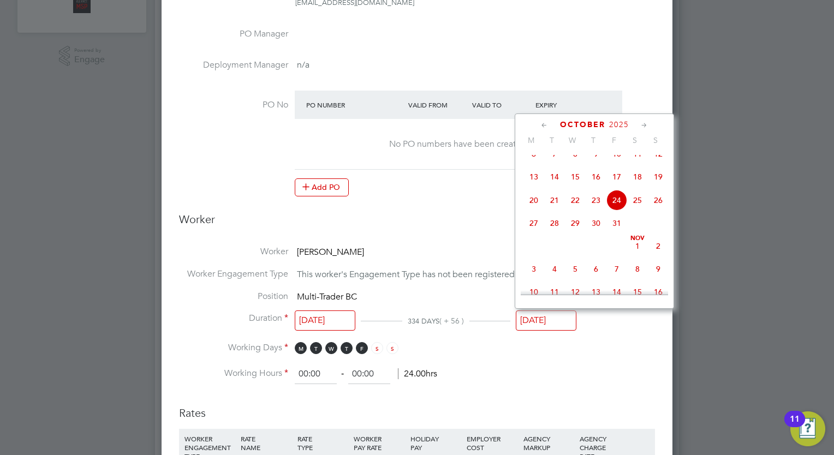
click at [639, 122] on icon at bounding box center [644, 126] width 10 height 12
click at [620, 255] on span "28" at bounding box center [617, 244] width 21 height 21
type input "[DATE]"
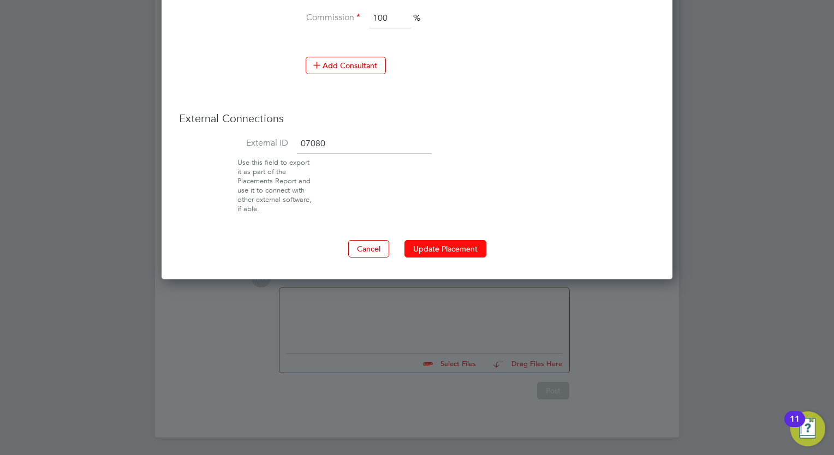
drag, startPoint x: 496, startPoint y: 240, endPoint x: 472, endPoint y: 239, distance: 23.5
click at [495, 240] on div "Cancel Update Placement" at bounding box center [417, 248] width 476 height 17
click at [472, 240] on button "Update Placement" at bounding box center [446, 248] width 82 height 17
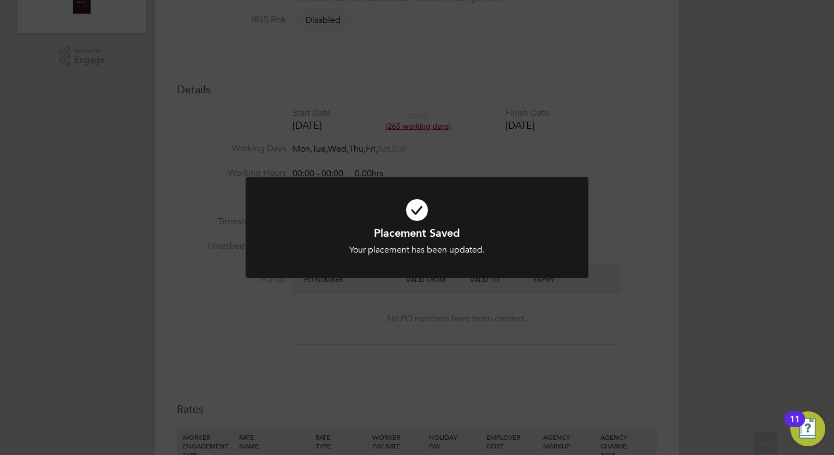
click at [59, 157] on div "Placement Saved Your placement has been updated. Cancel Okay" at bounding box center [417, 227] width 834 height 455
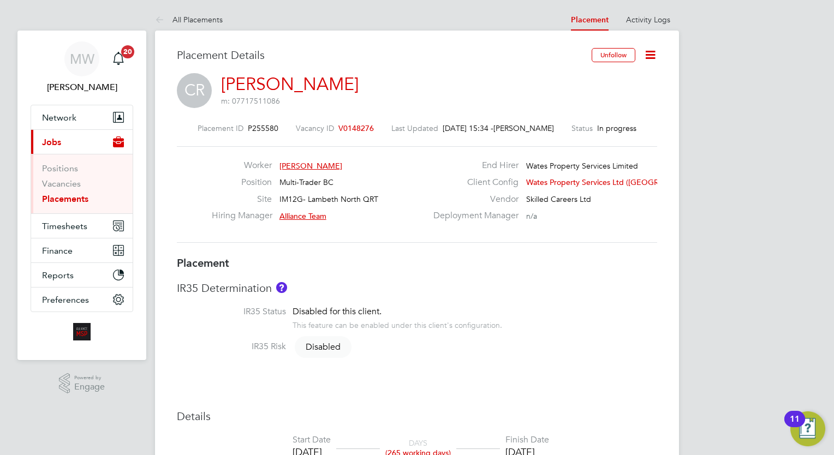
click at [70, 194] on link "Placements" at bounding box center [65, 199] width 46 height 10
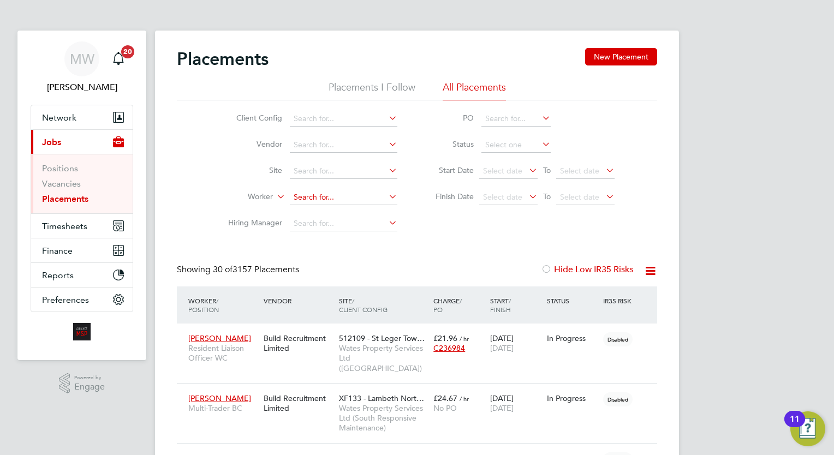
click at [307, 195] on input at bounding box center [344, 197] width 108 height 15
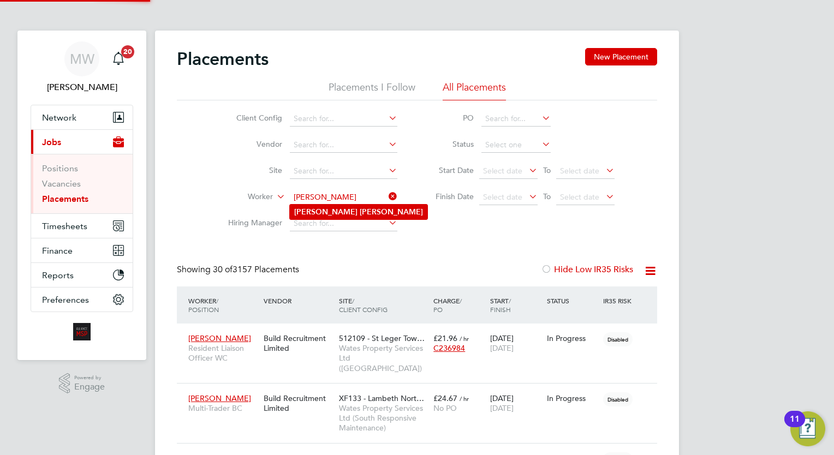
click at [356, 209] on li "James Miller" at bounding box center [359, 212] width 138 height 15
type input "James Miller"
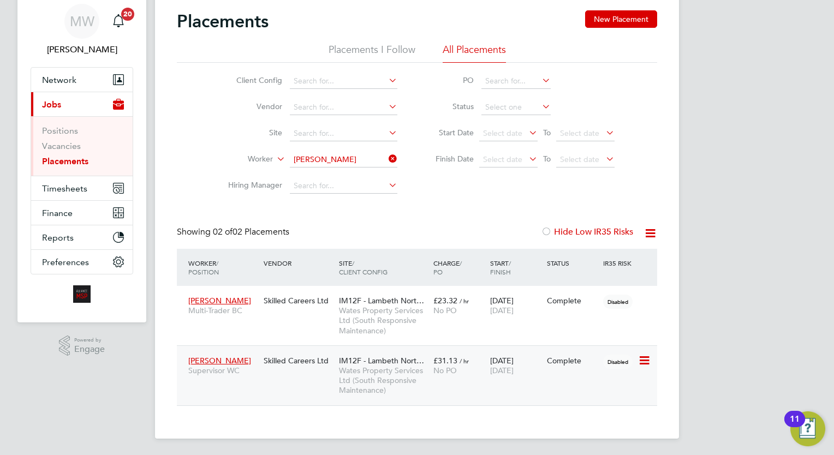
click at [463, 374] on div "No PO" at bounding box center [459, 371] width 51 height 10
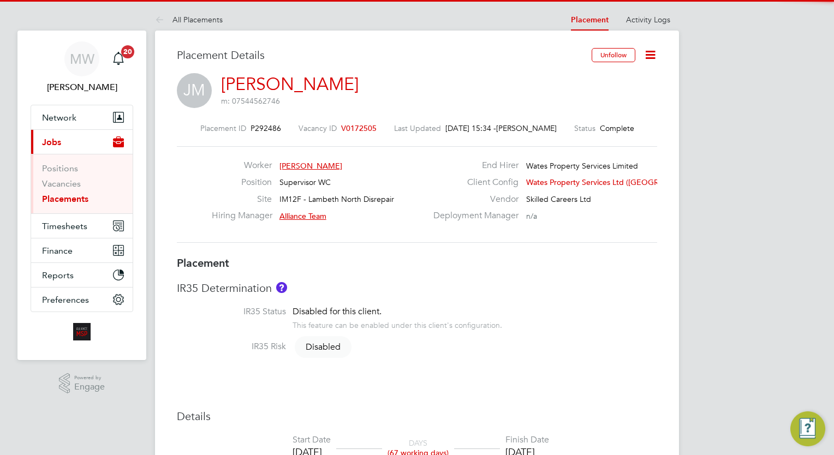
click at [651, 51] on icon at bounding box center [651, 55] width 14 height 14
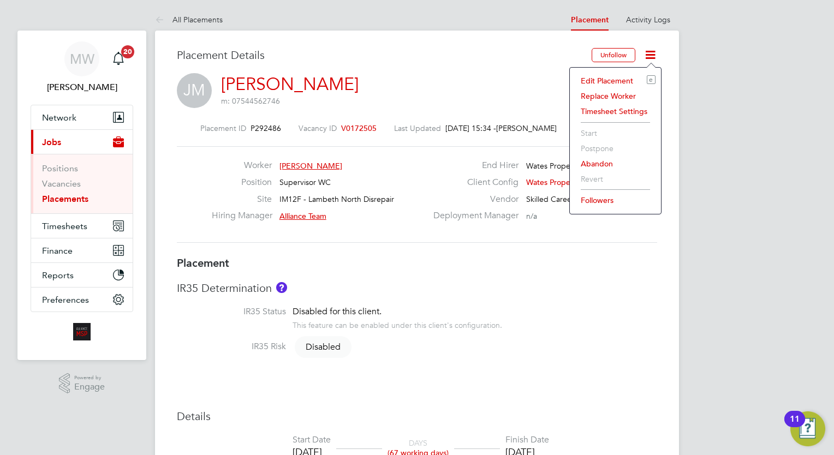
click at [633, 78] on li "Edit Placement e" at bounding box center [615, 80] width 80 height 15
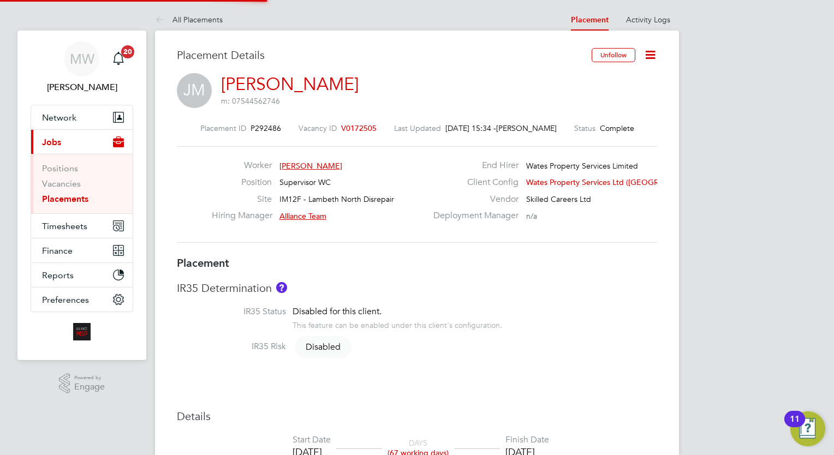
type input "Alliance Team"
type input "[PERSON_NAME]"
type input "02 Jun 2025"
type input "02 Sep 2025"
type input "08:00"
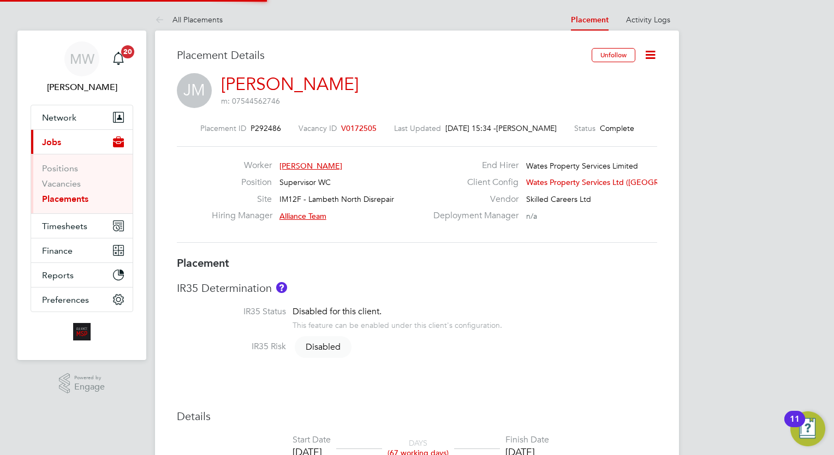
type input "17:00"
type input "6984"
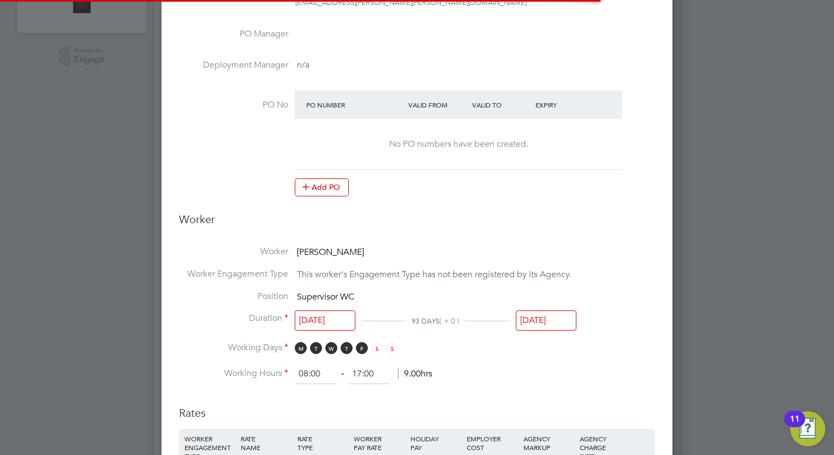
click at [565, 316] on input "02 Sep 2025" at bounding box center [546, 321] width 61 height 20
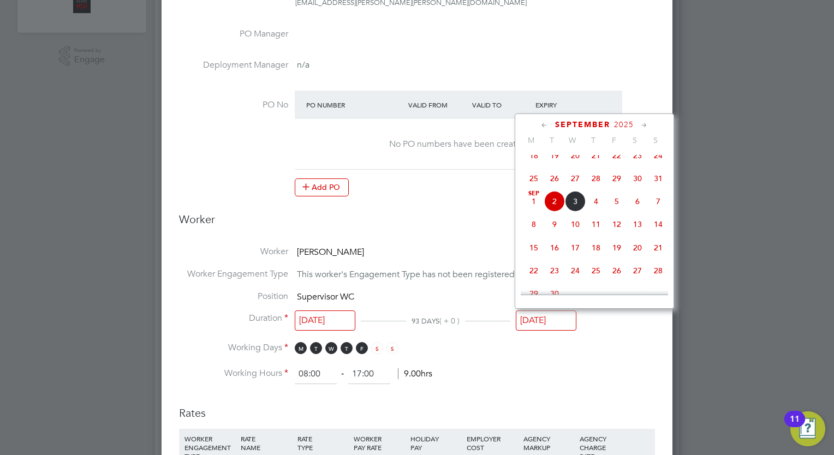
click at [648, 123] on icon at bounding box center [644, 126] width 10 height 12
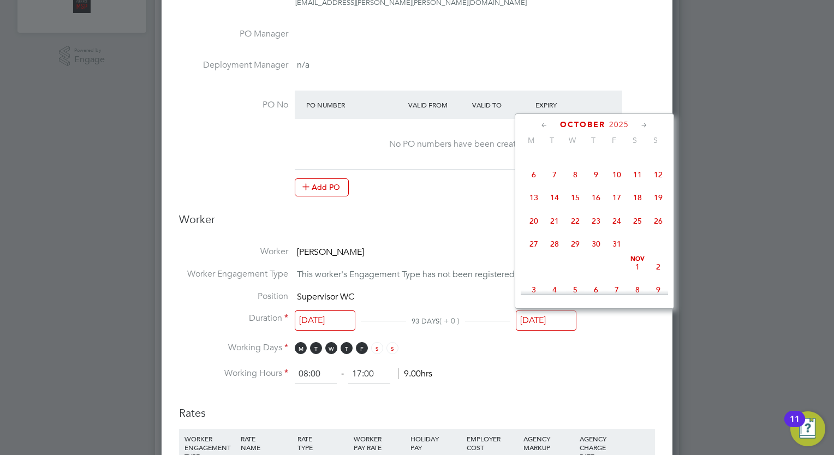
click at [648, 123] on icon at bounding box center [644, 126] width 10 height 12
click at [615, 251] on span "28" at bounding box center [617, 240] width 21 height 21
type input "[DATE]"
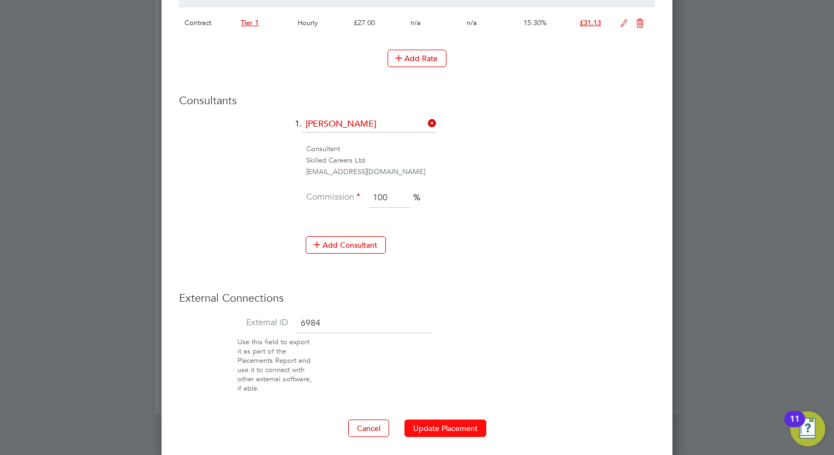
click at [443, 425] on button "Update Placement" at bounding box center [446, 428] width 82 height 17
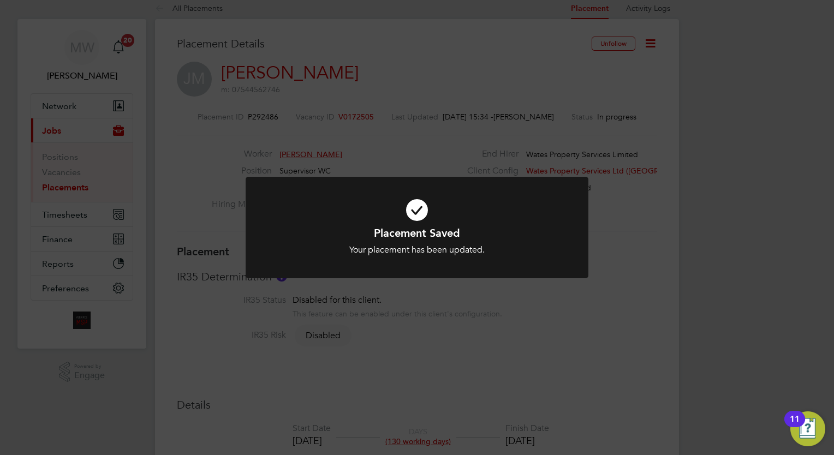
click at [640, 280] on div "Placement Saved Your placement has been updated. Cancel Okay" at bounding box center [417, 227] width 834 height 455
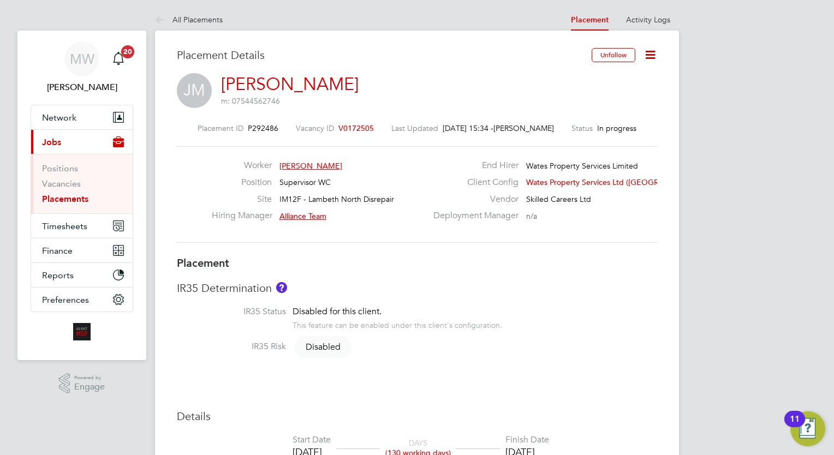
click at [69, 206] on ul "Positions Vacancies Placements" at bounding box center [82, 184] width 102 height 60
click at [77, 193] on li "Vacancies" at bounding box center [83, 186] width 82 height 15
click at [81, 198] on link "Placements" at bounding box center [65, 199] width 46 height 10
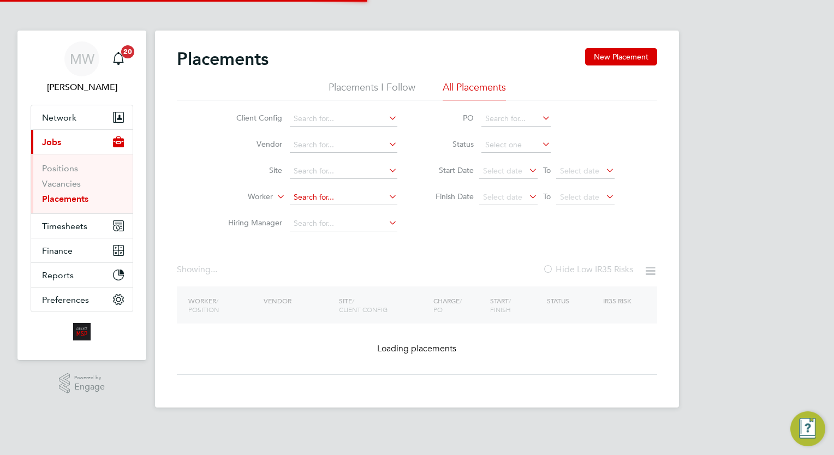
click at [318, 196] on input at bounding box center [344, 197] width 108 height 15
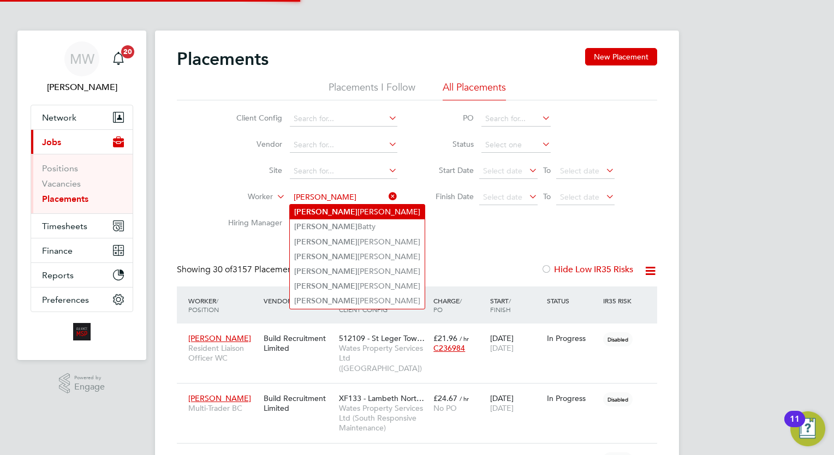
click at [347, 207] on li "Dominic Kelly" at bounding box center [357, 212] width 135 height 15
type input "Dominic Kelly"
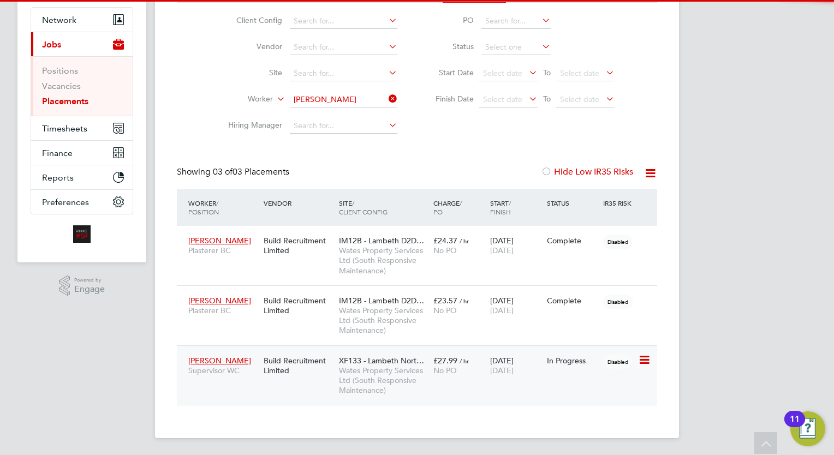
click at [491, 361] on div "14 Sep 2024 05 Sep 2025" at bounding box center [516, 366] width 57 height 31
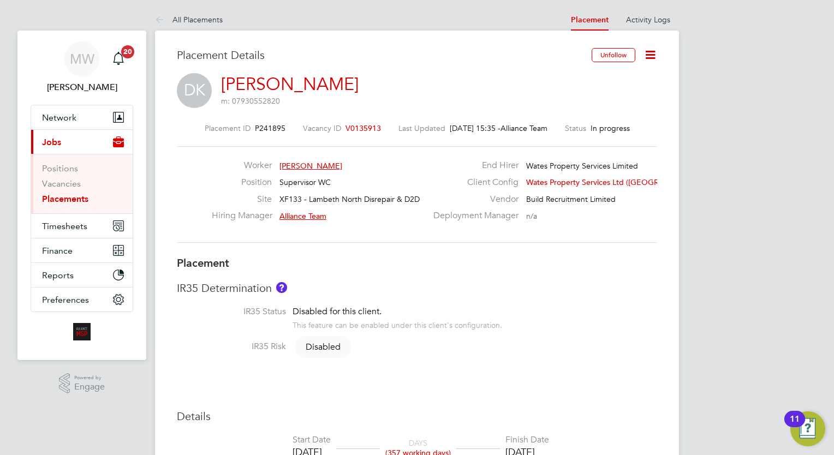
click at [648, 62] on icon at bounding box center [651, 55] width 14 height 14
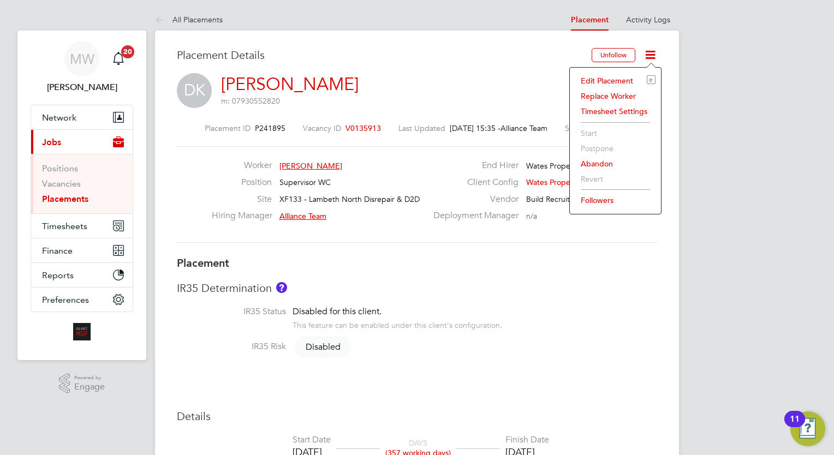
click at [617, 76] on li "Edit Placement e" at bounding box center [615, 80] width 80 height 15
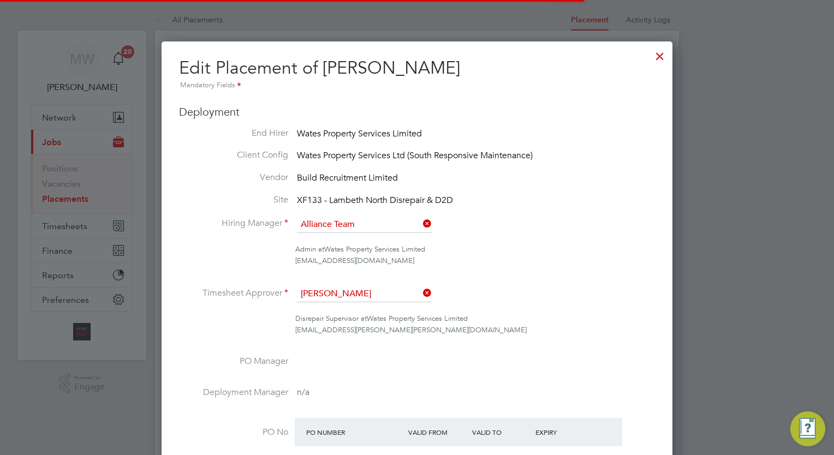
scroll to position [5, 5]
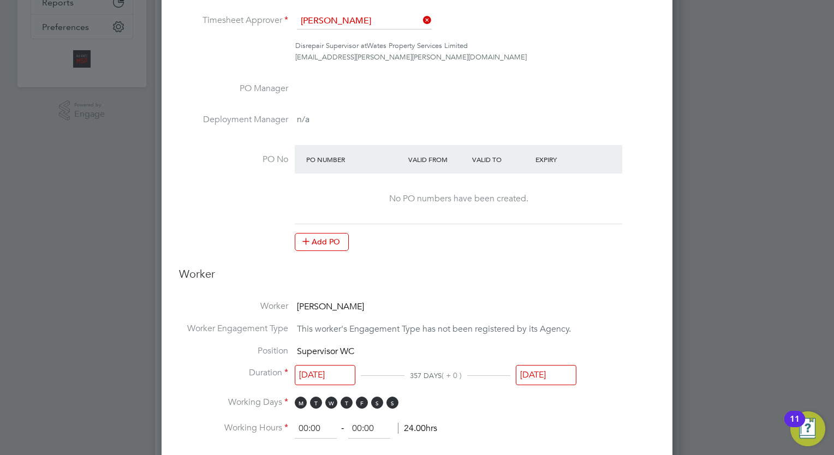
click at [554, 369] on input "05 Sep 2025" at bounding box center [546, 375] width 61 height 20
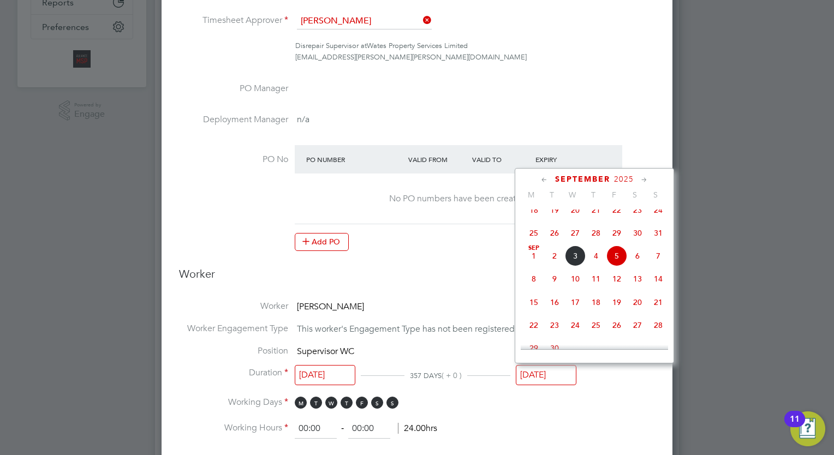
click at [645, 180] on icon at bounding box center [644, 180] width 10 height 12
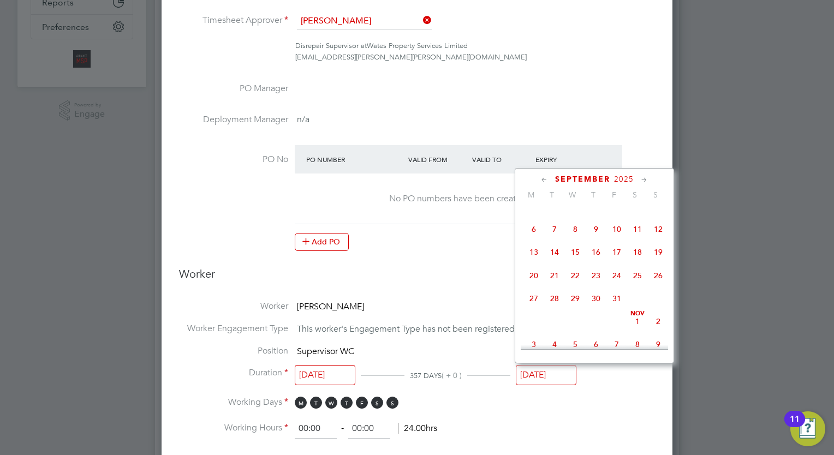
click at [645, 179] on icon at bounding box center [644, 180] width 10 height 12
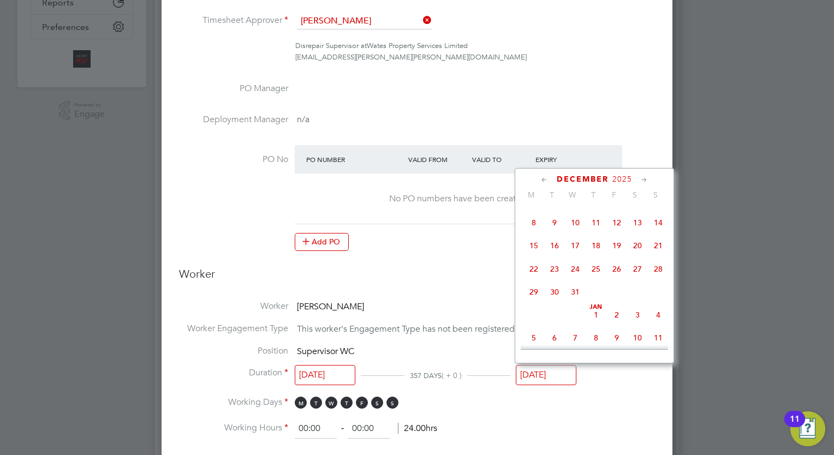
click at [541, 175] on icon at bounding box center [544, 180] width 10 height 12
click at [620, 306] on span "28" at bounding box center [617, 295] width 21 height 21
type input "[DATE]"
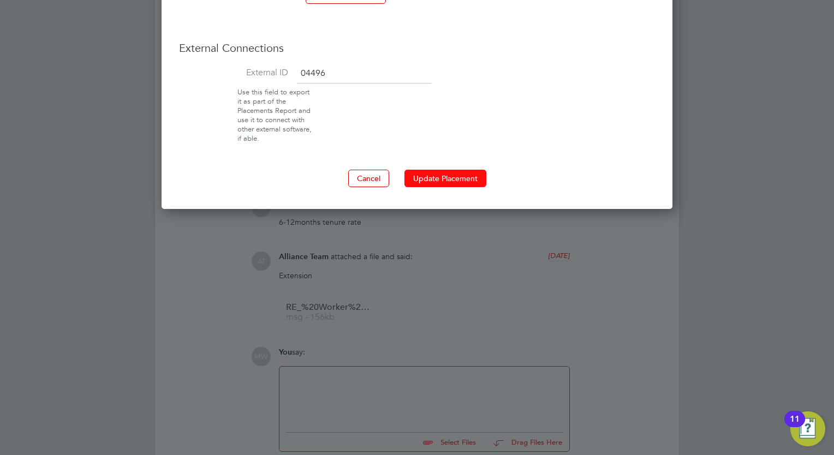
click at [439, 170] on button "Update Placement" at bounding box center [446, 178] width 82 height 17
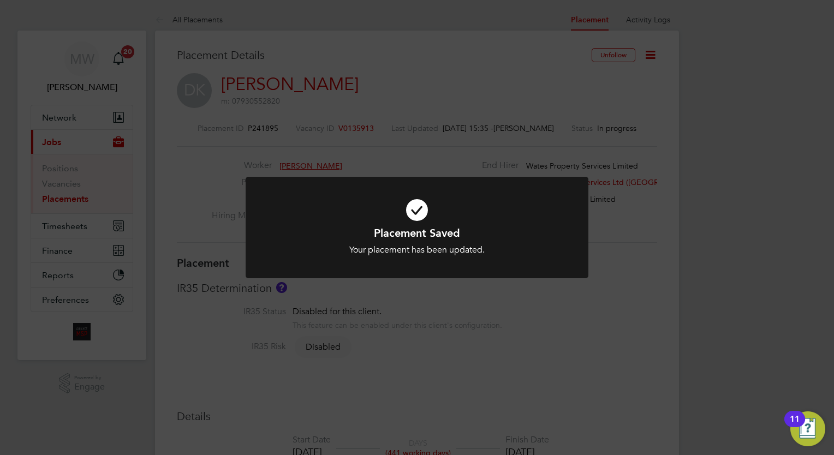
click at [437, 62] on div "Placement Saved Your placement has been updated. Cancel Okay" at bounding box center [417, 227] width 834 height 455
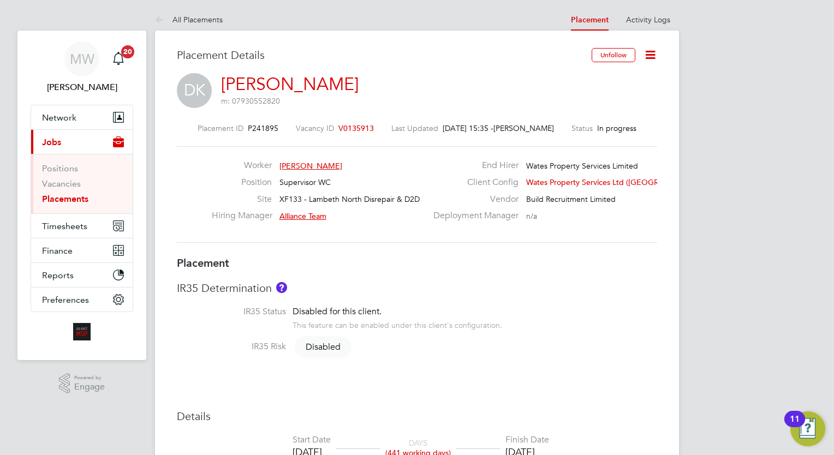
click at [64, 195] on link "Placements" at bounding box center [65, 199] width 46 height 10
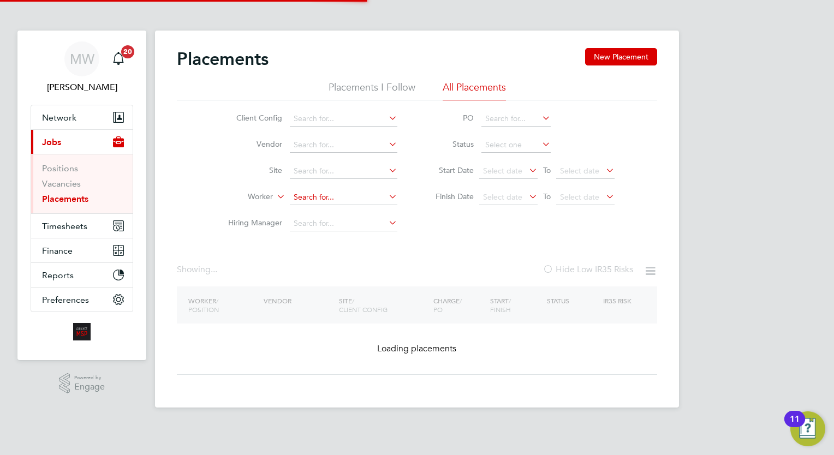
click at [320, 187] on li "Worker" at bounding box center [308, 198] width 205 height 26
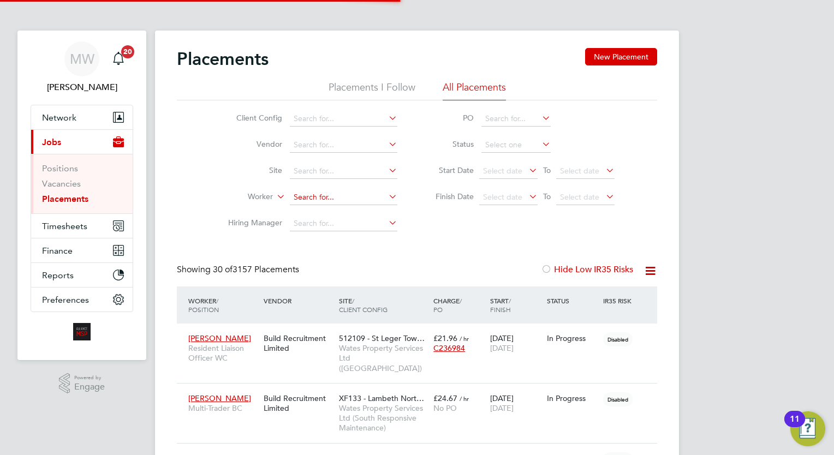
click at [323, 193] on input at bounding box center [344, 197] width 108 height 15
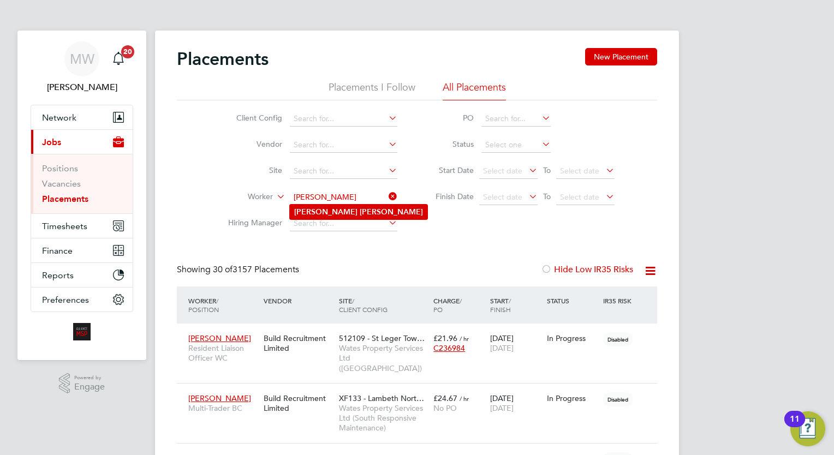
click at [360, 210] on b "Lewis" at bounding box center [391, 211] width 63 height 9
type input "Daniel Lewis"
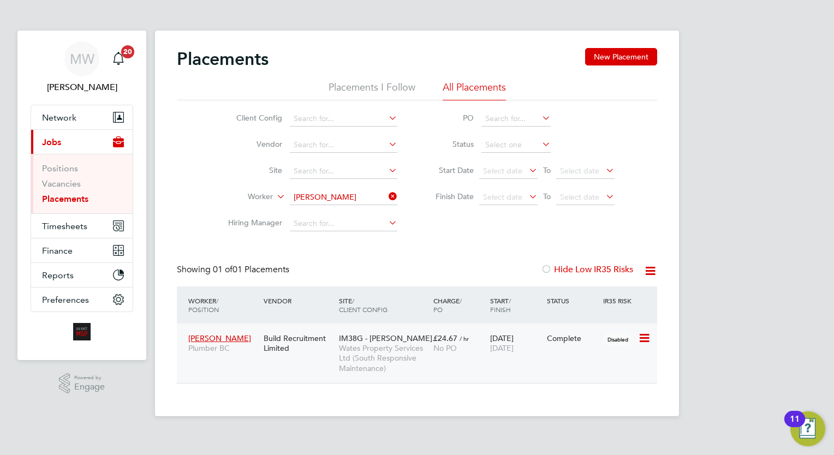
click at [480, 337] on div "£24.67 / hr No PO" at bounding box center [459, 343] width 57 height 31
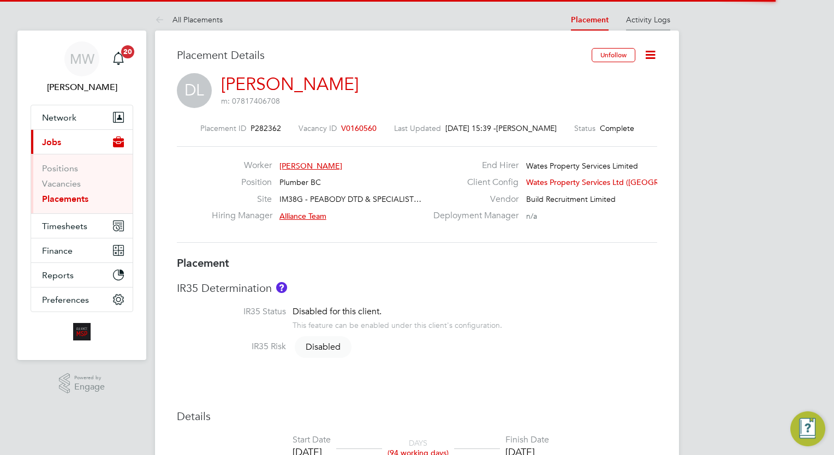
click at [642, 23] on li "Activity Logs" at bounding box center [648, 20] width 44 height 22
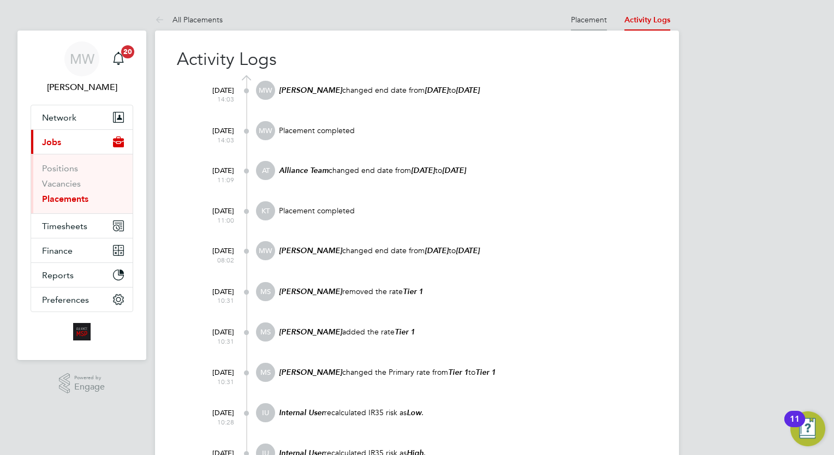
click at [580, 10] on li "Placement" at bounding box center [589, 20] width 36 height 22
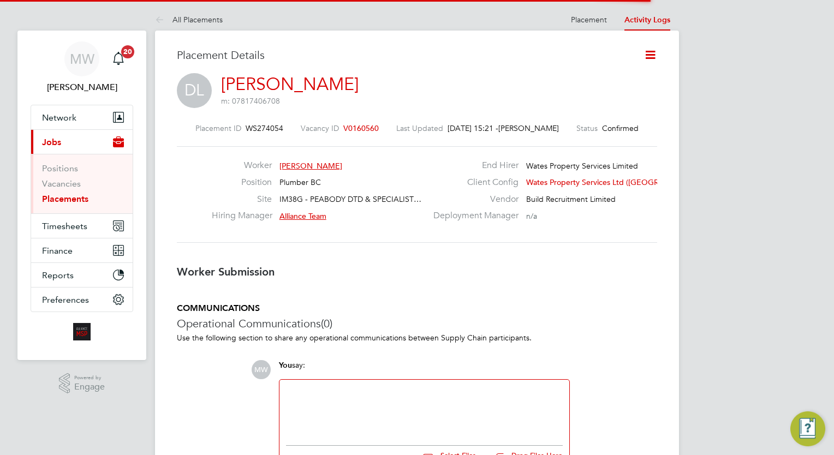
scroll to position [5, 5]
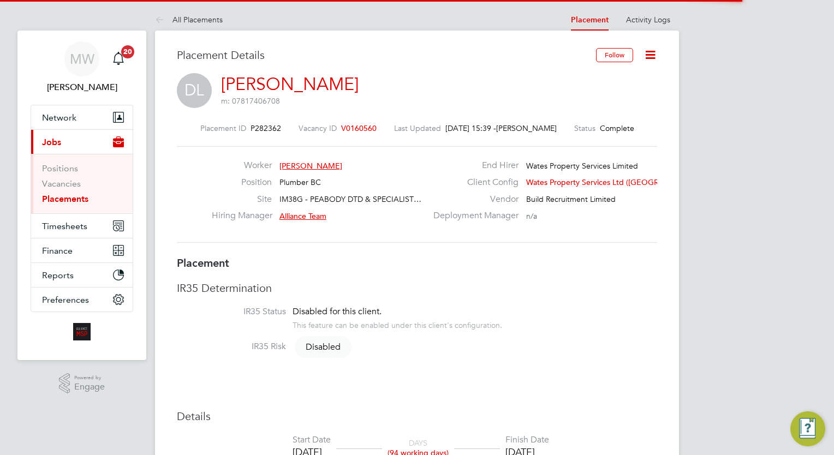
click at [650, 55] on icon at bounding box center [651, 55] width 14 height 14
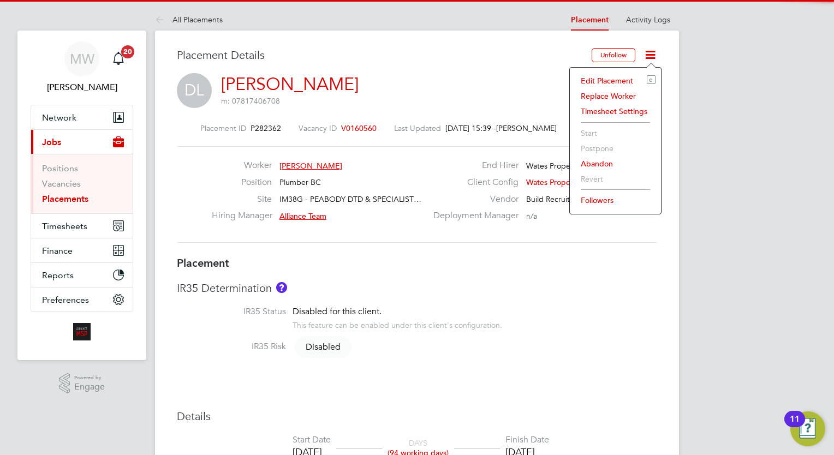
click at [629, 75] on li "Edit Placement e" at bounding box center [615, 80] width 80 height 15
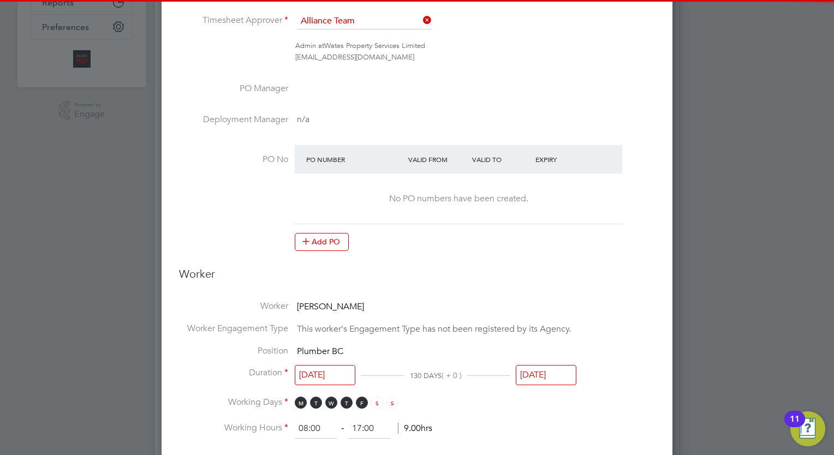
click at [549, 375] on input "[DATE]" at bounding box center [546, 375] width 61 height 20
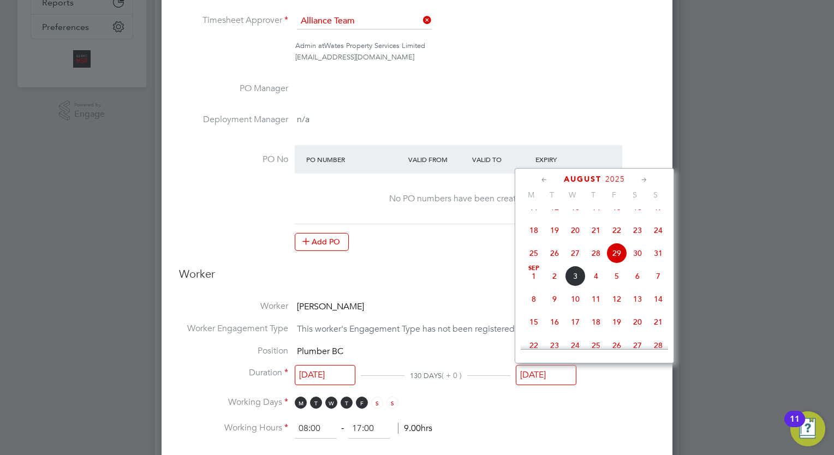
drag, startPoint x: 649, startPoint y: 179, endPoint x: 643, endPoint y: 178, distance: 6.1
click at [648, 179] on icon at bounding box center [644, 180] width 10 height 12
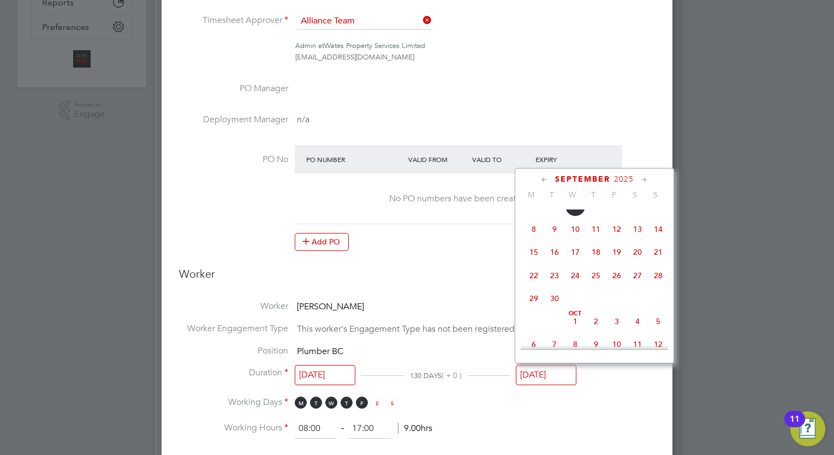
click at [643, 178] on icon at bounding box center [644, 180] width 10 height 12
click at [646, 182] on icon at bounding box center [644, 180] width 10 height 12
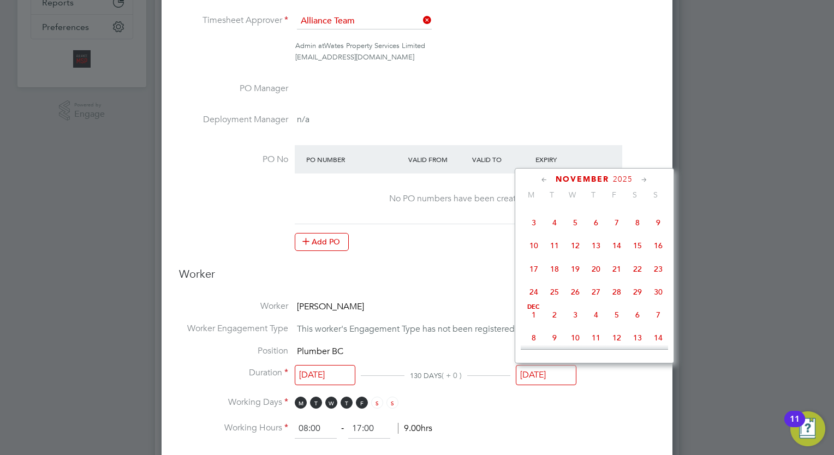
click at [578, 280] on span "19" at bounding box center [575, 269] width 21 height 21
type input "19 Nov 2025"
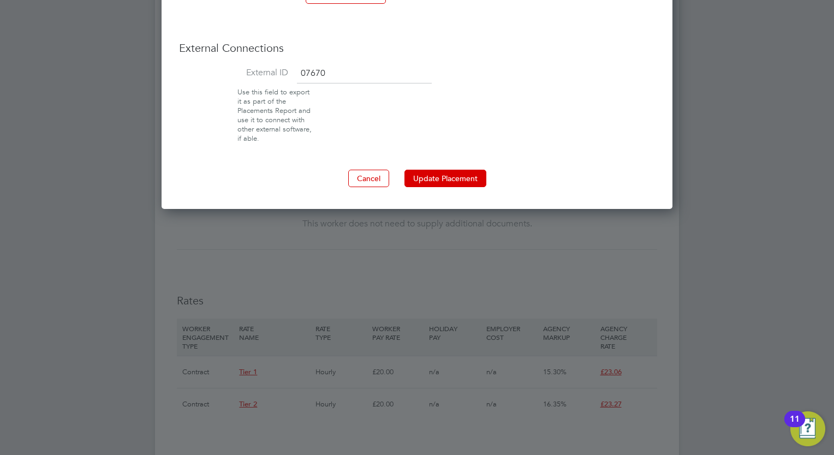
click at [443, 183] on button "Update Placement" at bounding box center [446, 178] width 82 height 17
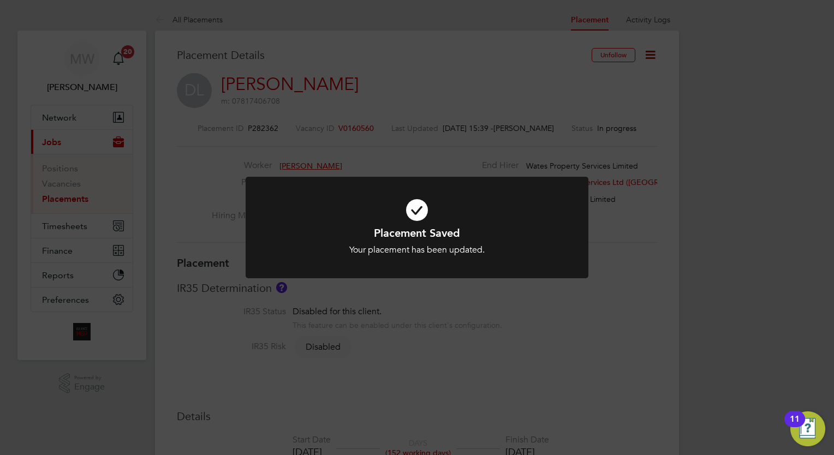
click at [691, 318] on div "Placement Saved Your placement has been updated. Cancel Okay" at bounding box center [417, 227] width 834 height 455
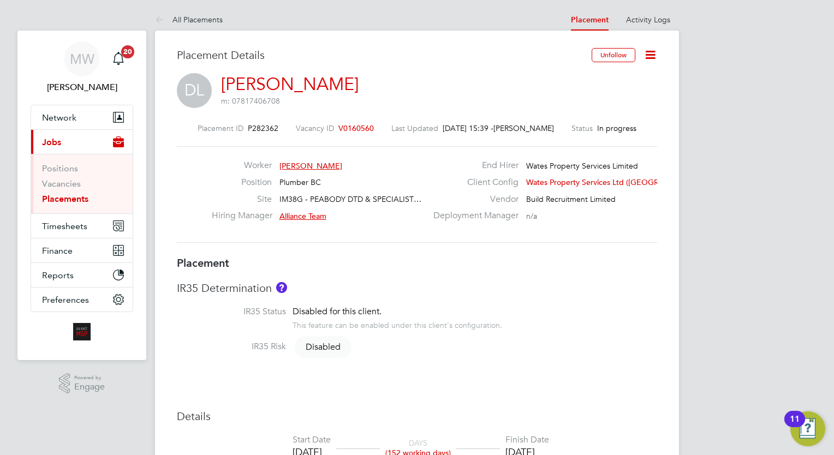
drag, startPoint x: 73, startPoint y: 195, endPoint x: 76, endPoint y: 201, distance: 7.1
click at [73, 196] on link "Placements" at bounding box center [65, 199] width 46 height 10
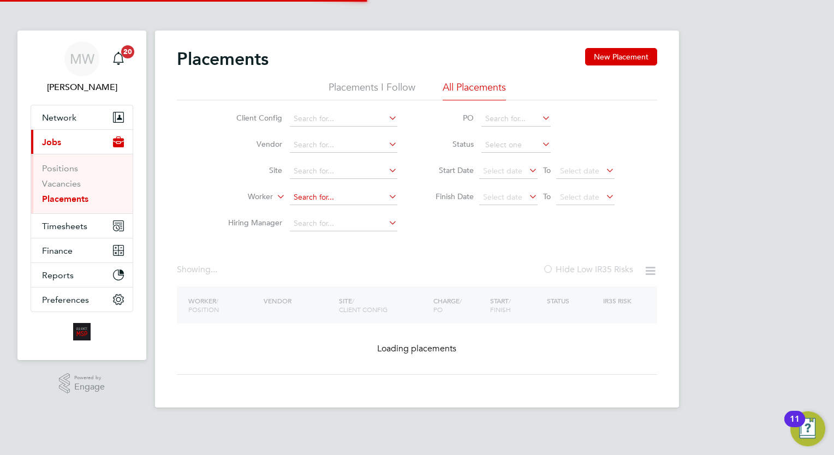
click at [334, 193] on input at bounding box center [344, 197] width 108 height 15
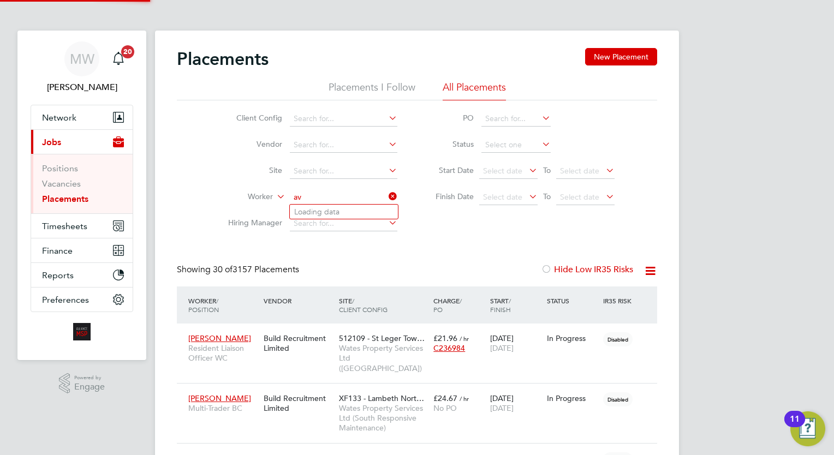
type input "a"
click at [349, 211] on li "[PERSON_NAME]" at bounding box center [344, 212] width 108 height 15
type input "[PERSON_NAME]"
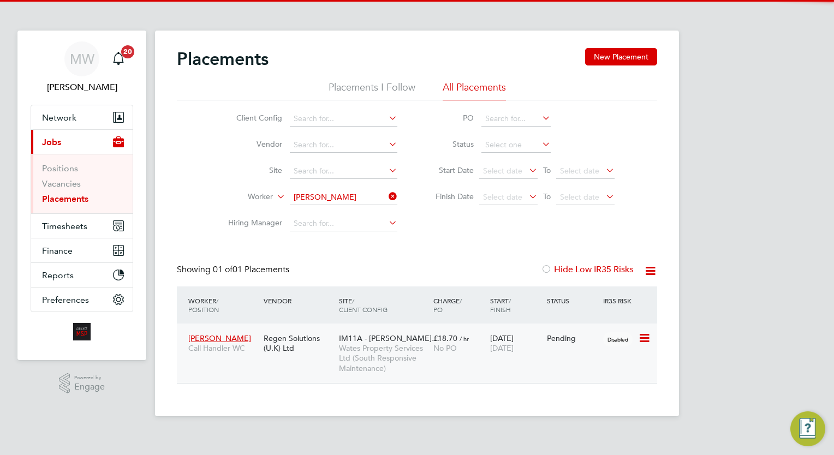
click at [419, 376] on div "IM11A - Crawley Borou… Wates Property Services Ltd (South Responsive Maintenanc…" at bounding box center [383, 353] width 94 height 51
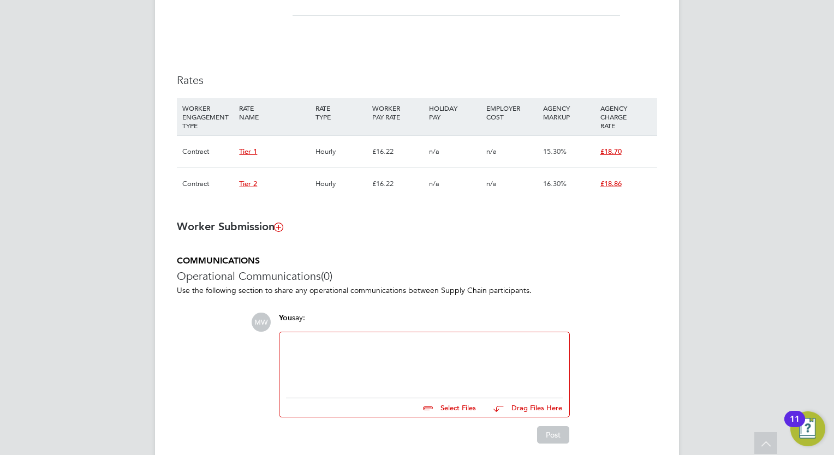
scroll to position [701, 0]
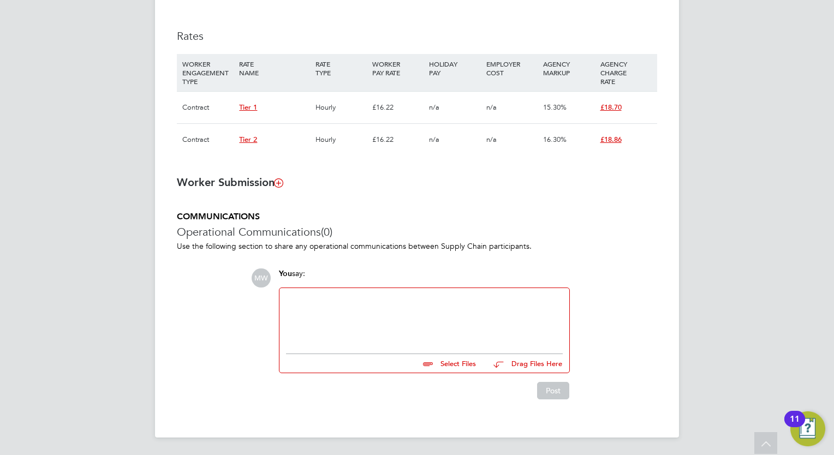
click at [346, 312] on div at bounding box center [424, 318] width 277 height 47
click at [444, 361] on input "file" at bounding box center [481, 361] width 164 height 15
type input "C:\fakepath\FW_ [PERSON_NAME] - COMPLIANCE.zip"
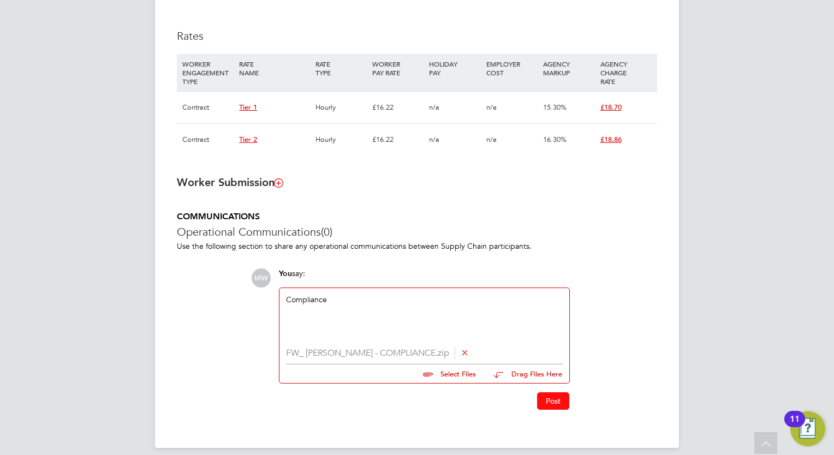
click at [544, 403] on button "Post" at bounding box center [553, 401] width 32 height 17
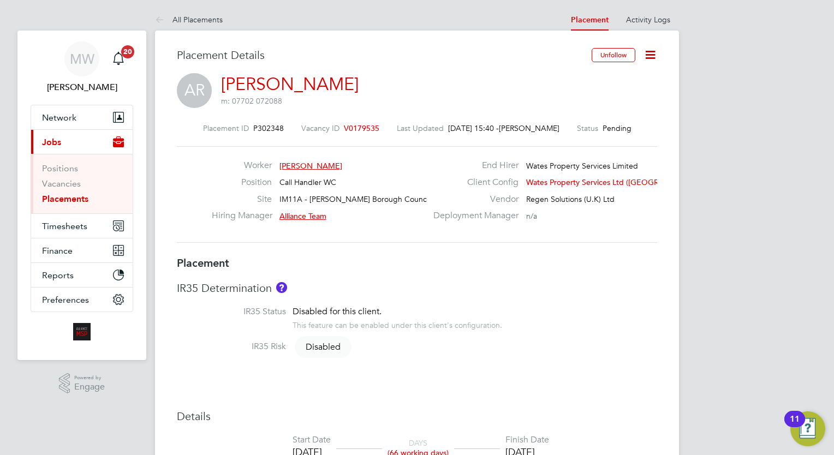
click at [85, 199] on link "Placements" at bounding box center [65, 199] width 46 height 10
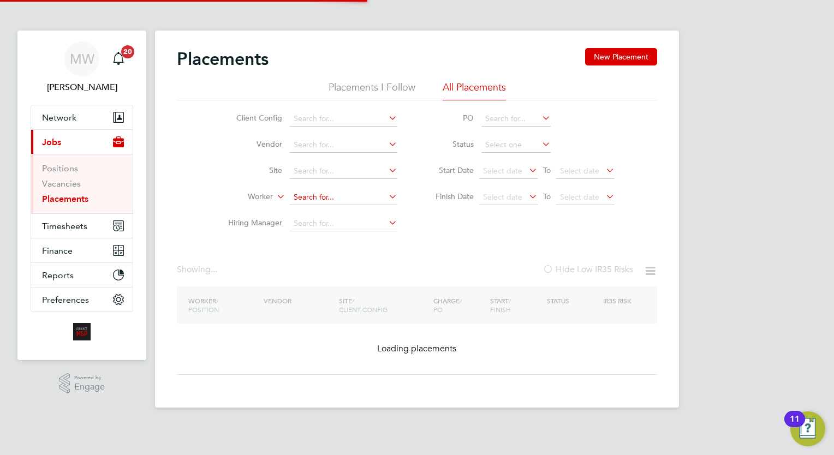
click at [342, 193] on input at bounding box center [344, 197] width 108 height 15
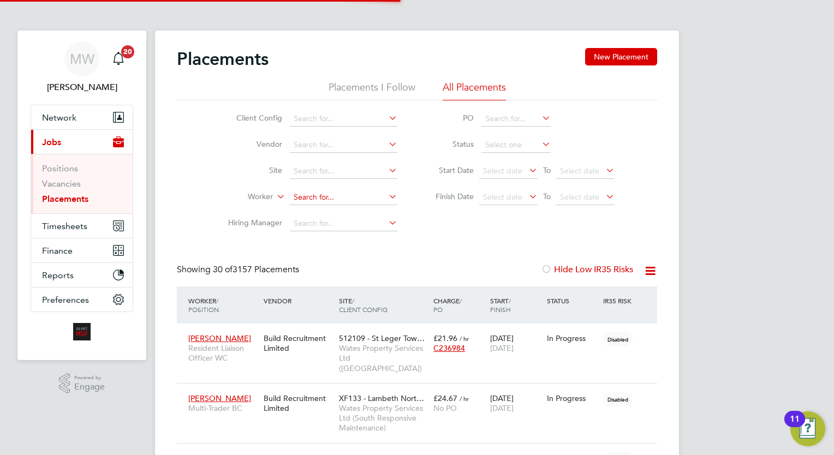
scroll to position [51, 95]
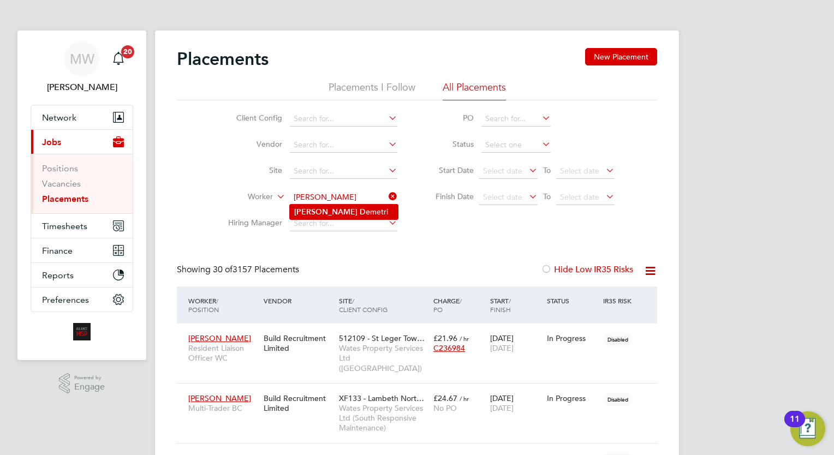
click at [353, 205] on li "Jamie De metri" at bounding box center [344, 212] width 108 height 15
type input "Jamie Demetri"
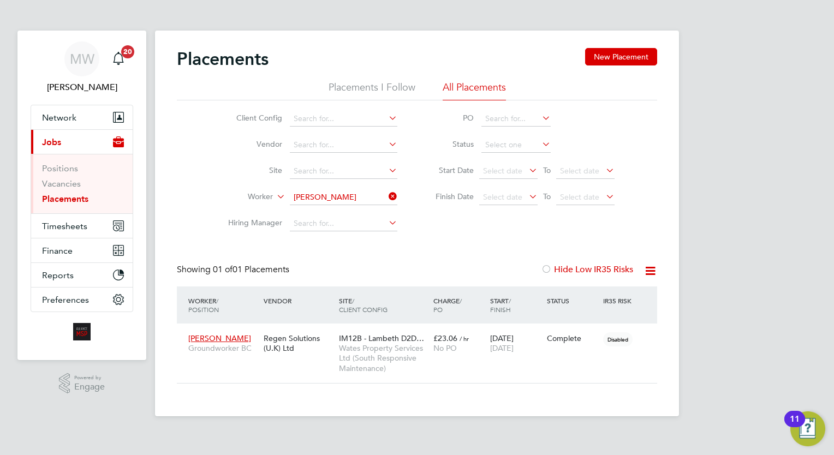
click at [387, 200] on icon at bounding box center [387, 196] width 0 height 15
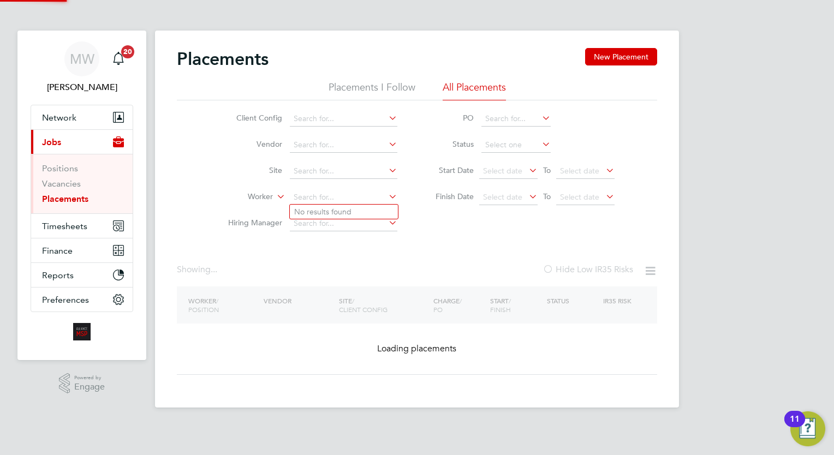
drag, startPoint x: 360, startPoint y: 194, endPoint x: 364, endPoint y: 188, distance: 7.1
click at [360, 194] on input at bounding box center [344, 197] width 108 height 15
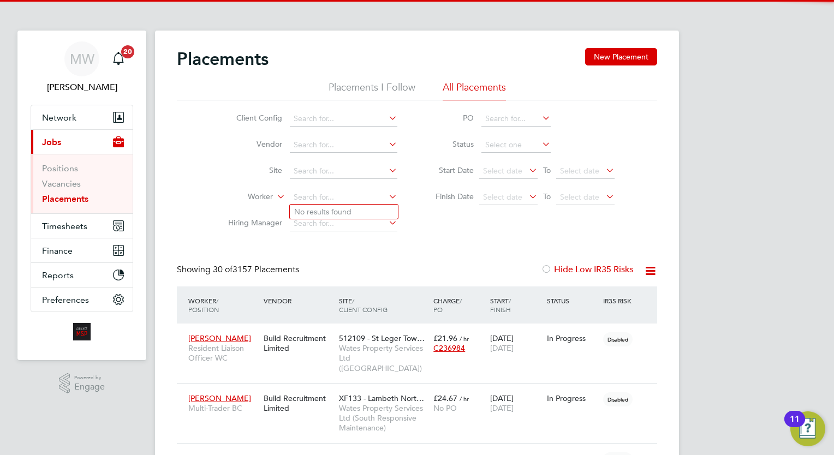
scroll to position [51, 95]
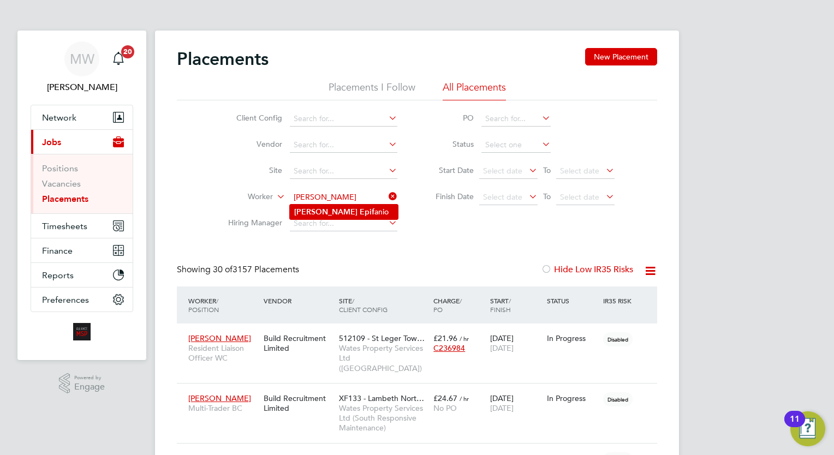
click at [364, 216] on li "Ivan Epif anio" at bounding box center [344, 212] width 108 height 15
type input "Ivan Epifanio"
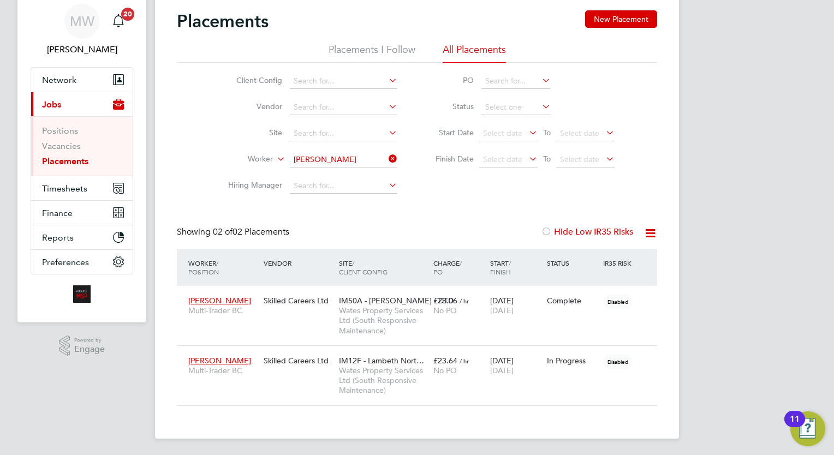
click at [387, 153] on icon at bounding box center [387, 158] width 0 height 15
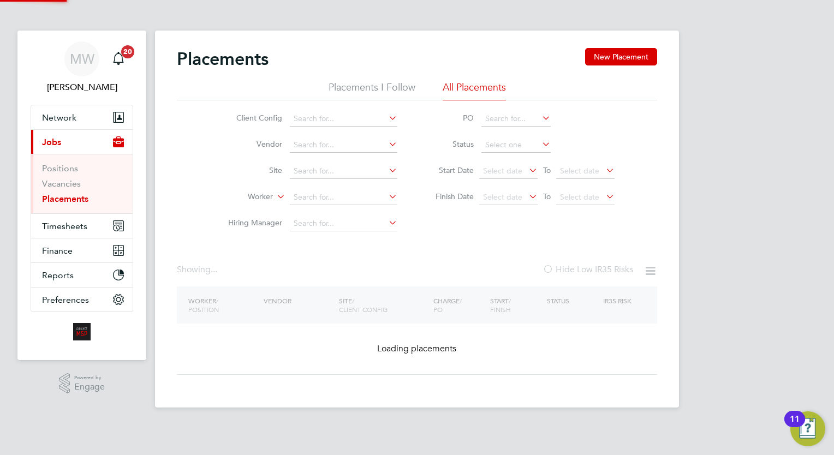
click at [356, 155] on li "Vendor" at bounding box center [308, 145] width 205 height 26
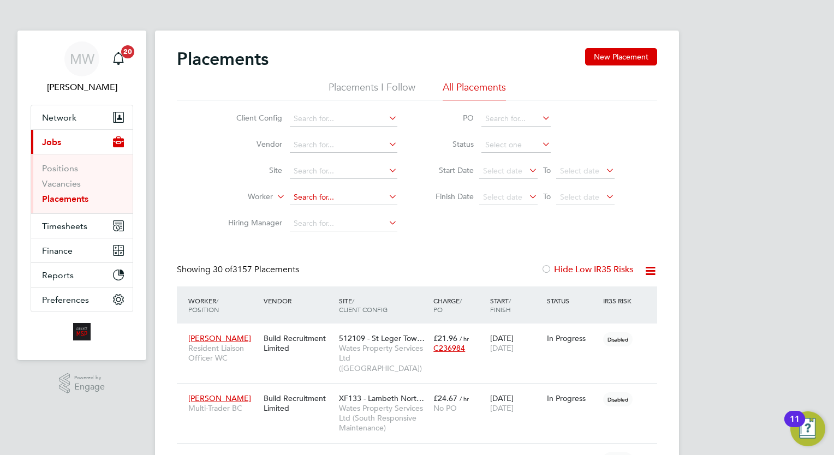
click at [347, 200] on input at bounding box center [344, 197] width 108 height 15
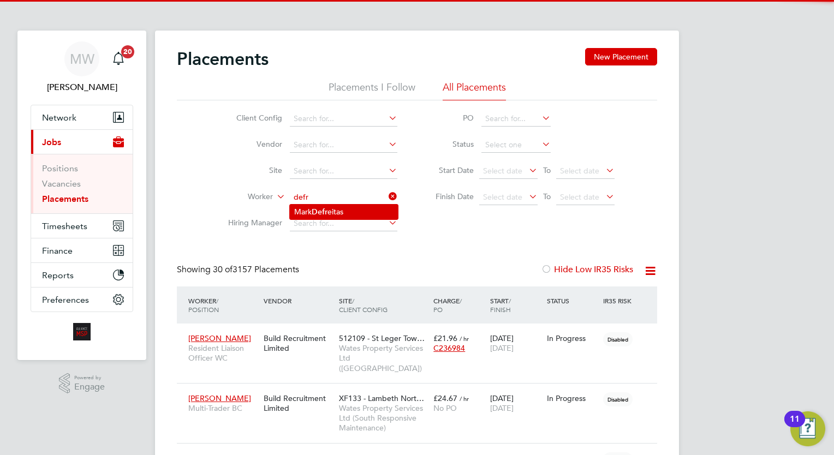
click at [340, 217] on li "Mark Defr eitas" at bounding box center [344, 212] width 108 height 15
type input "Mark Defreitas"
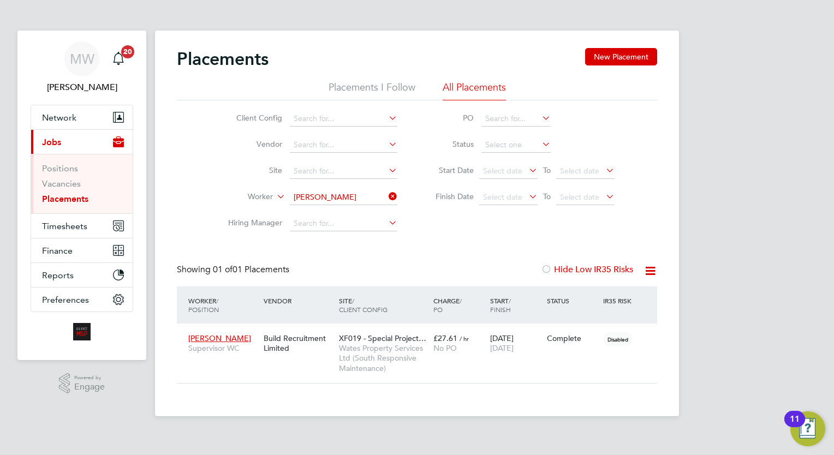
click at [387, 193] on icon at bounding box center [387, 196] width 0 height 15
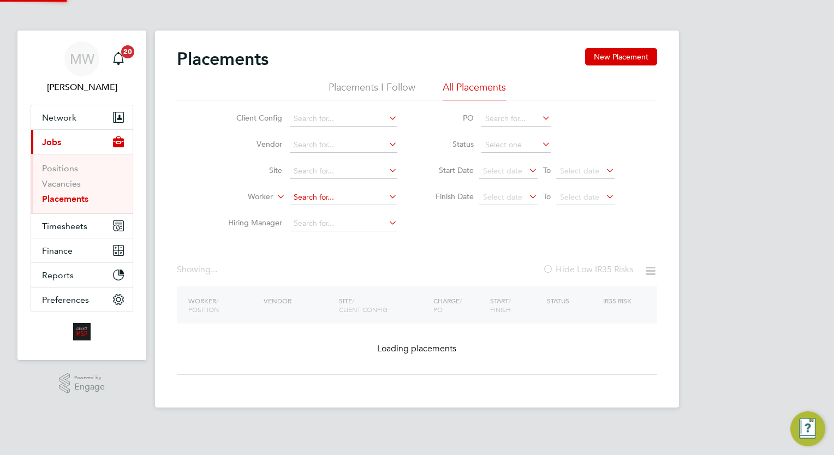
click at [336, 193] on input at bounding box center [344, 197] width 108 height 15
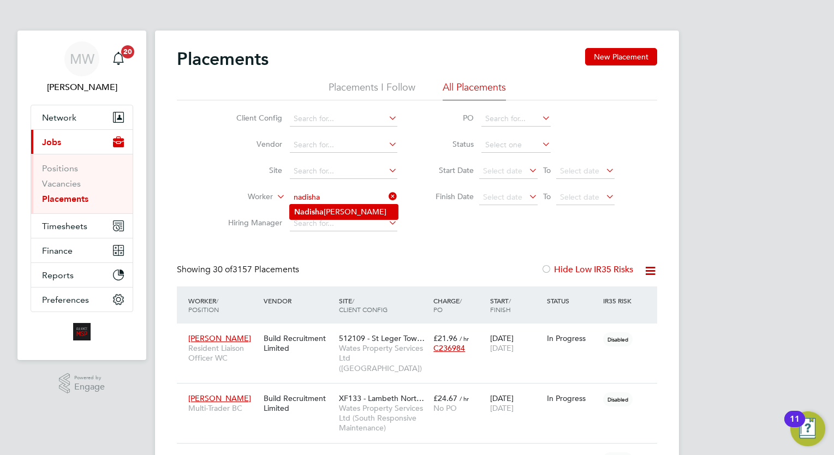
click at [303, 212] on b "Nadisha" at bounding box center [308, 211] width 29 height 9
type input "Nadisha Gordon"
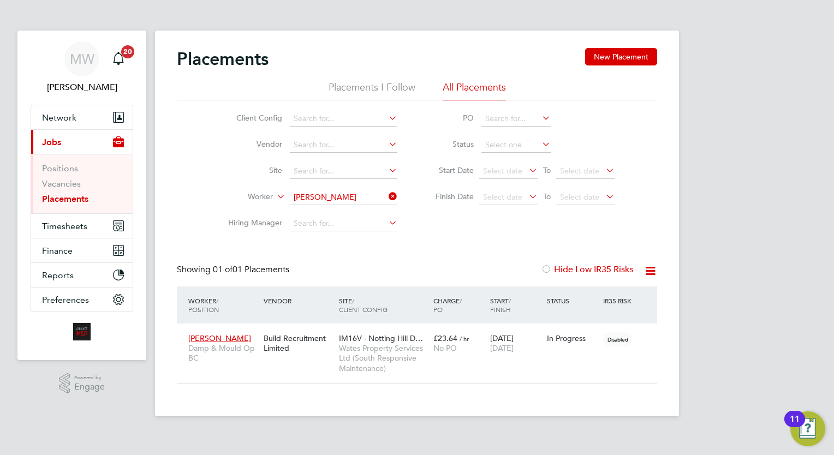
click at [387, 192] on icon at bounding box center [387, 196] width 0 height 15
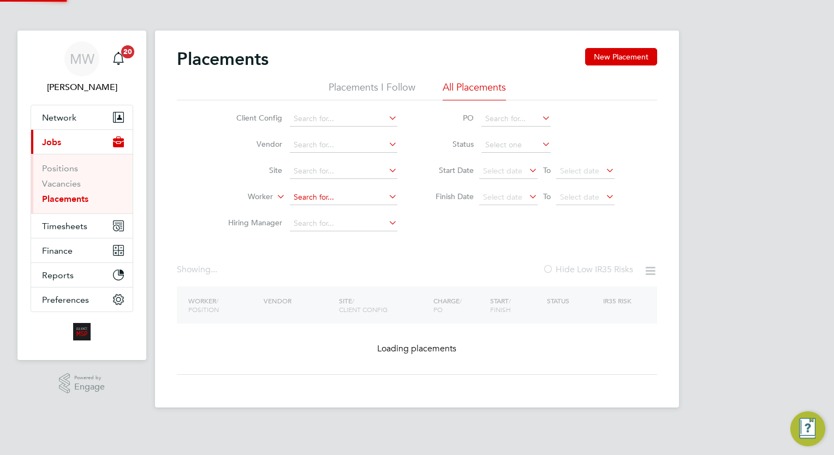
click at [376, 200] on input at bounding box center [344, 197] width 108 height 15
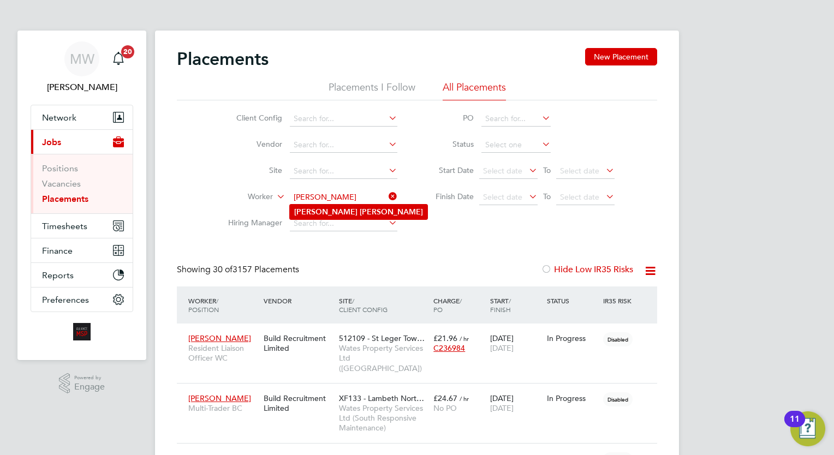
click at [355, 211] on li "Justin Johnson" at bounding box center [359, 212] width 138 height 15
type input "Justin Johnson"
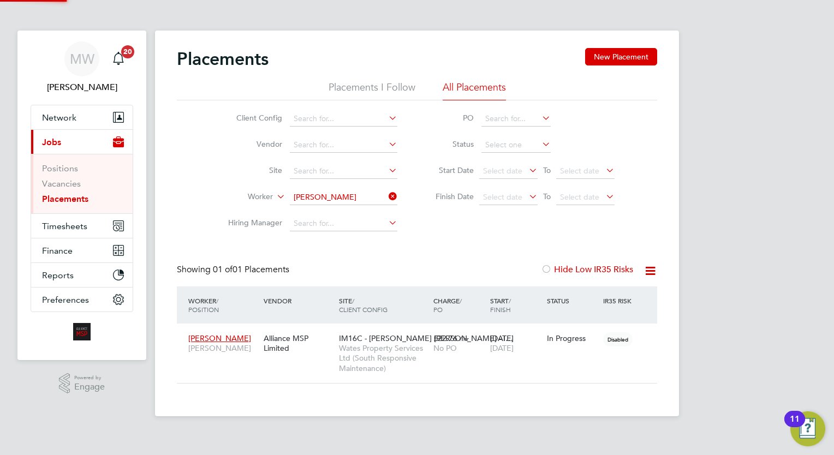
click at [382, 257] on div "Placements New Placement Placements I Follow All Placements Client Config Vendo…" at bounding box center [417, 216] width 480 height 336
click at [387, 198] on icon at bounding box center [387, 196] width 0 height 15
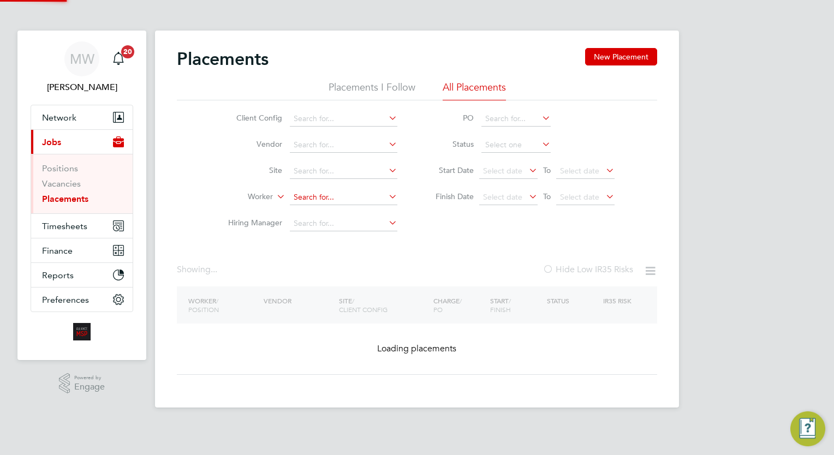
click at [351, 194] on input at bounding box center [344, 197] width 108 height 15
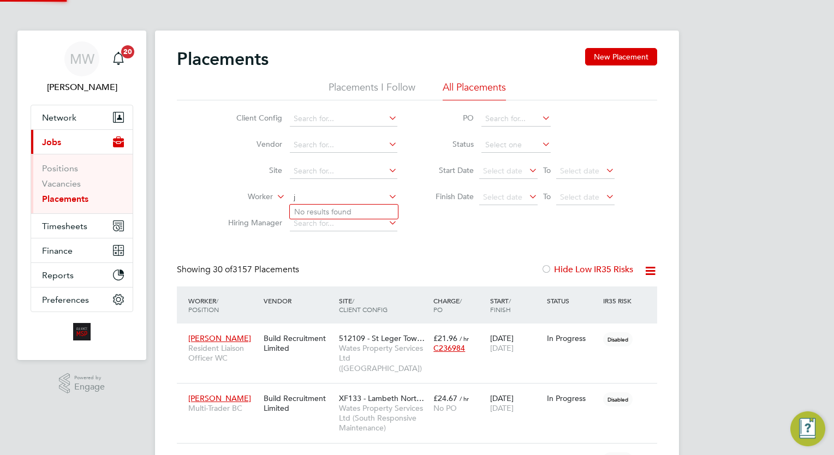
scroll to position [51, 95]
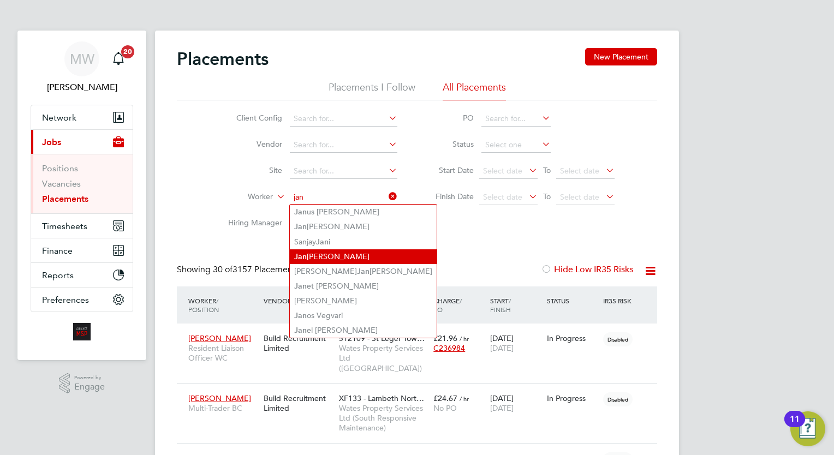
click at [346, 256] on li "Jan Leszczynski" at bounding box center [363, 257] width 147 height 15
type input "Jan Leszczynski"
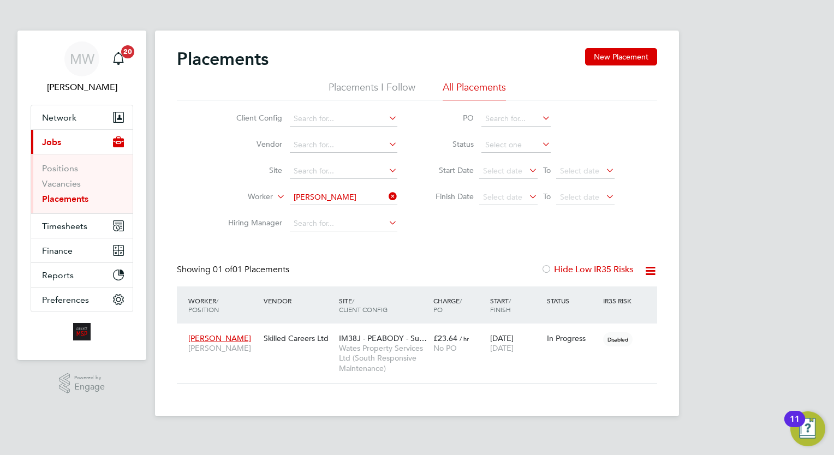
click at [387, 193] on icon at bounding box center [387, 196] width 0 height 15
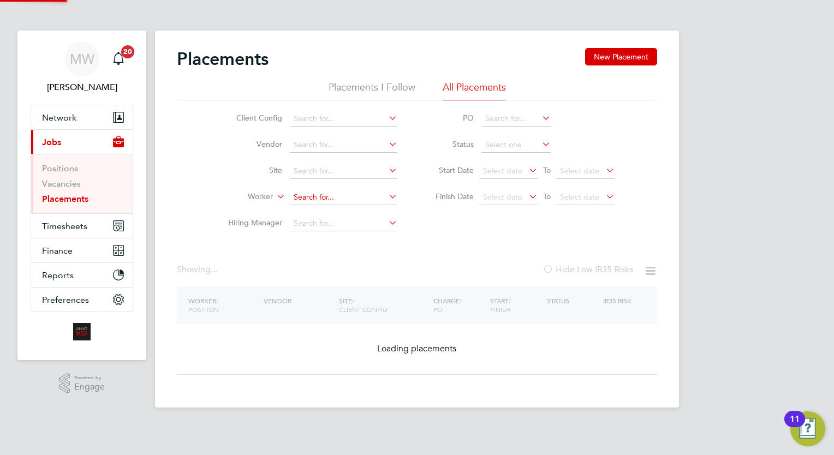
click at [355, 197] on input at bounding box center [344, 197] width 108 height 15
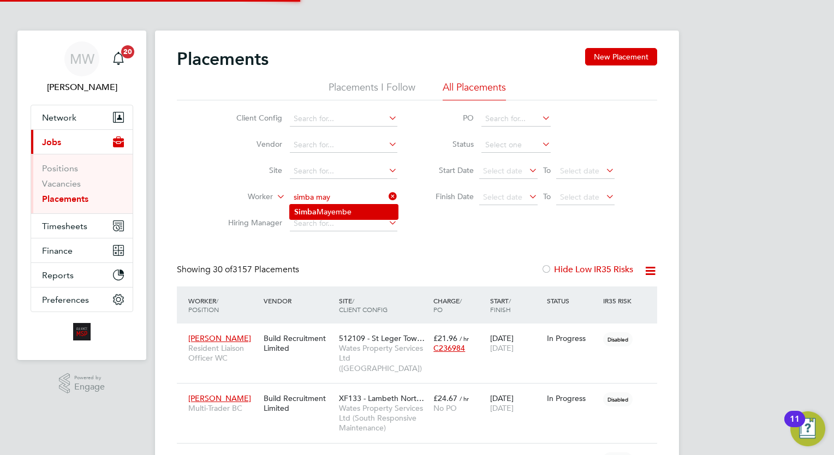
click at [352, 212] on li "Si m ba Mayembe" at bounding box center [344, 212] width 108 height 15
type input "Simba Mayembe"
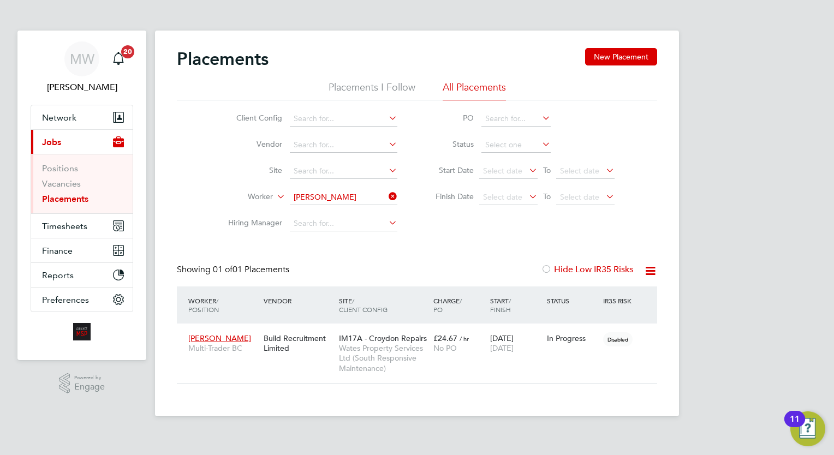
click at [387, 193] on icon at bounding box center [387, 196] width 0 height 15
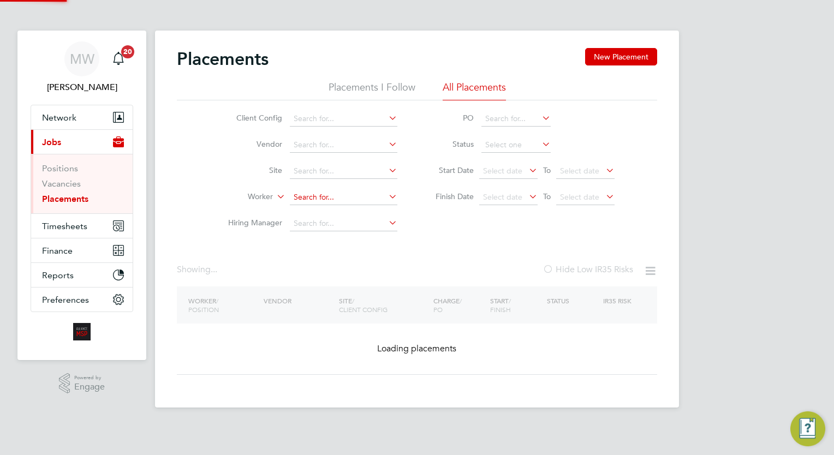
click at [363, 192] on input at bounding box center [344, 197] width 108 height 15
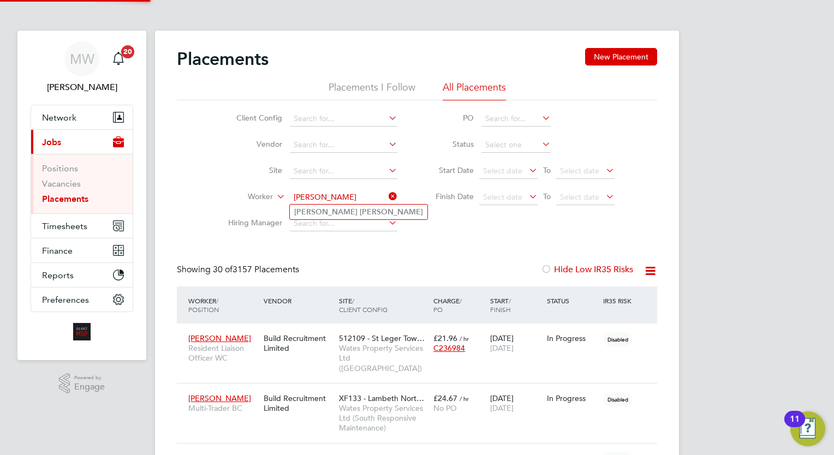
click at [353, 209] on li "James Miller" at bounding box center [359, 212] width 138 height 15
type input "James Miller"
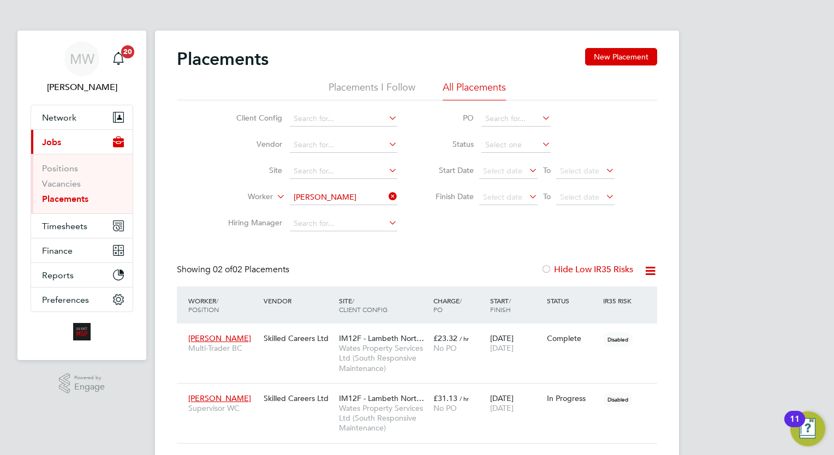
click at [387, 197] on icon at bounding box center [387, 196] width 0 height 15
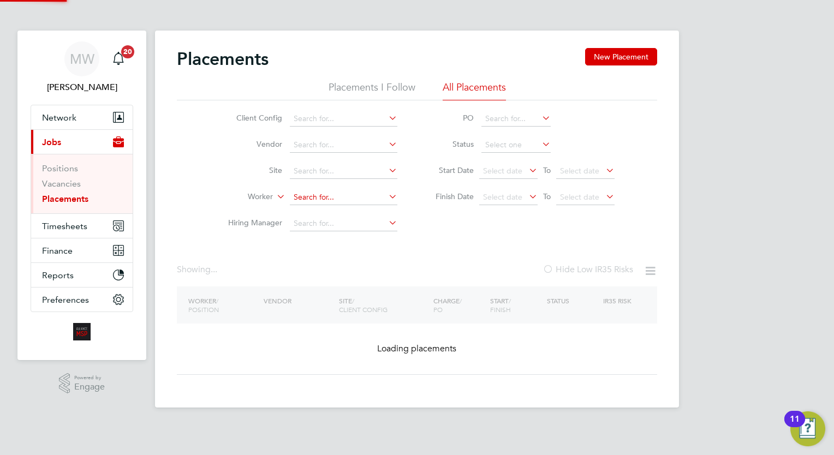
click at [361, 194] on input at bounding box center [344, 197] width 108 height 15
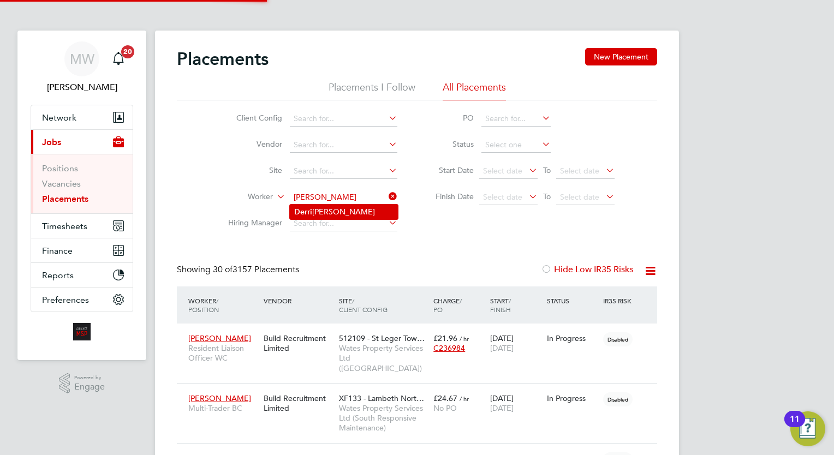
click at [345, 217] on li "Derri ck Rose" at bounding box center [344, 212] width 108 height 15
type input "Derrick Rose"
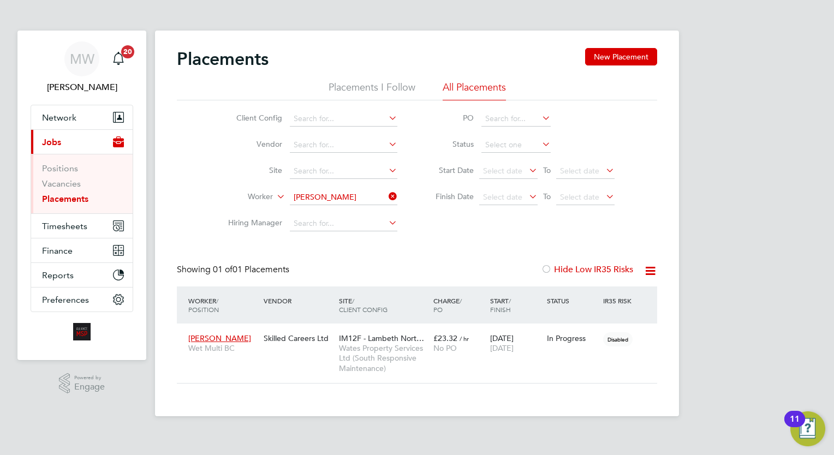
click at [387, 195] on icon at bounding box center [387, 196] width 0 height 15
click at [365, 196] on input "Derrick Rose" at bounding box center [344, 197] width 108 height 15
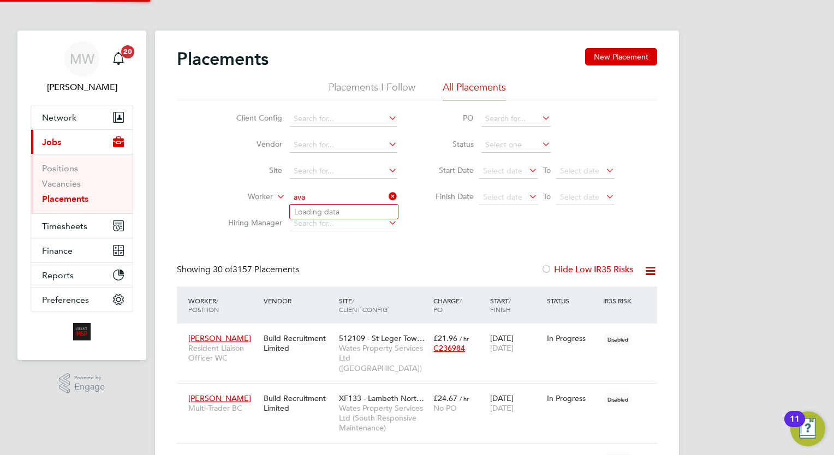
scroll to position [51, 95]
click at [342, 213] on li "Ava Robinson" at bounding box center [344, 212] width 108 height 15
type input "Ava Robinson"
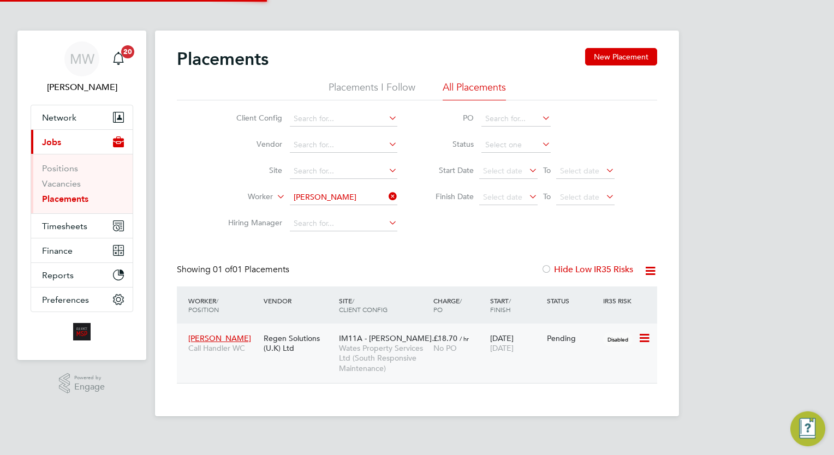
click at [382, 340] on span "IM11A - Crawley Borou…" at bounding box center [389, 339] width 100 height 10
click at [387, 199] on icon at bounding box center [387, 196] width 0 height 15
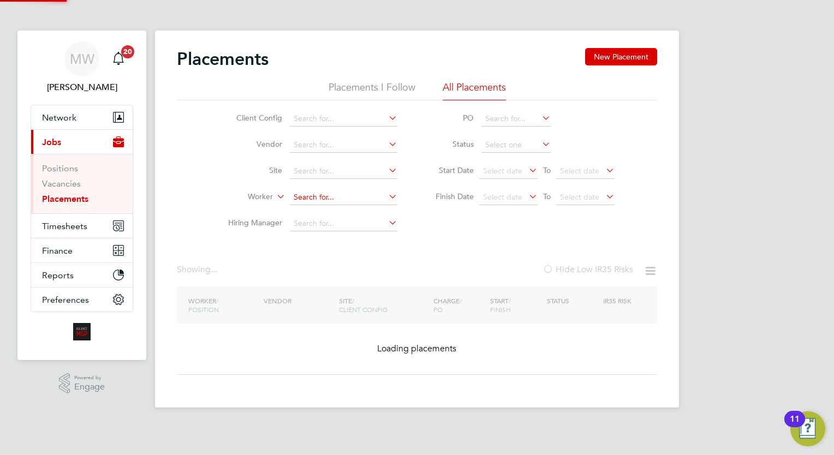
click at [347, 199] on input at bounding box center [344, 197] width 108 height 15
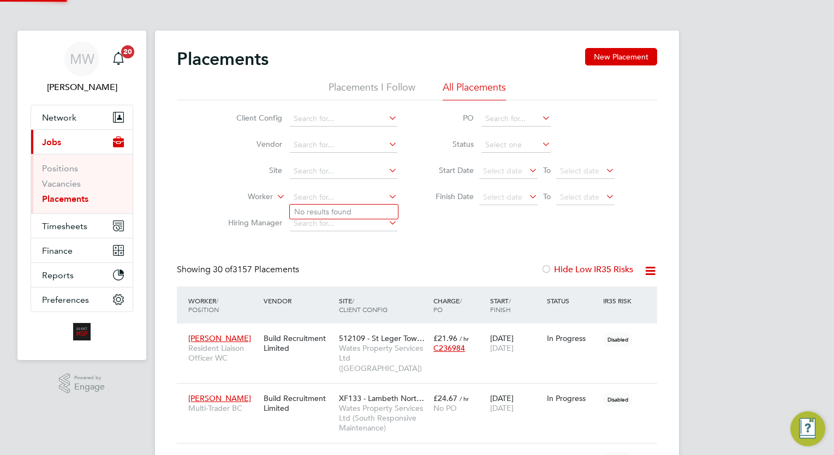
scroll to position [51, 95]
click at [322, 193] on input at bounding box center [344, 197] width 108 height 15
drag, startPoint x: 414, startPoint y: 242, endPoint x: 410, endPoint y: 238, distance: 5.8
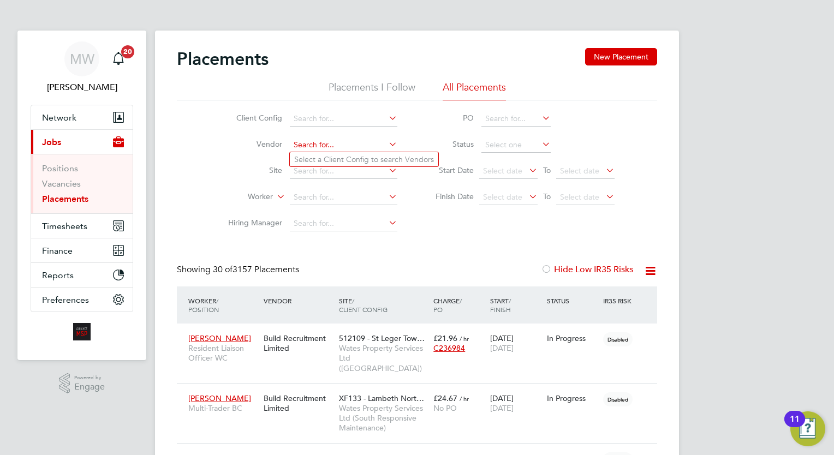
click at [312, 150] on input at bounding box center [344, 145] width 108 height 15
type input "alli"
click at [387, 143] on icon at bounding box center [387, 144] width 0 height 15
click at [410, 139] on li "Vendor" at bounding box center [308, 145] width 205 height 26
click at [72, 121] on span "Network" at bounding box center [59, 117] width 34 height 10
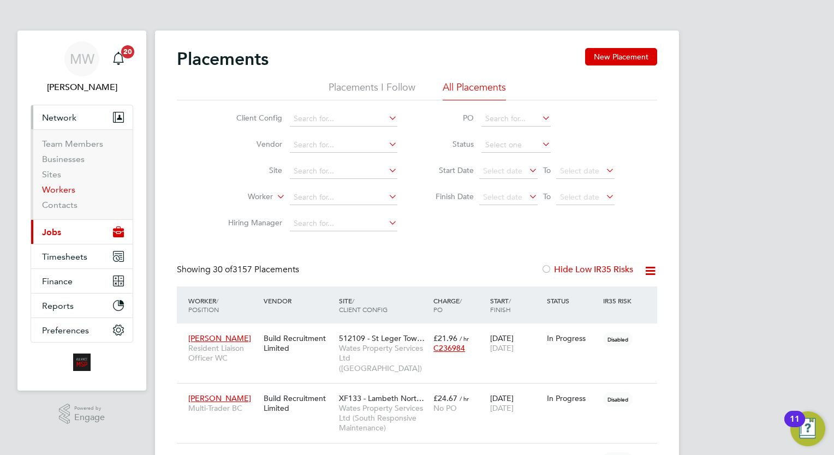
drag, startPoint x: 73, startPoint y: 194, endPoint x: 126, endPoint y: 165, distance: 60.6
click at [73, 194] on link "Workers" at bounding box center [58, 190] width 33 height 10
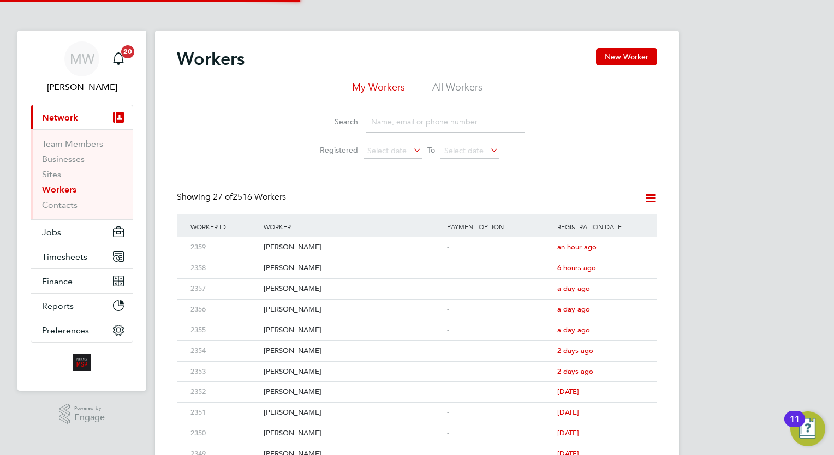
click at [453, 90] on li "All Workers" at bounding box center [457, 91] width 50 height 20
click at [447, 112] on input at bounding box center [445, 121] width 159 height 21
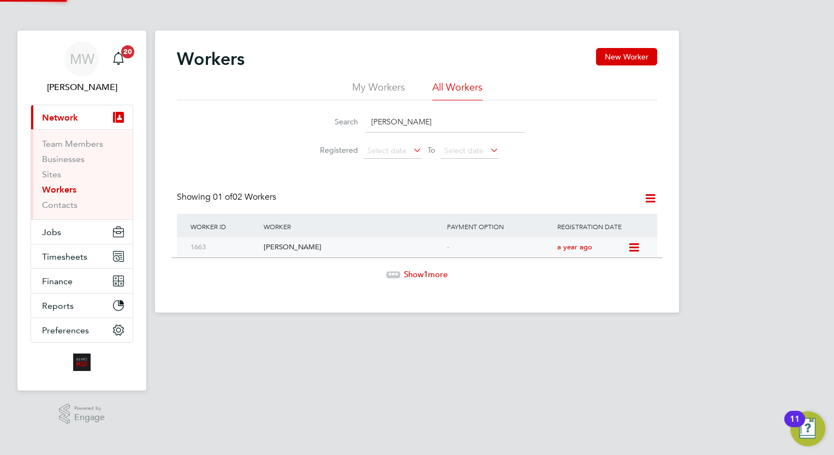
type input "justin johnson"
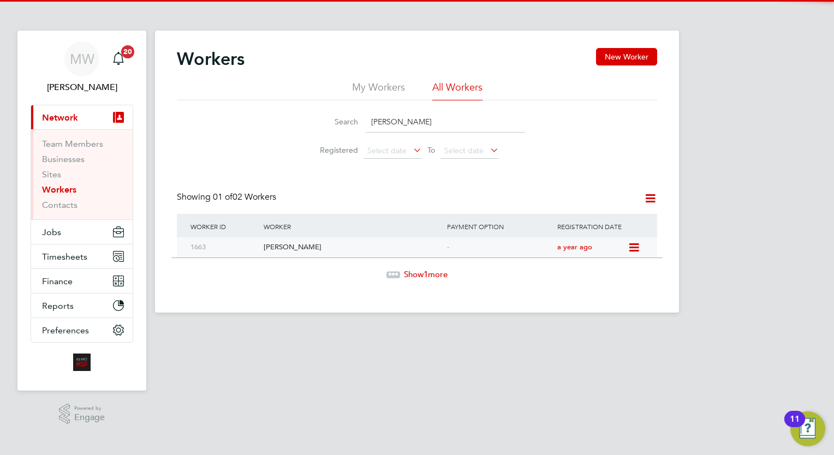
click at [427, 250] on div "Justin Johnson" at bounding box center [352, 248] width 183 height 20
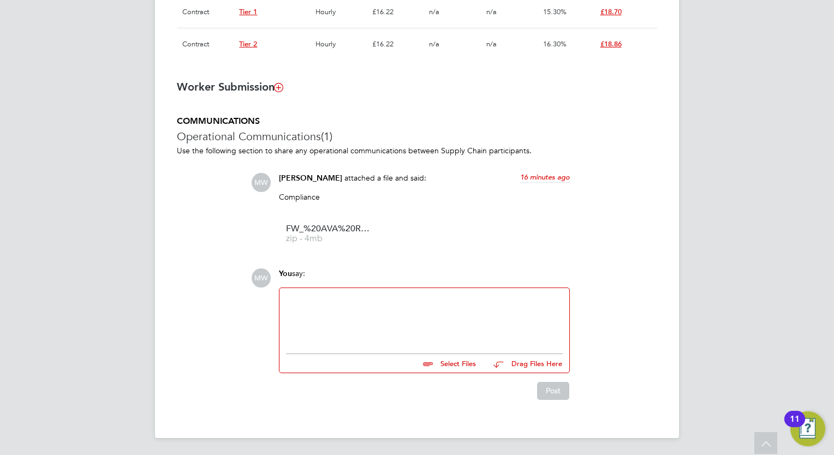
click at [430, 323] on div at bounding box center [424, 318] width 277 height 47
click at [460, 357] on input "file" at bounding box center [481, 361] width 164 height 15
type input "C:\fakepath\IMG_0784.jpg"
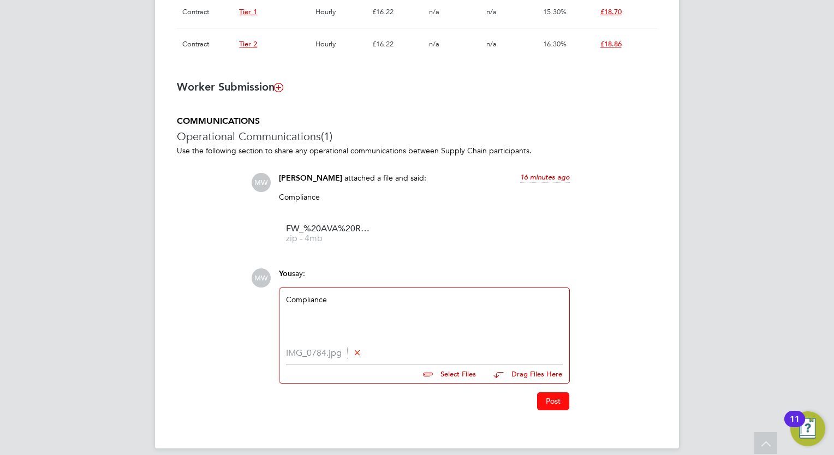
click at [548, 396] on button "Post" at bounding box center [553, 401] width 32 height 17
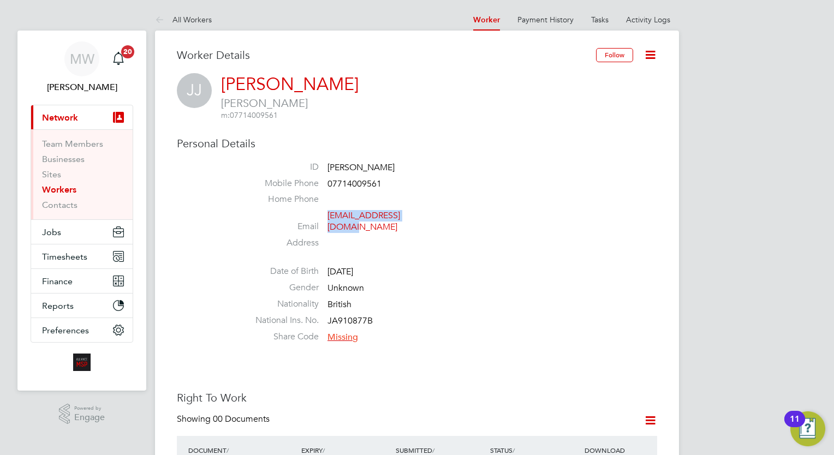
drag, startPoint x: 450, startPoint y: 216, endPoint x: 327, endPoint y: 218, distance: 122.9
click at [327, 218] on li "Email [EMAIL_ADDRESS][DOMAIN_NAME]" at bounding box center [449, 223] width 415 height 27
copy link "[EMAIL_ADDRESS][DOMAIN_NAME]"
